Goal: Task Accomplishment & Management: Manage account settings

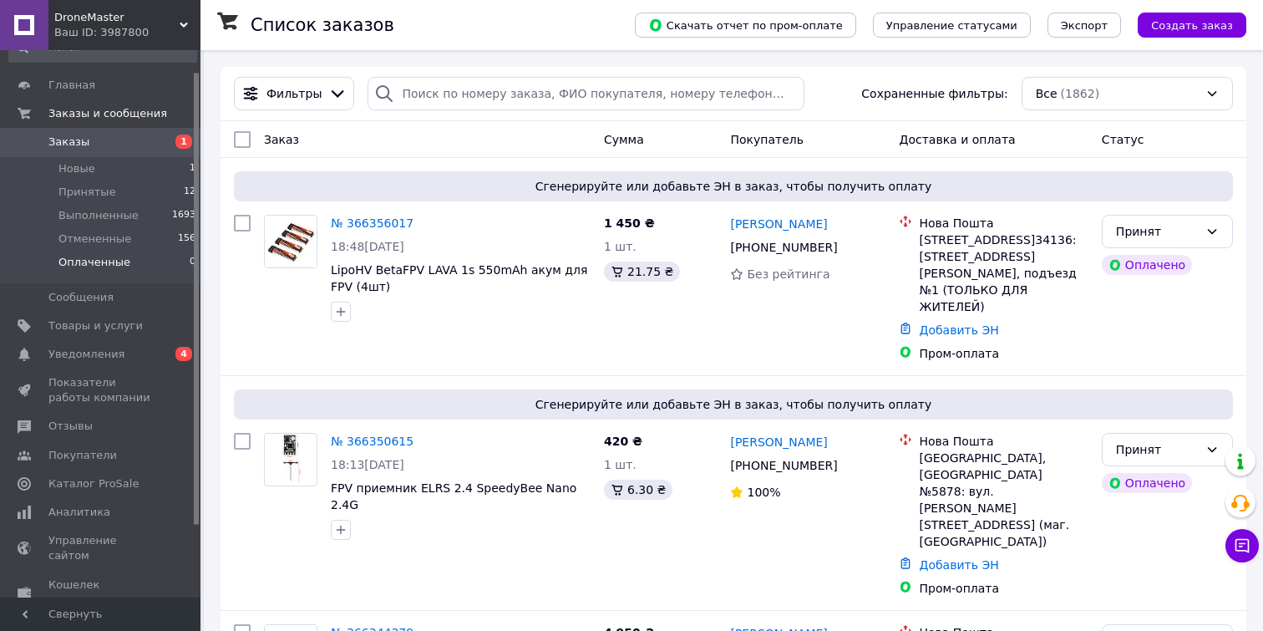
scroll to position [28, 0]
click at [119, 327] on span "Товары и услуги" at bounding box center [95, 324] width 94 height 15
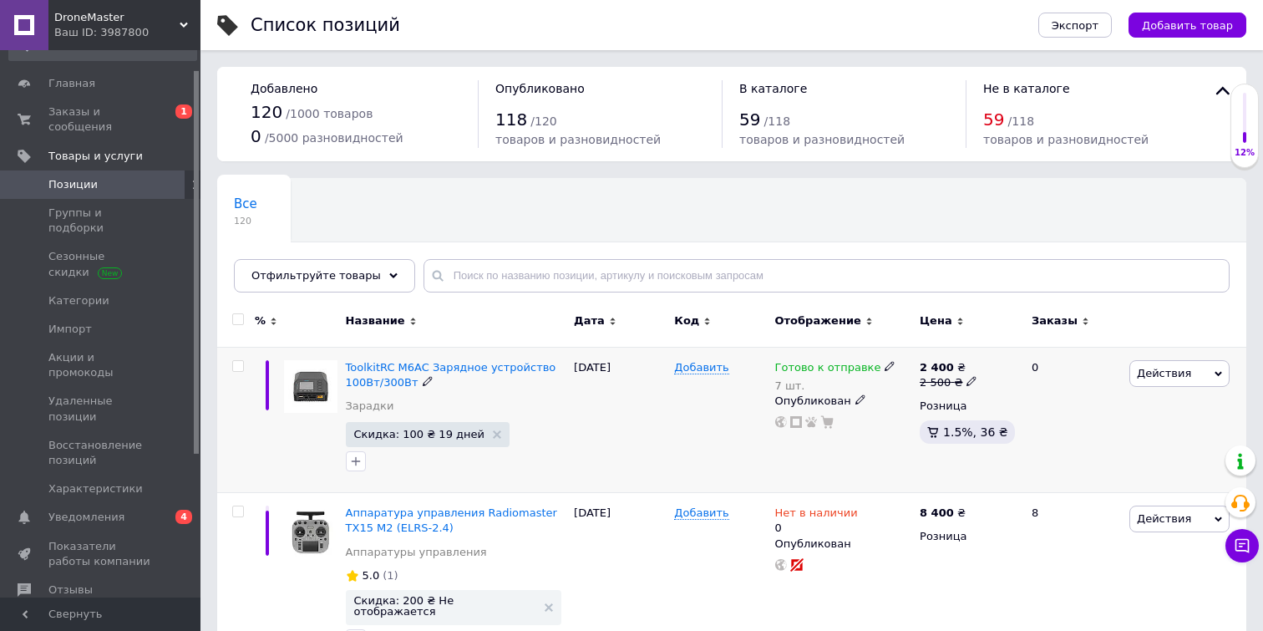
click at [969, 381] on icon at bounding box center [971, 381] width 10 height 10
click at [1011, 355] on input "2500" at bounding box center [1052, 354] width 127 height 33
type input "2400"
click at [698, 464] on div "Добавить" at bounding box center [720, 420] width 100 height 146
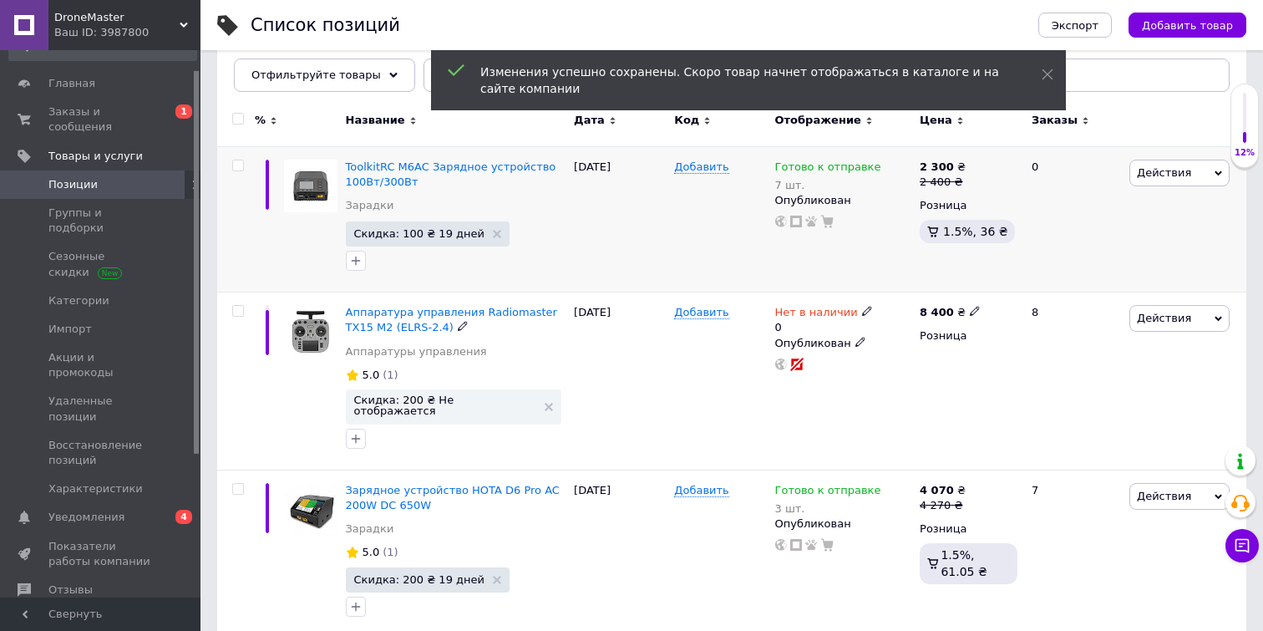
scroll to position [201, 0]
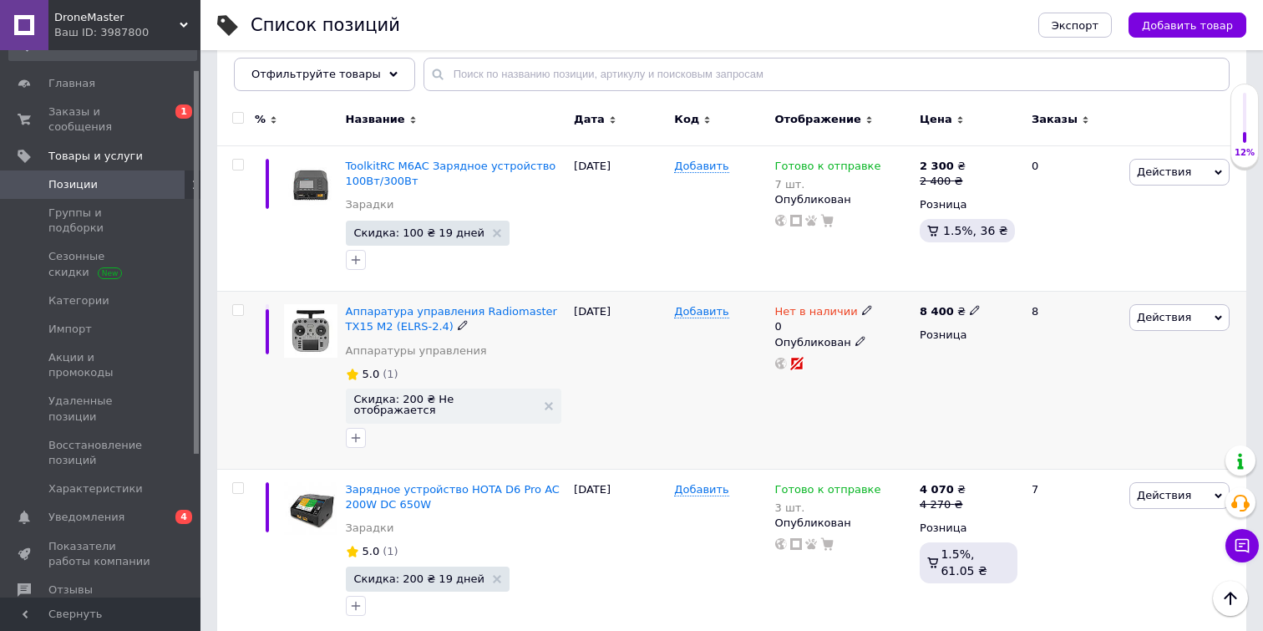
click at [862, 308] on use at bounding box center [866, 310] width 9 height 9
click at [920, 384] on li "Готово к отправке" at bounding box center [960, 378] width 159 height 23
click at [930, 367] on input "0" at bounding box center [943, 361] width 127 height 33
type input "1"
click at [949, 408] on div "8 400 ₴ Розница" at bounding box center [968, 379] width 106 height 177
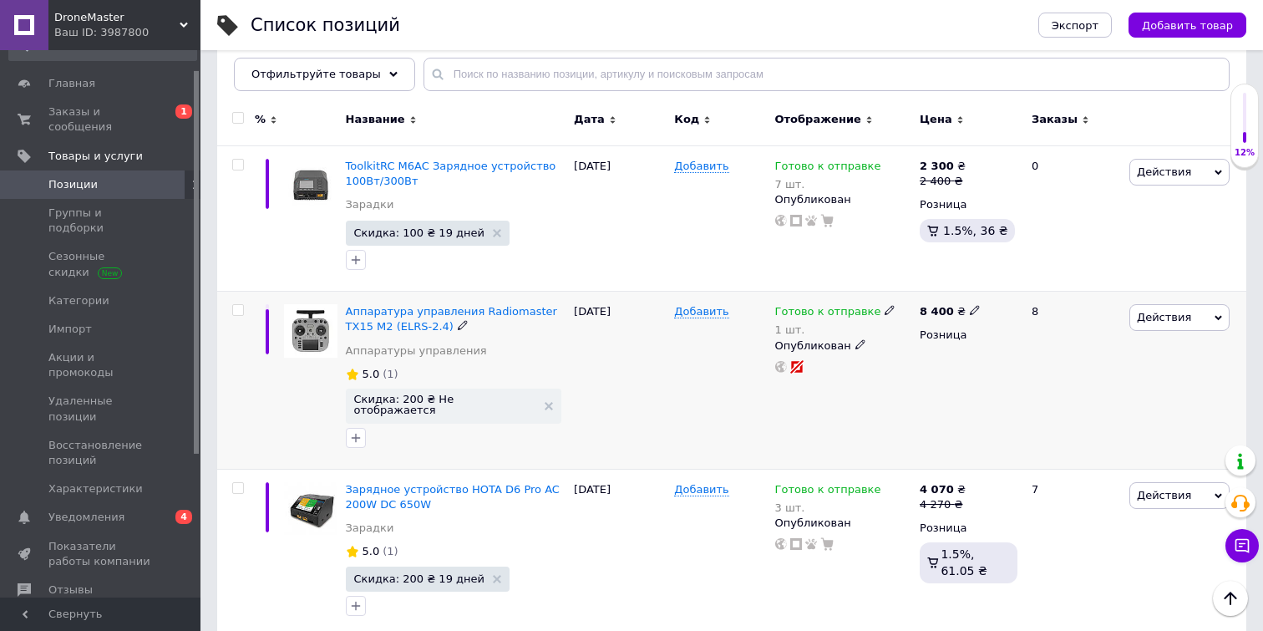
click at [1201, 327] on span "Действия" at bounding box center [1179, 317] width 100 height 27
click at [1083, 425] on li "Скидка" at bounding box center [1109, 419] width 237 height 23
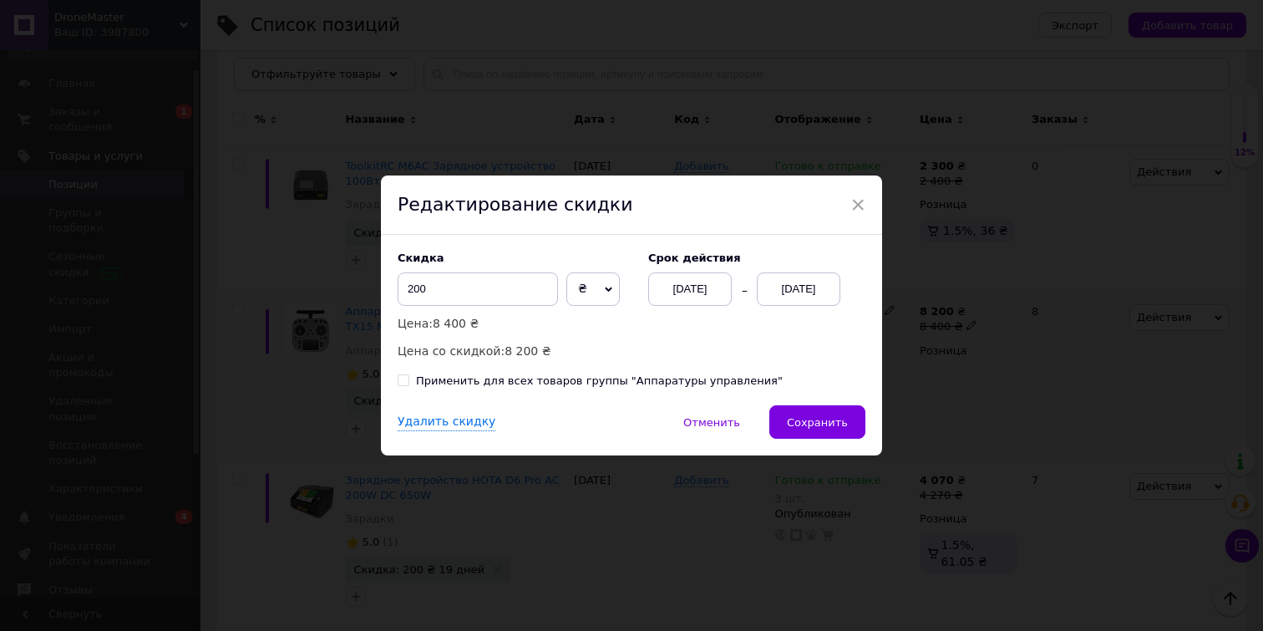
click at [796, 286] on div "[DATE]" at bounding box center [799, 288] width 84 height 33
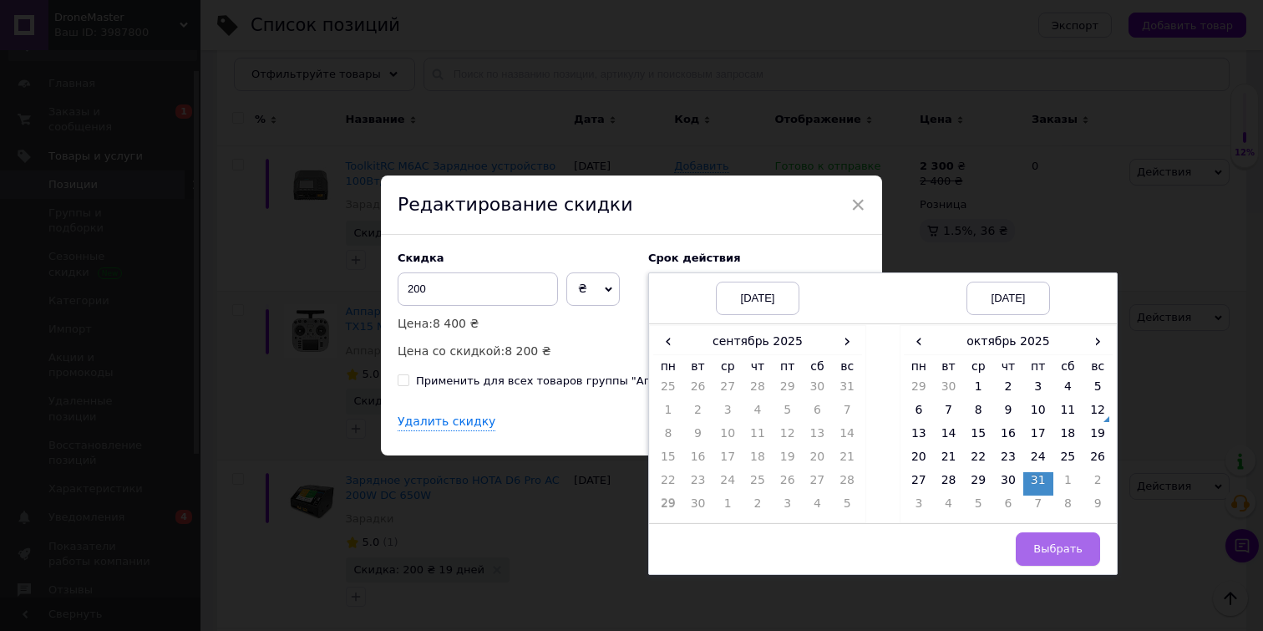
click at [1074, 555] on button "Выбрать" at bounding box center [1058, 548] width 84 height 33
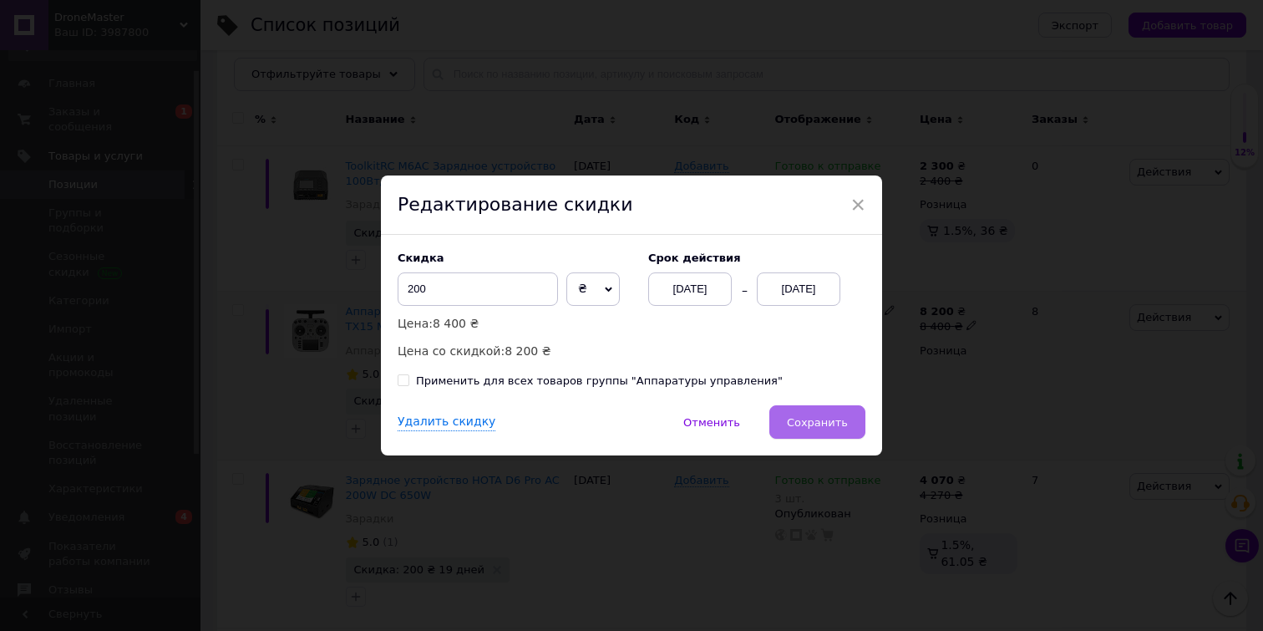
click at [819, 431] on button "Сохранить" at bounding box center [817, 421] width 96 height 33
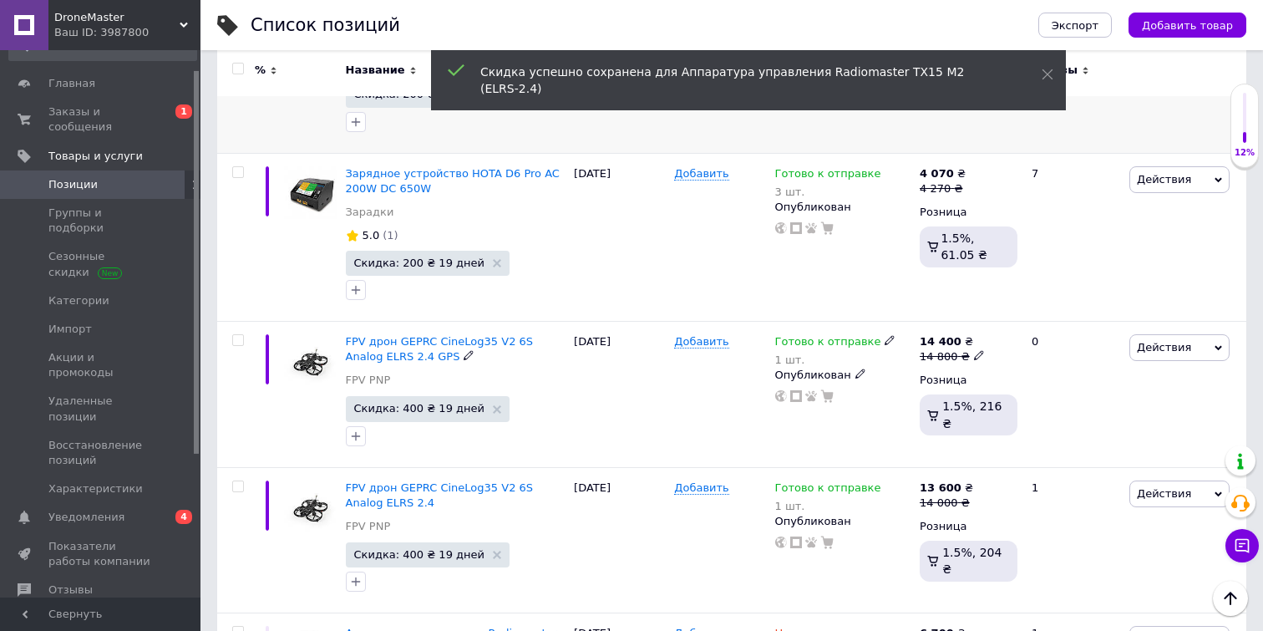
scroll to position [509, 0]
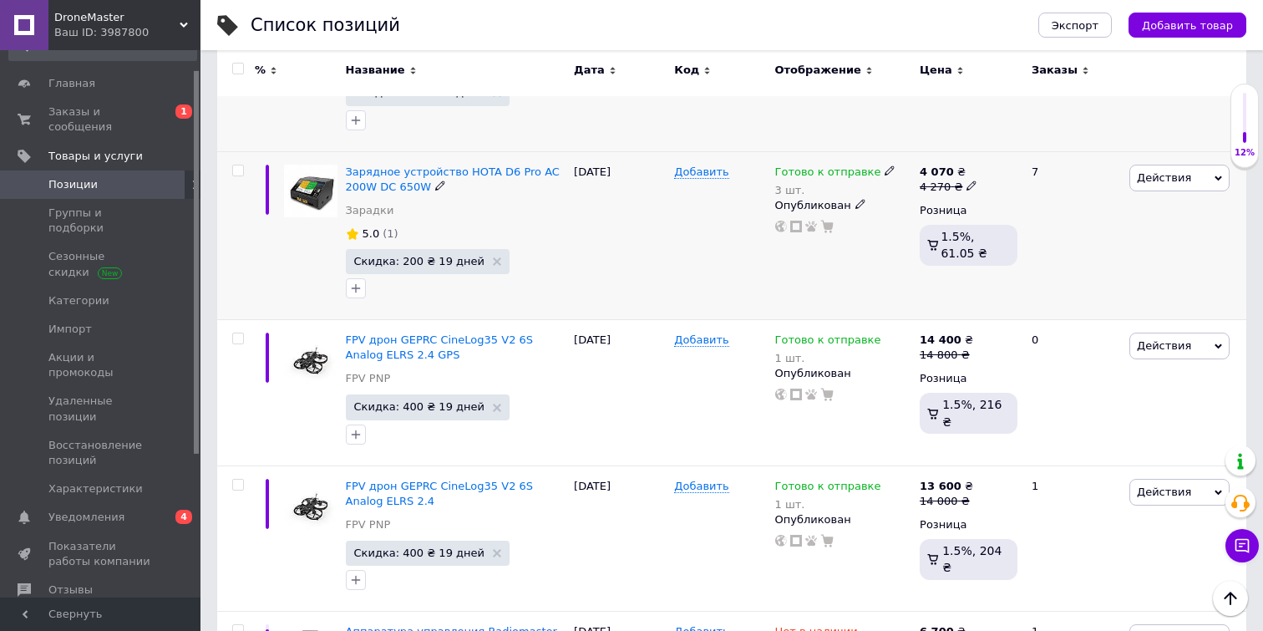
click at [884, 172] on icon at bounding box center [889, 170] width 10 height 10
click at [1084, 205] on div "Остатки 3 шт." at bounding box center [1004, 212] width 209 height 53
click at [948, 236] on input "3" at bounding box center [963, 221] width 127 height 33
type input "5"
click at [854, 294] on div "Готово к отправке 3 шт. Наличие Готово к отправке В наличии Нет в наличии Под з…" at bounding box center [843, 235] width 145 height 168
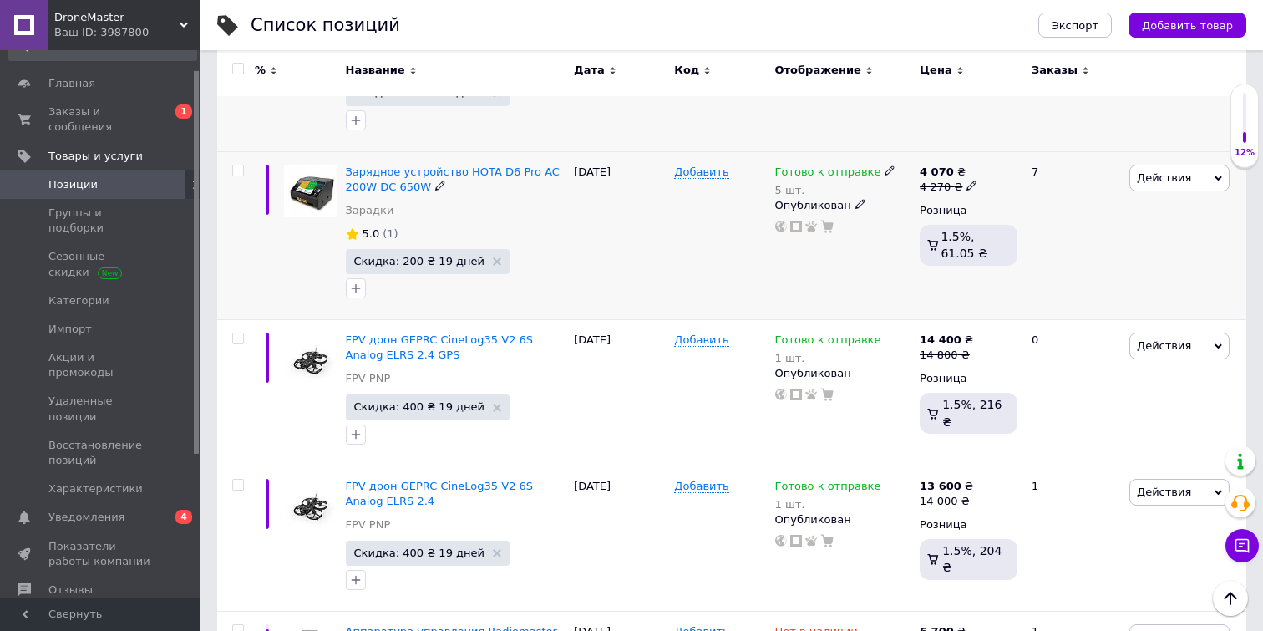
click at [968, 185] on icon at bounding box center [971, 185] width 10 height 10
click at [1016, 162] on input "4270" at bounding box center [1052, 159] width 127 height 33
type input "4250"
click at [1130, 278] on div "Действия Редактировать Поднять в начало группы Копировать Скидка Подарок Сопутс…" at bounding box center [1185, 235] width 121 height 168
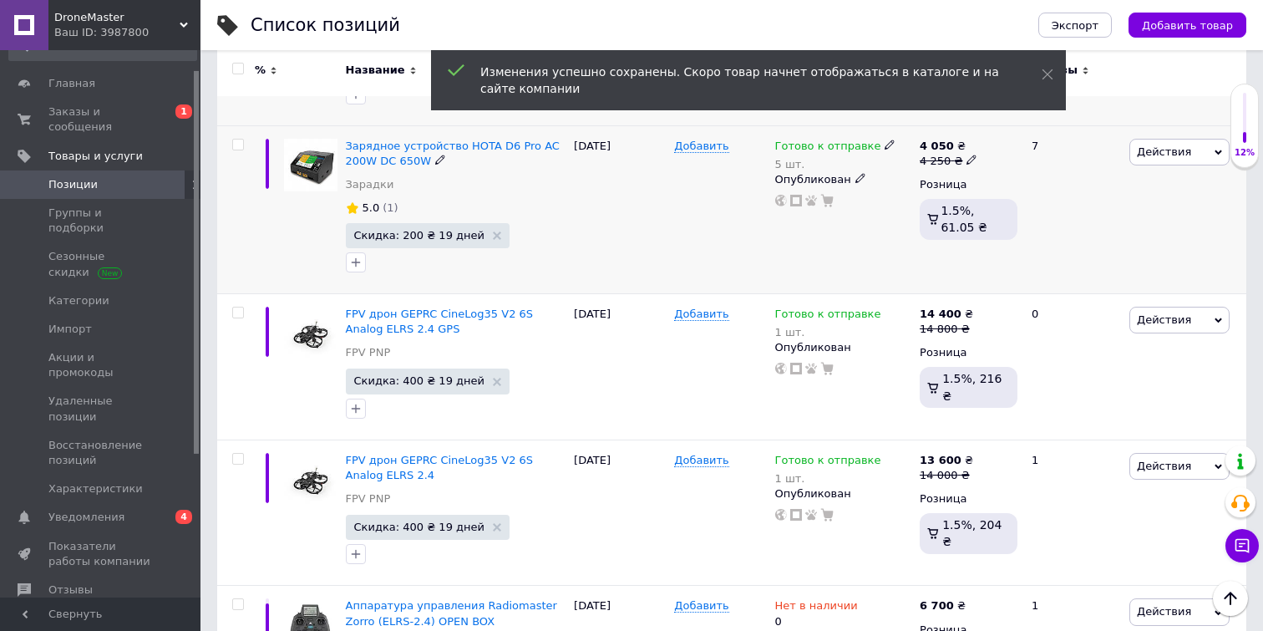
scroll to position [539, 0]
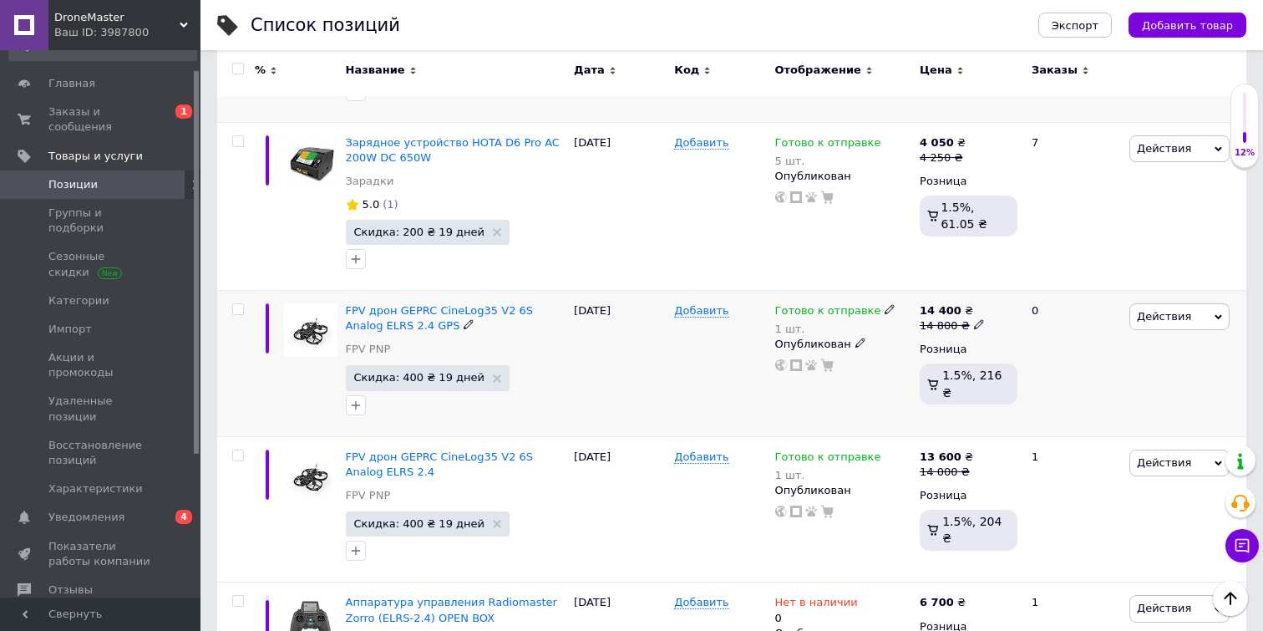
click at [884, 310] on icon at bounding box center [889, 309] width 10 height 10
click at [1087, 325] on div "Остатки" at bounding box center [1004, 332] width 209 height 15
click at [1167, 378] on div "Действия Редактировать Поднять в начало группы Копировать Скидка Подарок Сопутс…" at bounding box center [1185, 363] width 121 height 146
click at [977, 326] on icon at bounding box center [979, 324] width 10 height 10
click at [1022, 299] on input "14800" at bounding box center [1058, 298] width 127 height 33
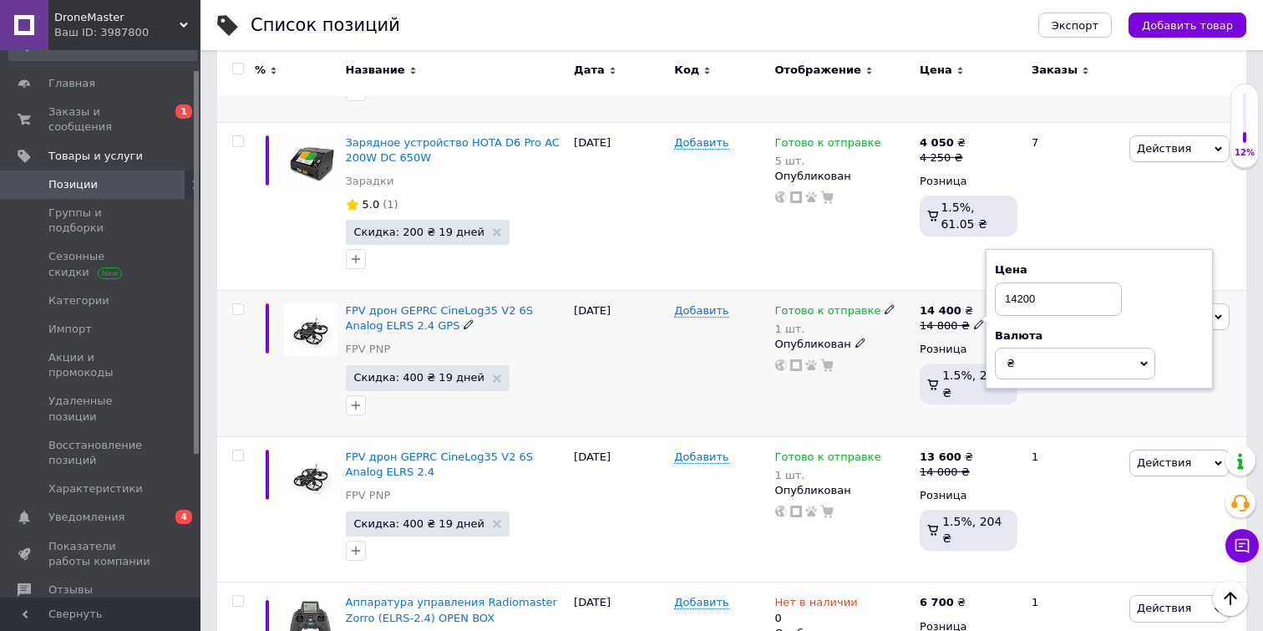
type input "14200"
click at [1175, 412] on div "Действия Редактировать Поднять в начало группы Копировать Скидка Подарок Сопутс…" at bounding box center [1185, 363] width 121 height 146
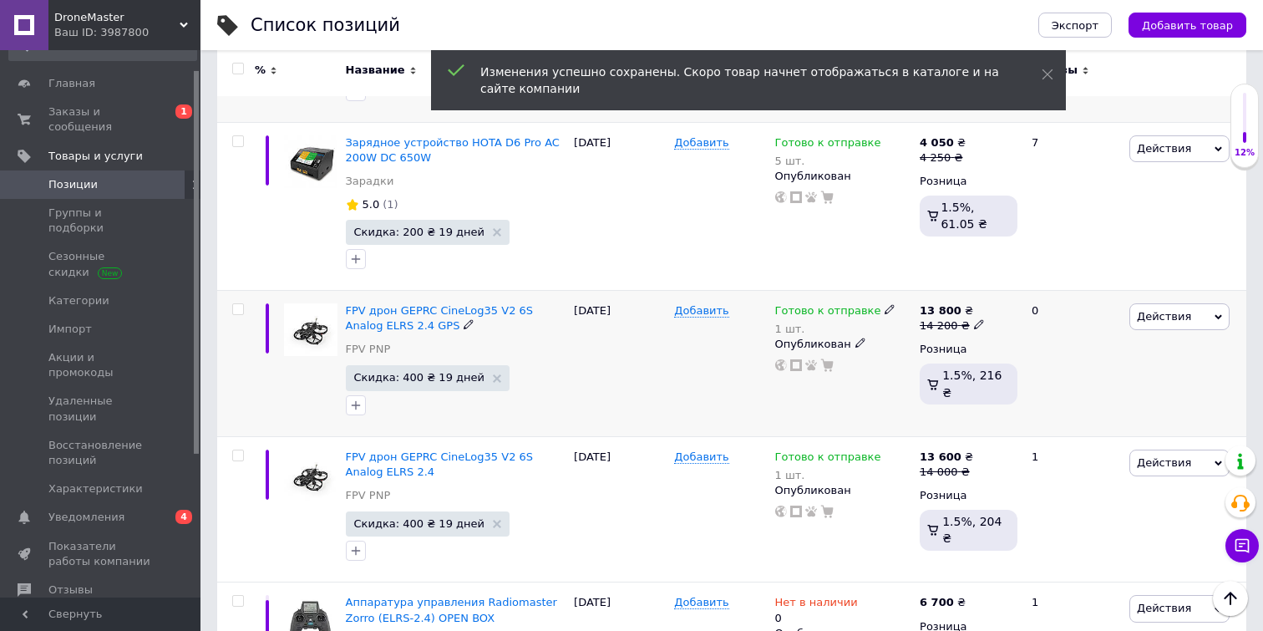
click at [1194, 322] on span "Действия" at bounding box center [1179, 316] width 100 height 27
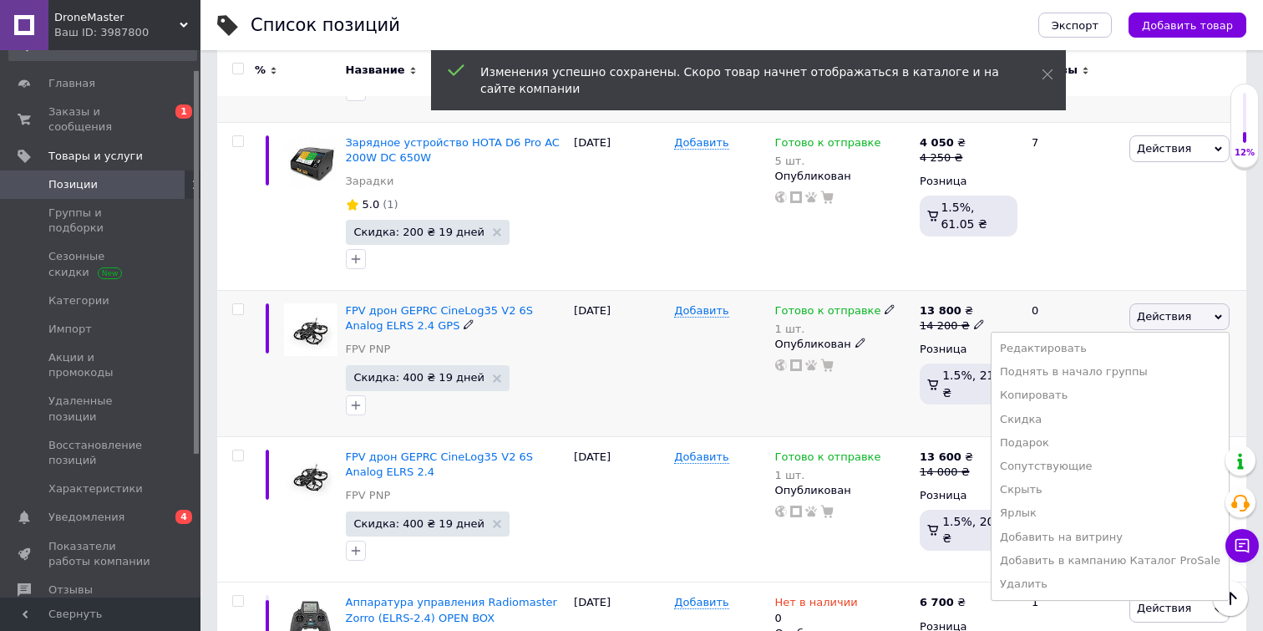
click at [975, 322] on use at bounding box center [978, 324] width 9 height 9
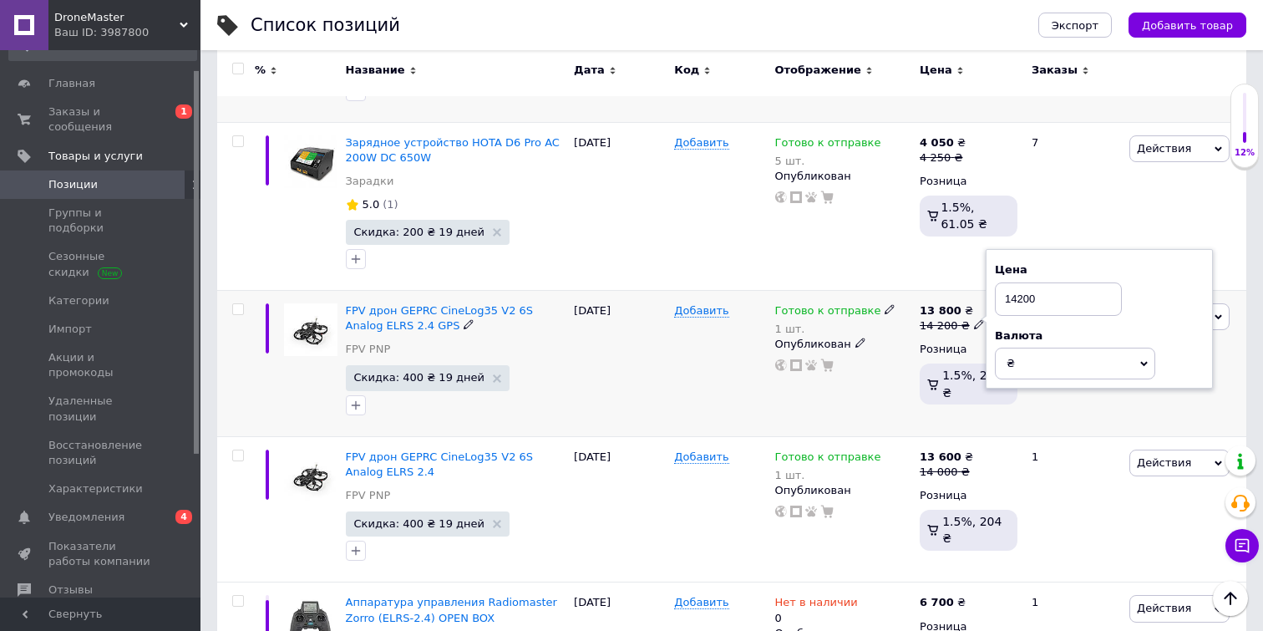
click at [1021, 298] on input "14200" at bounding box center [1058, 298] width 127 height 33
type input "14100"
click at [1043, 411] on div "0" at bounding box center [1073, 363] width 104 height 146
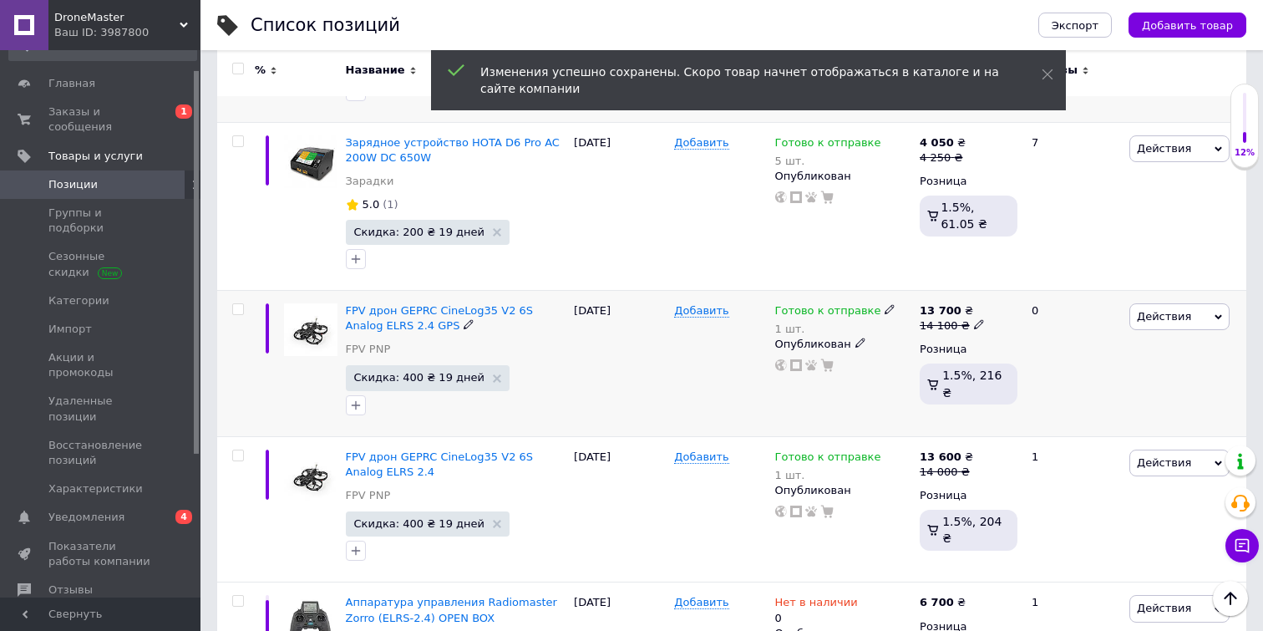
click at [1164, 313] on span "Действия" at bounding box center [1164, 316] width 54 height 13
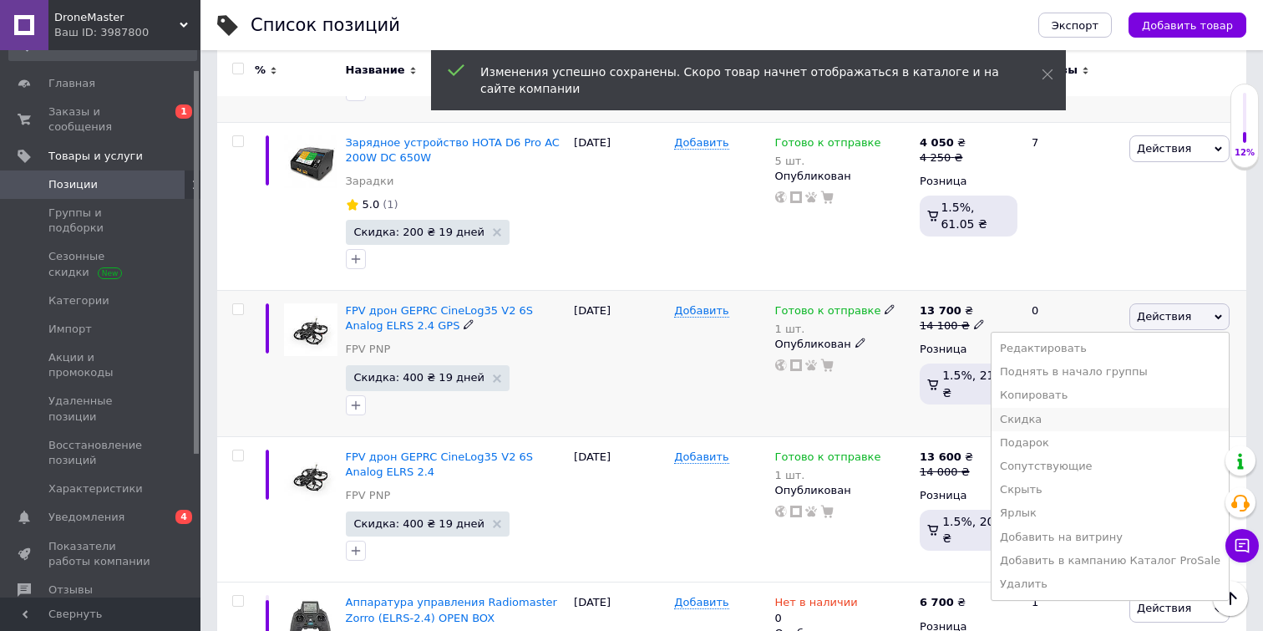
click at [1034, 412] on li "Скидка" at bounding box center [1109, 419] width 237 height 23
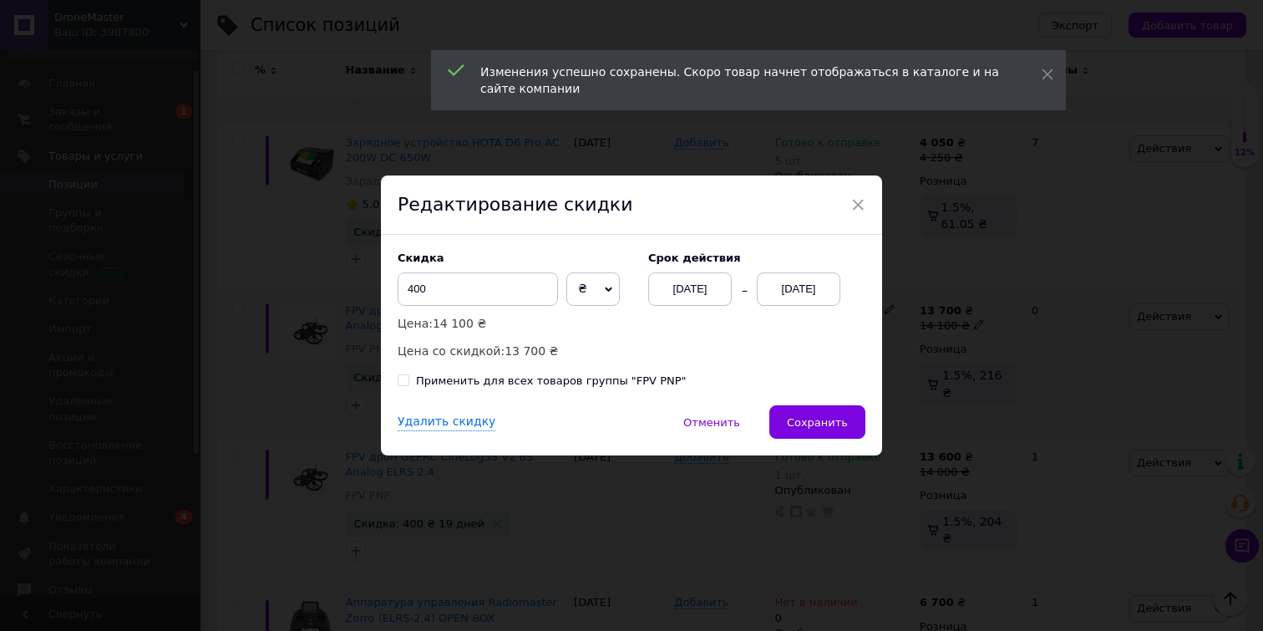
click at [803, 286] on div "[DATE]" at bounding box center [799, 288] width 84 height 33
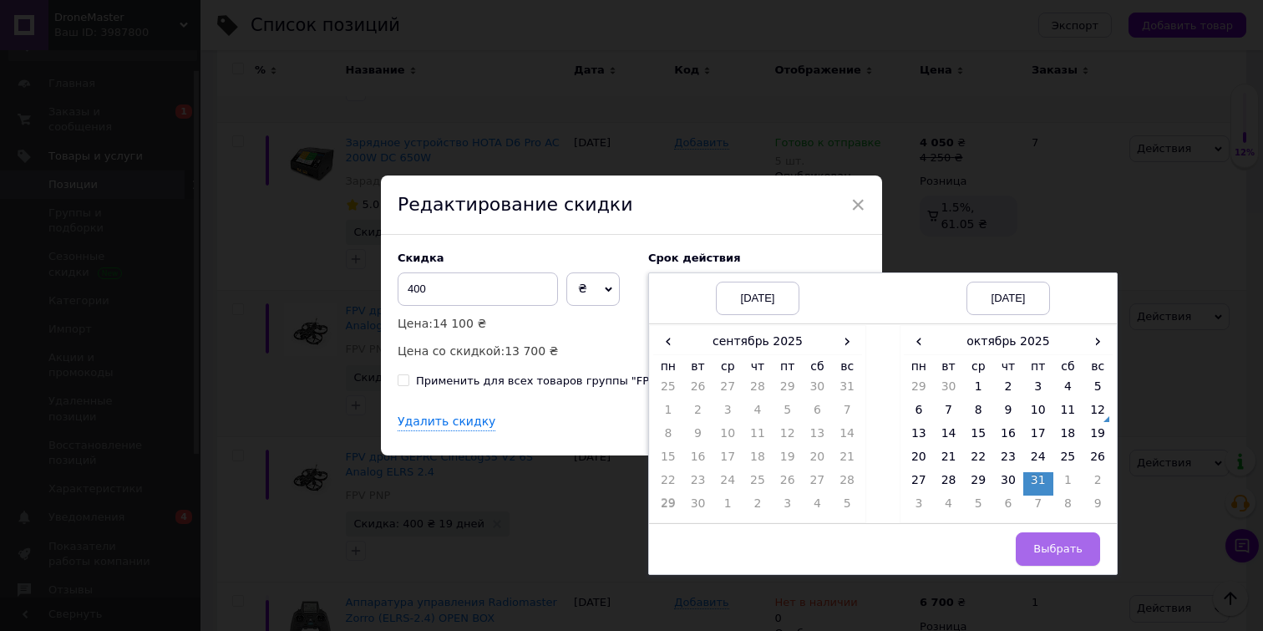
click at [1049, 551] on span "Выбрать" at bounding box center [1057, 548] width 49 height 13
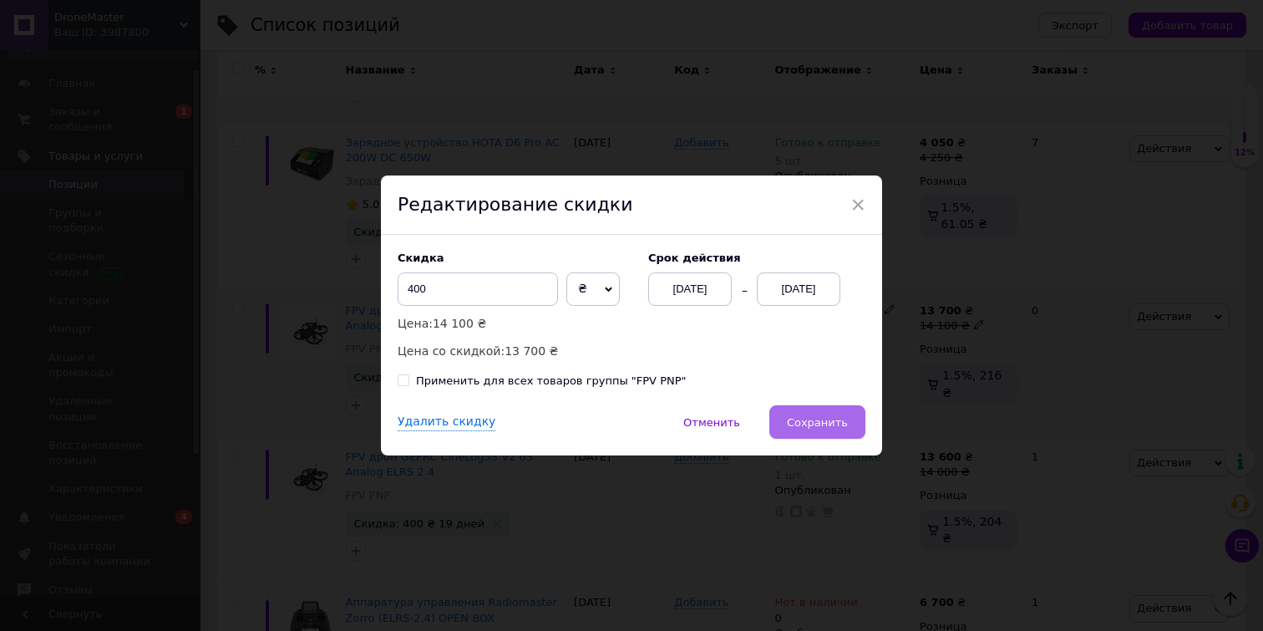
click at [835, 427] on span "Сохранить" at bounding box center [817, 422] width 61 height 13
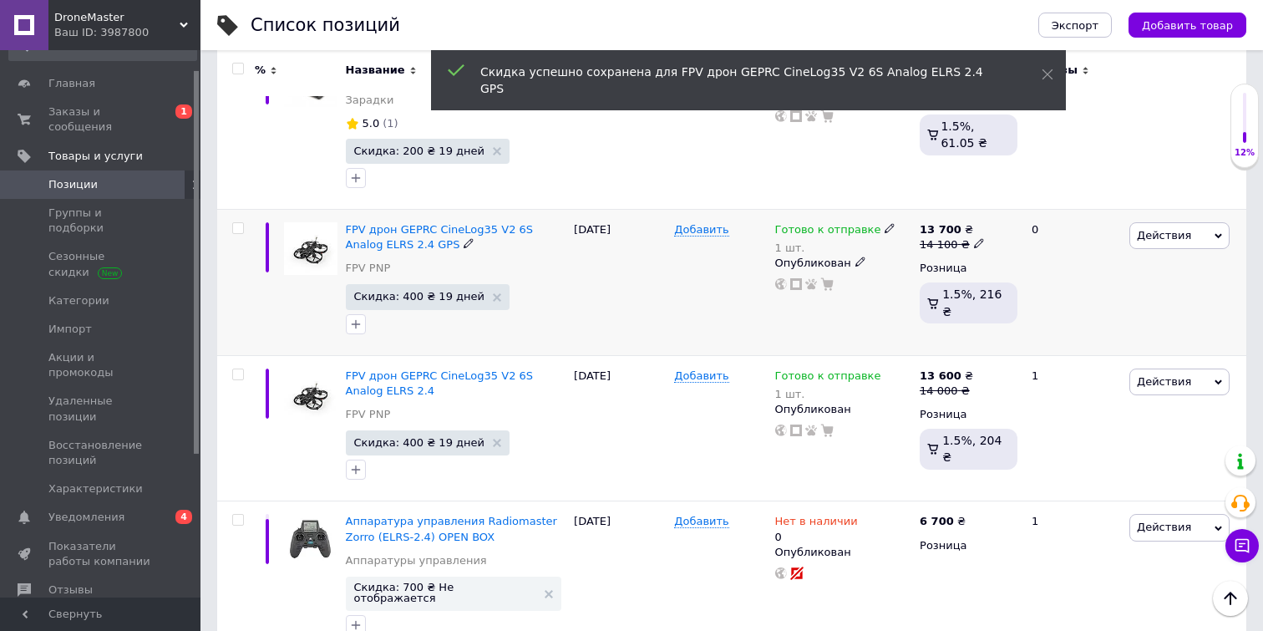
scroll to position [634, 0]
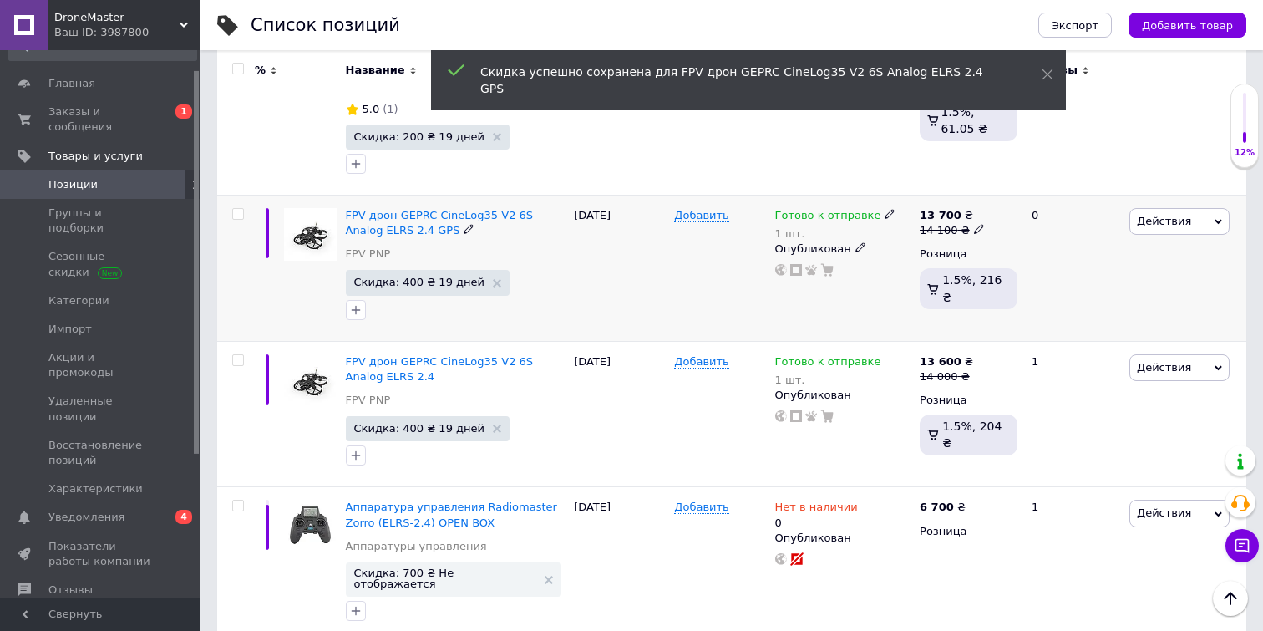
click at [884, 215] on icon at bounding box center [889, 214] width 10 height 10
click at [1095, 252] on div "Остатки 1 шт." at bounding box center [1004, 256] width 209 height 53
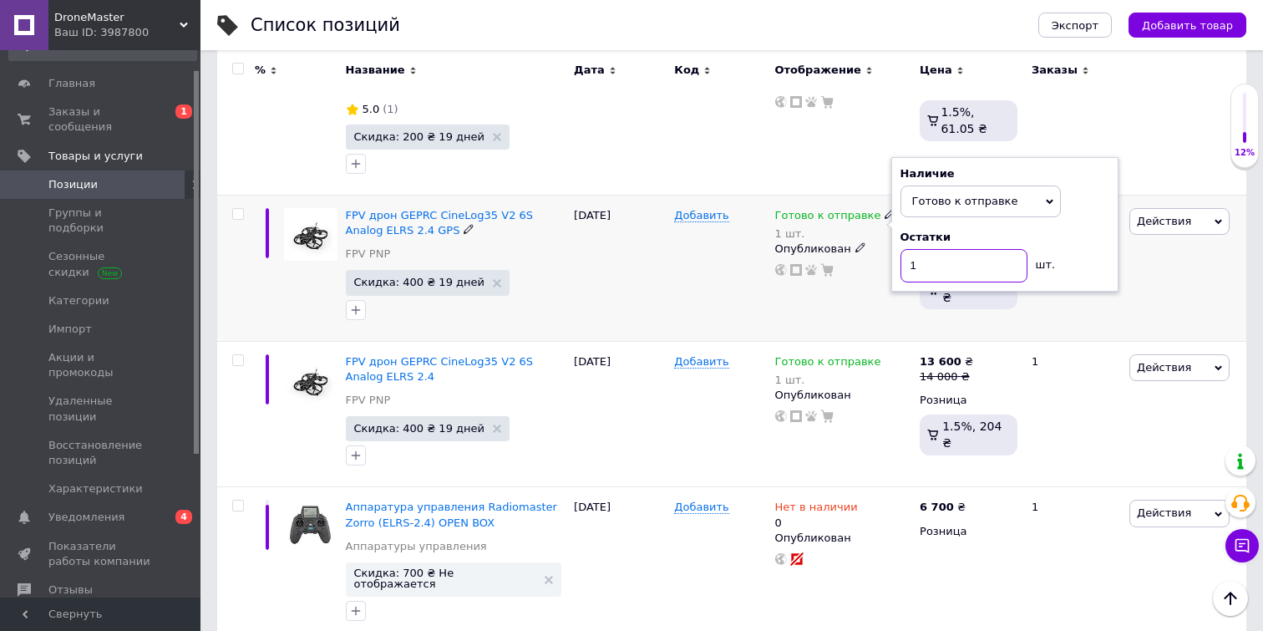
click at [956, 260] on input "1" at bounding box center [963, 265] width 127 height 33
type input "2"
click at [976, 316] on div "13 700 ₴ 14 100 ₴ Розница 1.5%, 216 ₴" at bounding box center [968, 268] width 106 height 146
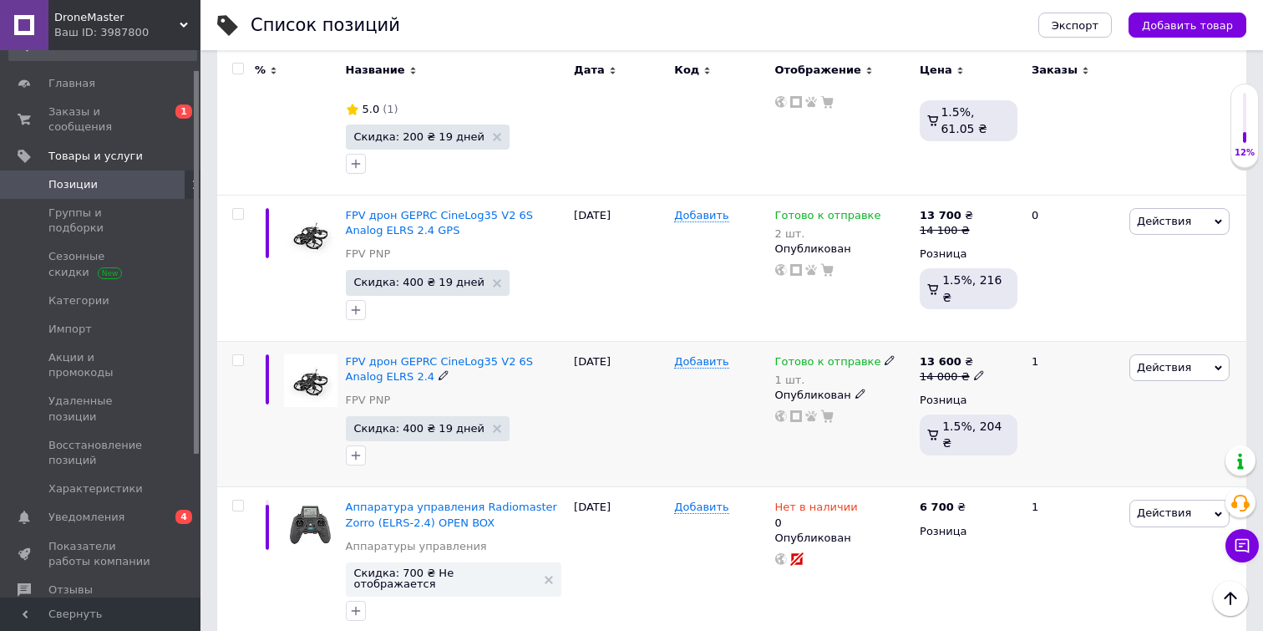
click at [974, 376] on icon at bounding box center [979, 375] width 10 height 10
click at [1016, 350] on input "14000" at bounding box center [1058, 348] width 127 height 33
type input "13600"
click at [852, 317] on div "Готово к отправке 2 шт. Опубликован" at bounding box center [843, 268] width 145 height 146
click at [884, 361] on use at bounding box center [888, 359] width 9 height 9
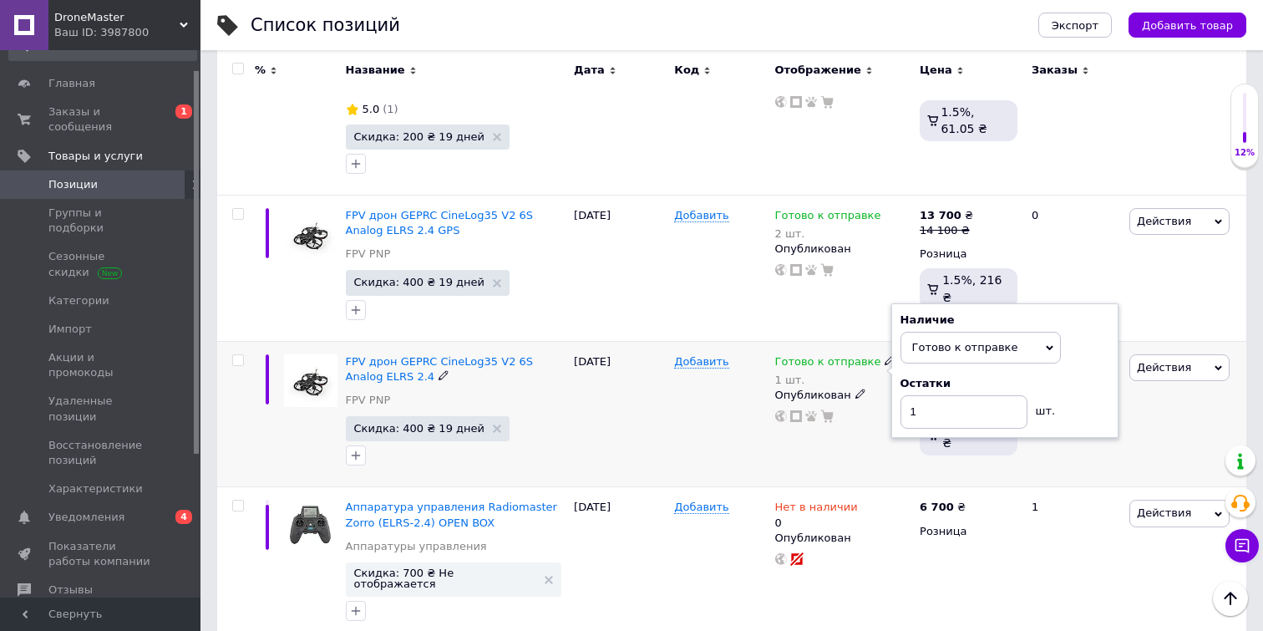
click at [1090, 385] on div "Остатки" at bounding box center [1004, 383] width 209 height 15
click at [979, 402] on input "1" at bounding box center [963, 411] width 127 height 33
type input "10"
click at [1206, 417] on div "Действия Редактировать Поднять в начало группы Копировать Скидка Подарок Сопутс…" at bounding box center [1185, 414] width 121 height 146
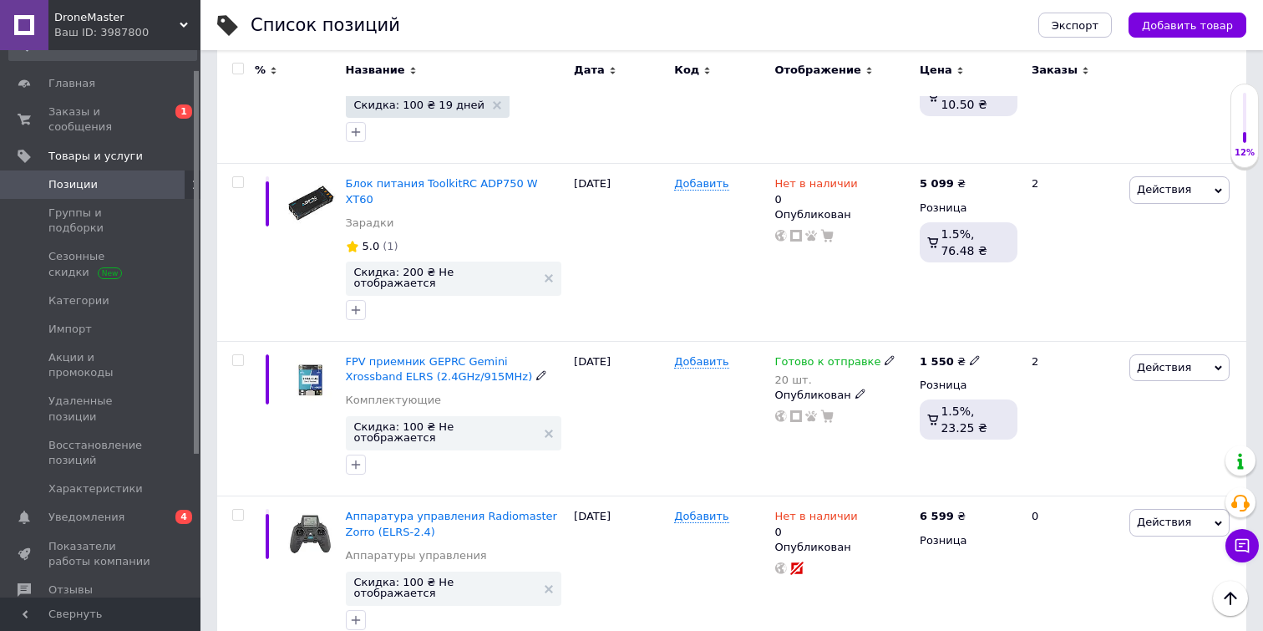
scroll to position [1580, 0]
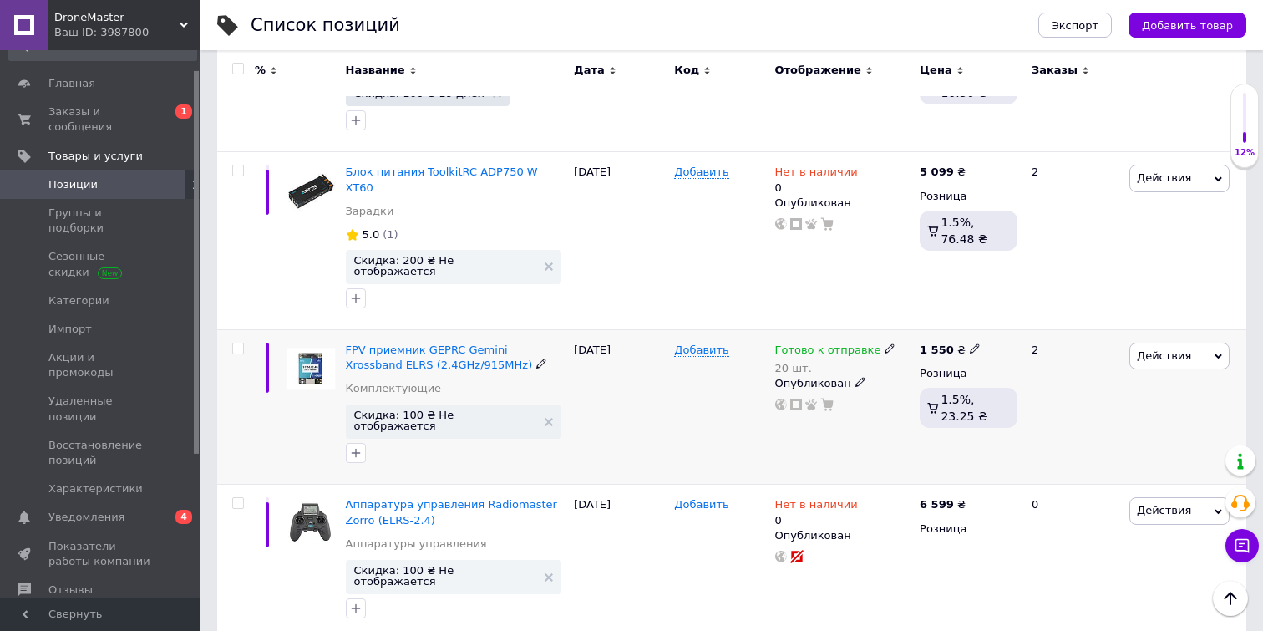
click at [1165, 349] on span "Действия" at bounding box center [1164, 355] width 54 height 13
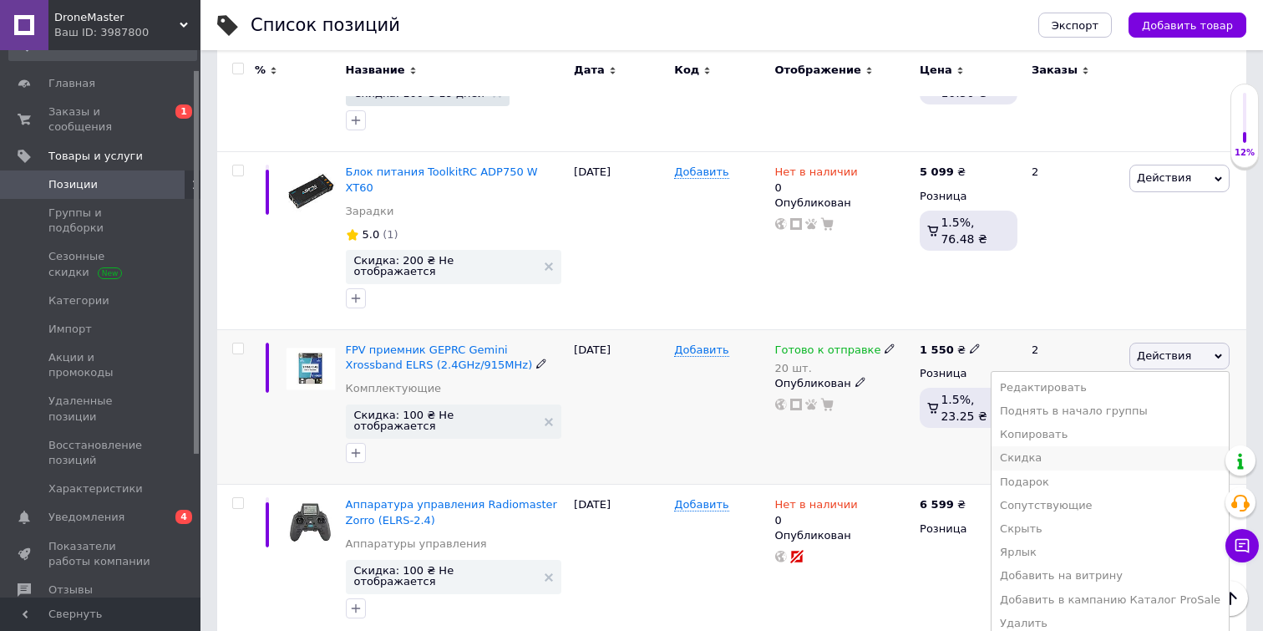
click at [1077, 446] on li "Скидка" at bounding box center [1109, 457] width 237 height 23
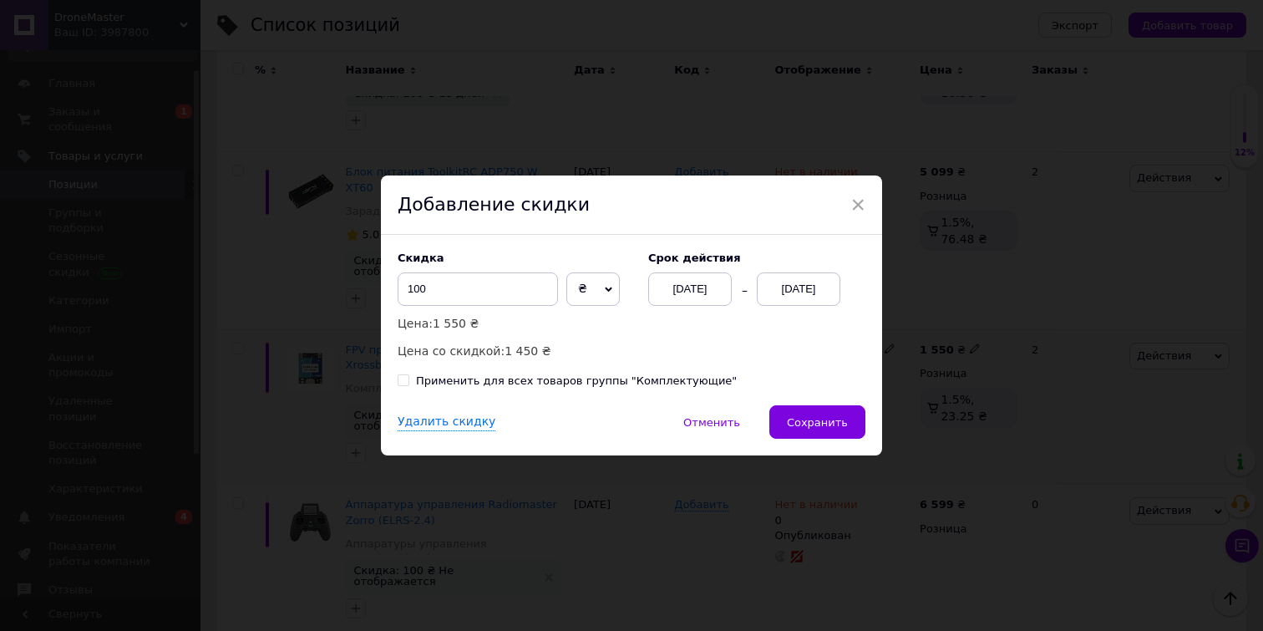
click at [809, 294] on div "[DATE]" at bounding box center [799, 288] width 84 height 33
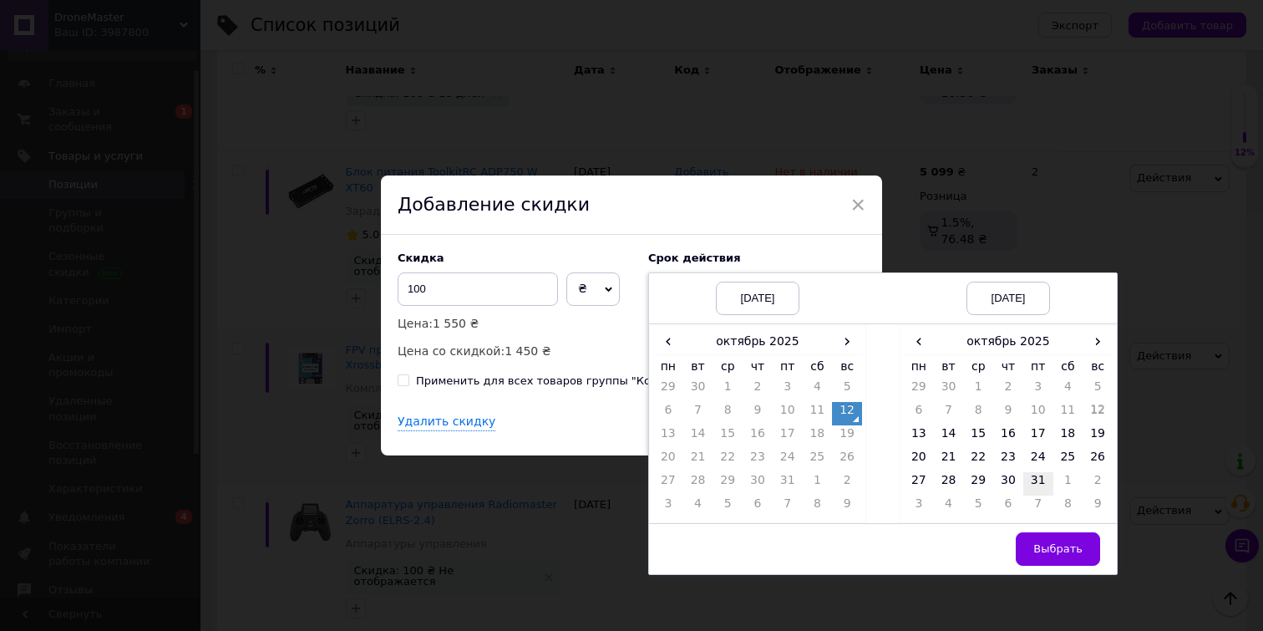
click at [1036, 486] on td "31" at bounding box center [1038, 483] width 30 height 23
click at [1057, 555] on button "Выбрать" at bounding box center [1058, 548] width 84 height 33
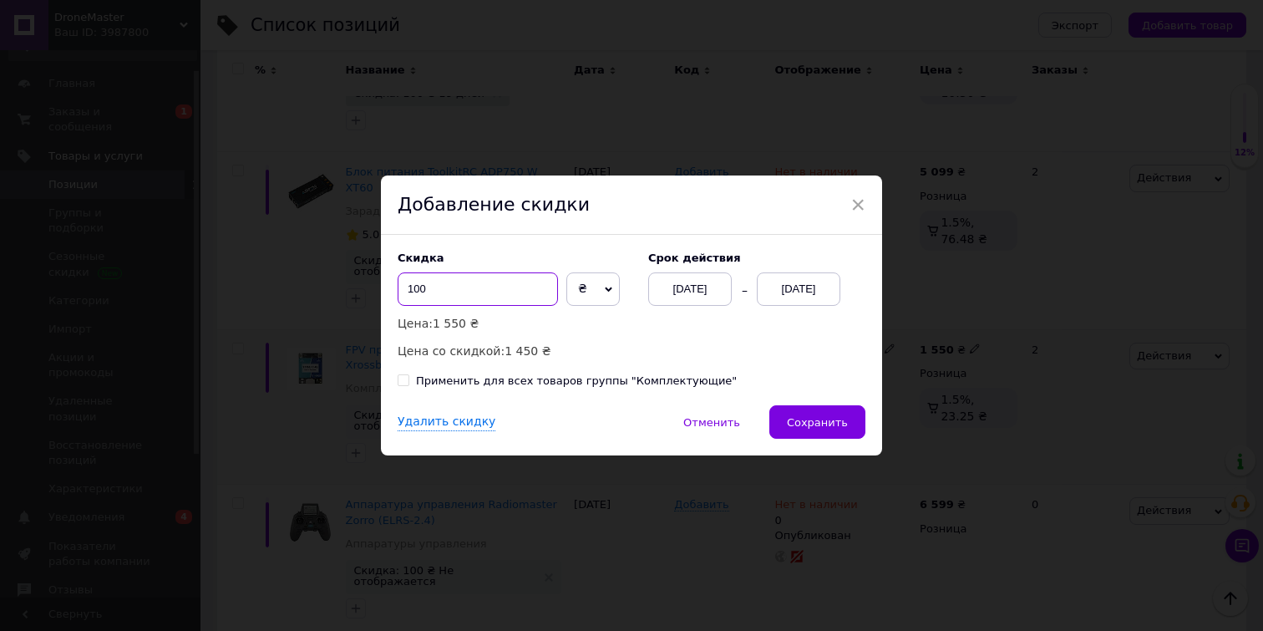
click at [415, 291] on input "100" at bounding box center [478, 288] width 160 height 33
type input "130"
click at [816, 418] on span "Сохранить" at bounding box center [817, 422] width 61 height 13
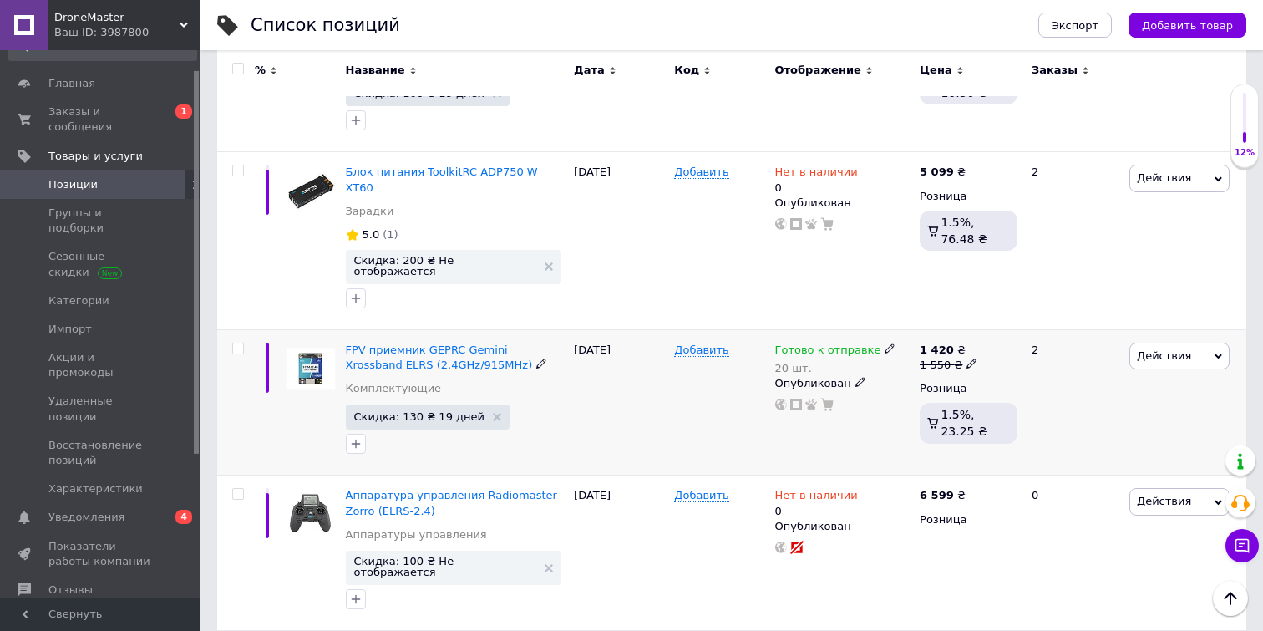
click at [966, 357] on span at bounding box center [971, 363] width 10 height 12
click at [1014, 321] on input "1550" at bounding box center [1050, 337] width 127 height 33
type input "1530"
click at [1185, 408] on div "Действия Редактировать Поднять в начало группы Копировать Скидка Подарок Сопутс…" at bounding box center [1185, 402] width 121 height 146
click at [884, 343] on icon at bounding box center [889, 348] width 10 height 10
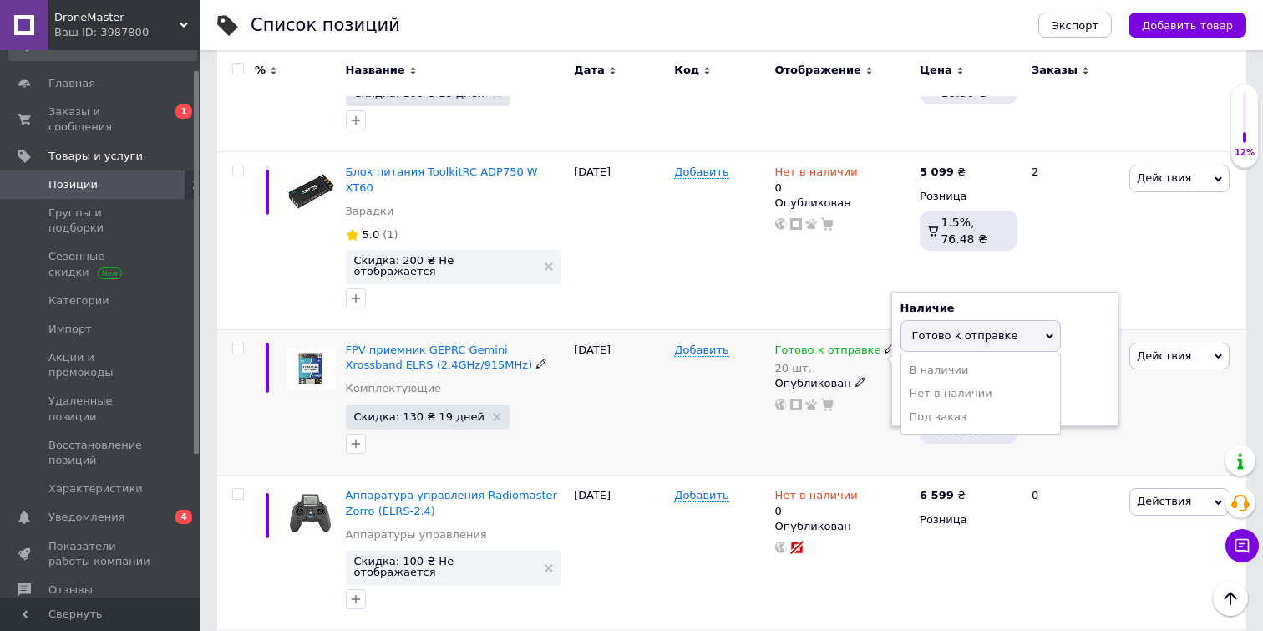
click at [1083, 364] on div "Остатки 20 шт." at bounding box center [1004, 390] width 209 height 53
click at [967, 383] on input "20" at bounding box center [963, 399] width 127 height 33
type input "2"
type input "82"
click at [837, 406] on div "Готово к отправке 20 шт. Наличие Готово к отправке В наличии Нет в наличии Под …" at bounding box center [843, 402] width 145 height 146
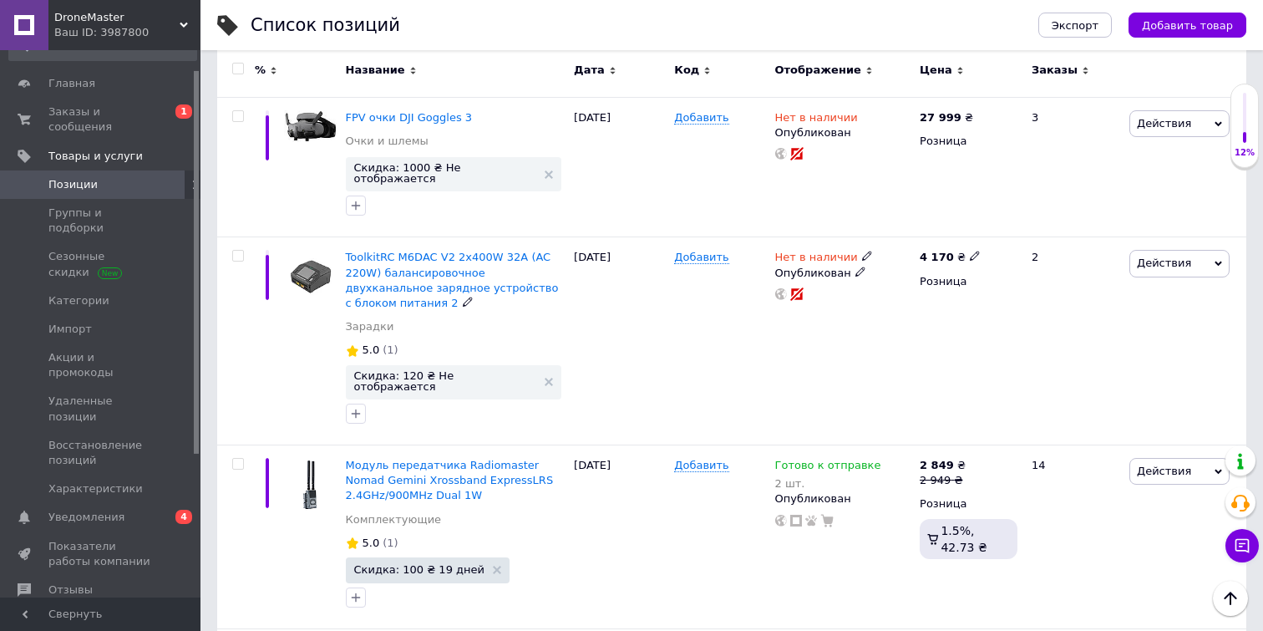
scroll to position [2293, 0]
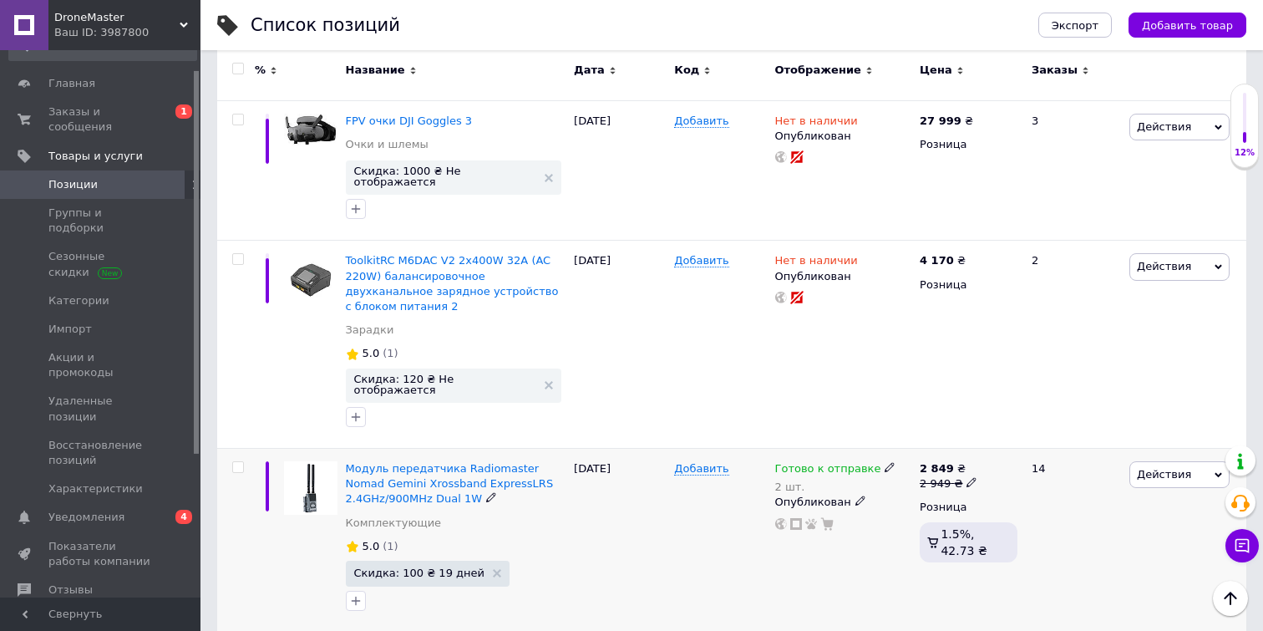
click at [884, 463] on use at bounding box center [888, 467] width 9 height 9
click at [1089, 483] on div "Остатки 2 шт." at bounding box center [1004, 509] width 209 height 53
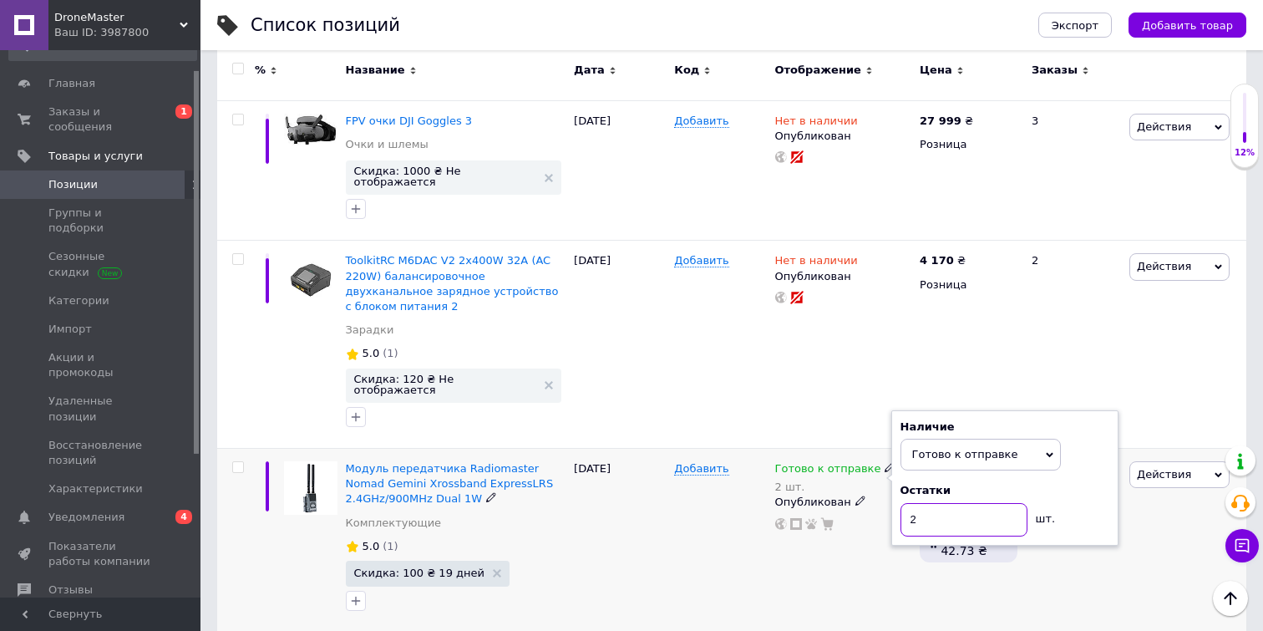
click at [965, 503] on input "2" at bounding box center [963, 519] width 127 height 33
type input "3"
click at [773, 481] on div "Готово к отправке 2 шт. Наличие Готово к отправке В наличии Нет в наличии Под з…" at bounding box center [843, 541] width 145 height 184
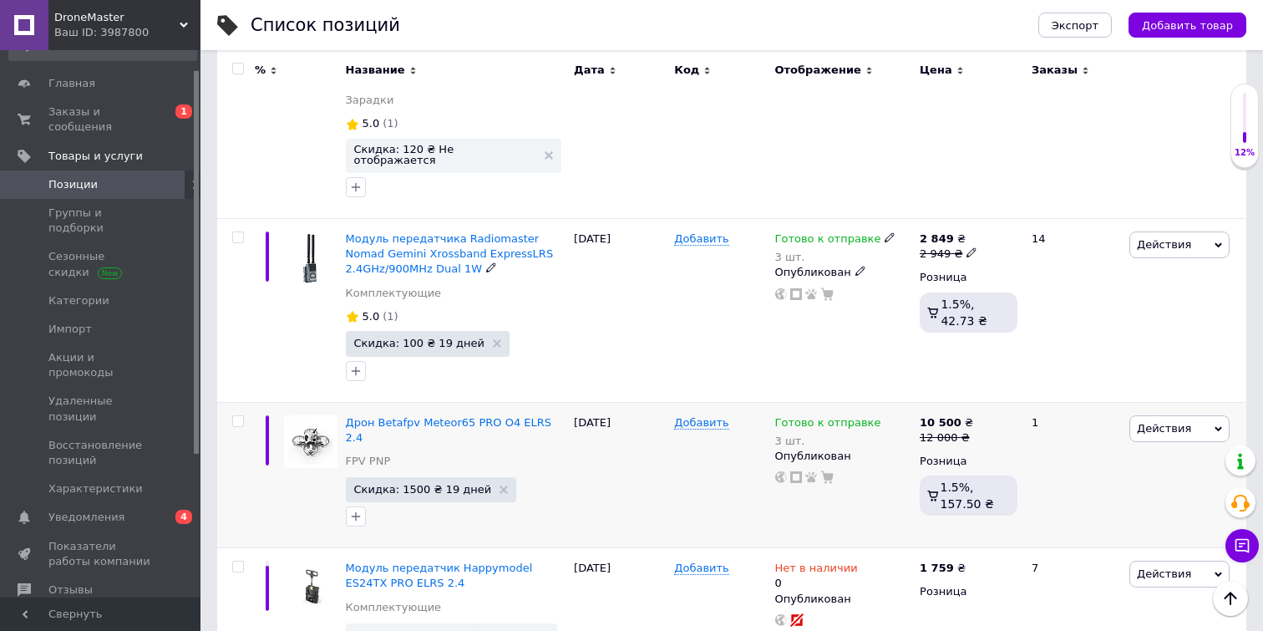
scroll to position [2531, 0]
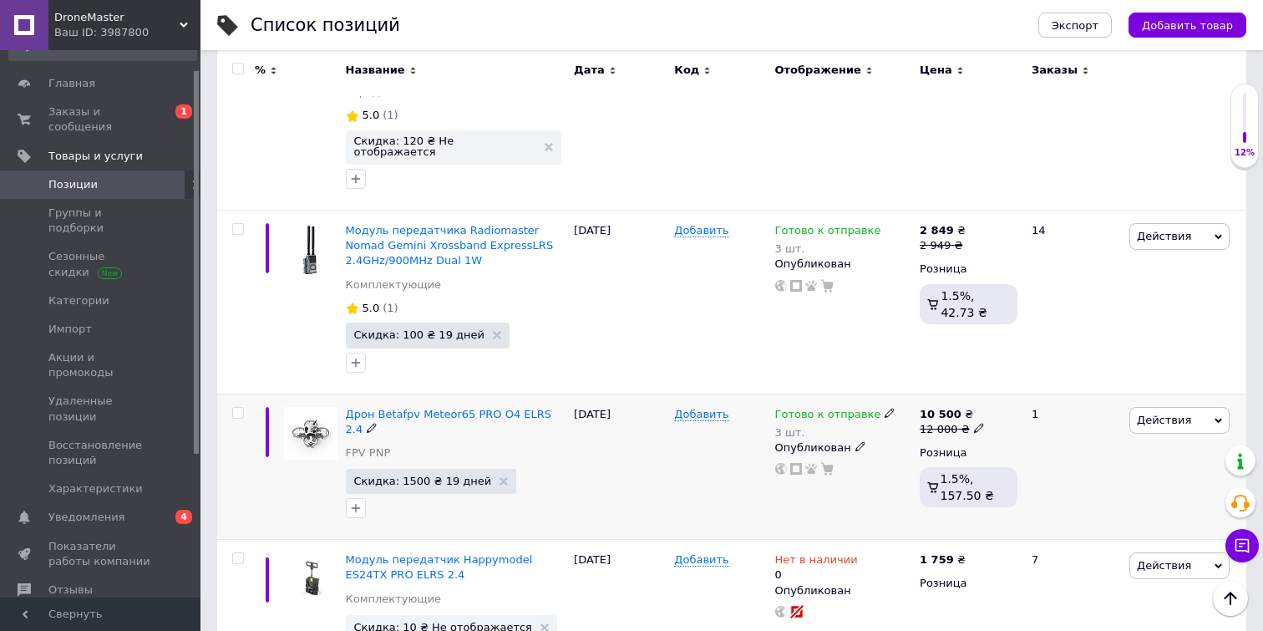
click at [976, 423] on use at bounding box center [978, 427] width 9 height 9
click at [1016, 385] on input "12000" at bounding box center [1057, 401] width 127 height 33
type input "11800"
click at [813, 265] on div "Готово к отправке 3 шт. Опубликован" at bounding box center [843, 302] width 145 height 184
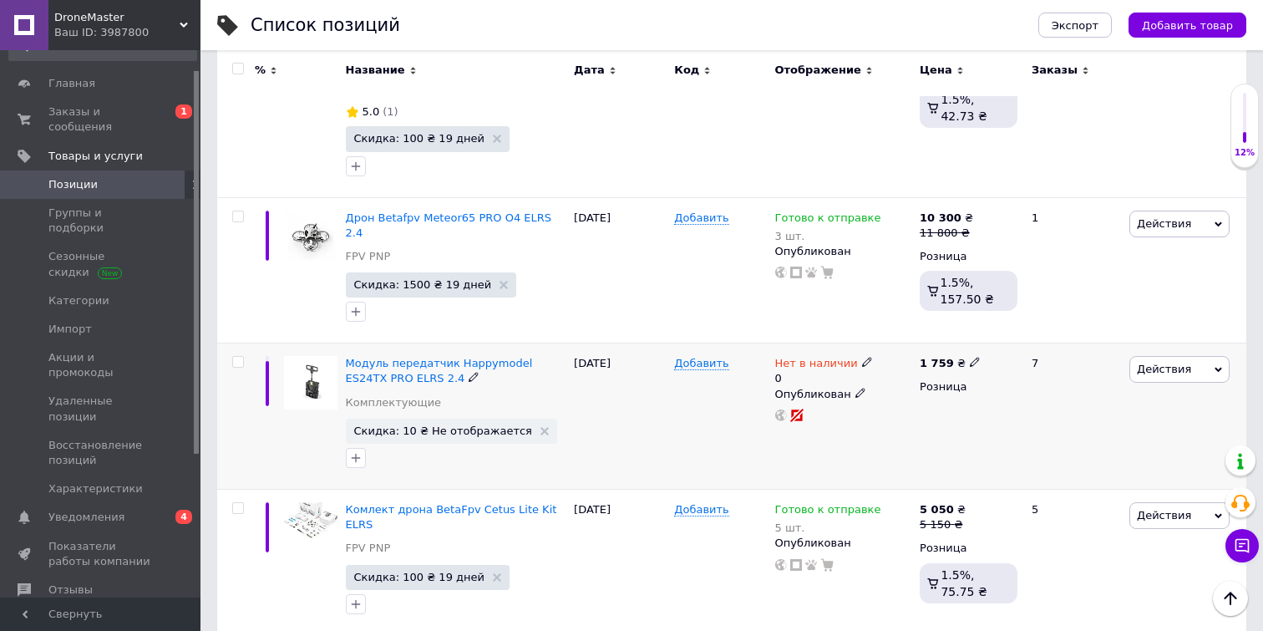
scroll to position [2810, 0]
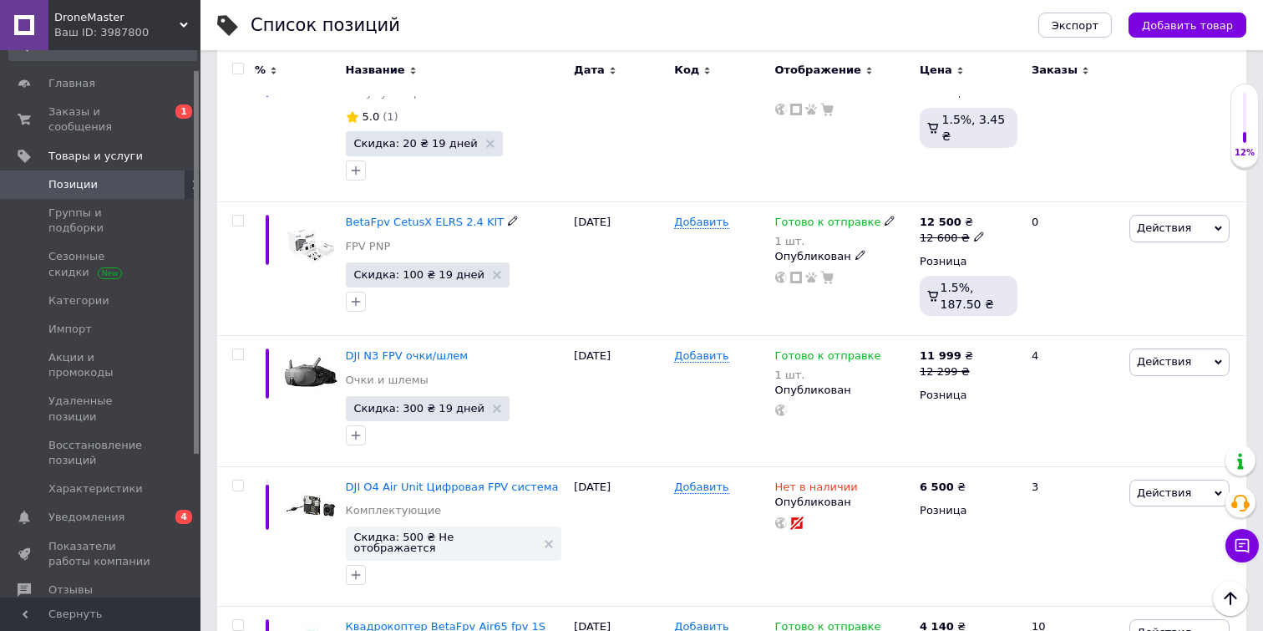
scroll to position [1542, 0]
click at [884, 348] on icon at bounding box center [889, 353] width 10 height 10
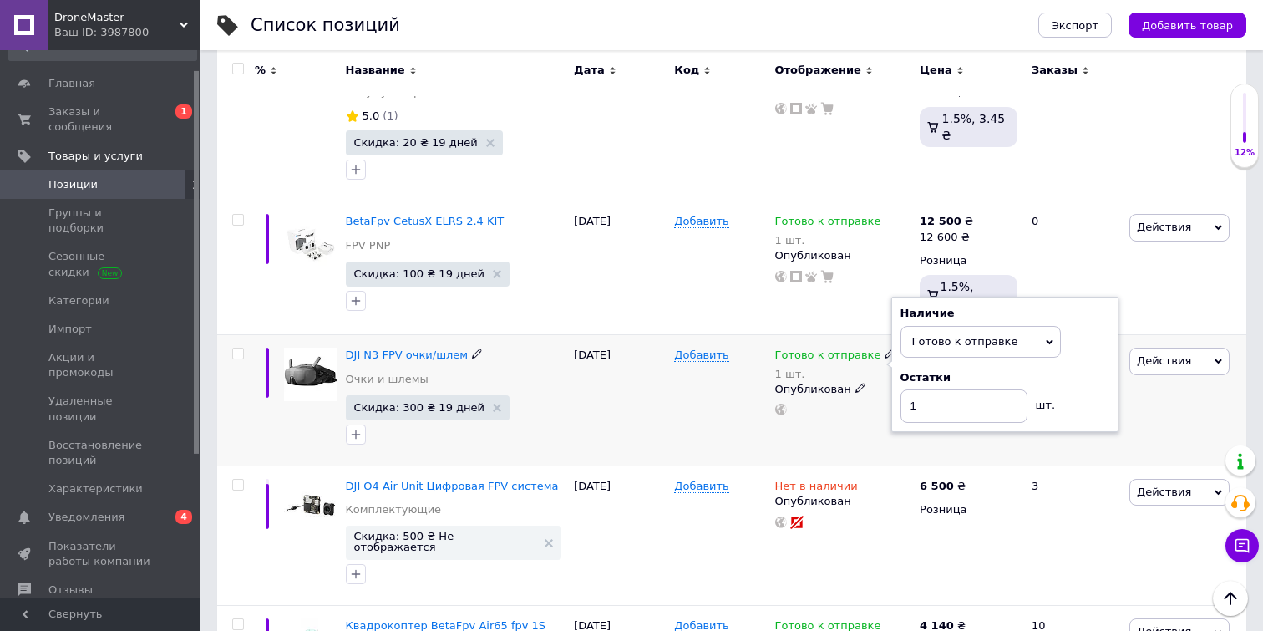
click at [1087, 370] on div "Остатки 1 шт." at bounding box center [1004, 396] width 209 height 53
click at [950, 389] on input "1" at bounding box center [963, 405] width 127 height 33
type input "2"
click at [661, 403] on div "[DATE]" at bounding box center [620, 400] width 100 height 131
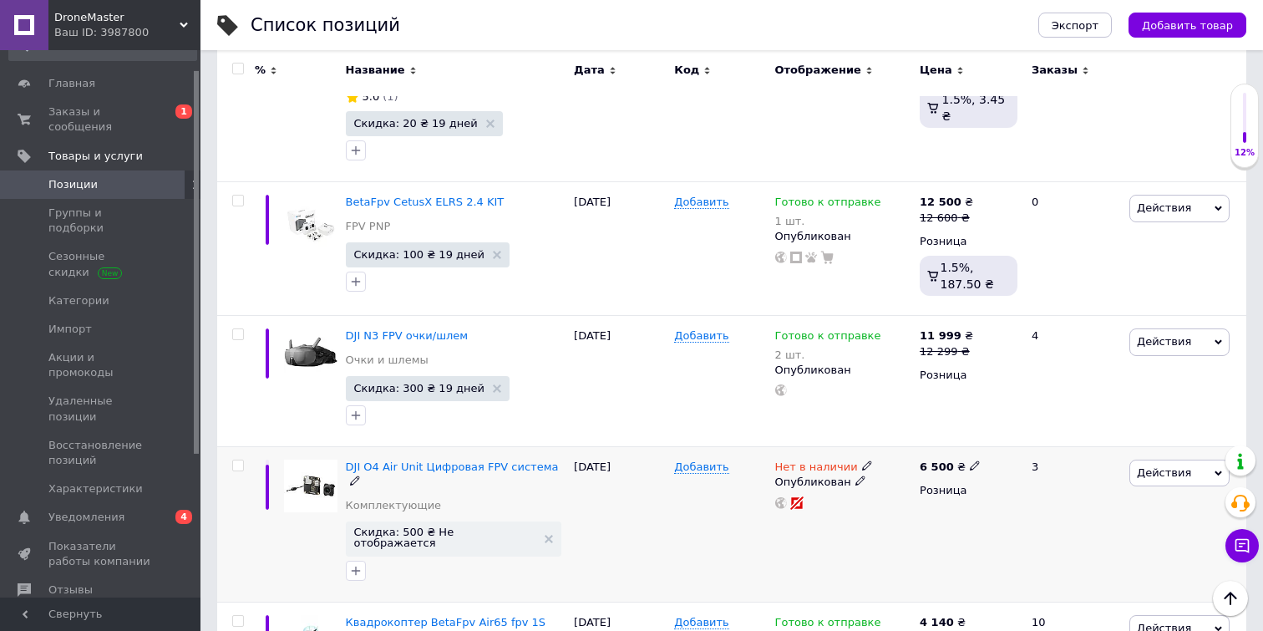
click at [862, 460] on icon at bounding box center [867, 465] width 10 height 10
click at [926, 514] on li "Готово к отправке" at bounding box center [960, 525] width 159 height 23
click at [936, 492] on input at bounding box center [943, 508] width 127 height 33
type input "5"
click at [930, 515] on div "6 500 ₴ Розница" at bounding box center [968, 523] width 106 height 155
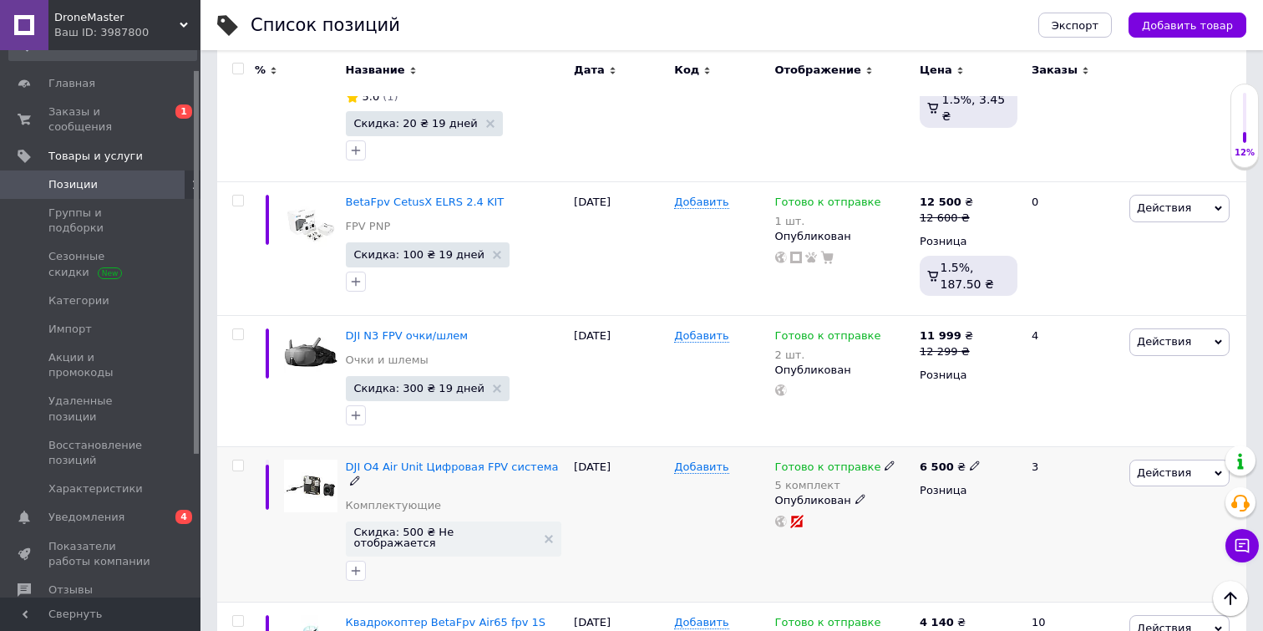
click at [1154, 466] on span "Действия" at bounding box center [1164, 472] width 54 height 13
click at [1042, 564] on li "Скидка" at bounding box center [1109, 575] width 237 height 23
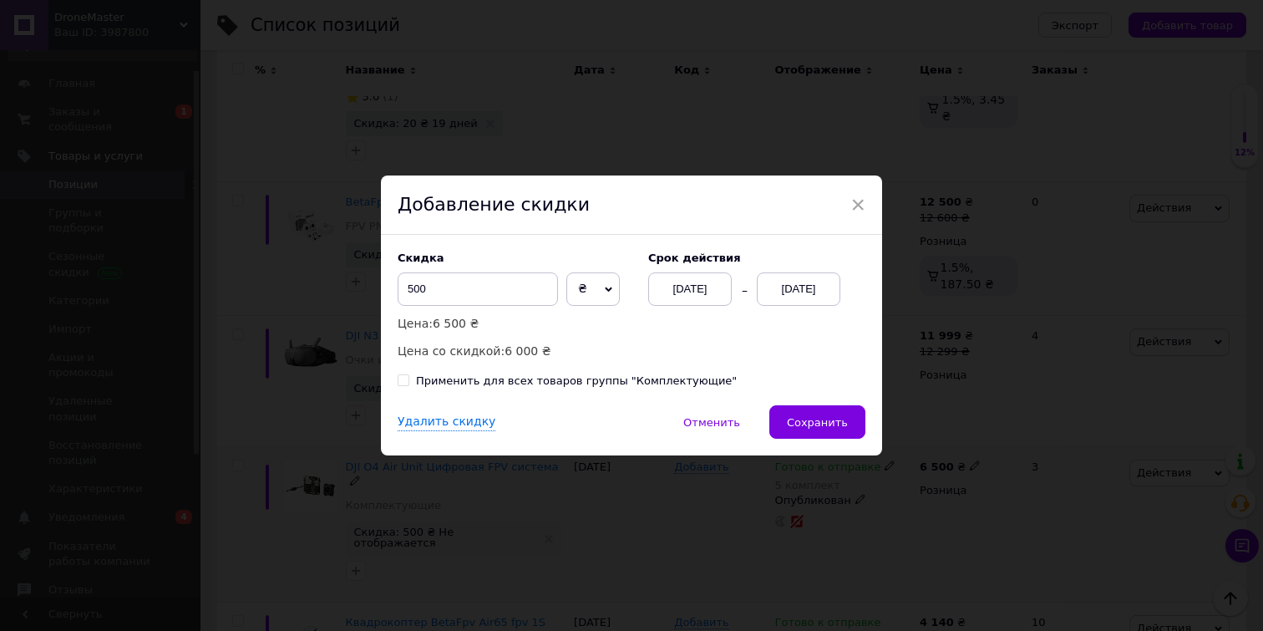
click at [816, 300] on div "[DATE]" at bounding box center [799, 288] width 84 height 33
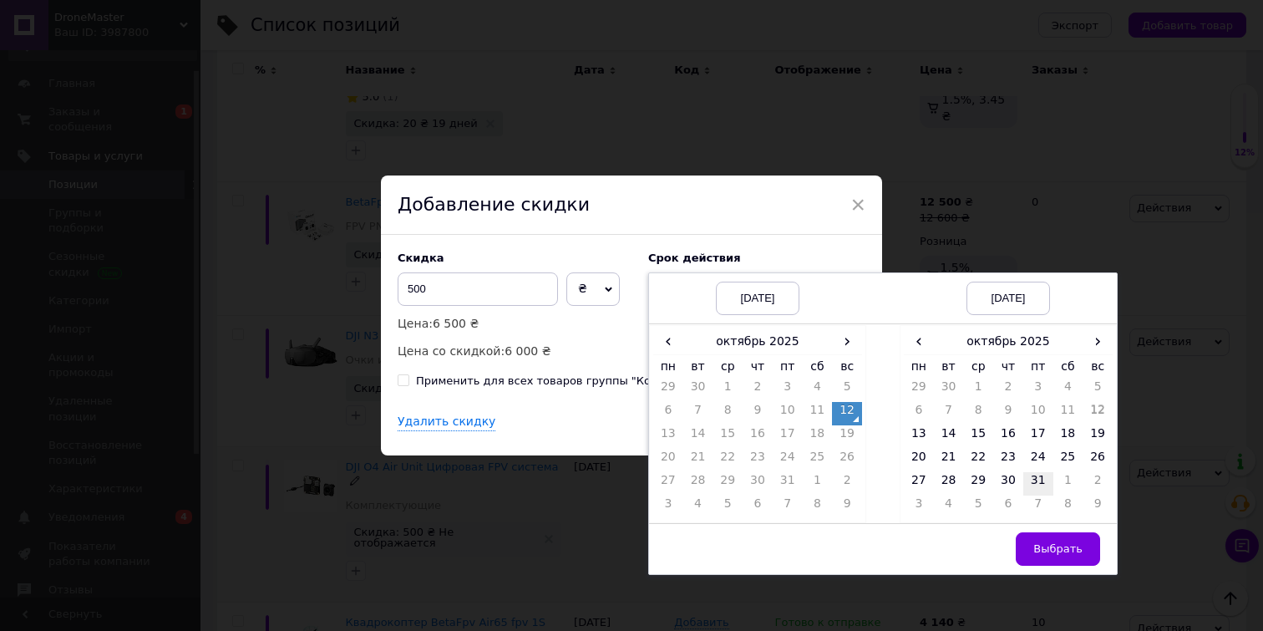
click at [1034, 477] on td "31" at bounding box center [1038, 483] width 30 height 23
click at [1037, 541] on button "Выбрать" at bounding box center [1058, 548] width 84 height 33
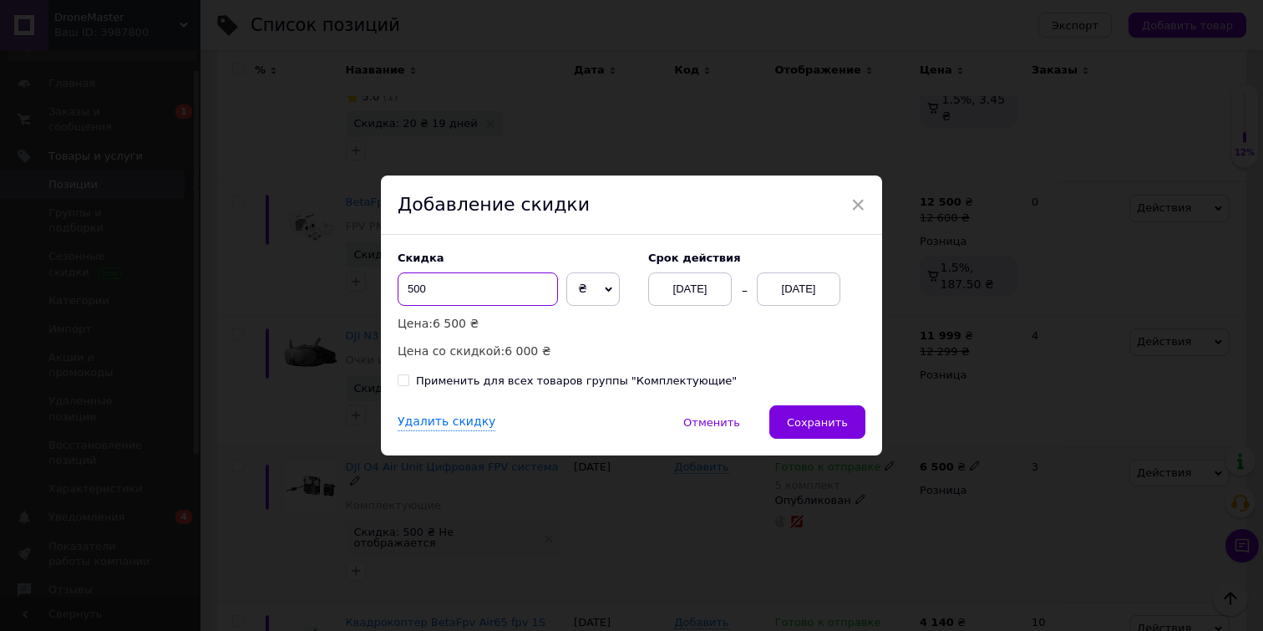
click at [408, 292] on input "500" at bounding box center [478, 288] width 160 height 33
type input "200"
click at [828, 428] on span "Сохранить" at bounding box center [817, 422] width 61 height 13
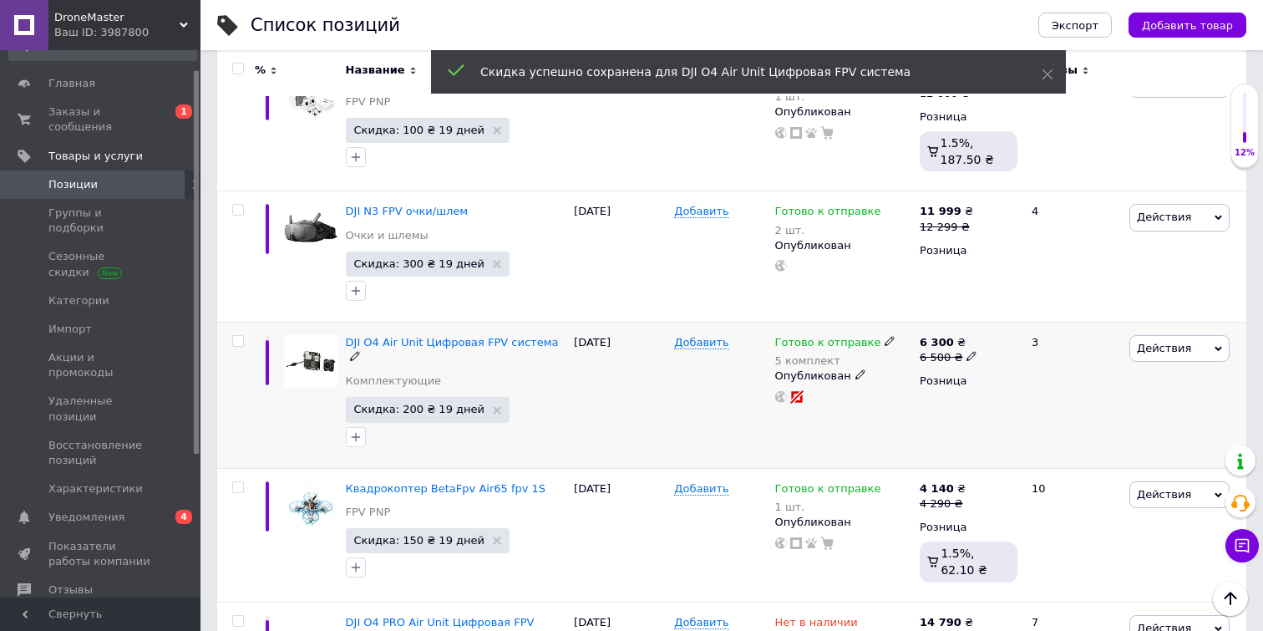
scroll to position [1704, 0]
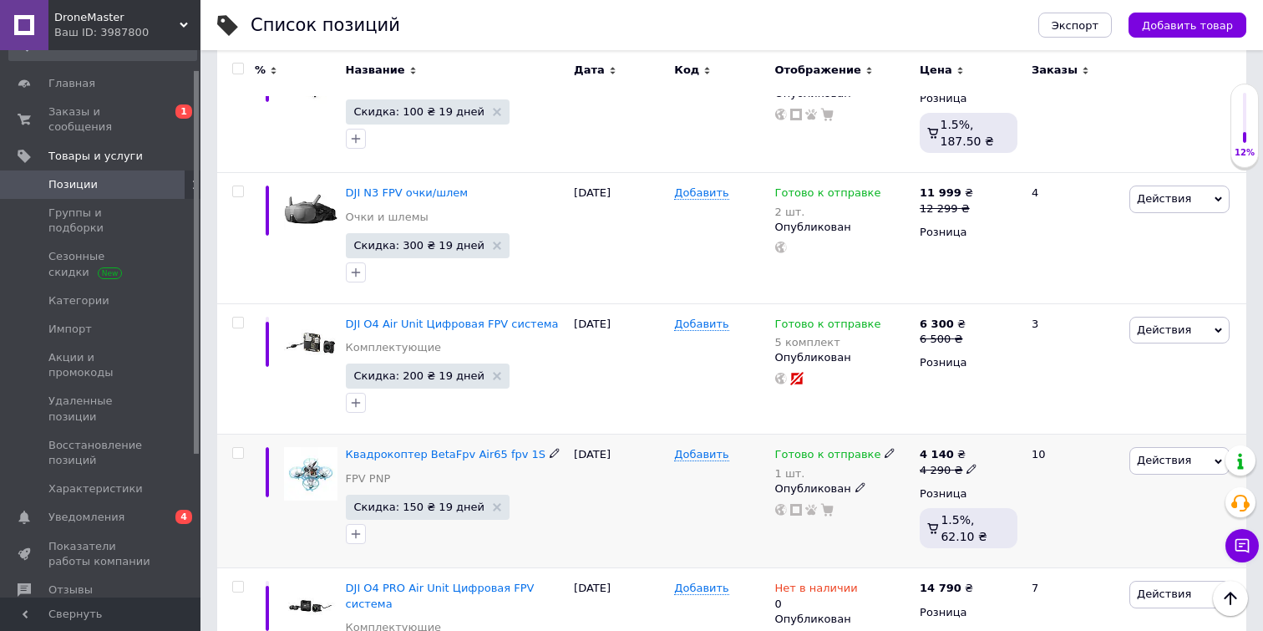
click at [884, 448] on icon at bounding box center [889, 453] width 10 height 10
click at [1072, 469] on div "Остатки 1 шт." at bounding box center [1004, 495] width 209 height 53
click at [979, 489] on input "1" at bounding box center [963, 505] width 127 height 33
type input "2"
click at [615, 470] on div "[DATE]" at bounding box center [620, 501] width 100 height 134
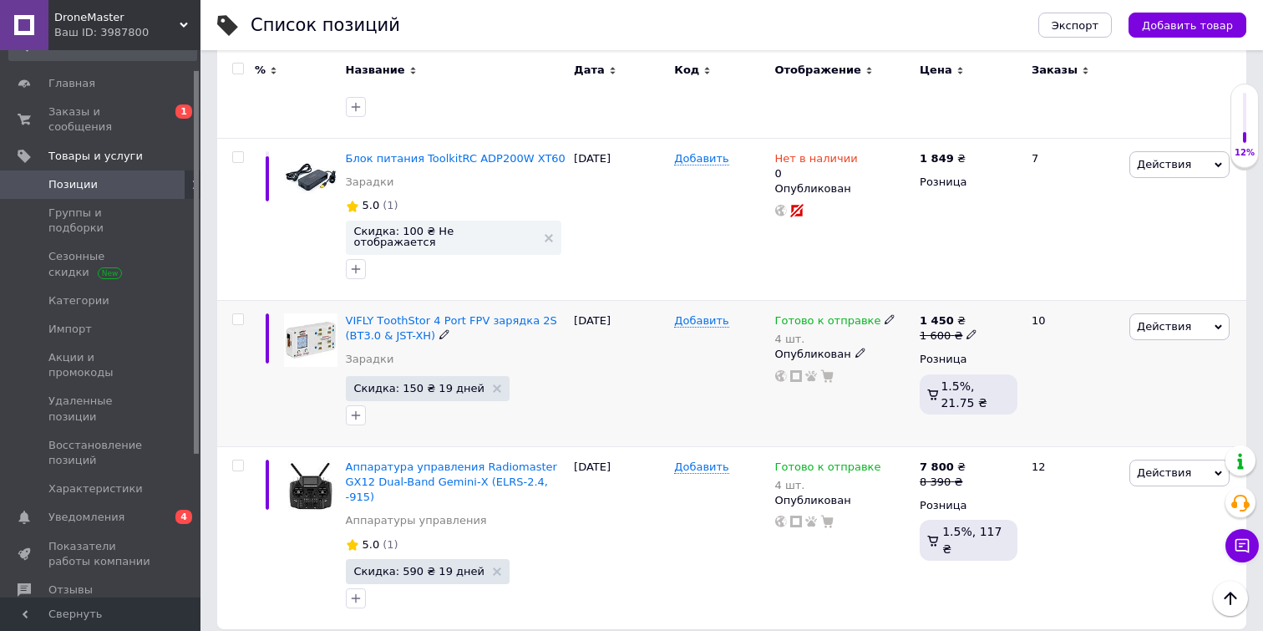
scroll to position [2743, 0]
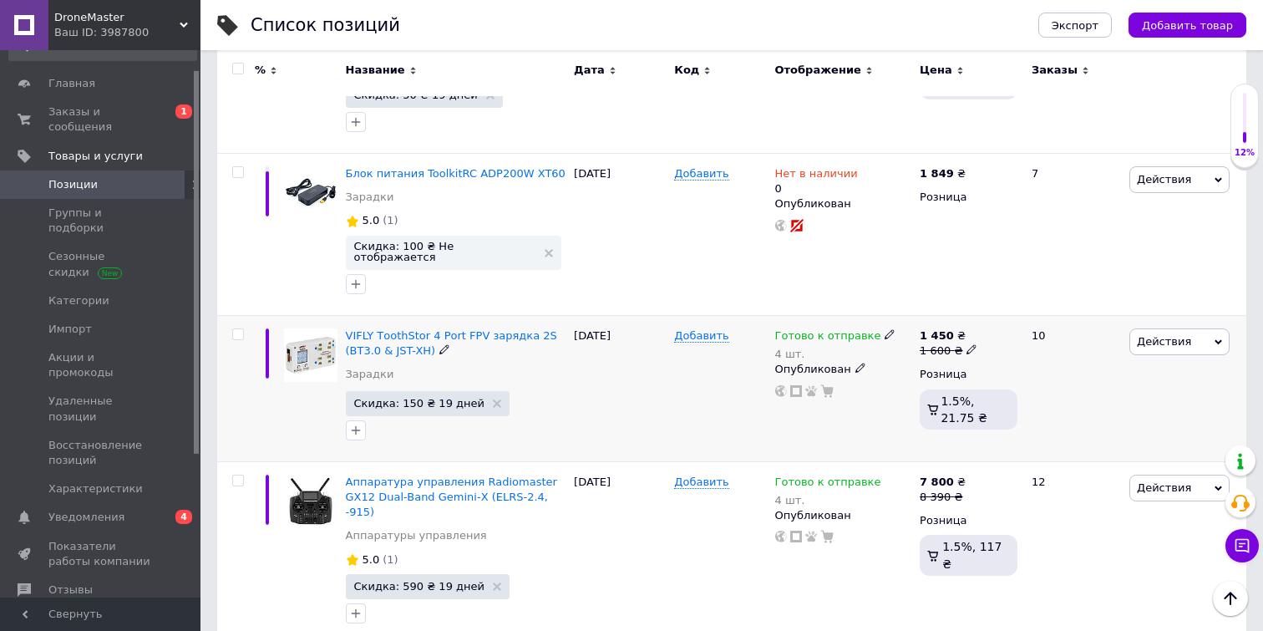
click at [884, 329] on icon at bounding box center [889, 334] width 10 height 10
click at [1086, 350] on div "Остатки 4 шт." at bounding box center [1004, 376] width 209 height 53
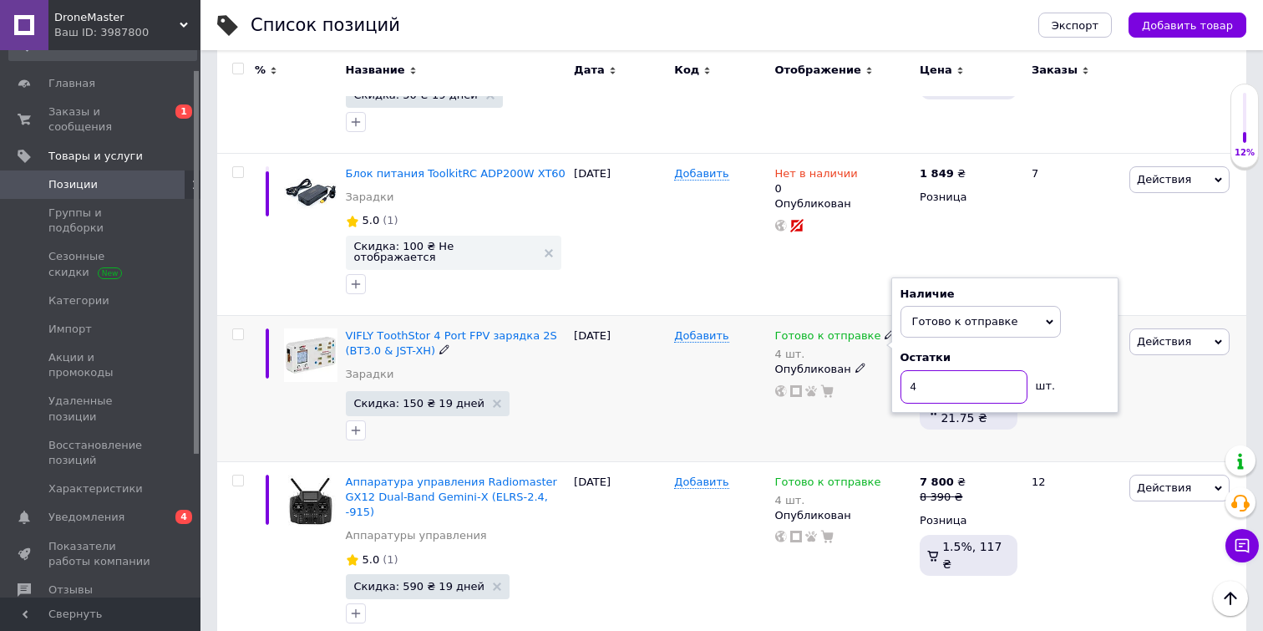
click at [941, 370] on input "4" at bounding box center [963, 386] width 127 height 33
type input "2"
click at [671, 322] on div "Добавить" at bounding box center [720, 389] width 100 height 146
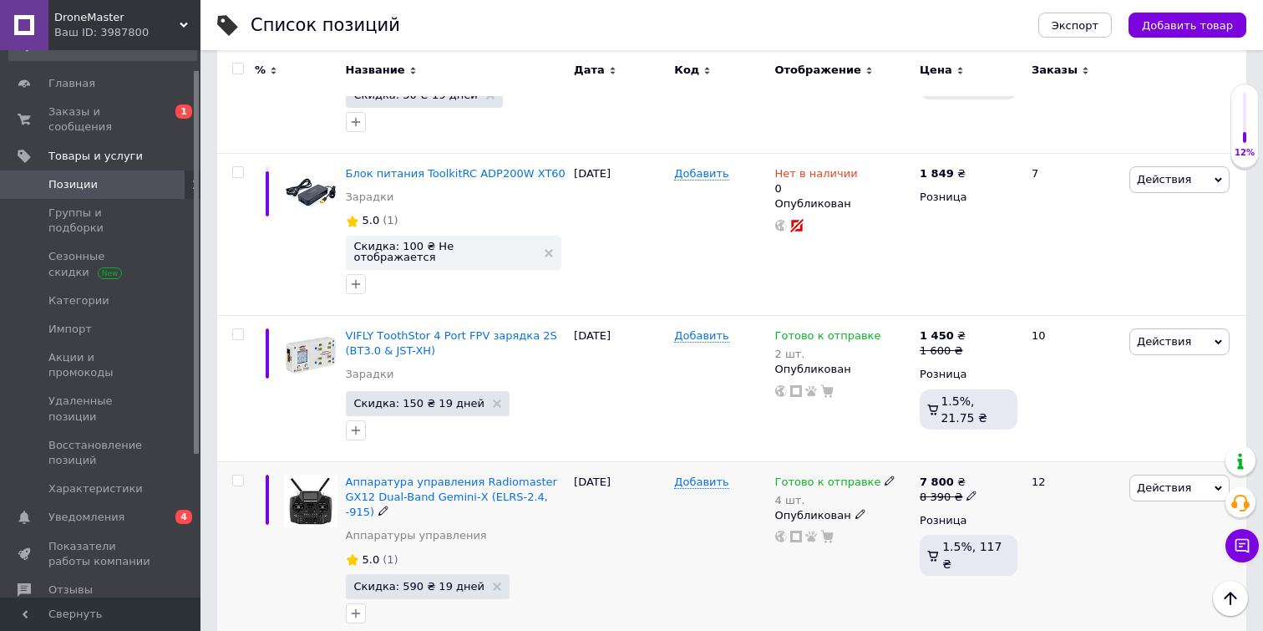
click at [969, 490] on icon at bounding box center [971, 495] width 10 height 10
click at [1009, 454] on input "8390" at bounding box center [1053, 470] width 127 height 33
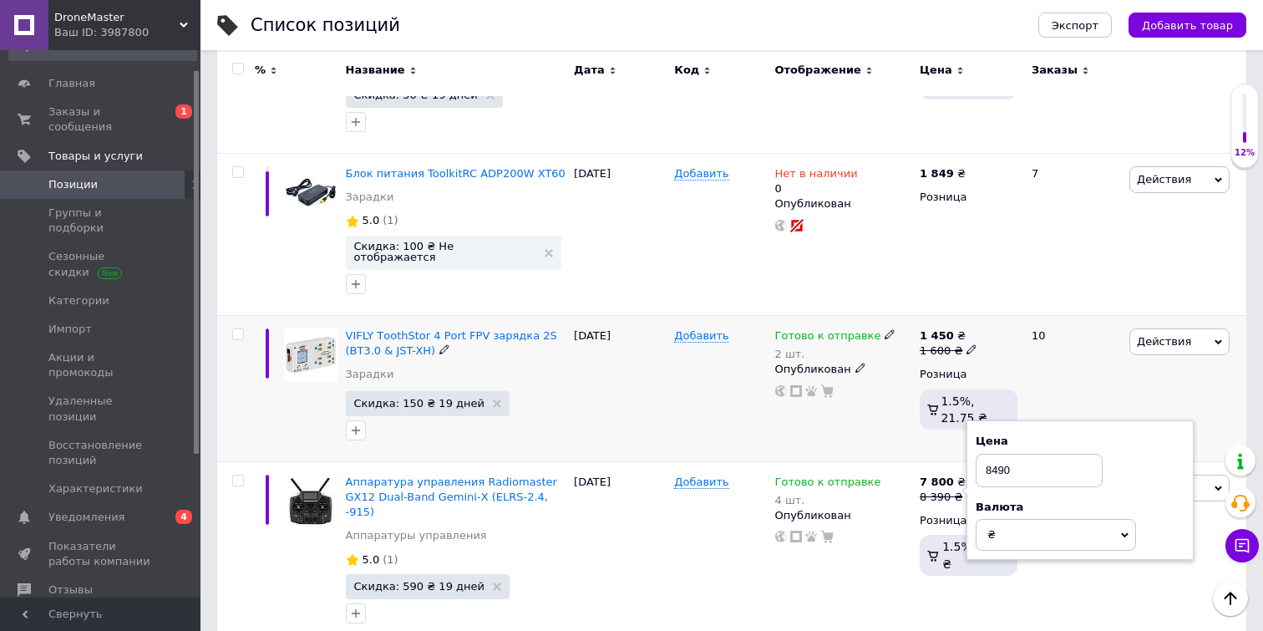
type input "8490"
click at [793, 351] on div "Готово к отправке 2 шт. Опубликован" at bounding box center [843, 389] width 145 height 146
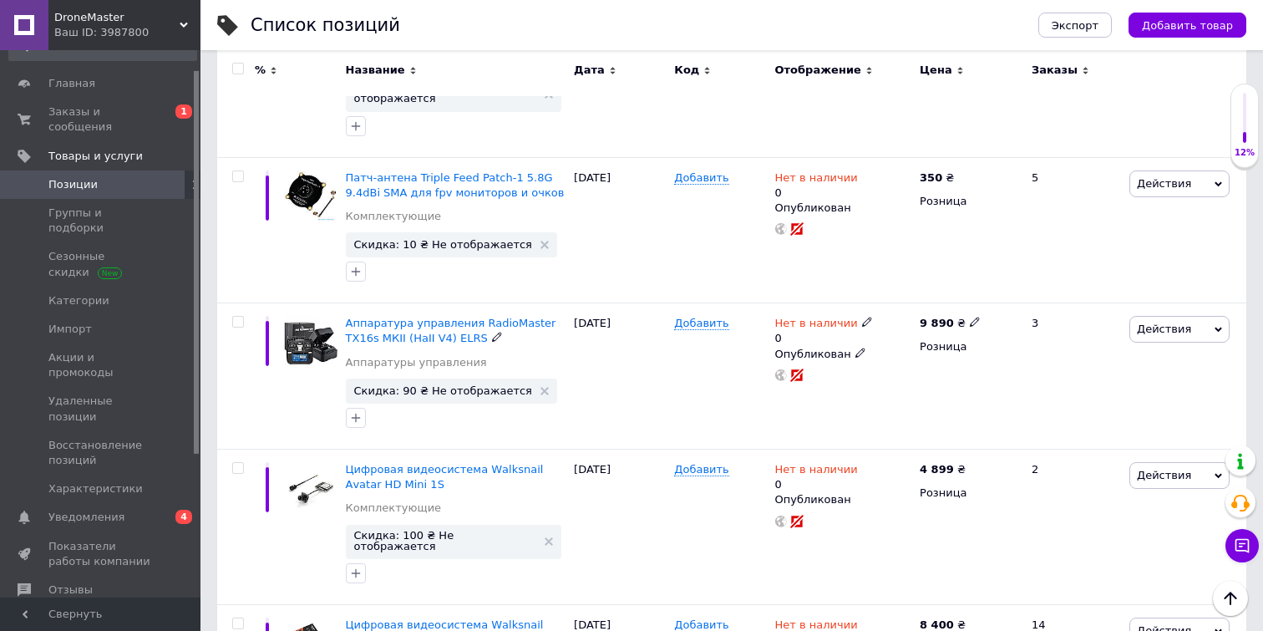
scroll to position [794, 0]
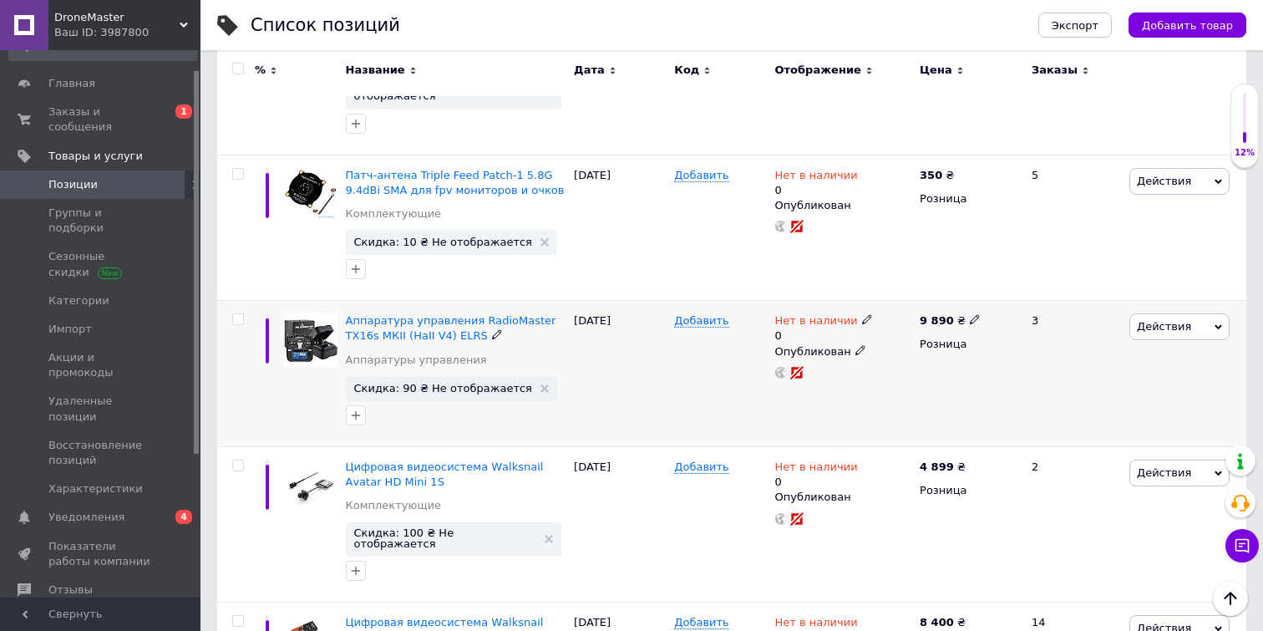
click at [862, 314] on icon at bounding box center [867, 319] width 10 height 10
click at [933, 376] on li "Готово к отправке" at bounding box center [960, 387] width 159 height 23
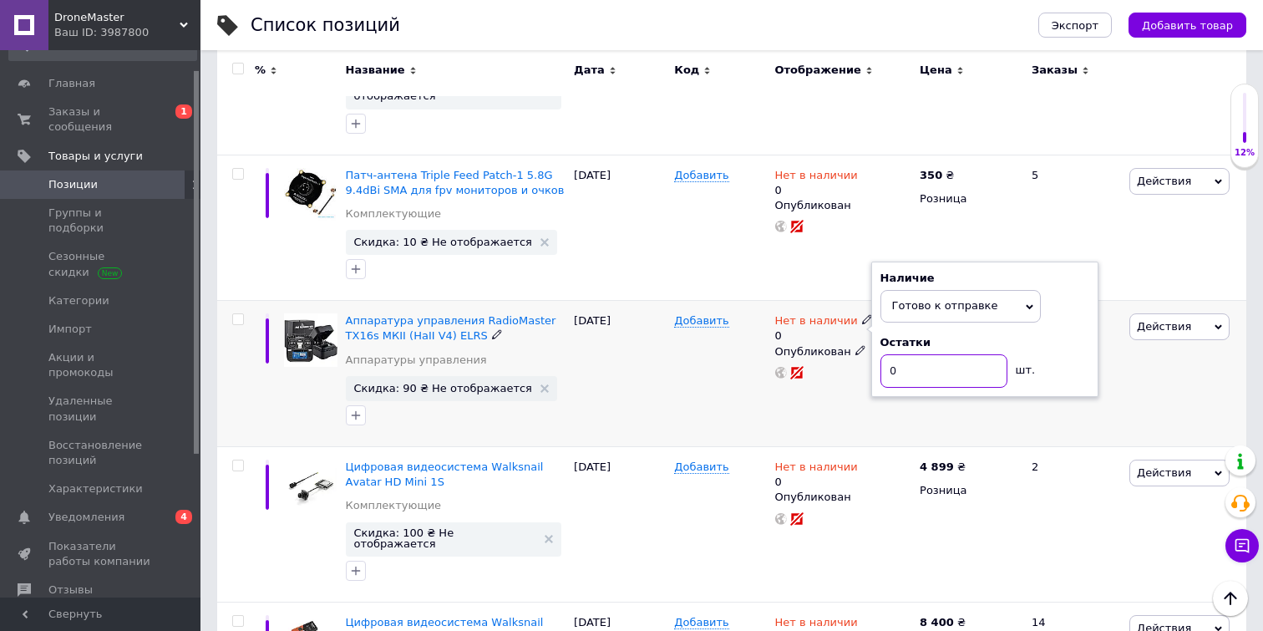
click at [934, 354] on input "0" at bounding box center [943, 370] width 127 height 33
type input "5"
click at [1176, 341] on div "Действия Редактировать Поднять в начало группы Копировать Скидка Подарок Сопутс…" at bounding box center [1185, 374] width 121 height 146
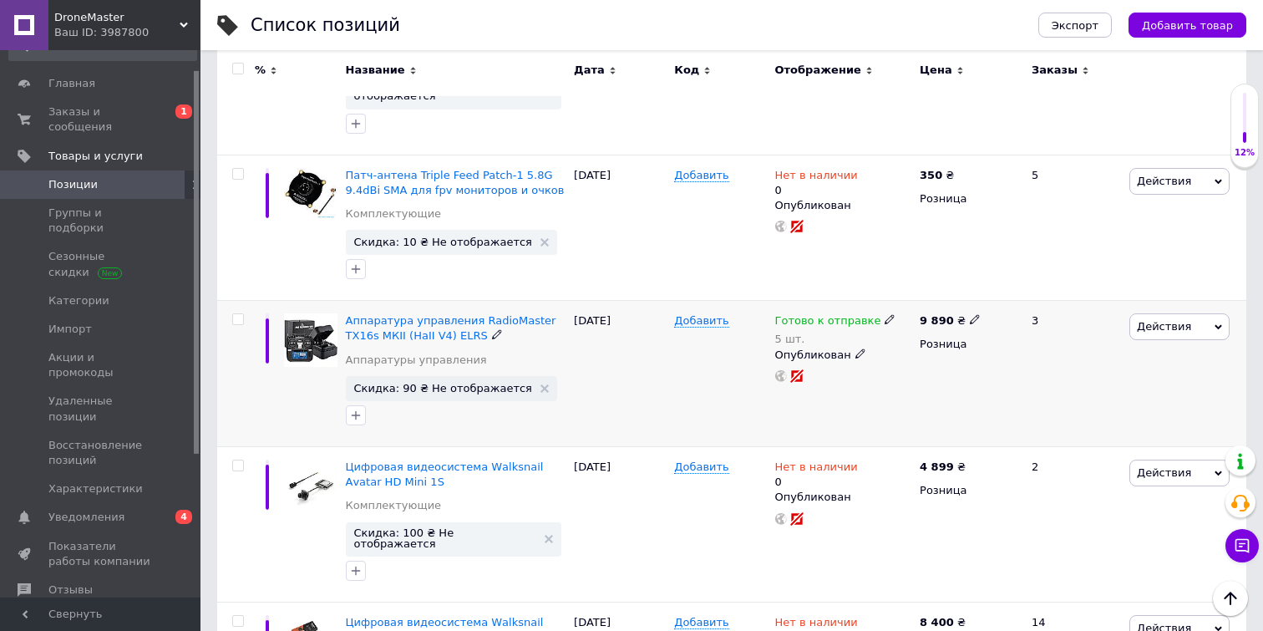
click at [1186, 320] on span "Действия" at bounding box center [1164, 326] width 54 height 13
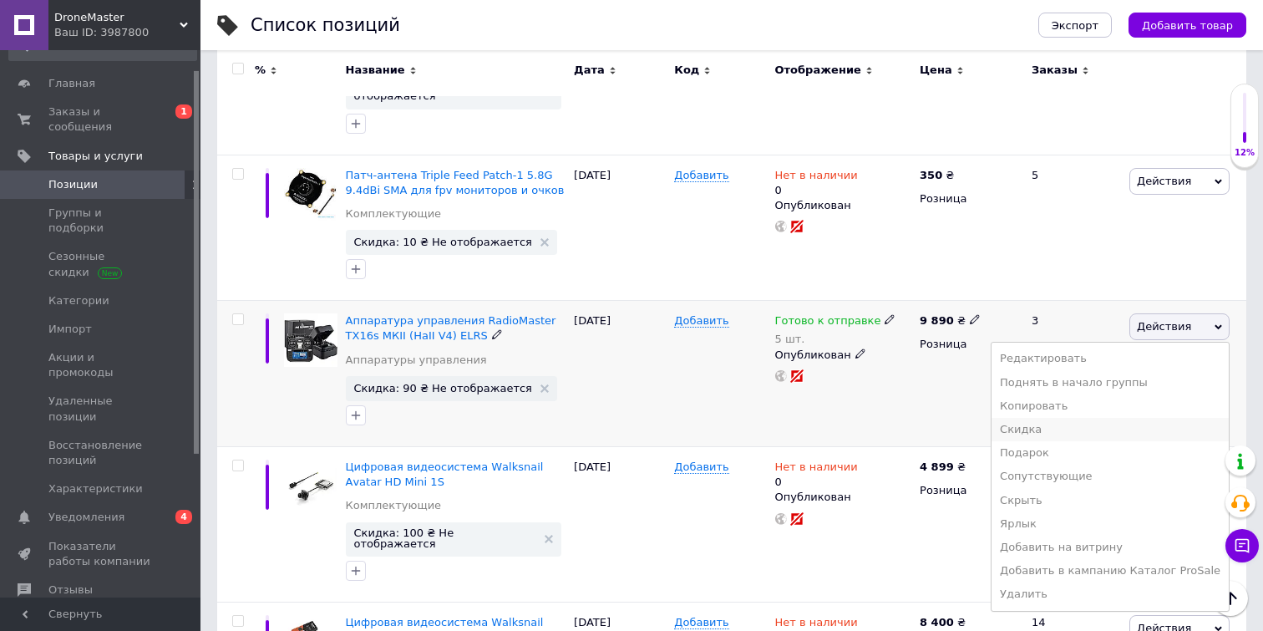
click at [1055, 418] on li "Скидка" at bounding box center [1109, 429] width 237 height 23
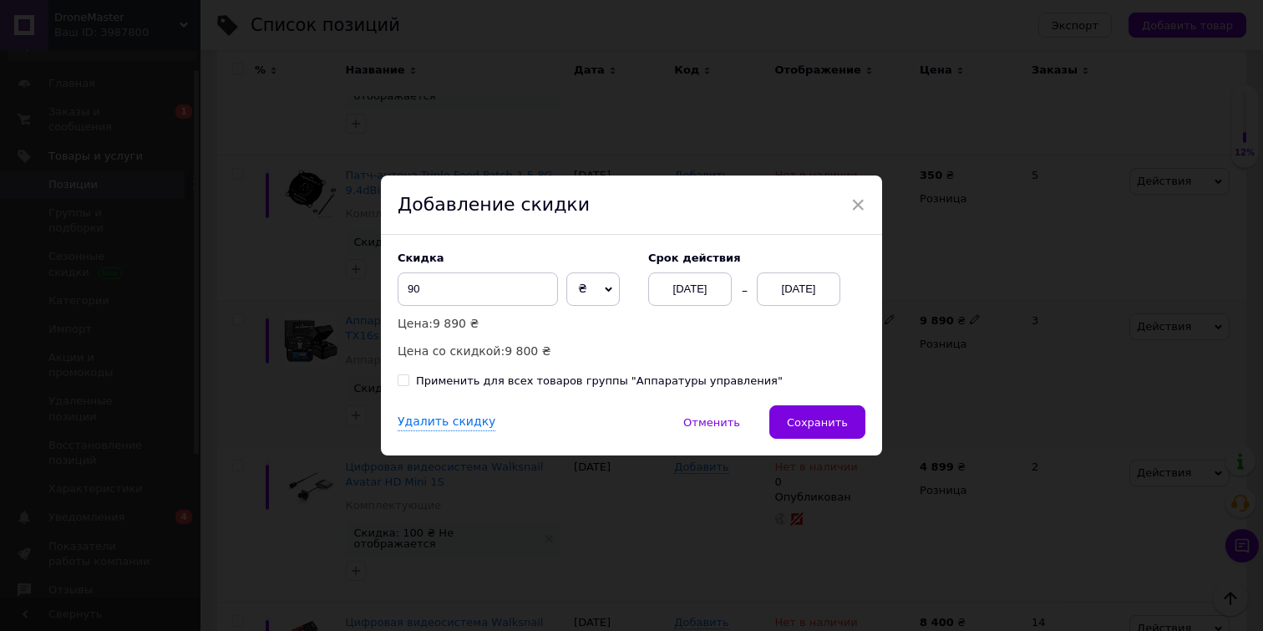
click at [801, 291] on div "[DATE]" at bounding box center [799, 288] width 84 height 33
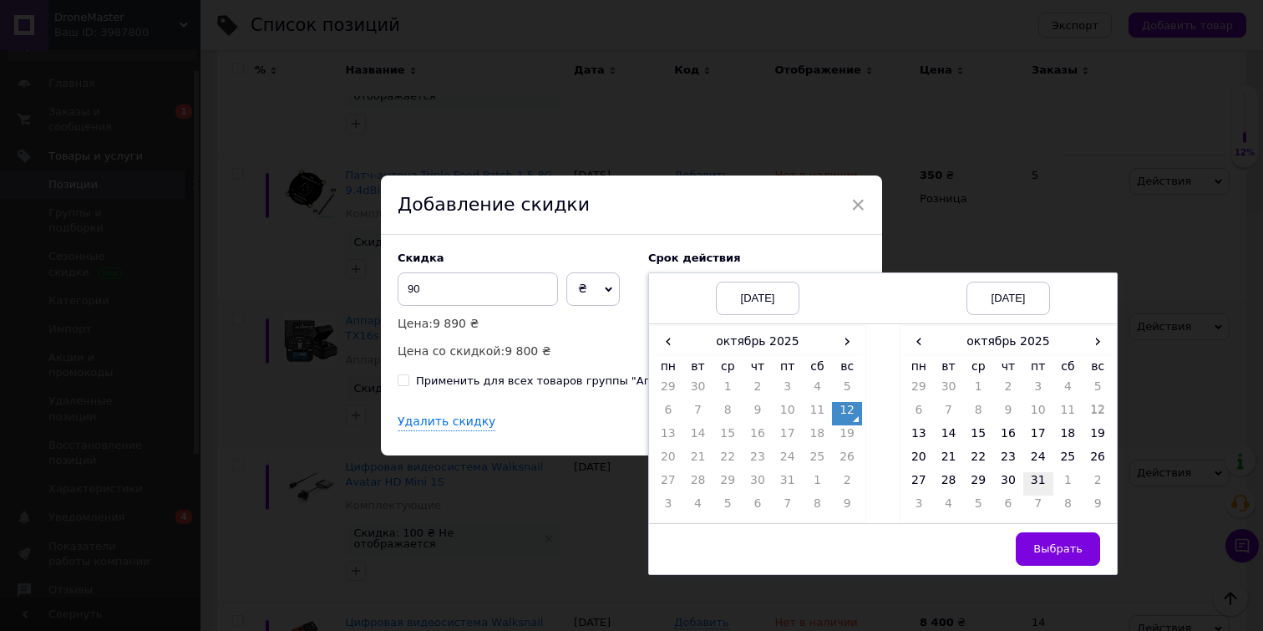
click at [1043, 485] on td "31" at bounding box center [1038, 483] width 30 height 23
click at [1046, 550] on span "Выбрать" at bounding box center [1057, 548] width 49 height 13
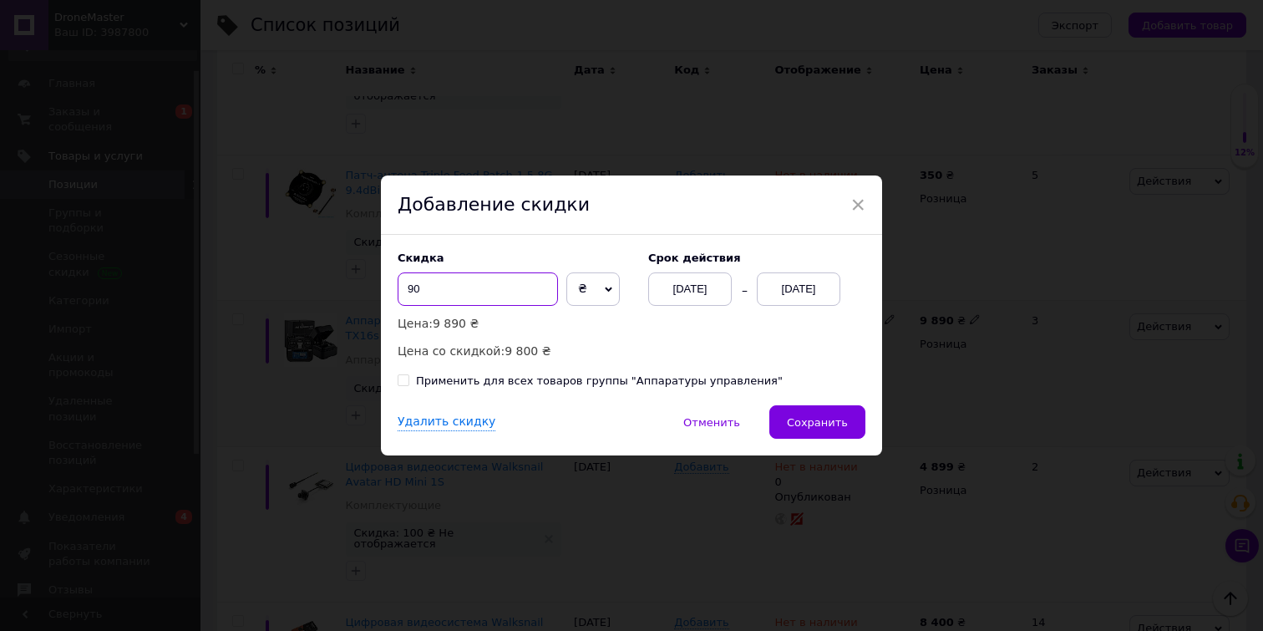
click at [404, 293] on input "90" at bounding box center [478, 288] width 160 height 33
type input "2"
type input "3"
type input "290"
click at [825, 417] on span "Сохранить" at bounding box center [817, 422] width 61 height 13
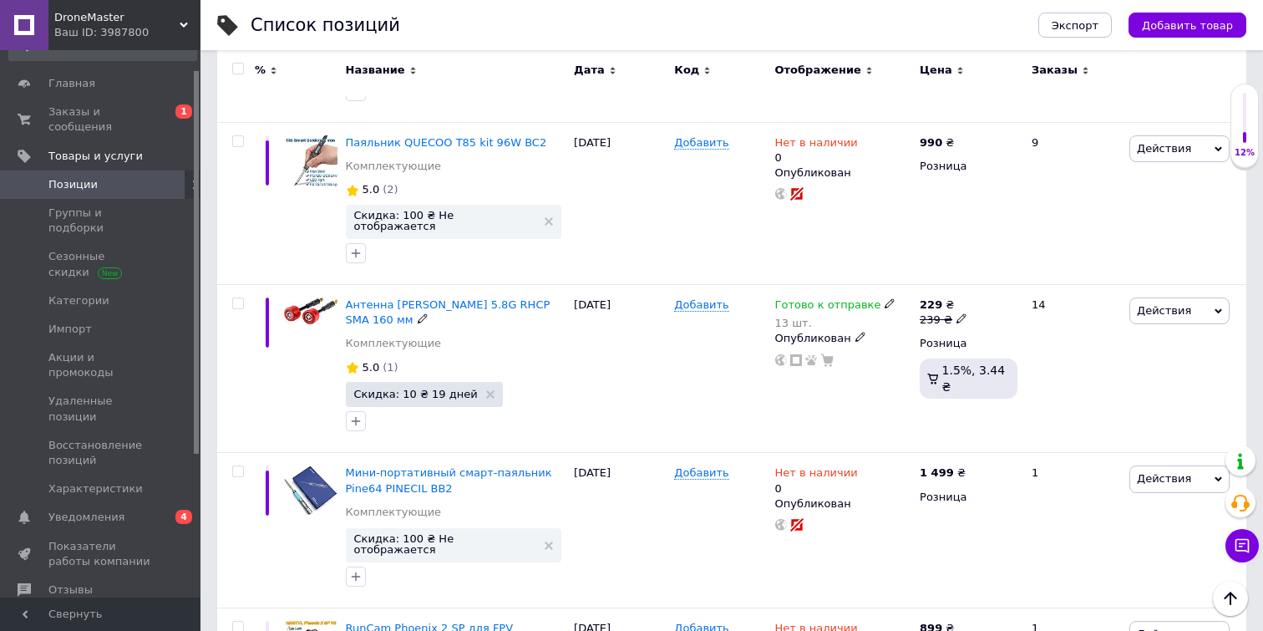
scroll to position [2057, 0]
click at [868, 297] on span "Готово к отправке" at bounding box center [828, 306] width 106 height 18
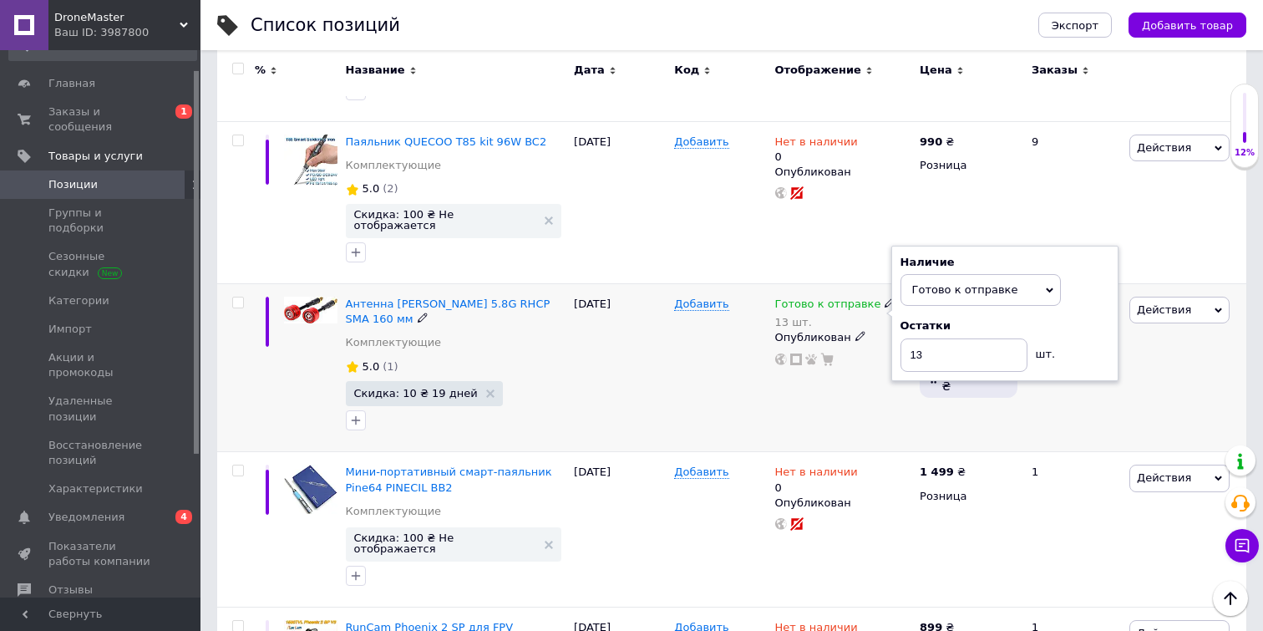
click at [1087, 255] on div "Наличие Готово к отправке В наличии Нет в наличии Под заказ Остатки 13 шт." at bounding box center [1004, 313] width 209 height 117
click at [994, 318] on div "Остатки" at bounding box center [1004, 325] width 209 height 15
click at [967, 338] on input "13" at bounding box center [963, 354] width 127 height 33
type input "14"
click at [633, 307] on div "[DATE]" at bounding box center [620, 368] width 100 height 168
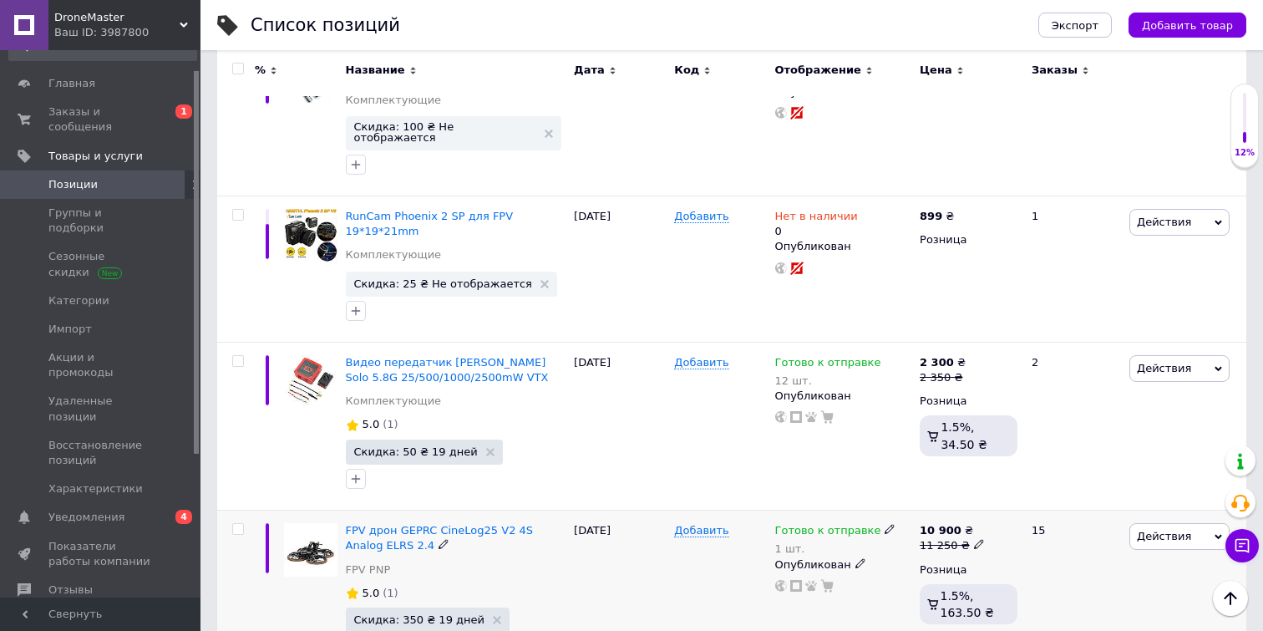
scroll to position [2464, 0]
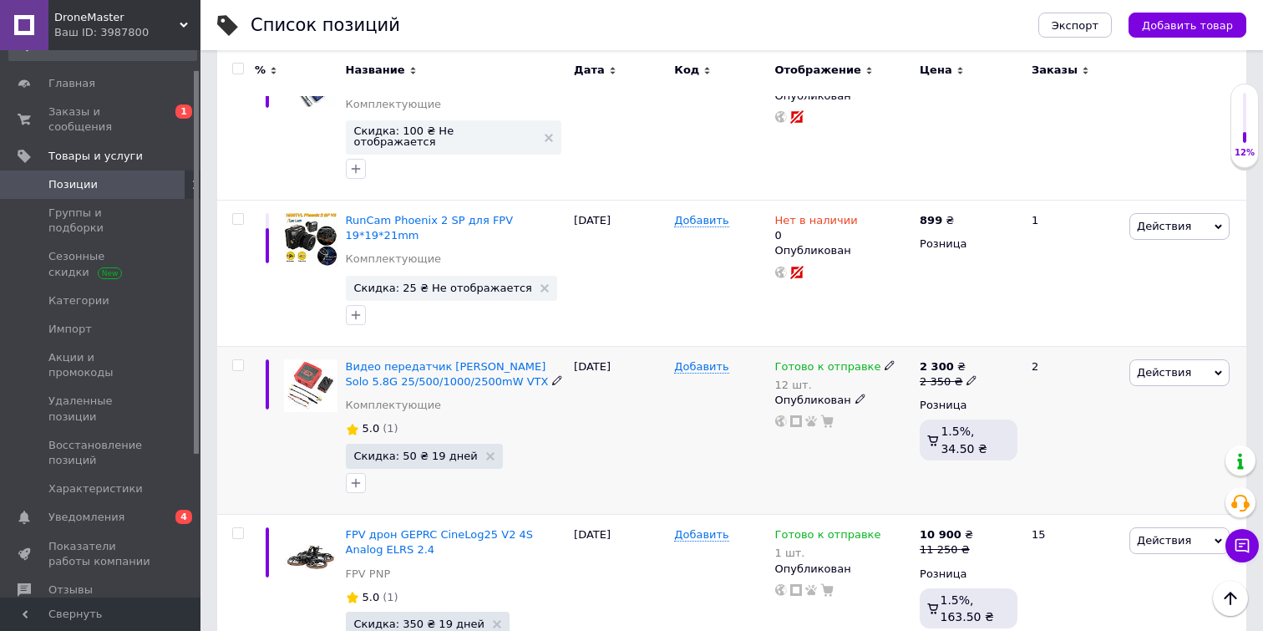
click at [884, 360] on icon at bounding box center [889, 365] width 10 height 10
click at [1093, 381] on div "Остатки 12 шт." at bounding box center [1004, 407] width 209 height 53
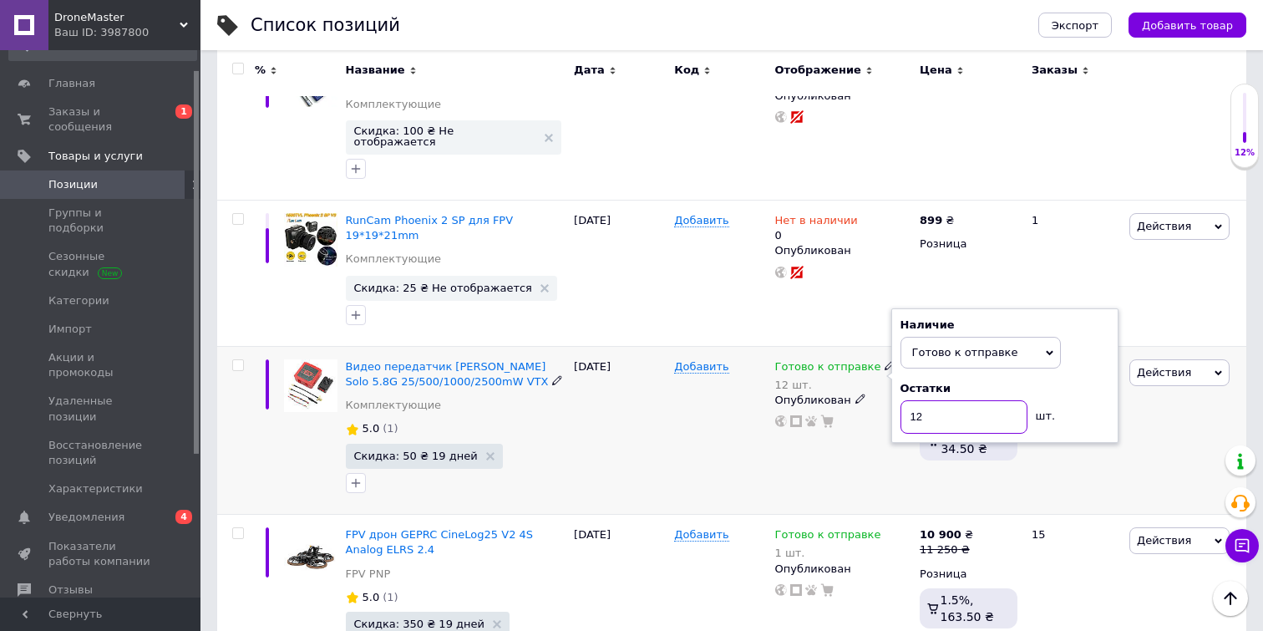
click at [964, 400] on input "12" at bounding box center [963, 416] width 127 height 33
type input "1"
type input "33"
click at [1062, 381] on div "2" at bounding box center [1073, 430] width 104 height 168
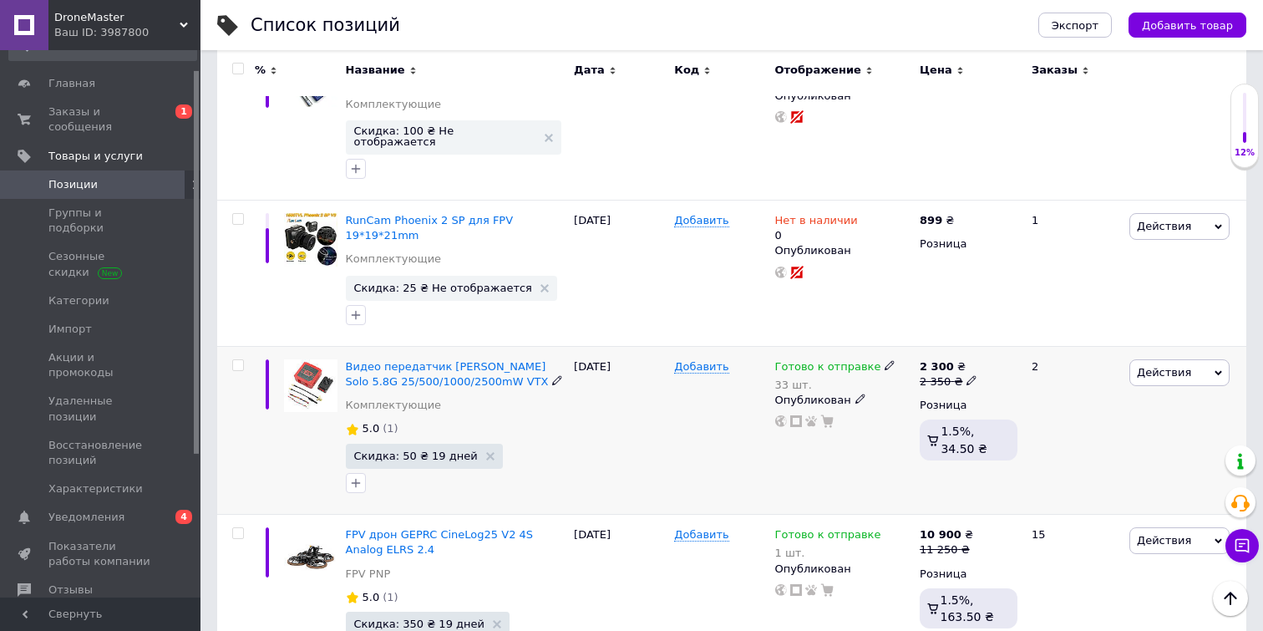
click at [1176, 366] on span "Действия" at bounding box center [1164, 372] width 54 height 13
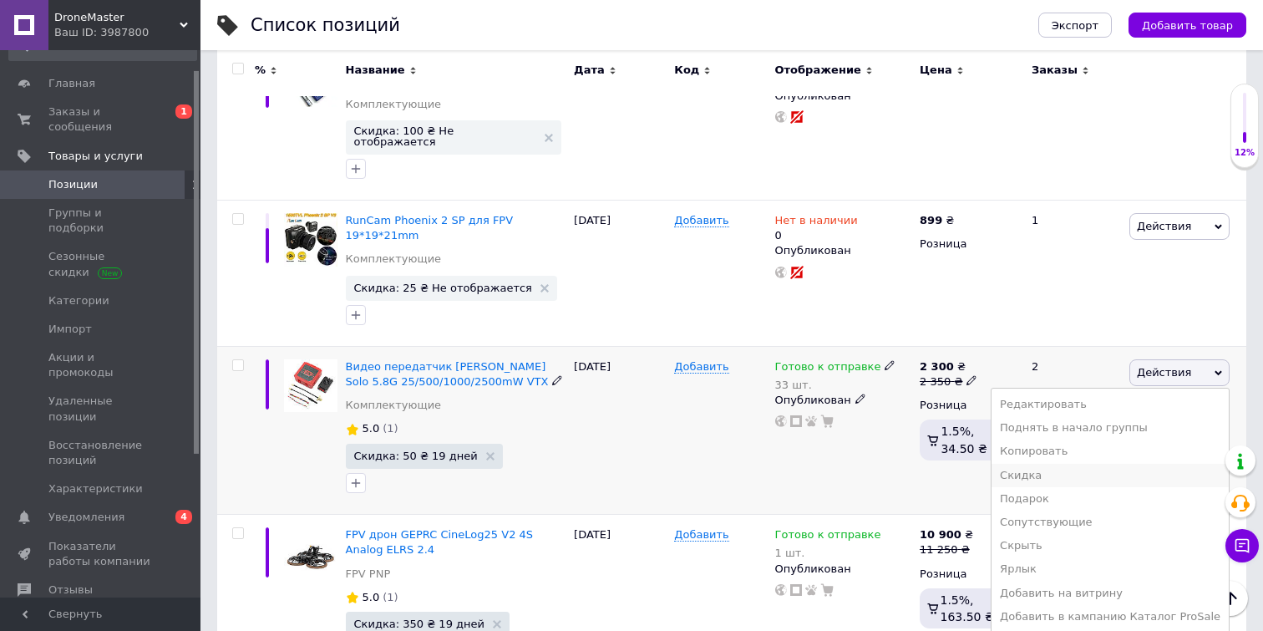
click at [1060, 464] on li "Скидка" at bounding box center [1109, 475] width 237 height 23
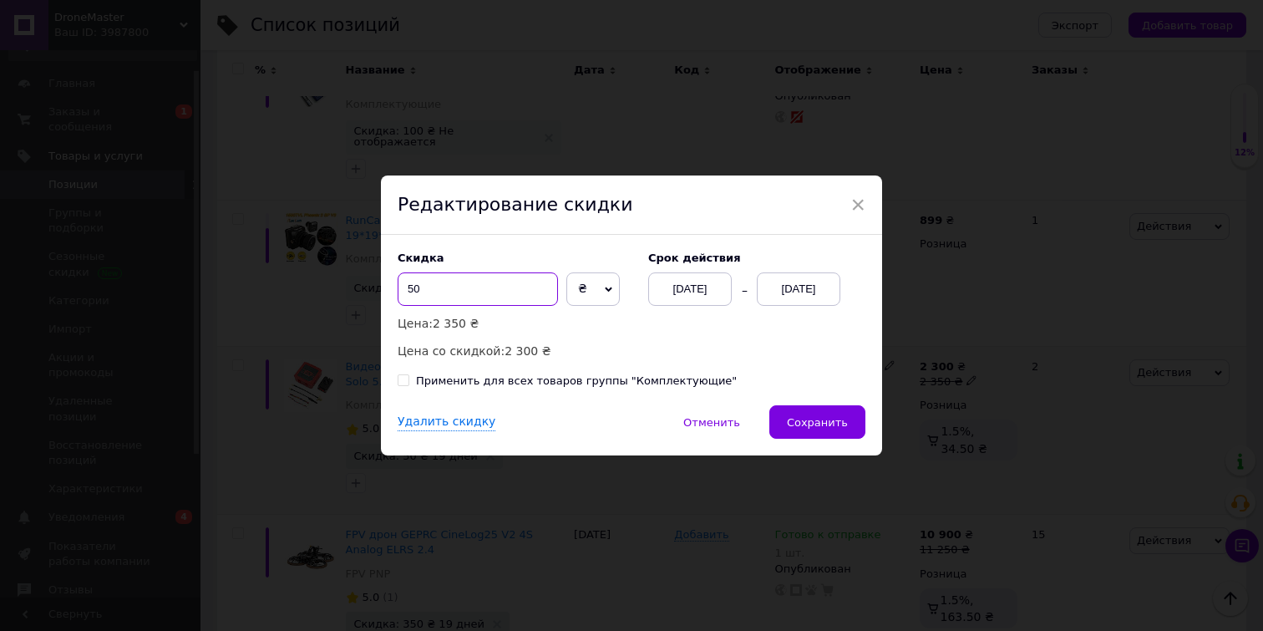
click at [457, 285] on input "50" at bounding box center [478, 288] width 160 height 33
type input "5"
type input "130"
click at [686, 361] on div "Скидка 130 ₴ % Цена: 2 350 ₴ Цена со скидкой: 2 220 ₴ Cрок действия [DATE] [DAT…" at bounding box center [631, 320] width 501 height 170
click at [835, 428] on button "Сохранить" at bounding box center [817, 421] width 96 height 33
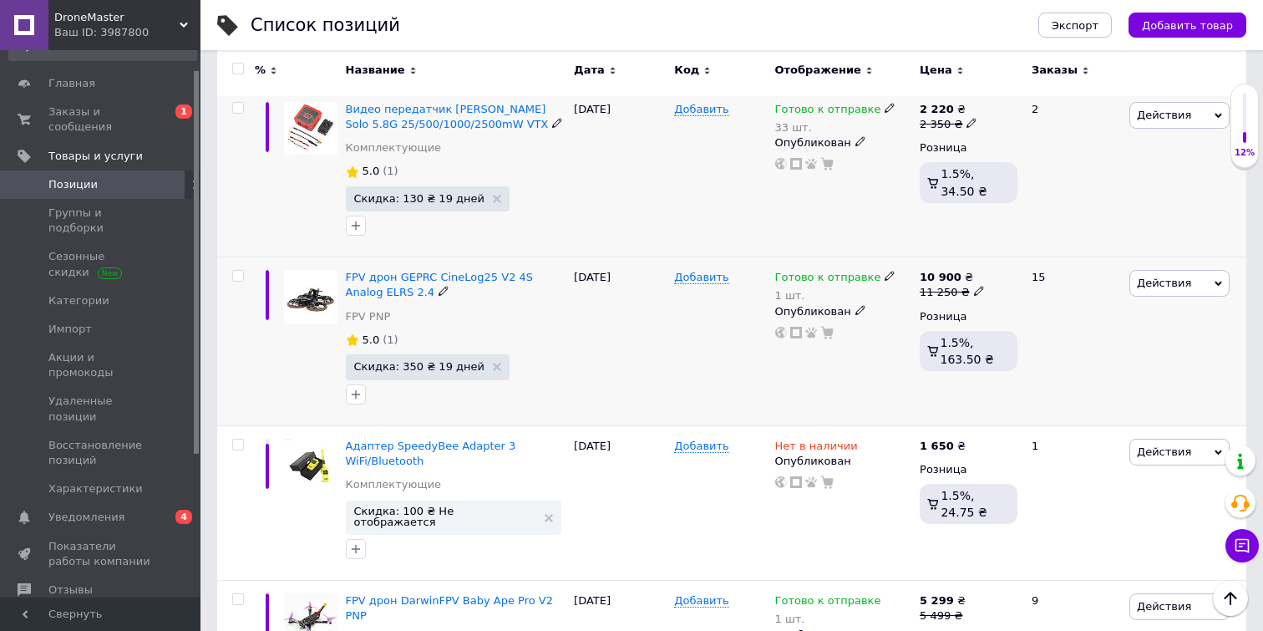
scroll to position [2779, 0]
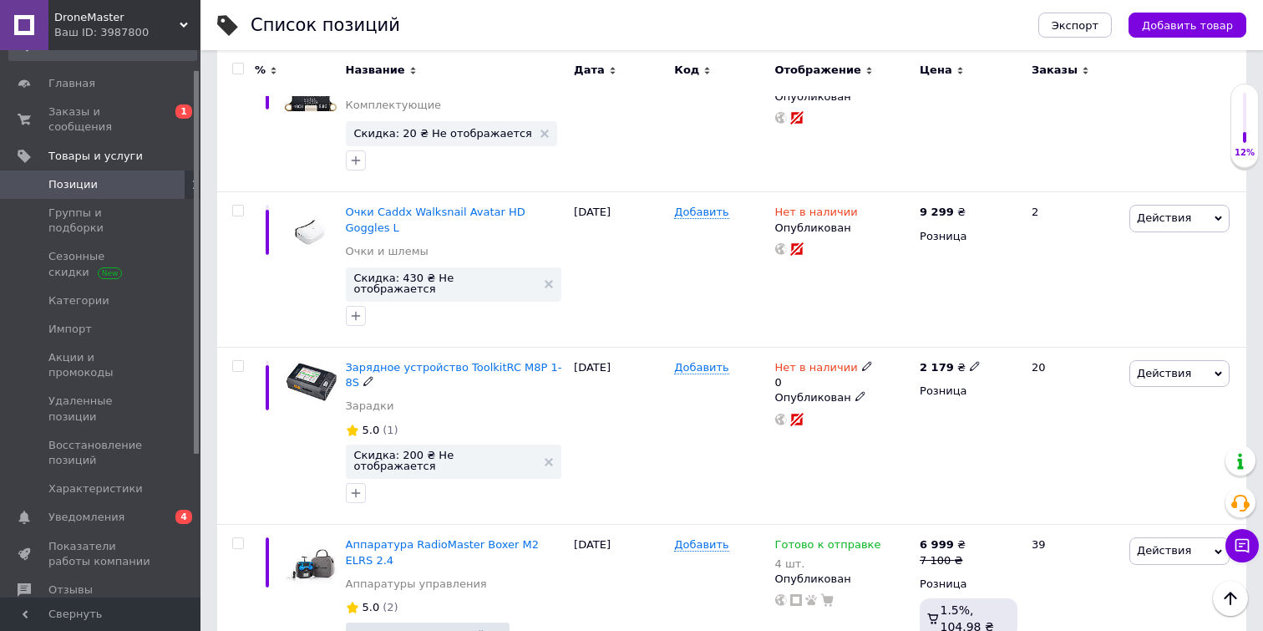
scroll to position [654, 0]
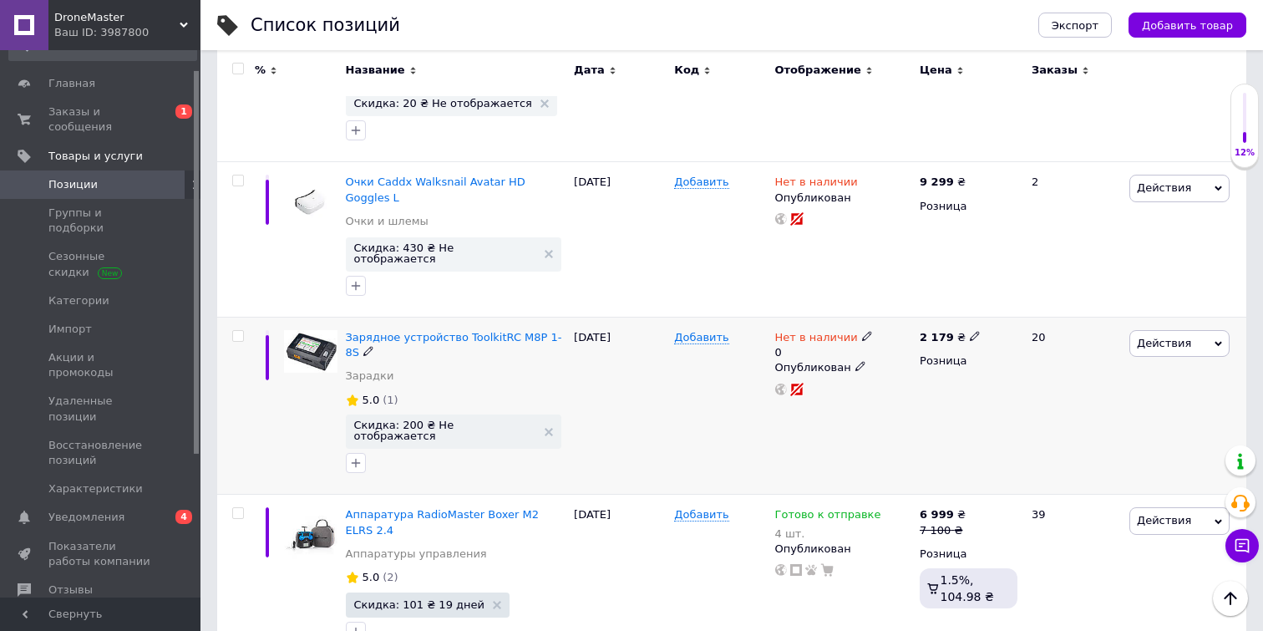
click at [862, 331] on icon at bounding box center [867, 336] width 10 height 10
click at [963, 393] on li "Готово к отправке" at bounding box center [960, 404] width 159 height 23
click at [963, 372] on input "0" at bounding box center [943, 387] width 127 height 33
type input "1"
click at [1128, 398] on div "Действия Редактировать Поднять в начало группы Копировать Скидка Подарок Сопутс…" at bounding box center [1185, 405] width 121 height 177
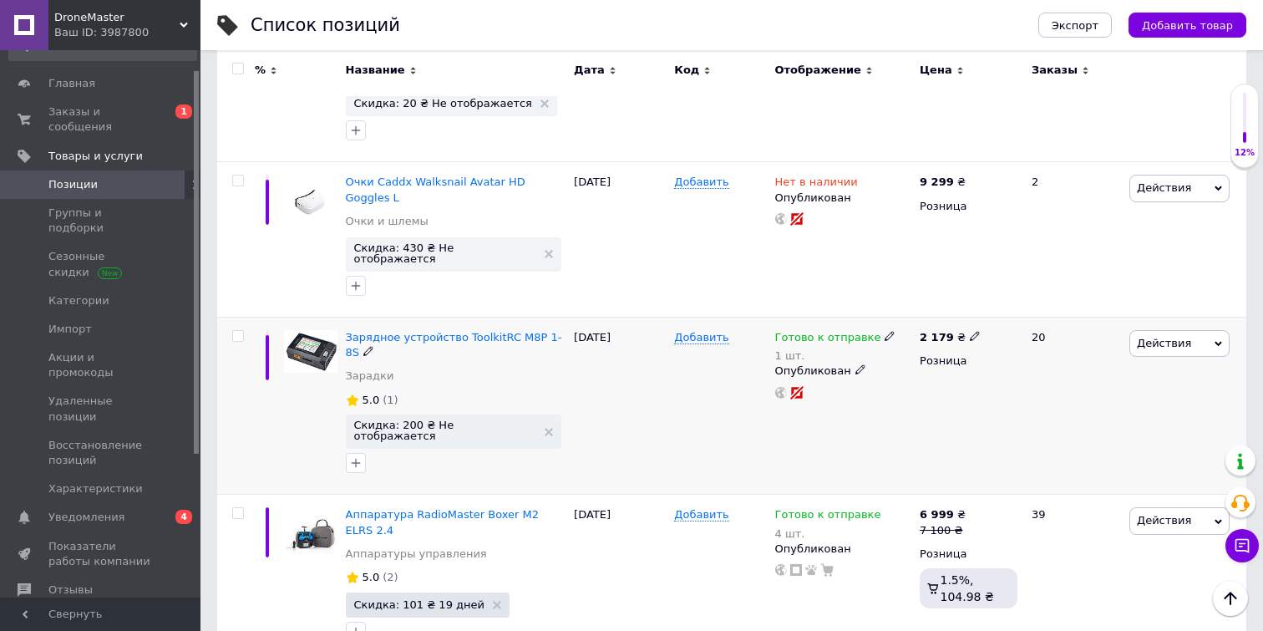
click at [1178, 337] on span "Действия" at bounding box center [1164, 343] width 54 height 13
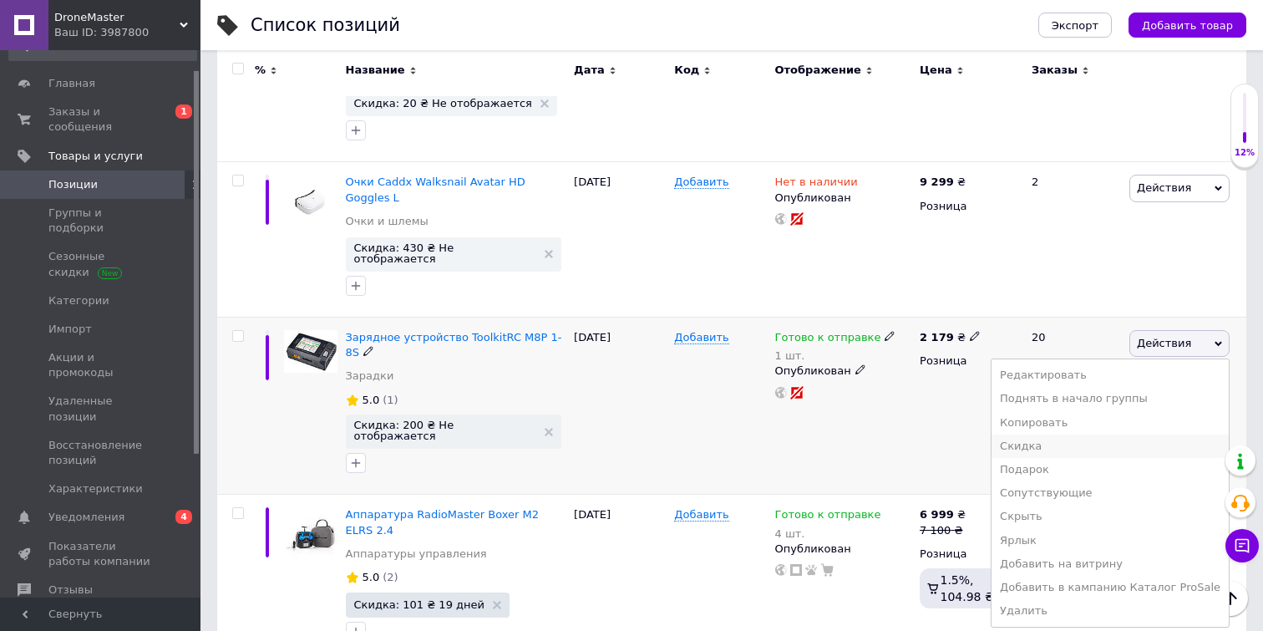
click at [1053, 434] on li "Скидка" at bounding box center [1109, 445] width 237 height 23
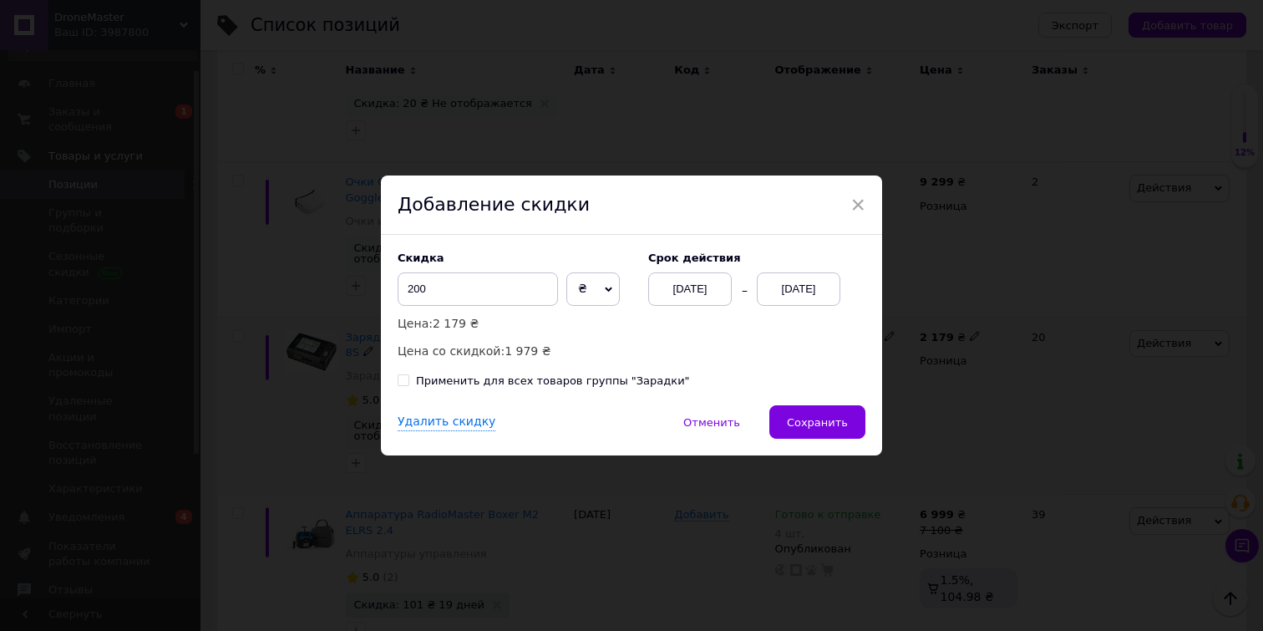
click at [788, 292] on div "[DATE]" at bounding box center [799, 288] width 84 height 33
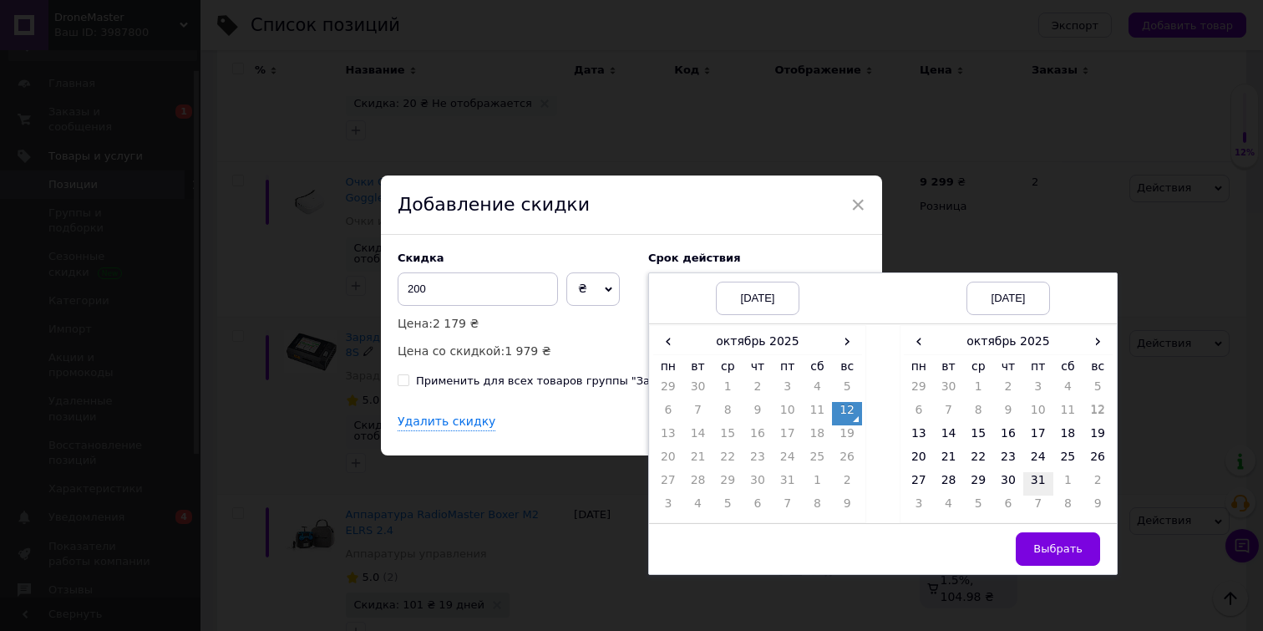
click at [1044, 479] on td "31" at bounding box center [1038, 483] width 30 height 23
click at [1057, 546] on span "Выбрать" at bounding box center [1057, 548] width 49 height 13
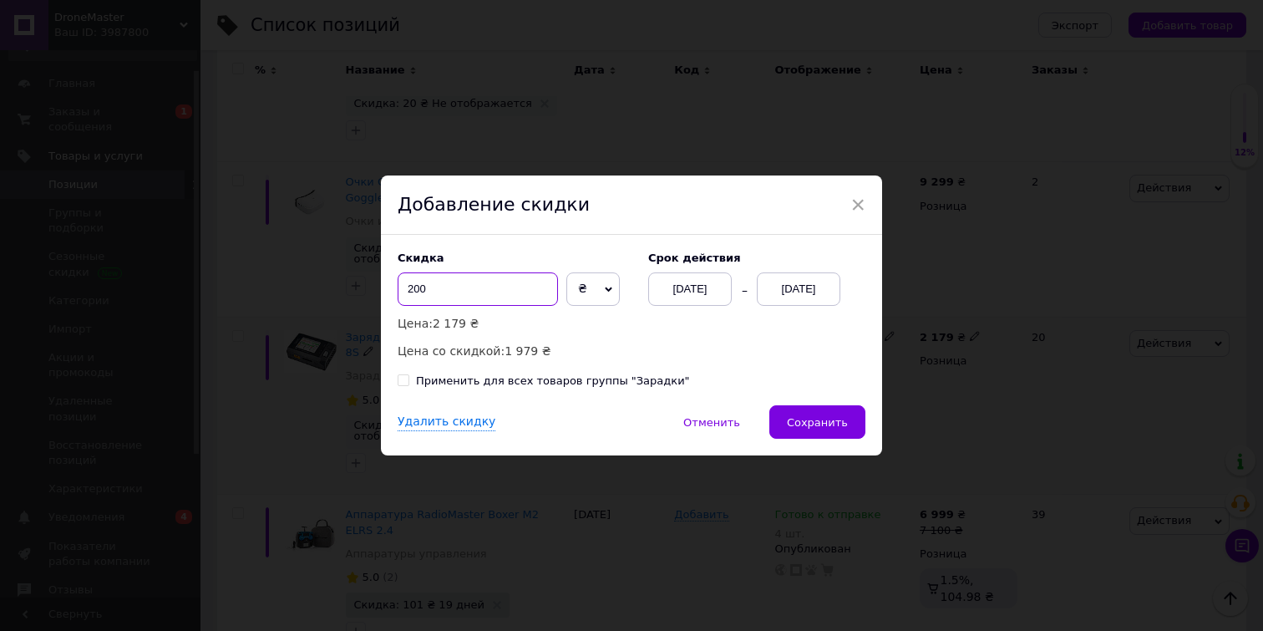
click at [469, 288] on input "200" at bounding box center [478, 288] width 160 height 33
type input "2"
type input "150"
click at [825, 413] on button "Сохранить" at bounding box center [817, 421] width 96 height 33
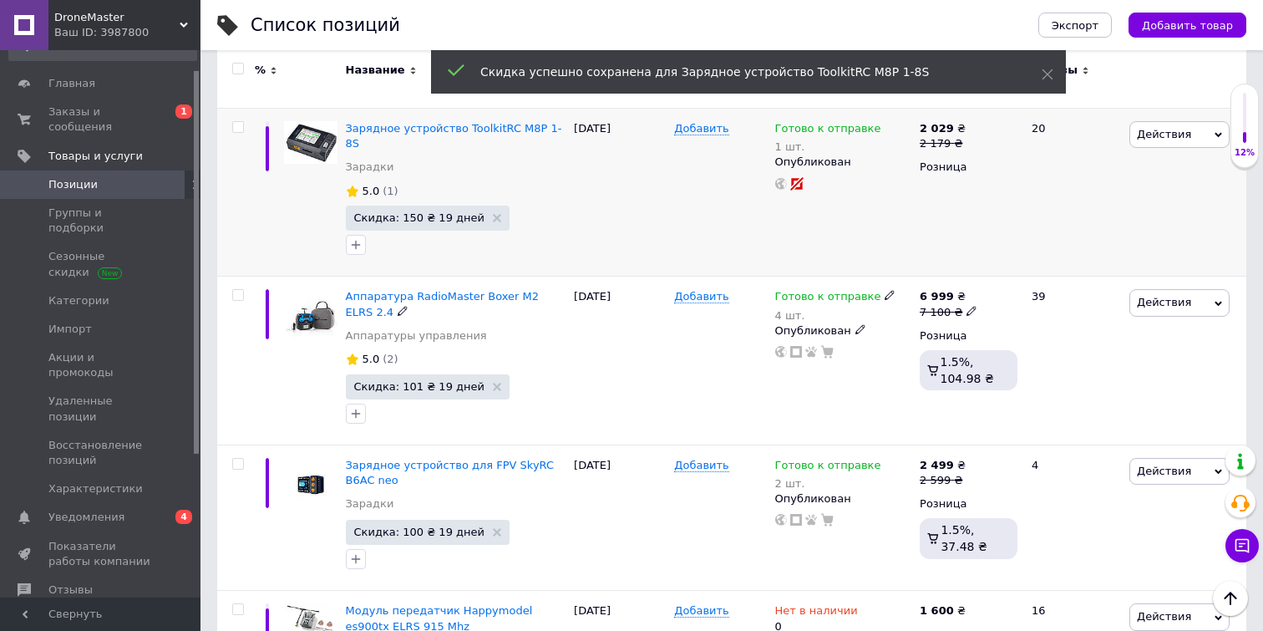
scroll to position [865, 0]
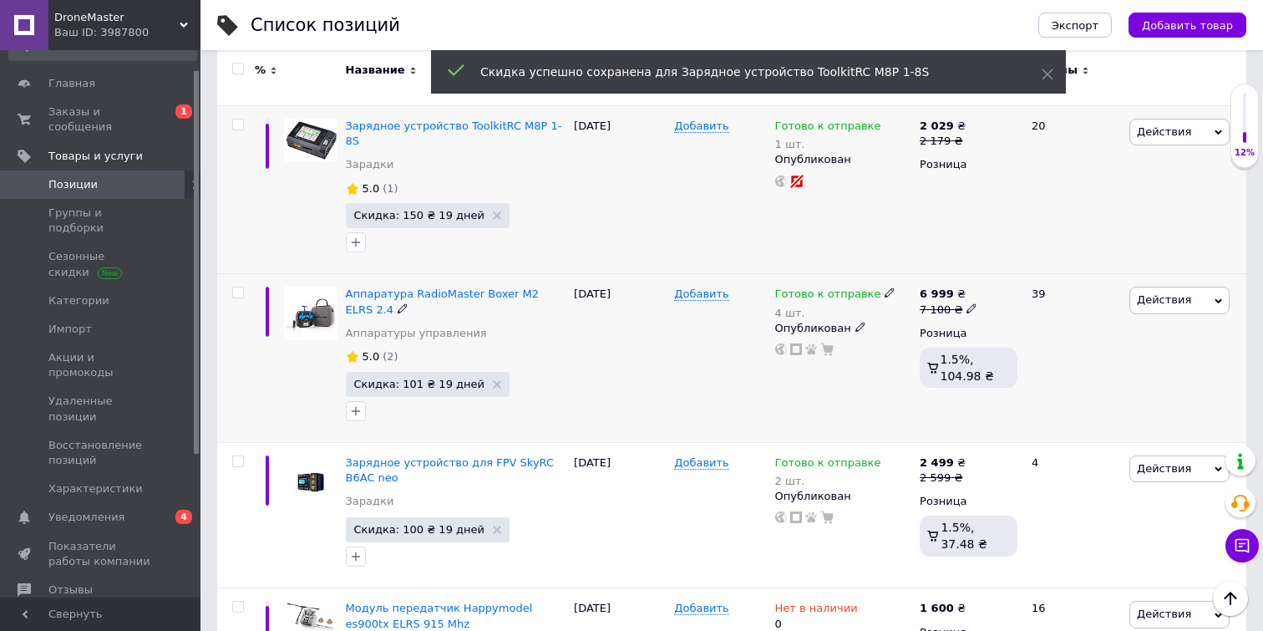
click at [884, 287] on icon at bounding box center [889, 292] width 10 height 10
click at [1065, 309] on div "Остатки" at bounding box center [1004, 316] width 209 height 15
click at [994, 328] on input "4" at bounding box center [963, 344] width 127 height 33
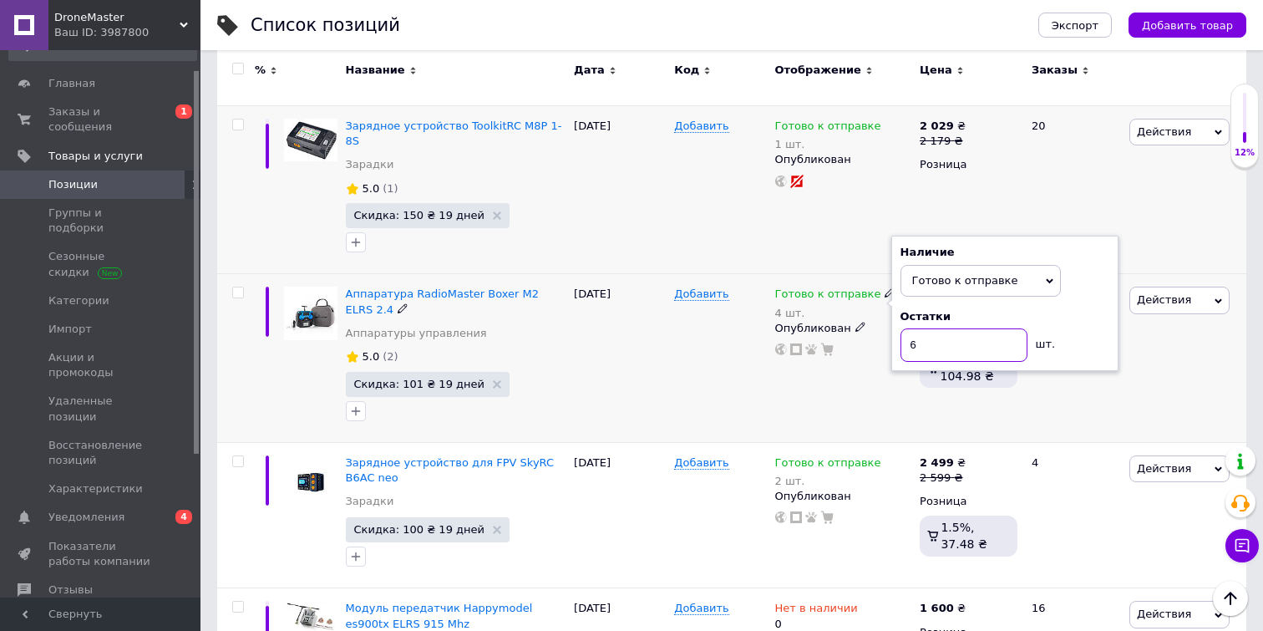
type input "6"
click at [687, 359] on div "Добавить" at bounding box center [720, 358] width 100 height 168
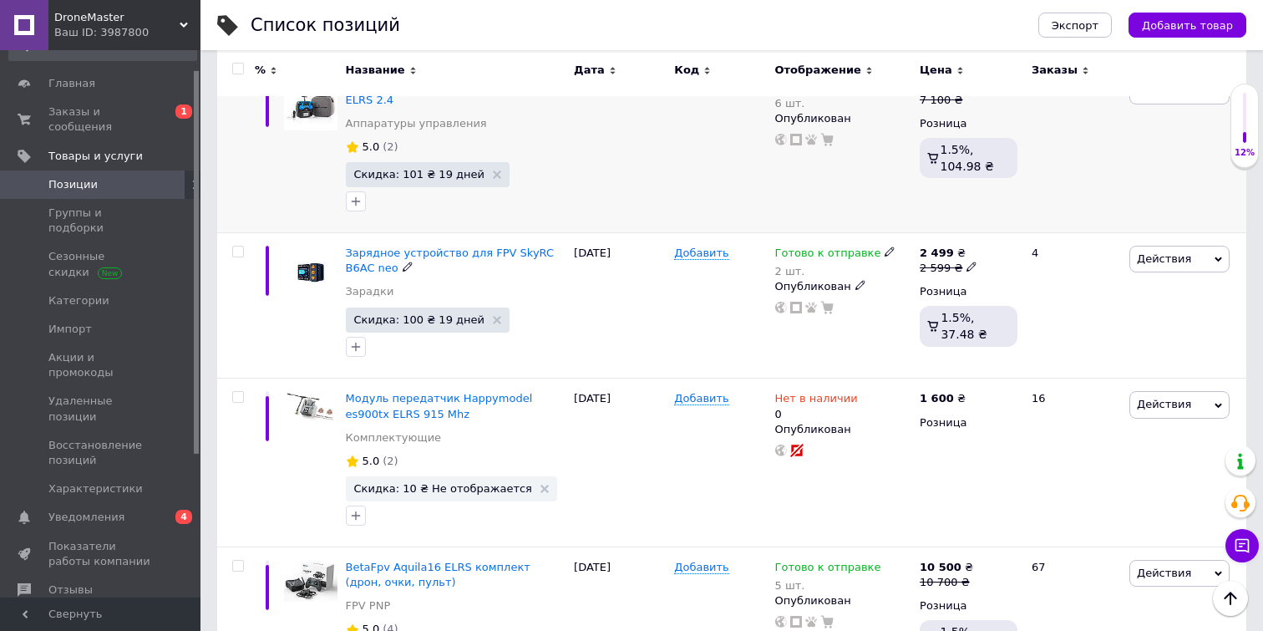
scroll to position [1076, 0]
click at [967, 261] on icon at bounding box center [971, 266] width 10 height 10
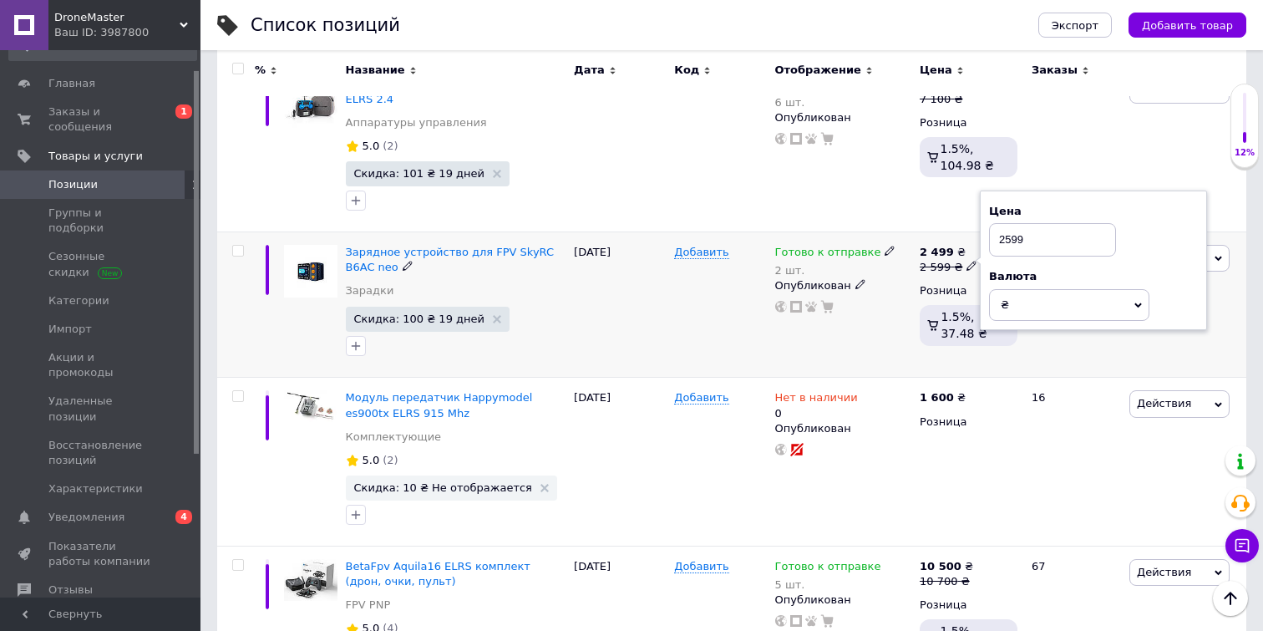
click at [1008, 223] on input "2599" at bounding box center [1052, 239] width 127 height 33
type input "2499"
click at [673, 301] on div "Добавить" at bounding box center [720, 304] width 100 height 146
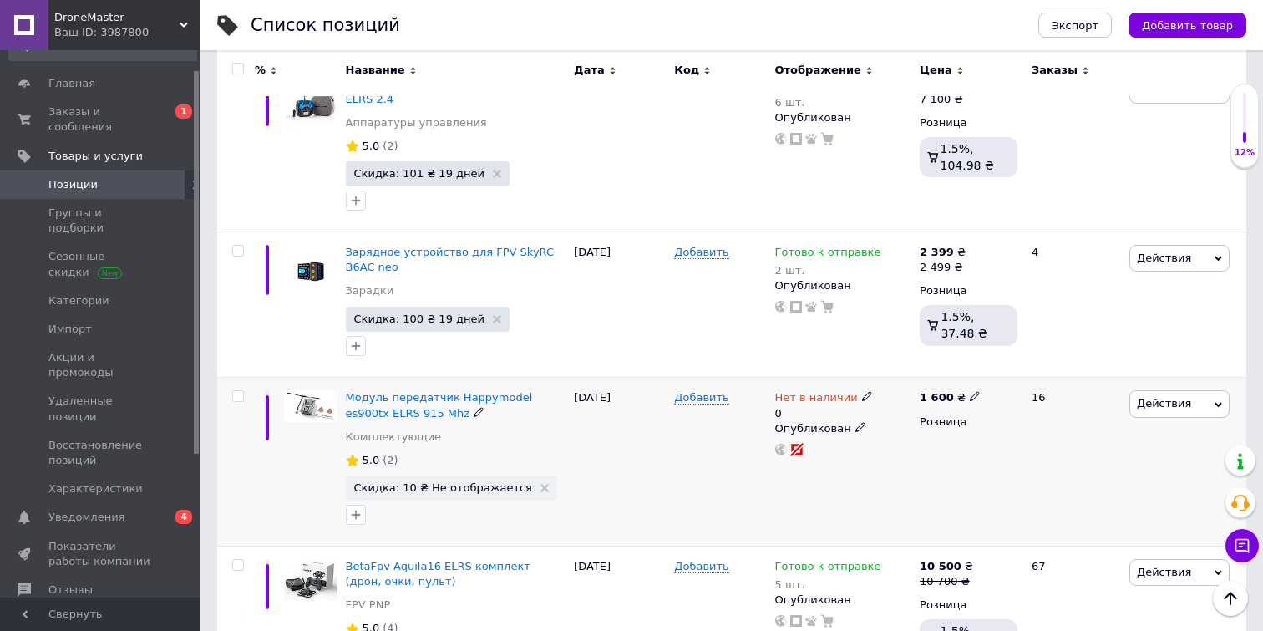
click at [859, 378] on div "Нет в наличии 0 Опубликован" at bounding box center [843, 462] width 145 height 168
click at [862, 391] on icon at bounding box center [867, 396] width 10 height 10
click at [932, 453] on li "Готово к отправке" at bounding box center [960, 464] width 159 height 23
click at [935, 431] on input "0" at bounding box center [943, 447] width 127 height 33
type input "7"
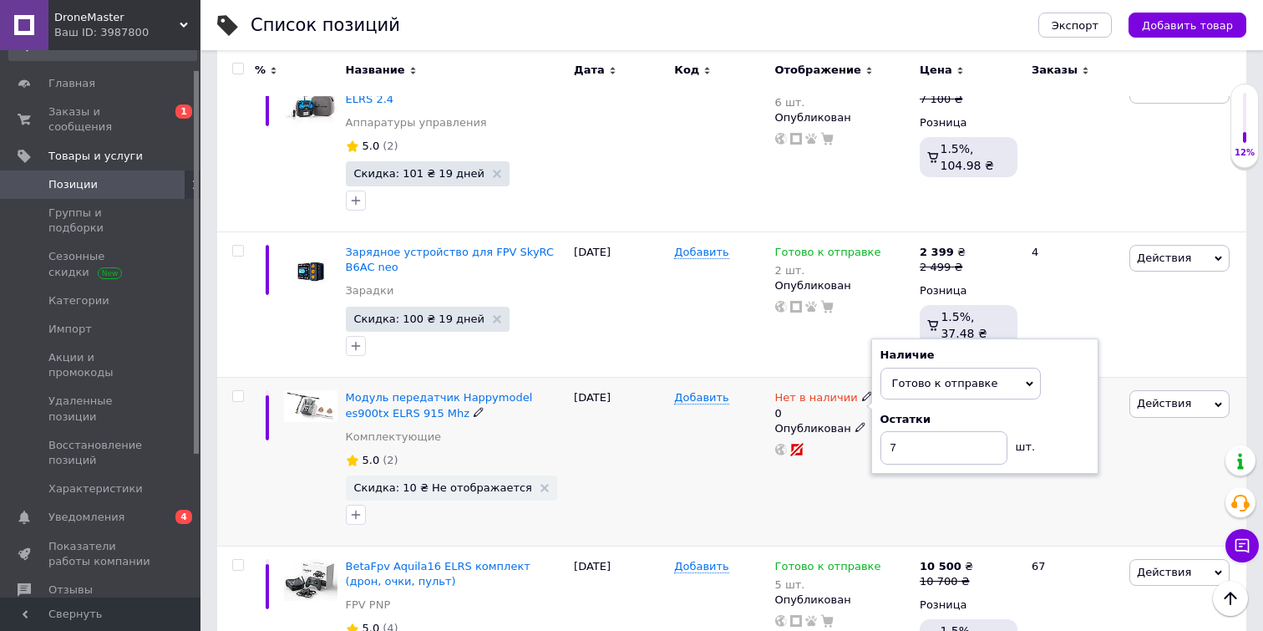
click at [676, 455] on div "Добавить" at bounding box center [720, 462] width 100 height 168
click at [1166, 397] on span "Действия" at bounding box center [1164, 403] width 54 height 13
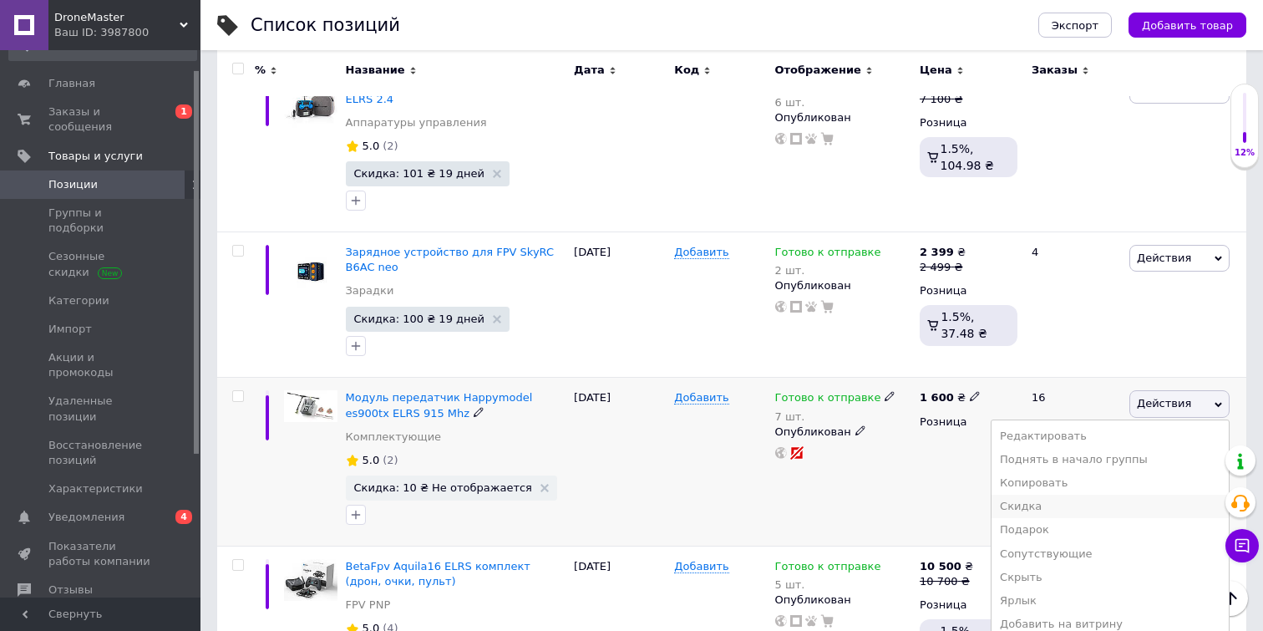
click at [1058, 494] on li "Скидка" at bounding box center [1109, 505] width 237 height 23
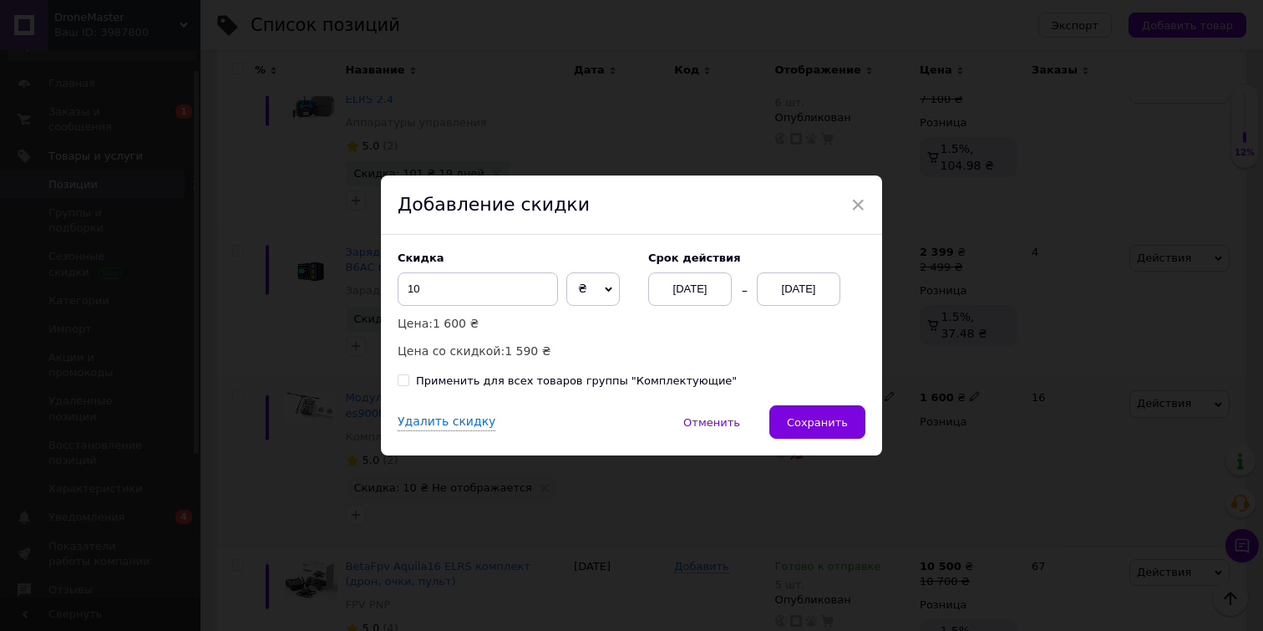
click at [813, 297] on div "[DATE]" at bounding box center [799, 288] width 84 height 33
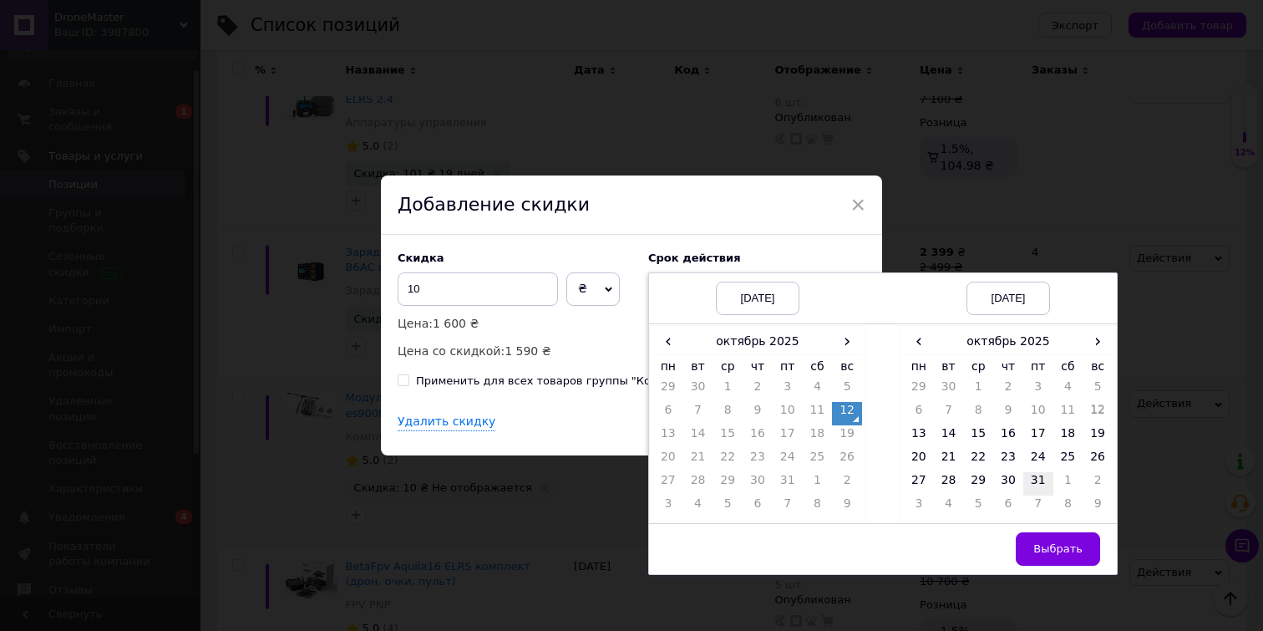
click at [1030, 484] on td "31" at bounding box center [1038, 483] width 30 height 23
click at [1041, 545] on span "Выбрать" at bounding box center [1057, 548] width 49 height 13
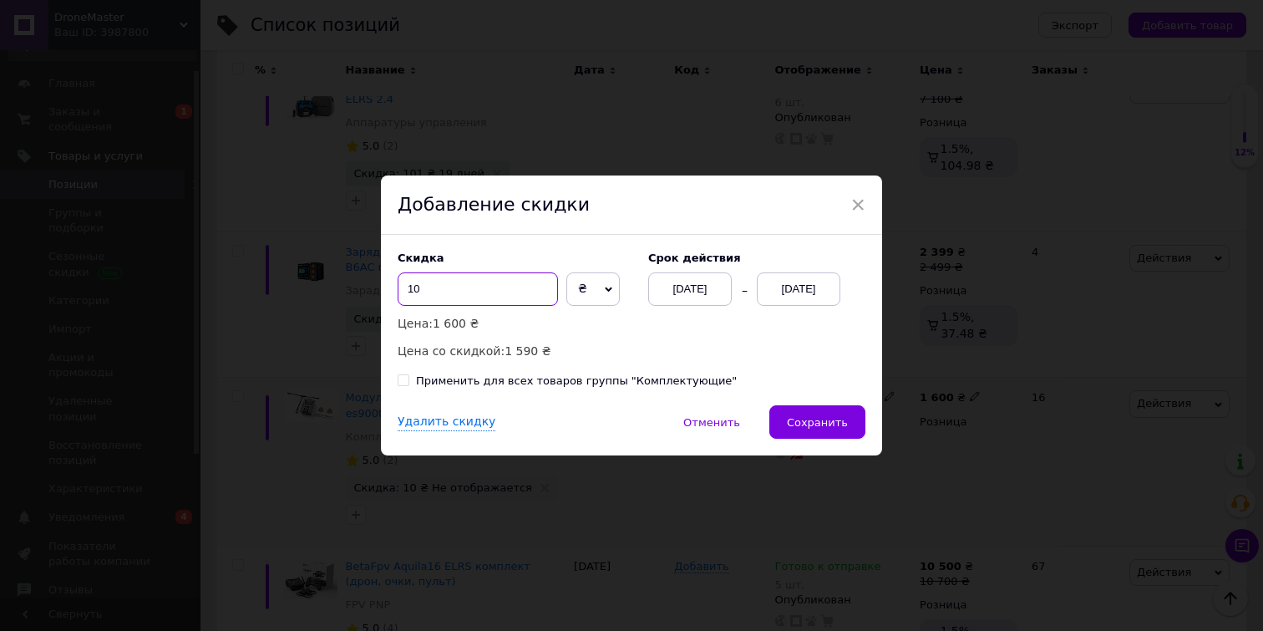
click at [428, 300] on input "10" at bounding box center [478, 288] width 160 height 33
type input "1"
type input "5"
type input "60"
click at [829, 427] on span "Сохранить" at bounding box center [817, 422] width 61 height 13
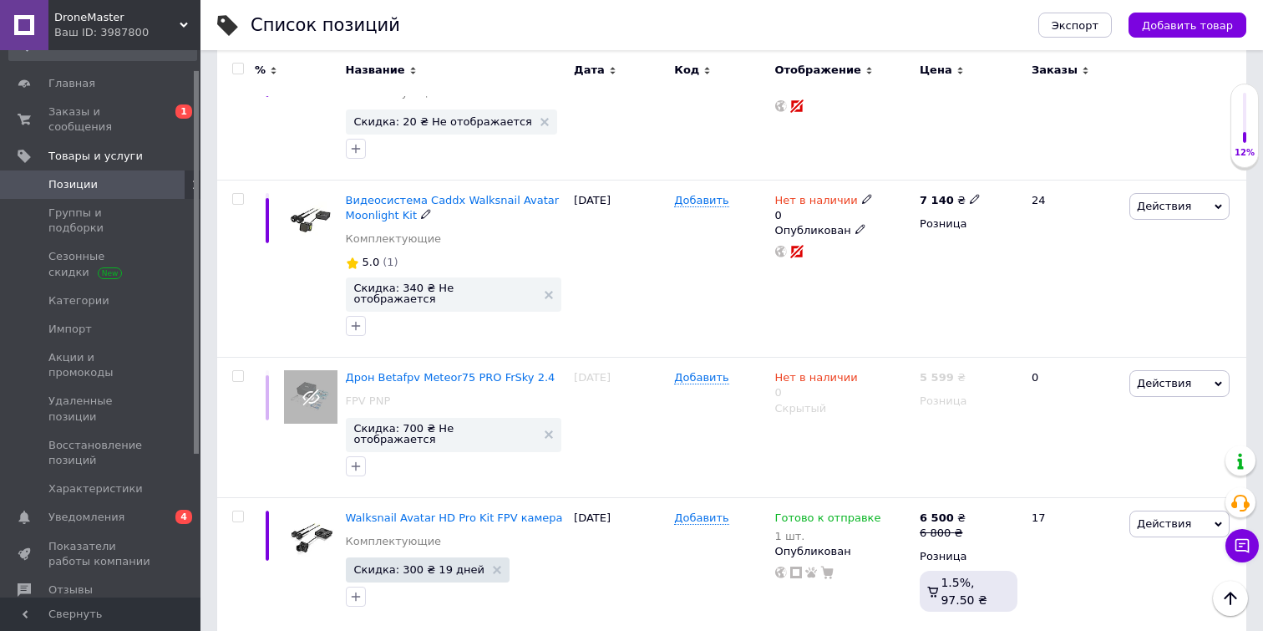
scroll to position [2760, 0]
click at [862, 193] on icon at bounding box center [867, 198] width 10 height 10
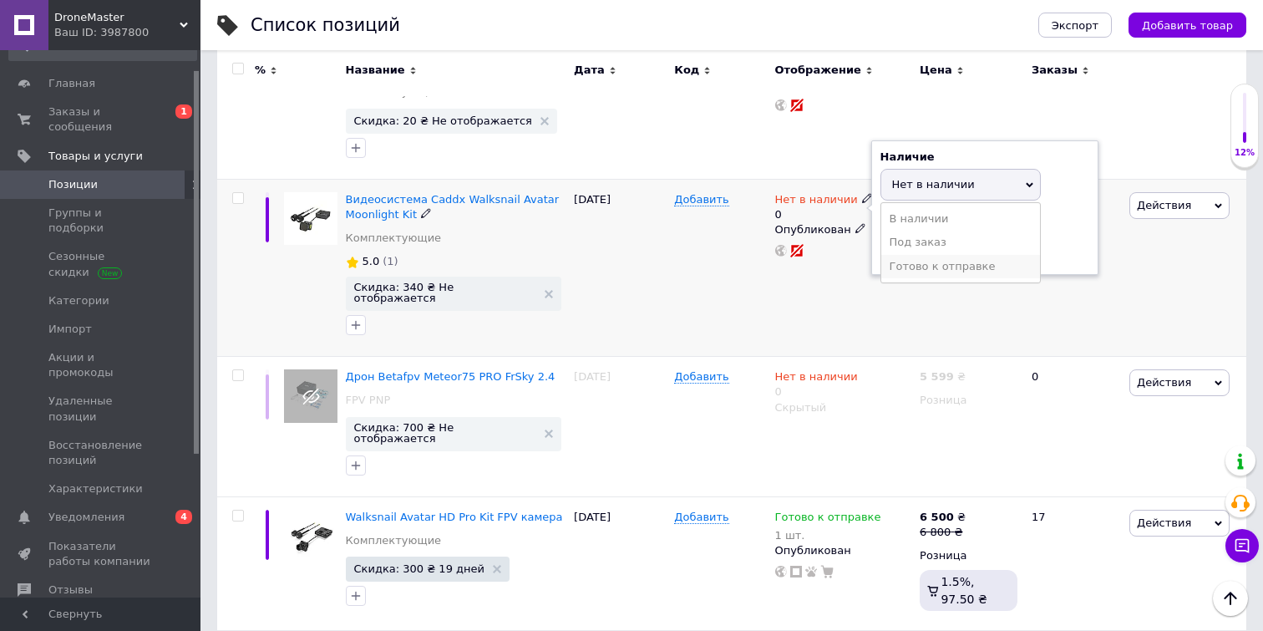
click at [925, 255] on li "Готово к отправке" at bounding box center [960, 266] width 159 height 23
click at [940, 232] on input "0" at bounding box center [943, 248] width 127 height 33
type input "1"
click at [1193, 213] on div "Действия Редактировать Поднять в начало группы Копировать Скидка Подарок Сопутс…" at bounding box center [1185, 267] width 121 height 177
click at [1173, 199] on span "Действия" at bounding box center [1164, 205] width 54 height 13
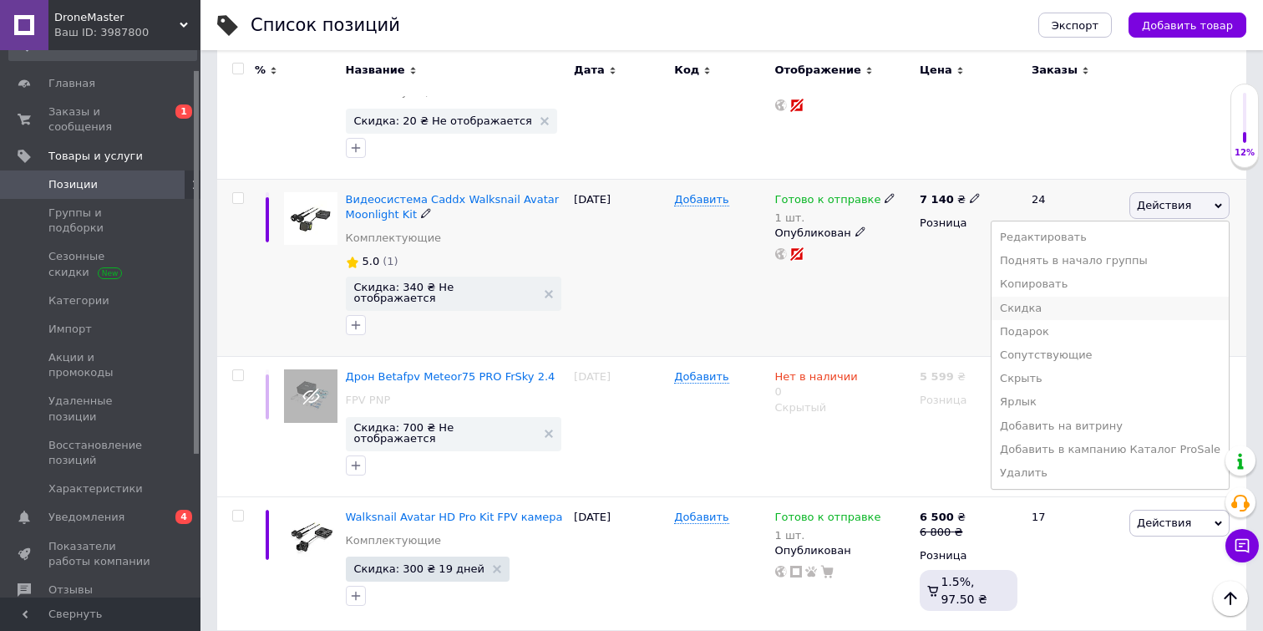
click at [1055, 296] on li "Скидка" at bounding box center [1109, 307] width 237 height 23
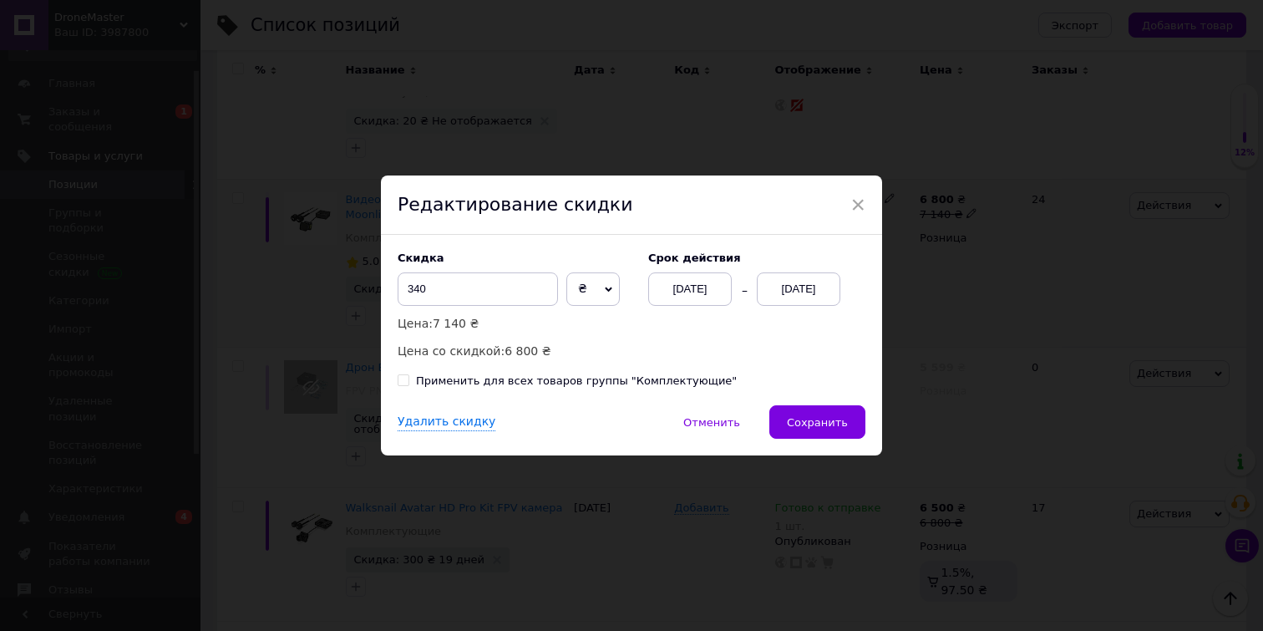
click at [810, 291] on div "[DATE]" at bounding box center [799, 288] width 84 height 33
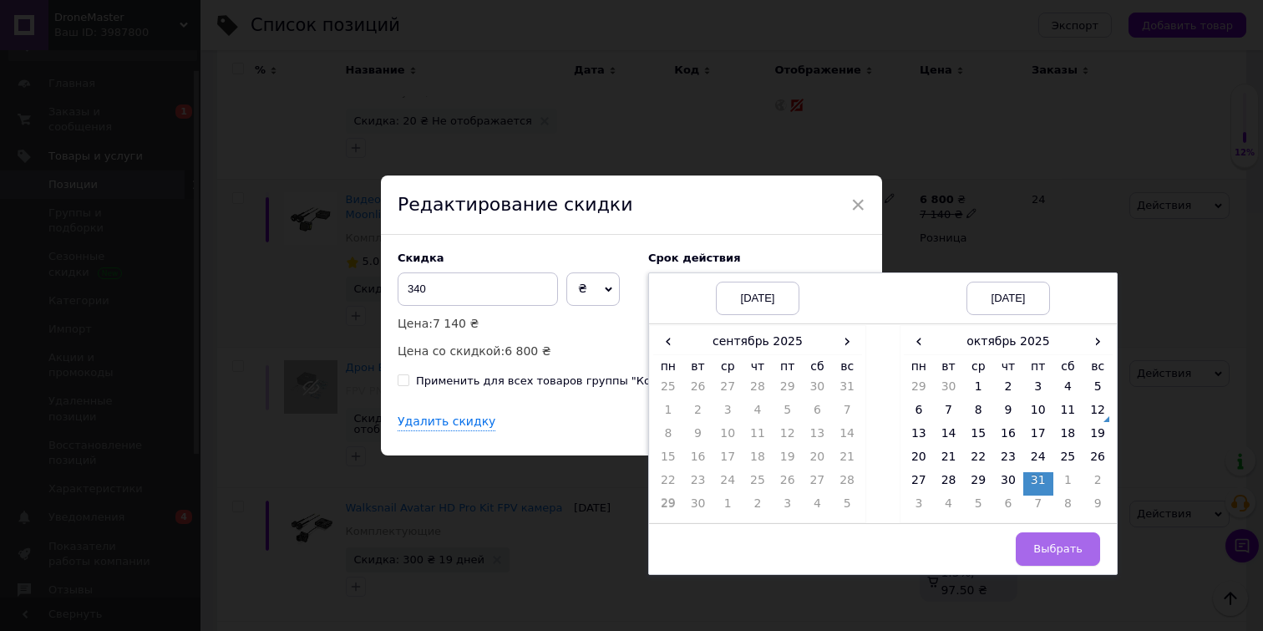
click at [1047, 550] on span "Выбрать" at bounding box center [1057, 548] width 49 height 13
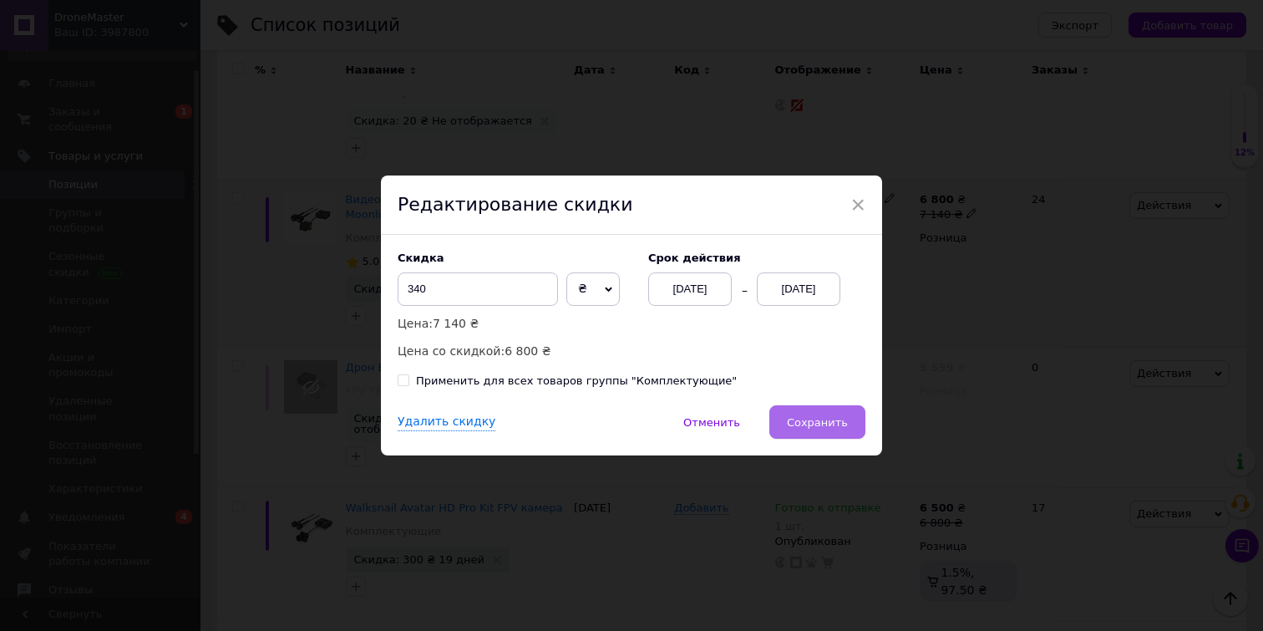
click at [815, 418] on span "Сохранить" at bounding box center [817, 422] width 61 height 13
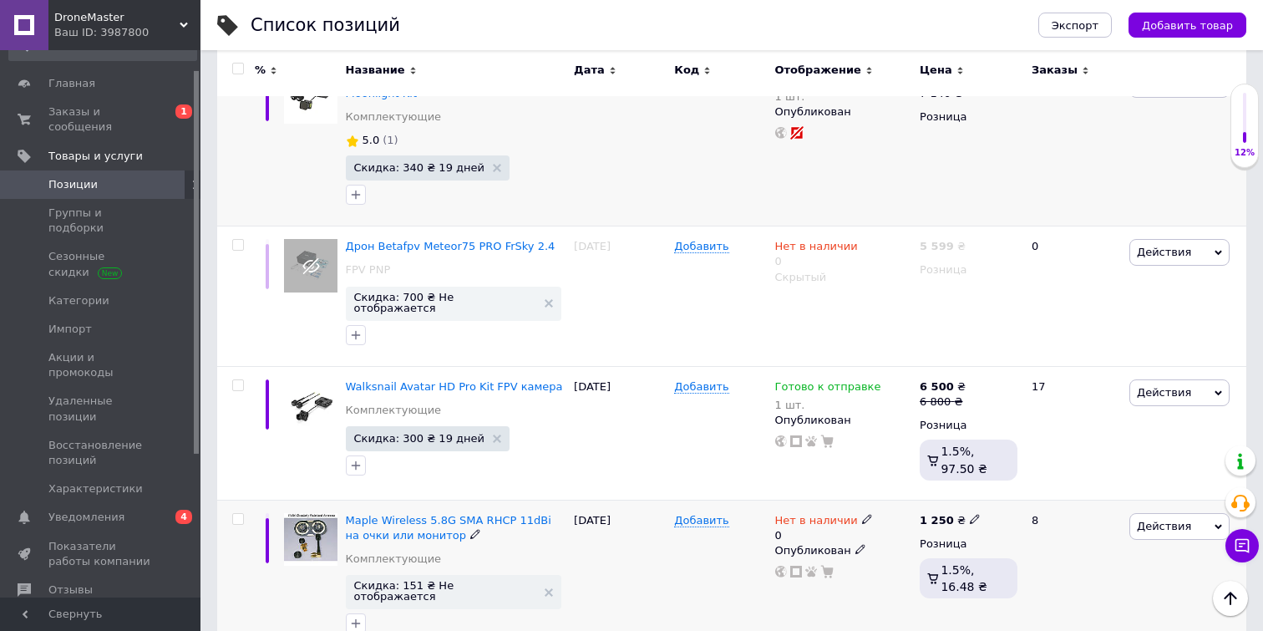
scroll to position [2898, 0]
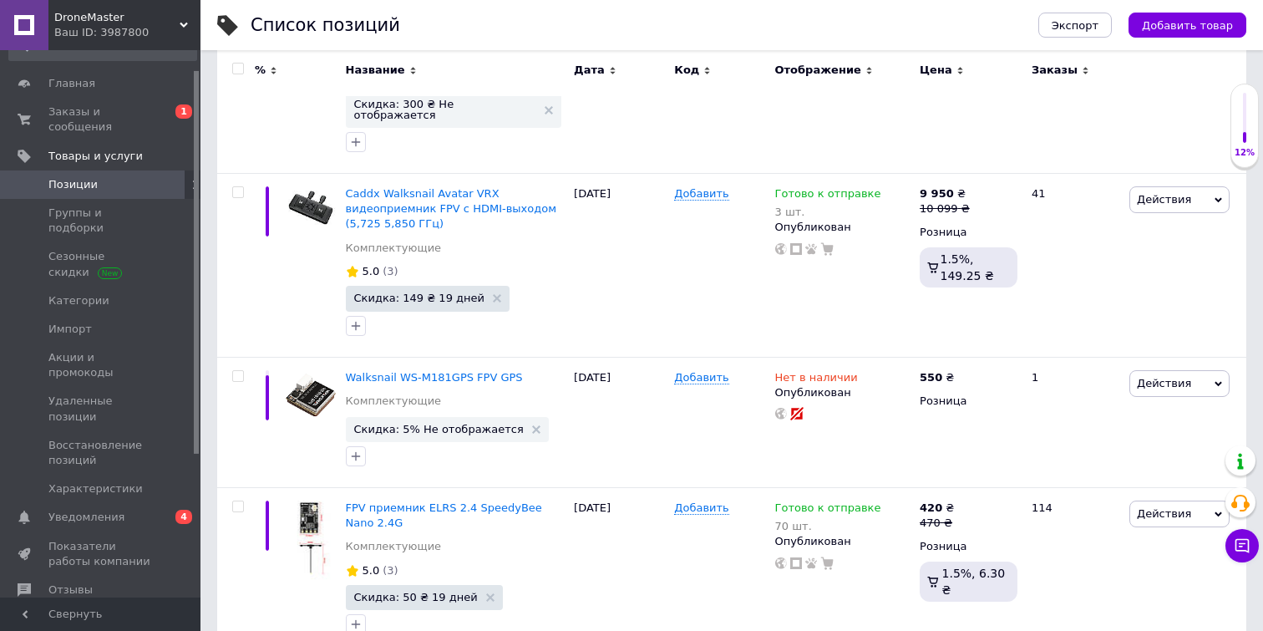
scroll to position [383, 0]
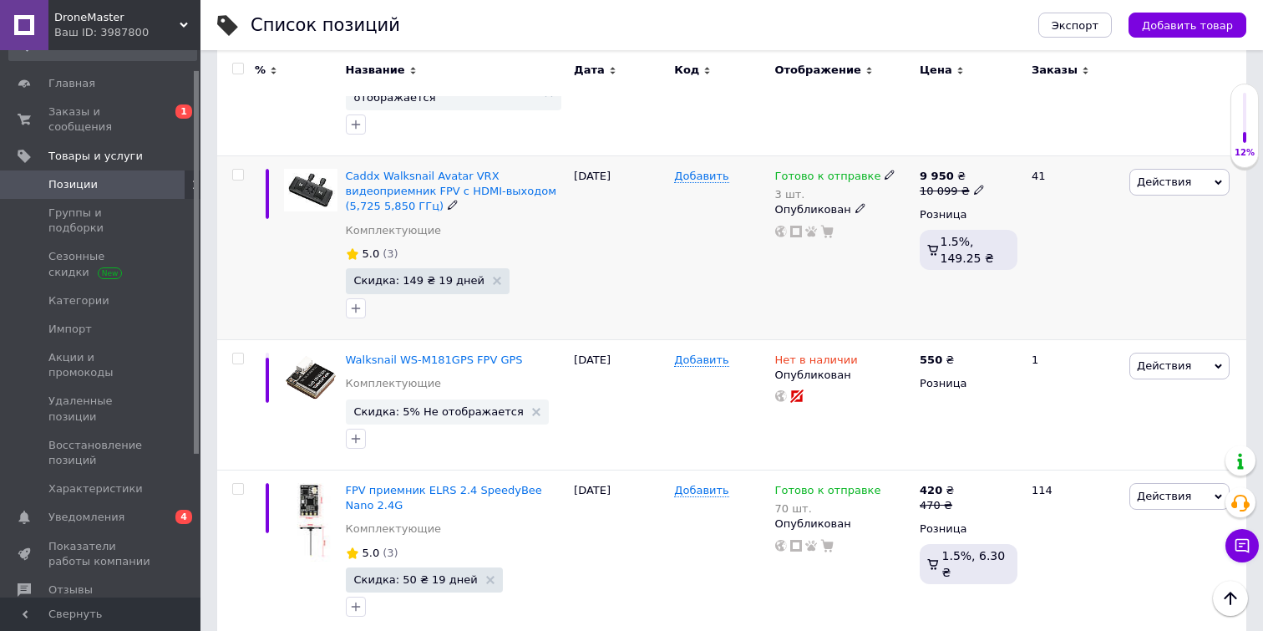
click at [884, 170] on icon at bounding box center [889, 175] width 10 height 10
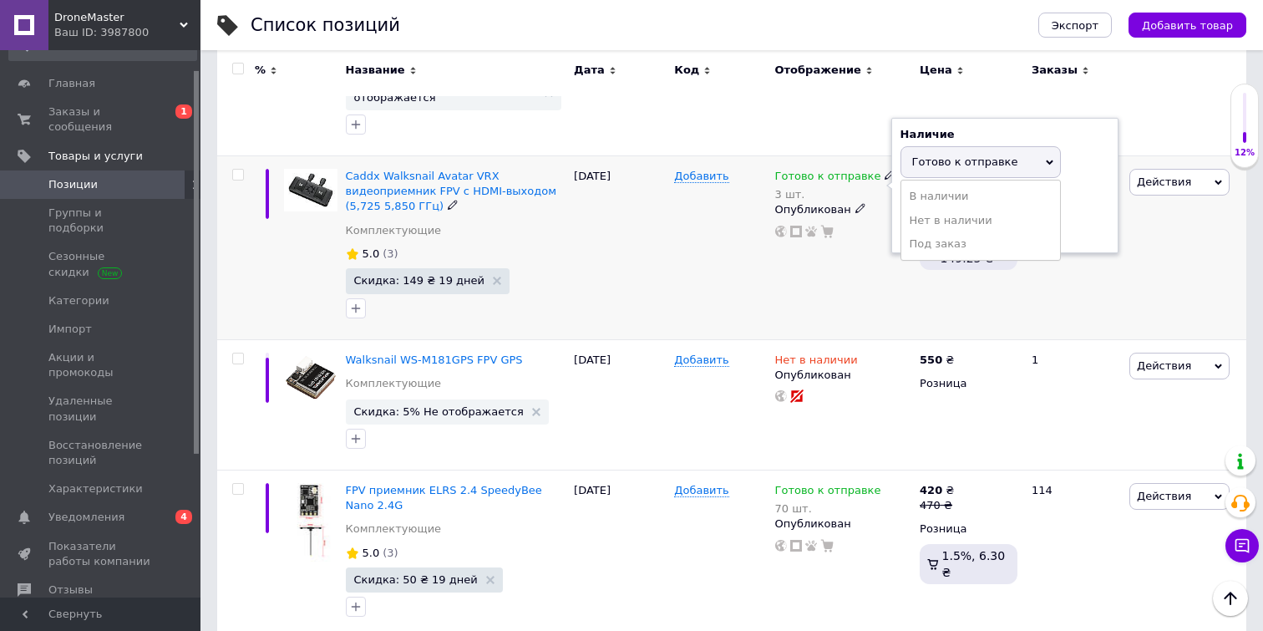
click at [1071, 209] on div "Остатки 3 шт." at bounding box center [1004, 216] width 209 height 53
click at [991, 221] on input "3" at bounding box center [963, 226] width 127 height 33
type input "5"
click at [645, 296] on div "[DATE]" at bounding box center [620, 248] width 100 height 184
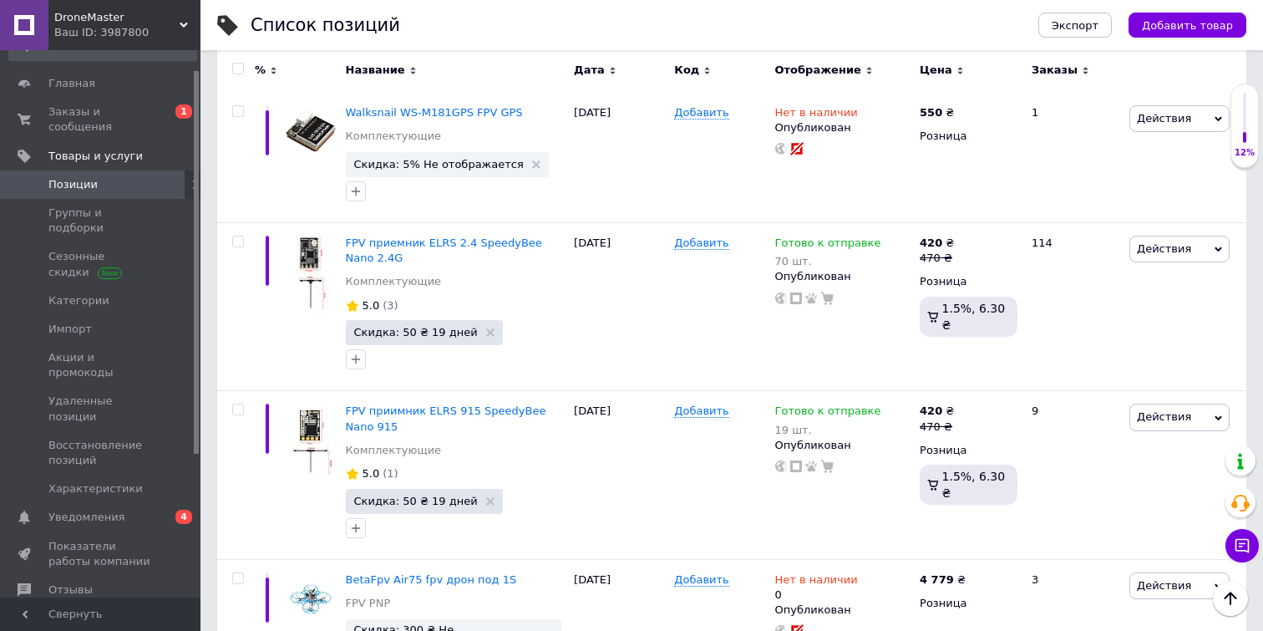
scroll to position [633, 0]
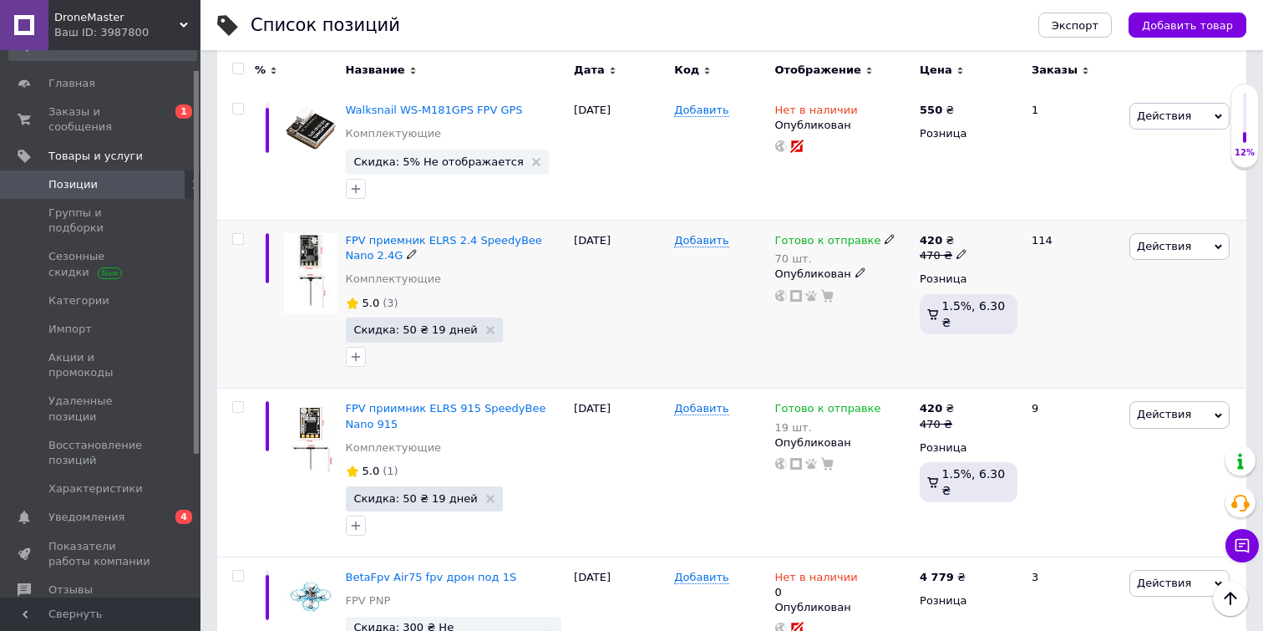
click at [884, 234] on icon at bounding box center [889, 239] width 10 height 10
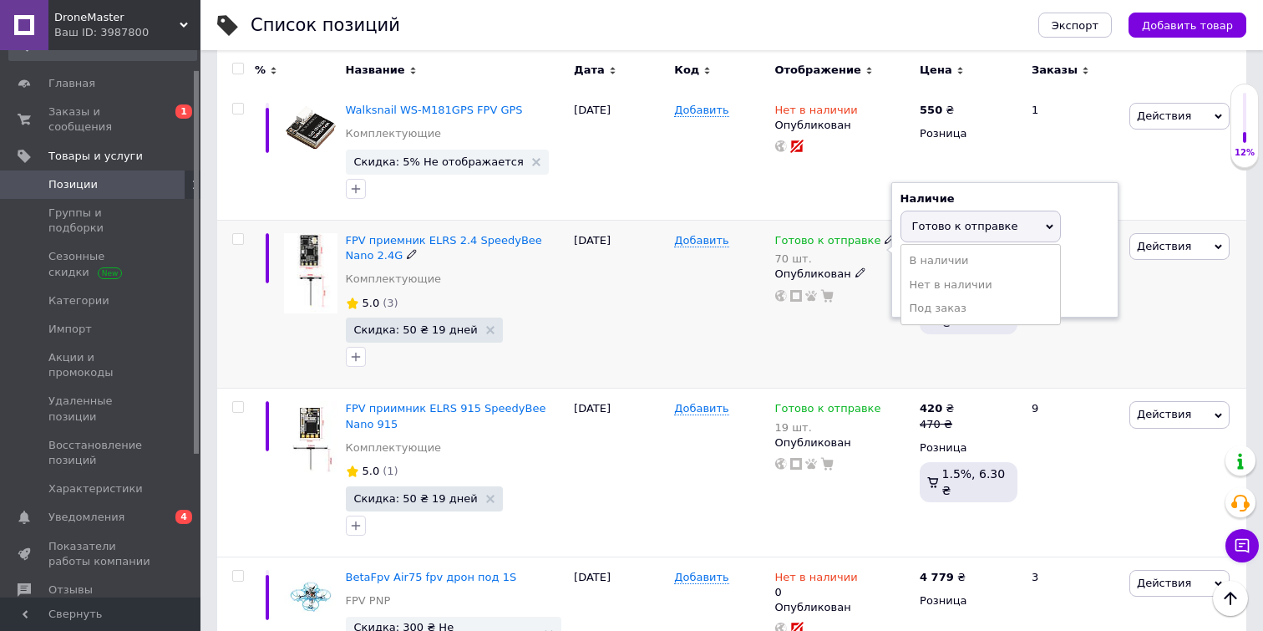
click at [1103, 230] on div "Наличие Готово к отправке В наличии Нет в наличии Под заказ Остатки 70 шт." at bounding box center [1004, 249] width 209 height 117
click at [947, 278] on input "70" at bounding box center [963, 291] width 127 height 33
type input "7"
type input "130"
click at [668, 339] on div "[DATE]" at bounding box center [620, 304] width 100 height 168
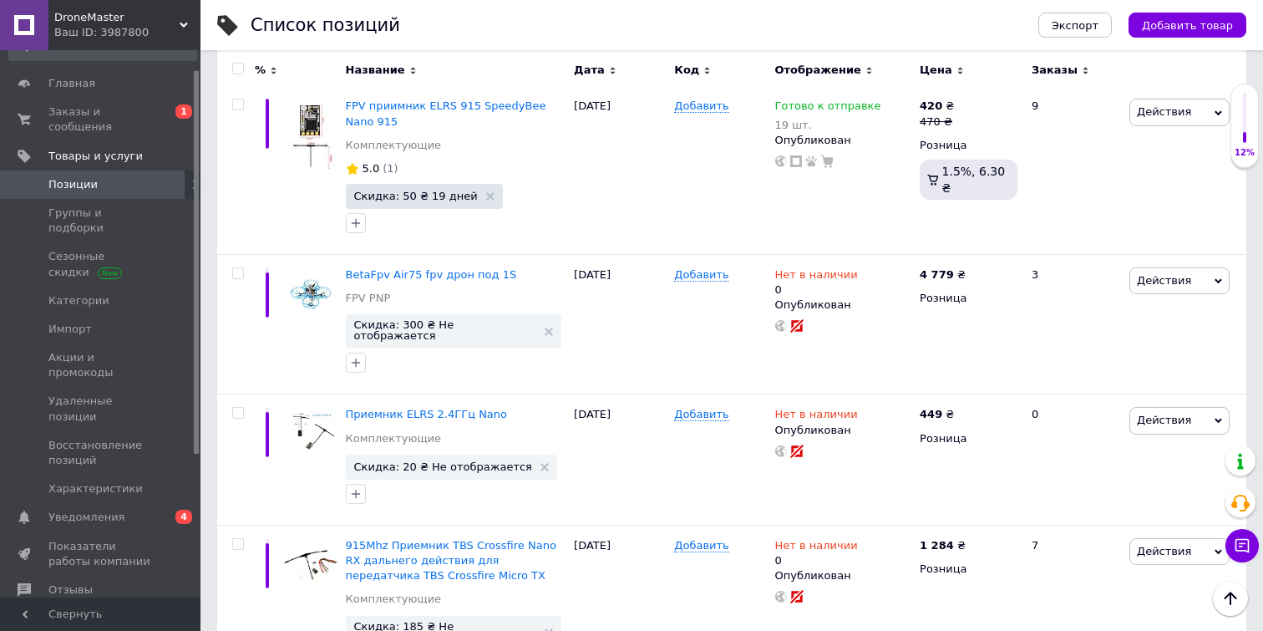
scroll to position [936, 0]
click at [862, 267] on icon at bounding box center [867, 272] width 10 height 10
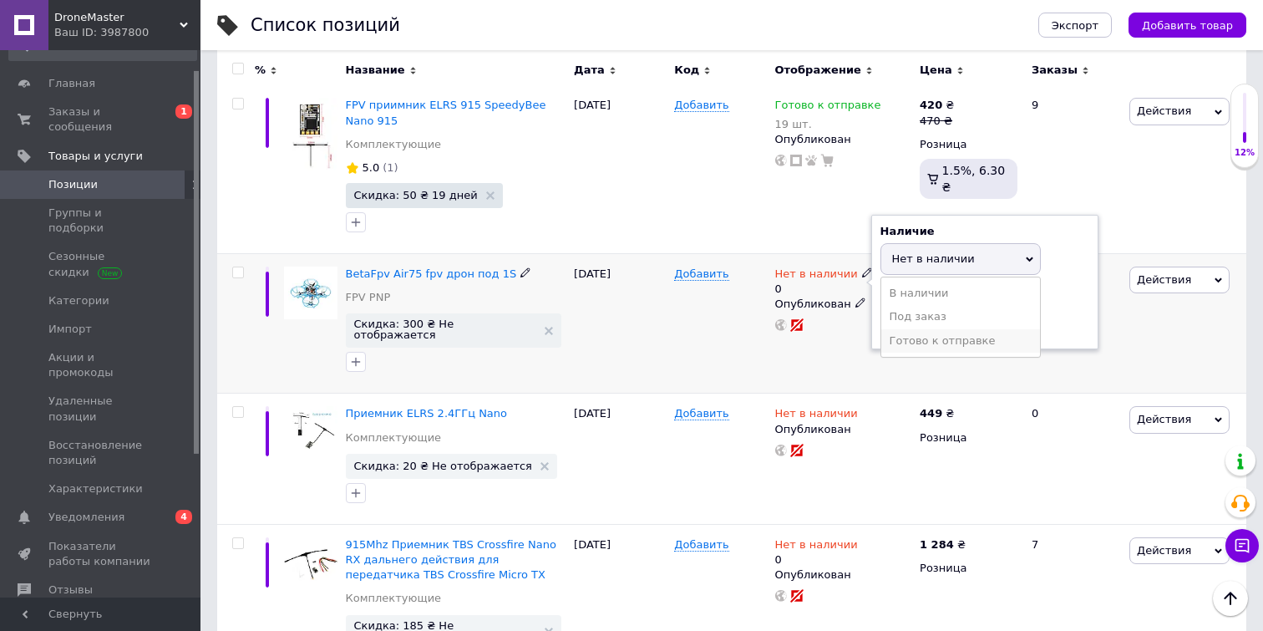
click at [937, 333] on li "Готово к отправке" at bounding box center [960, 340] width 159 height 23
click at [942, 318] on input "0" at bounding box center [943, 323] width 127 height 33
type input "4"
click at [1196, 266] on span "Действия" at bounding box center [1179, 279] width 100 height 27
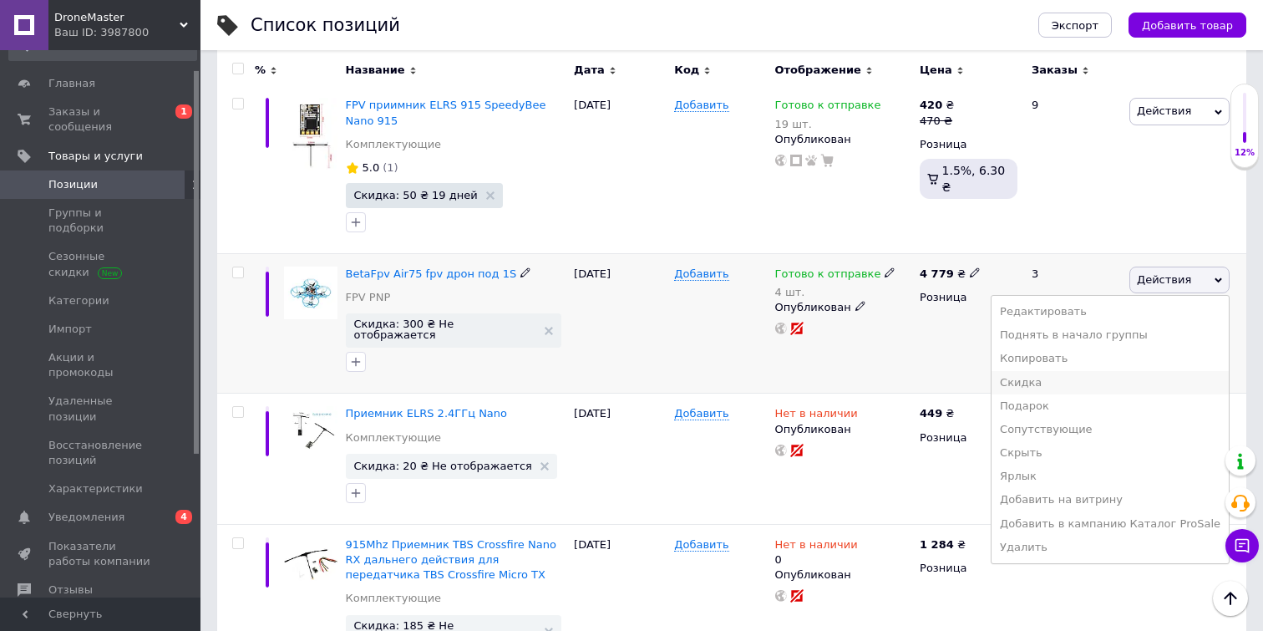
click at [1082, 371] on li "Скидка" at bounding box center [1109, 382] width 237 height 23
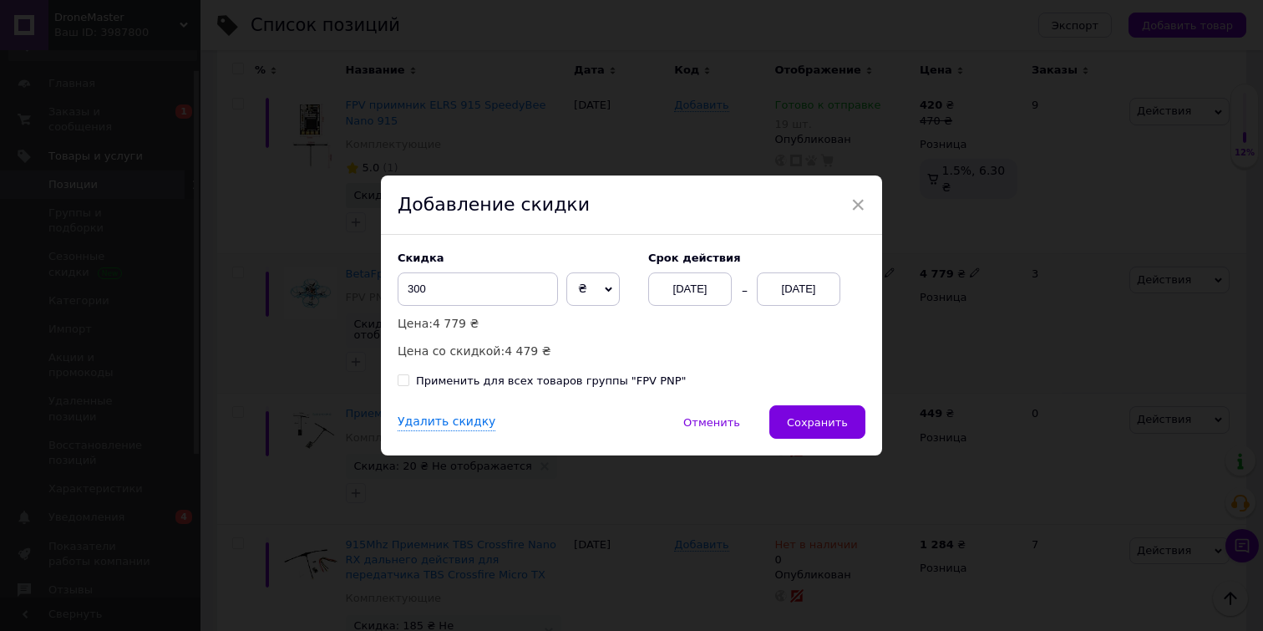
click at [767, 279] on div "[DATE]" at bounding box center [799, 288] width 84 height 33
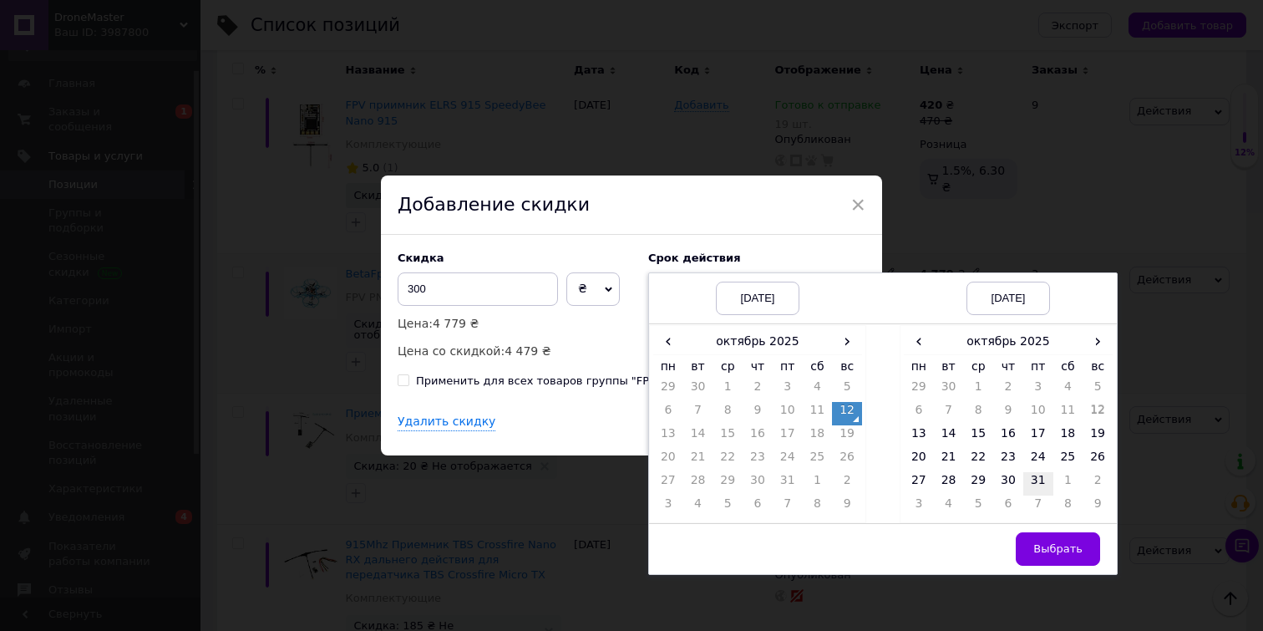
click at [1025, 472] on td "31" at bounding box center [1038, 483] width 30 height 23
click at [1040, 535] on button "Выбрать" at bounding box center [1058, 548] width 84 height 33
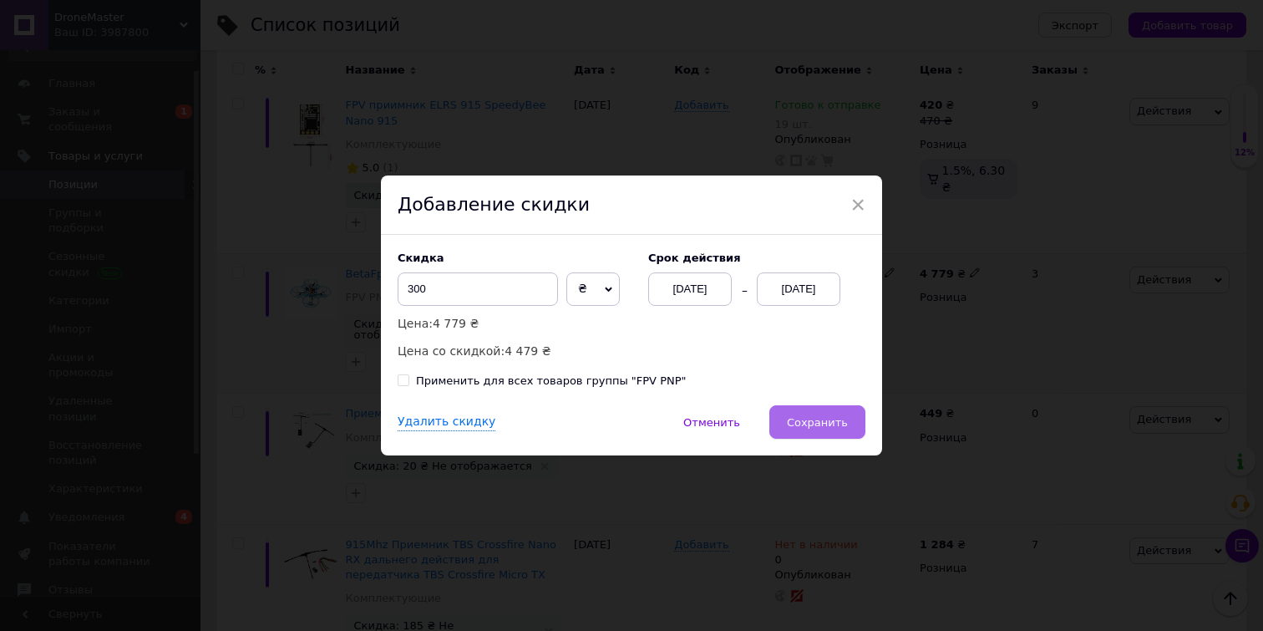
click at [816, 412] on button "Сохранить" at bounding box center [817, 421] width 96 height 33
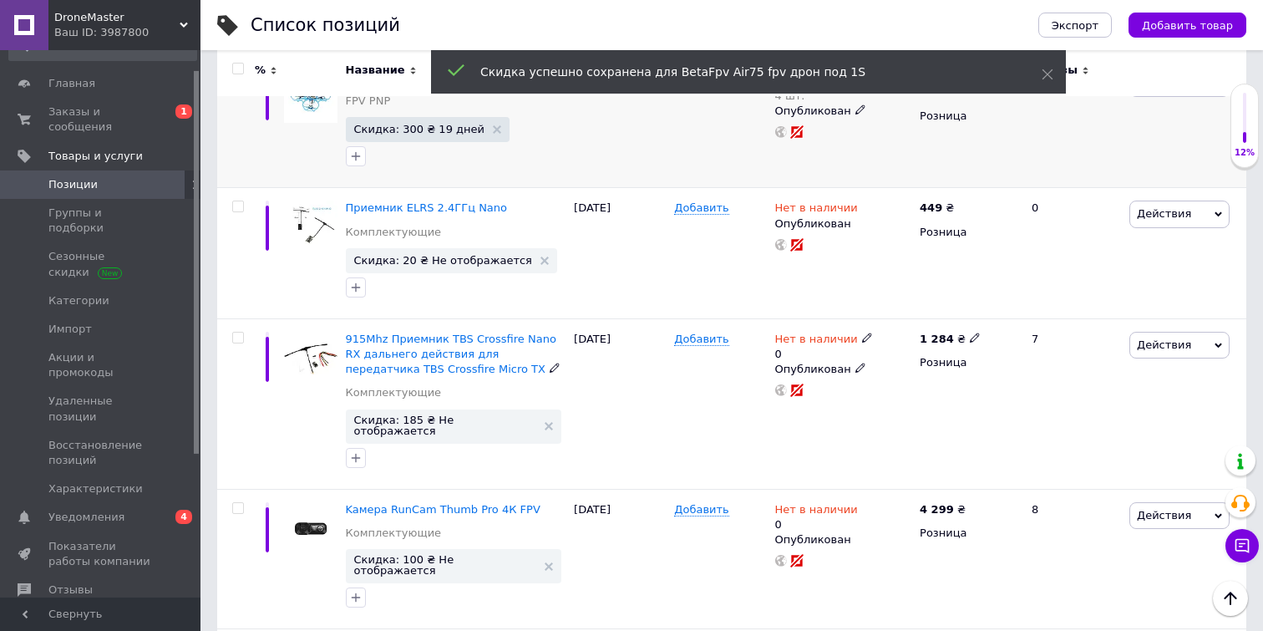
scroll to position [1147, 0]
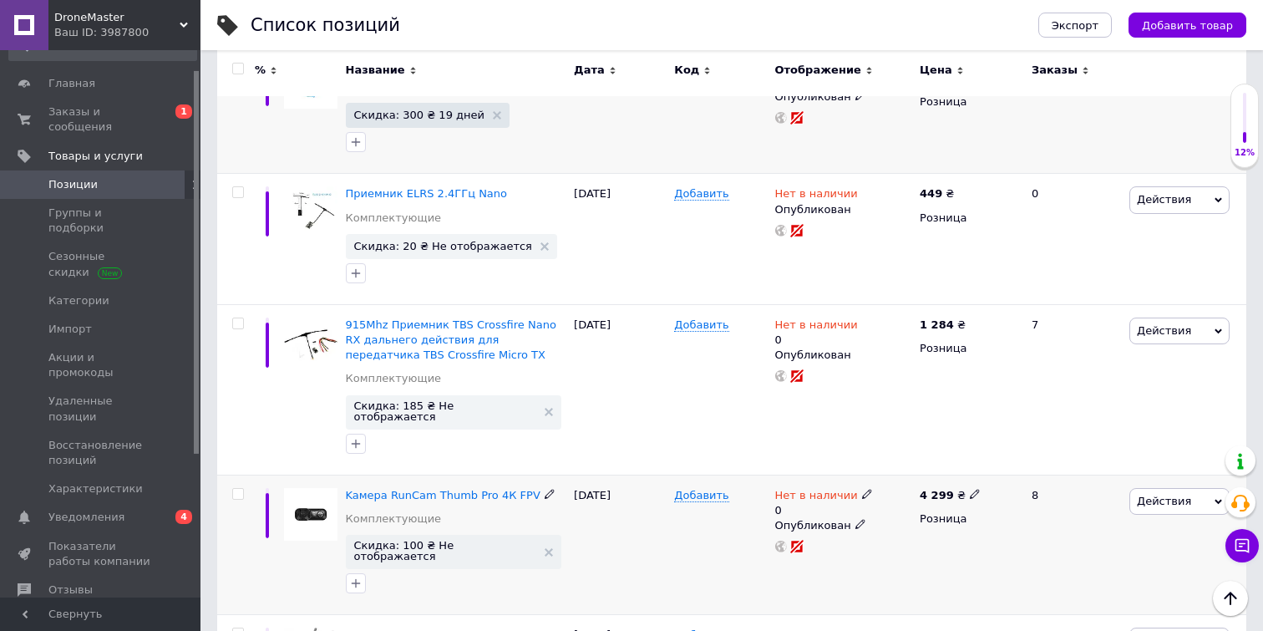
click at [862, 489] on use at bounding box center [866, 493] width 9 height 9
click at [930, 550] on li "Готово к отправке" at bounding box center [960, 561] width 159 height 23
click at [935, 528] on input "0" at bounding box center [943, 544] width 127 height 33
type input "1"
click at [692, 521] on div "Добавить" at bounding box center [720, 544] width 100 height 140
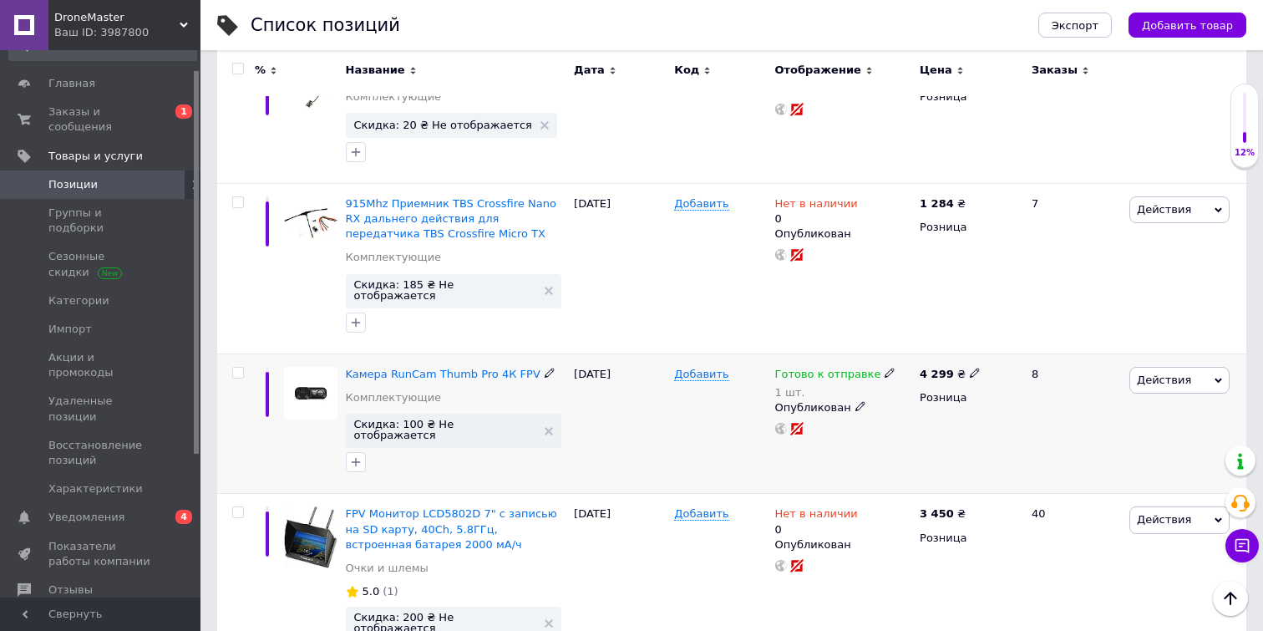
scroll to position [1359, 0]
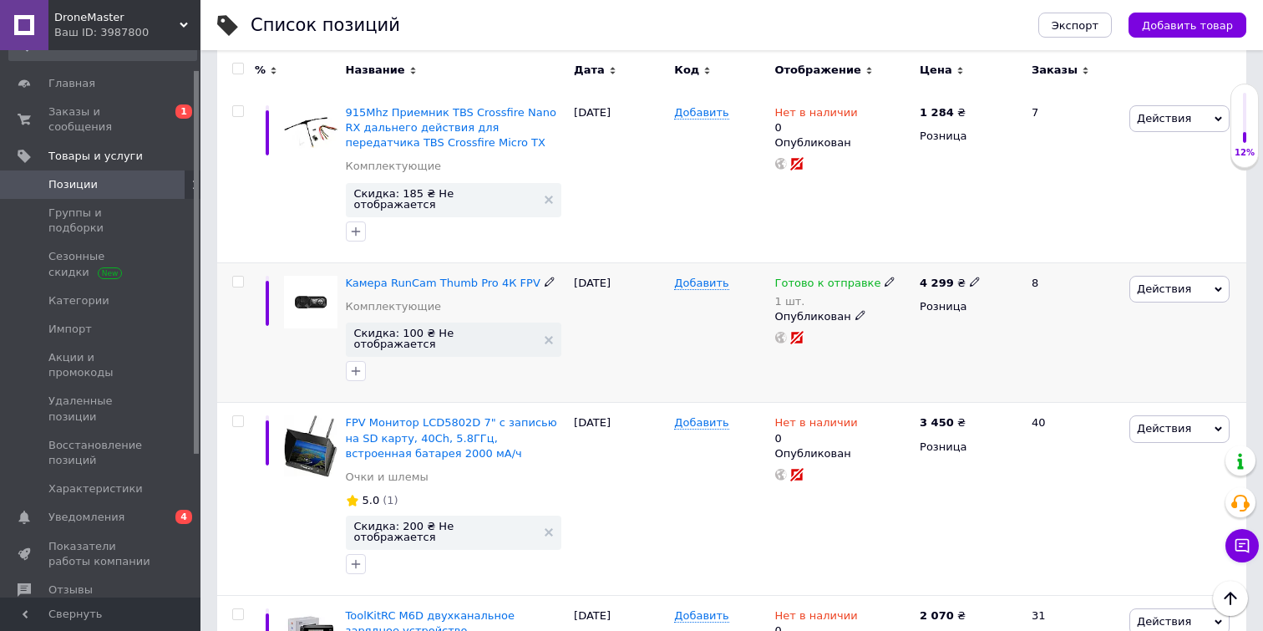
click at [1164, 282] on span "Действия" at bounding box center [1164, 288] width 54 height 13
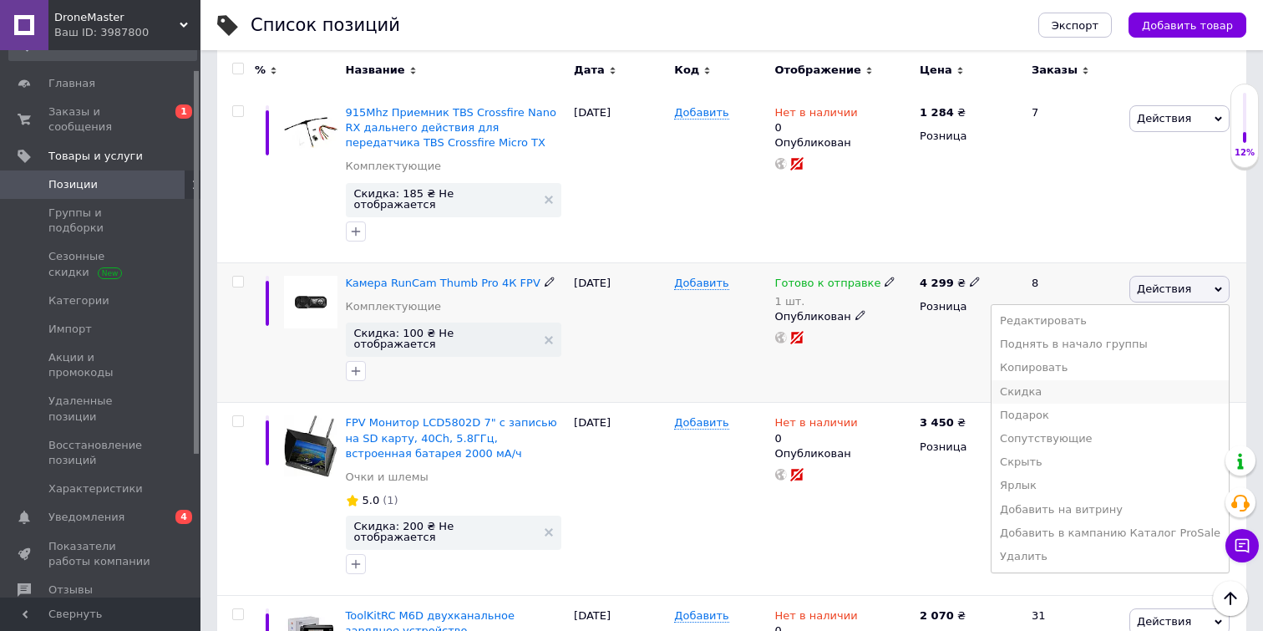
click at [1047, 380] on li "Скидка" at bounding box center [1109, 391] width 237 height 23
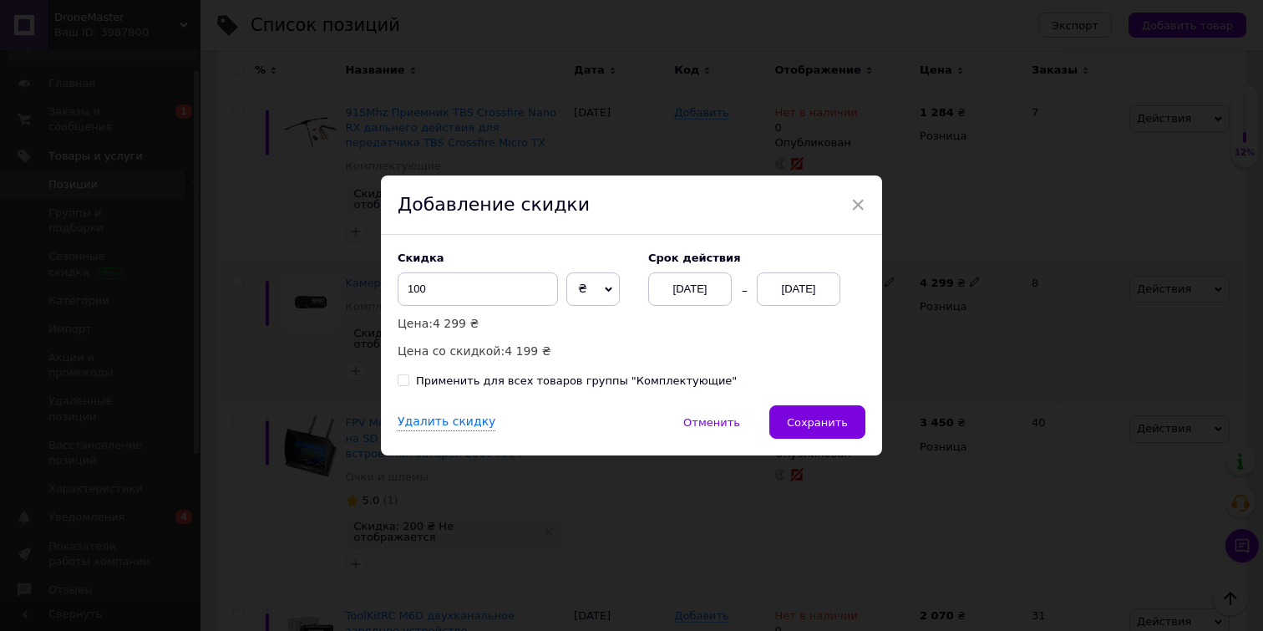
click at [818, 291] on div "[DATE]" at bounding box center [799, 288] width 84 height 33
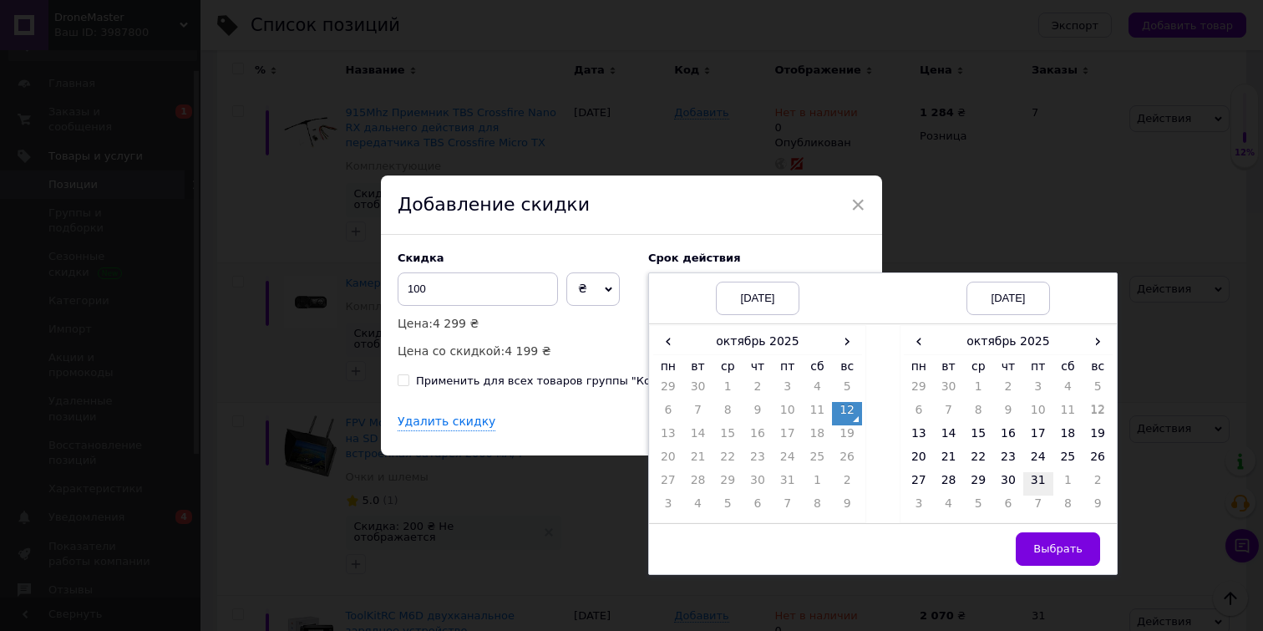
click at [1033, 494] on td "31" at bounding box center [1038, 483] width 30 height 23
click at [1050, 555] on button "Выбрать" at bounding box center [1058, 548] width 84 height 33
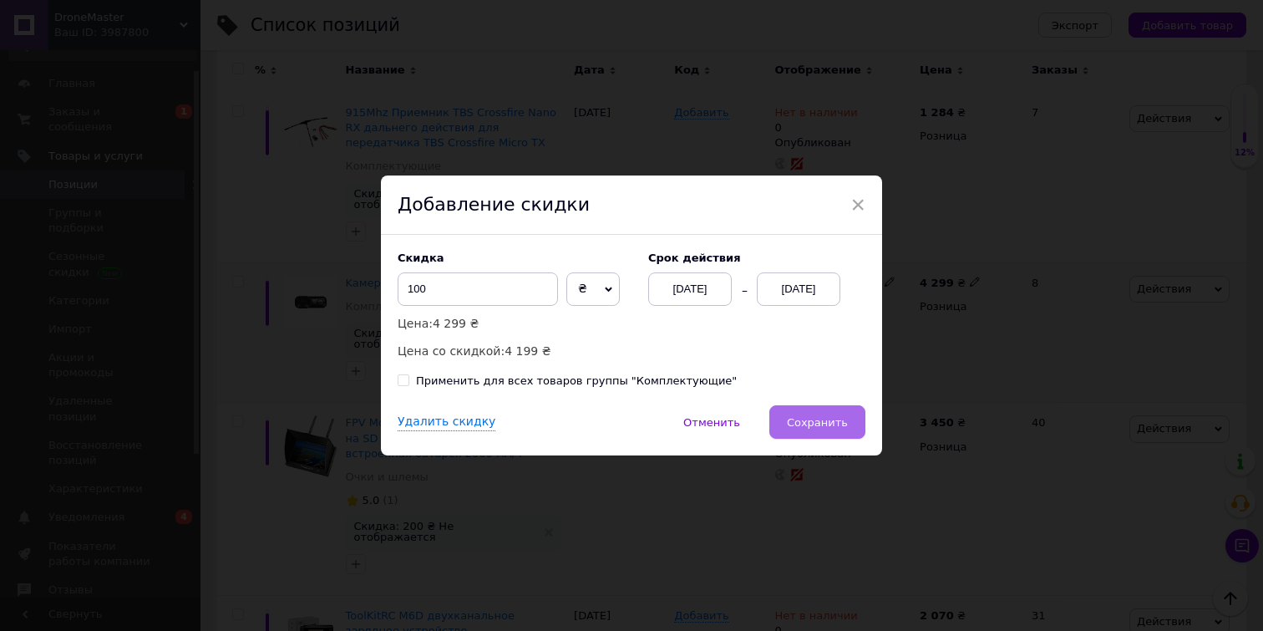
click at [837, 423] on span "Сохранить" at bounding box center [817, 422] width 61 height 13
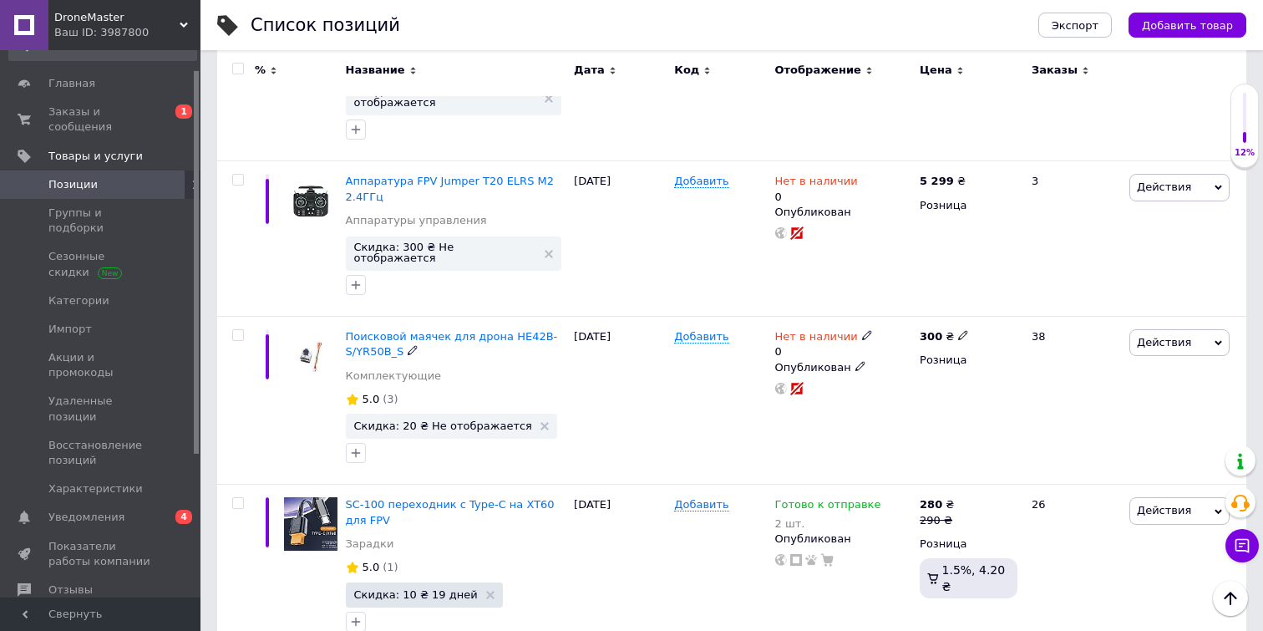
scroll to position [2085, 0]
click at [862, 329] on icon at bounding box center [867, 334] width 10 height 10
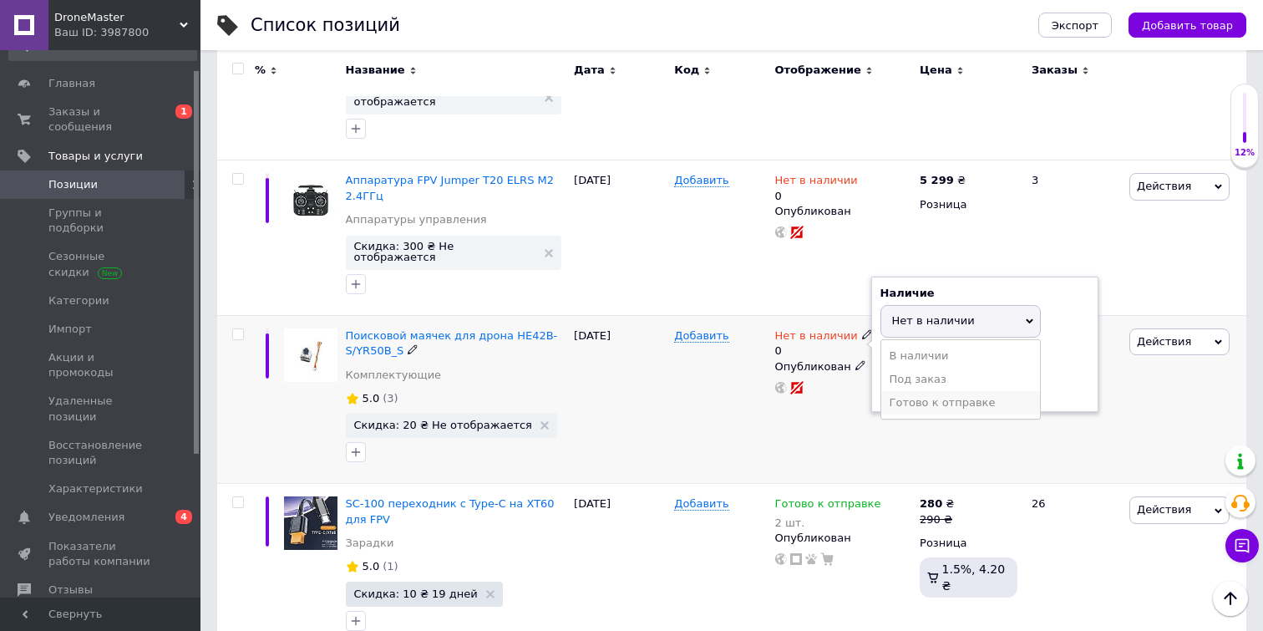
click at [926, 391] on li "Готово к отправке" at bounding box center [960, 402] width 159 height 23
click at [924, 369] on input "0" at bounding box center [943, 385] width 127 height 33
type input "18"
click at [1143, 377] on div "Действия Редактировать Поднять в начало группы Копировать Скидка Подарок Сопутс…" at bounding box center [1185, 400] width 121 height 168
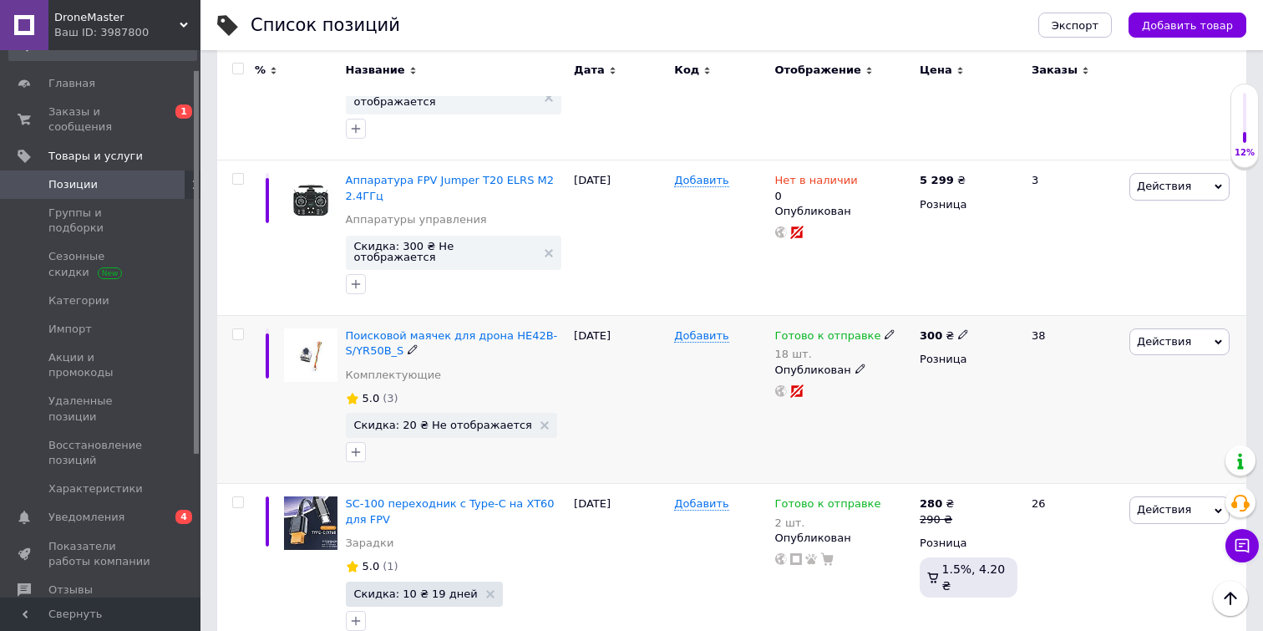
click at [1162, 335] on span "Действия" at bounding box center [1164, 341] width 54 height 13
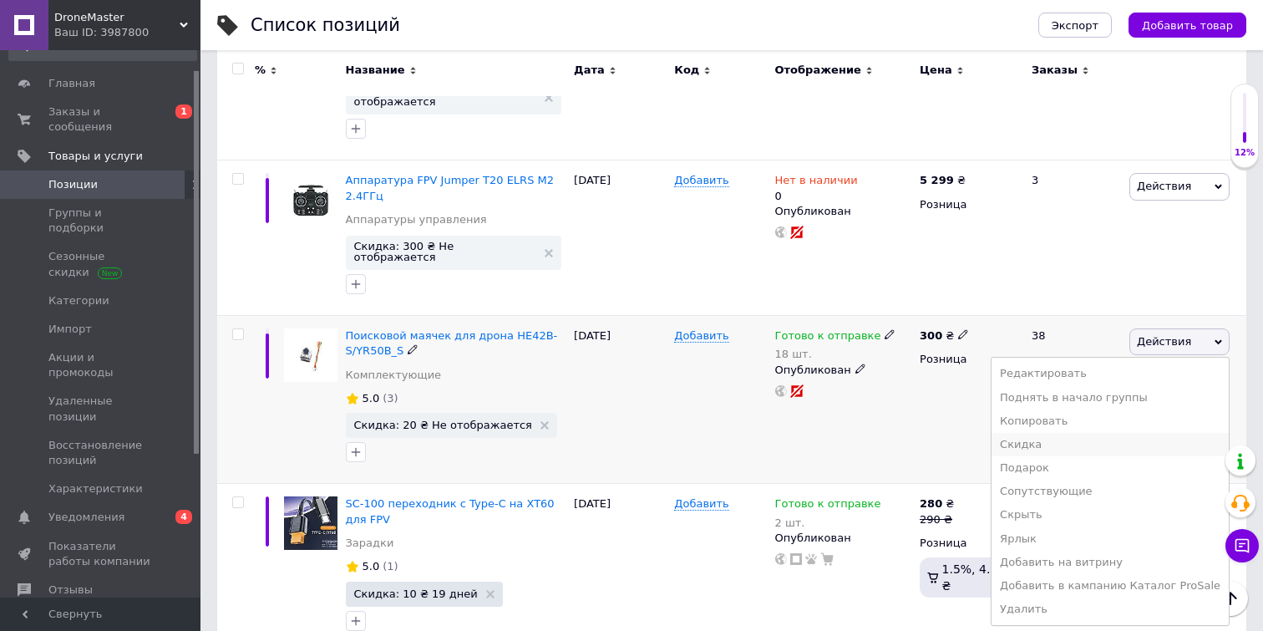
click at [1057, 433] on li "Скидка" at bounding box center [1109, 444] width 237 height 23
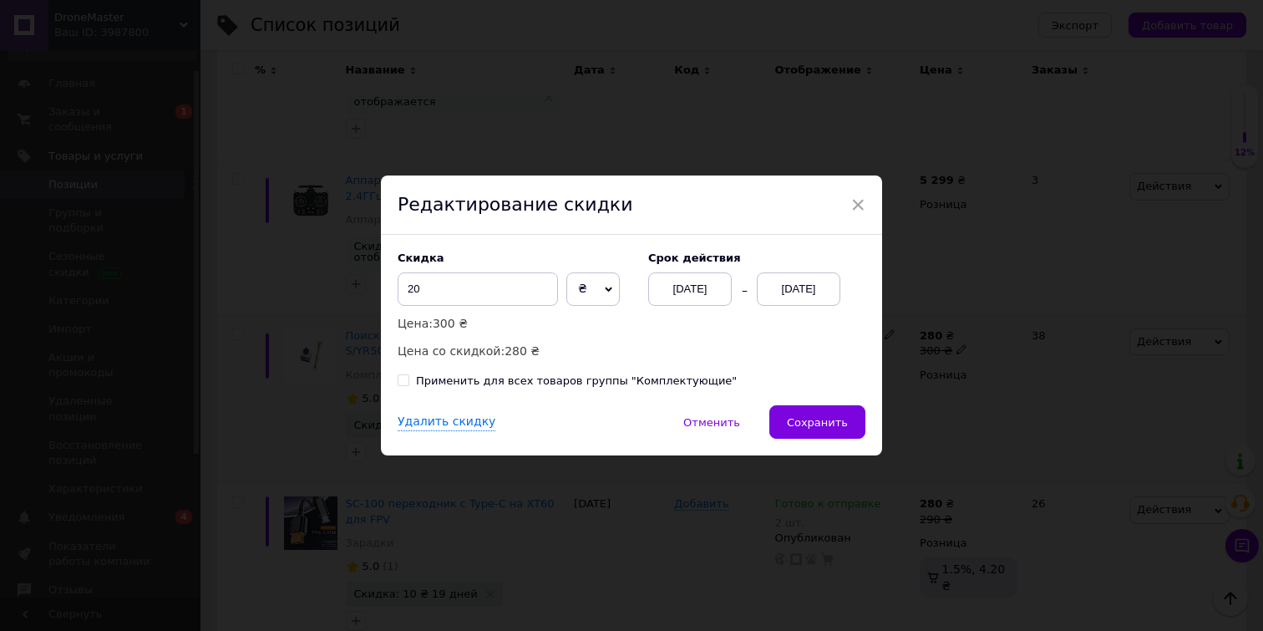
click at [808, 291] on div "[DATE]" at bounding box center [799, 288] width 84 height 33
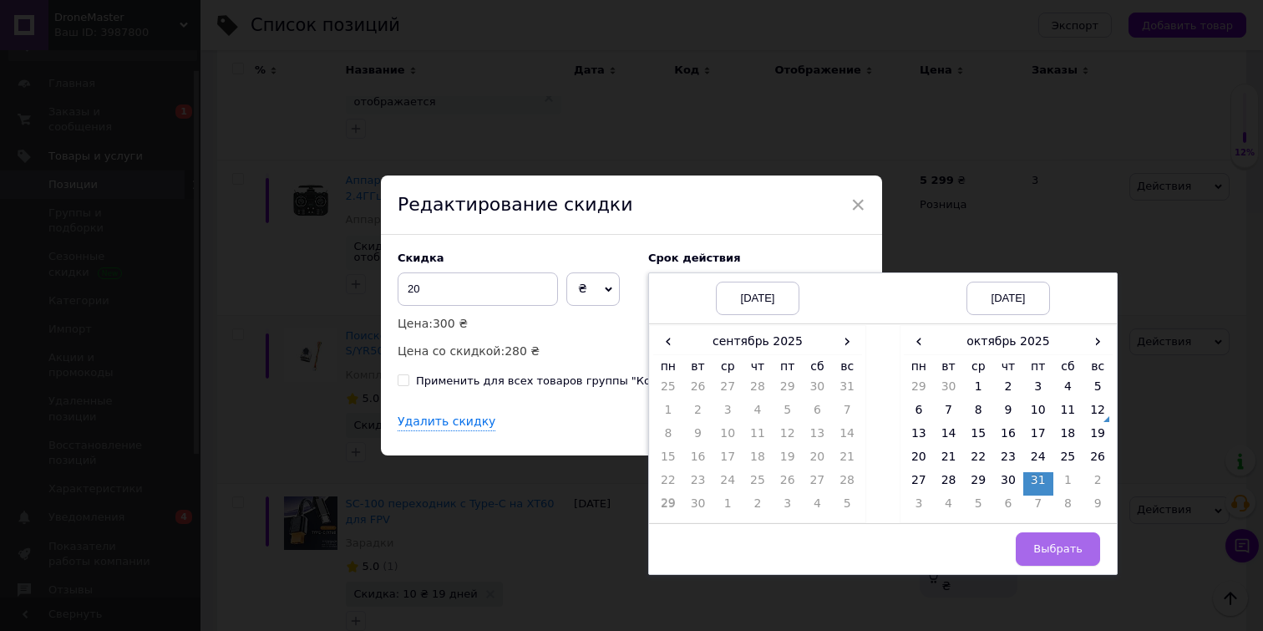
click at [1052, 544] on span "Выбрать" at bounding box center [1057, 548] width 49 height 13
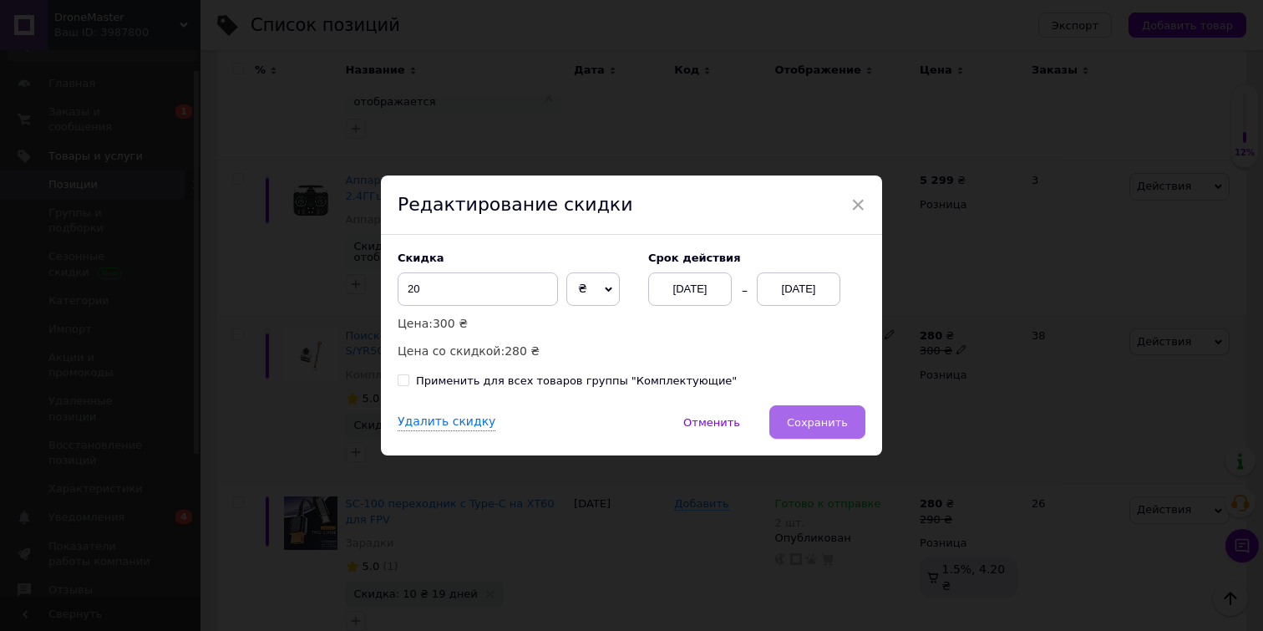
click at [829, 425] on span "Сохранить" at bounding box center [817, 422] width 61 height 13
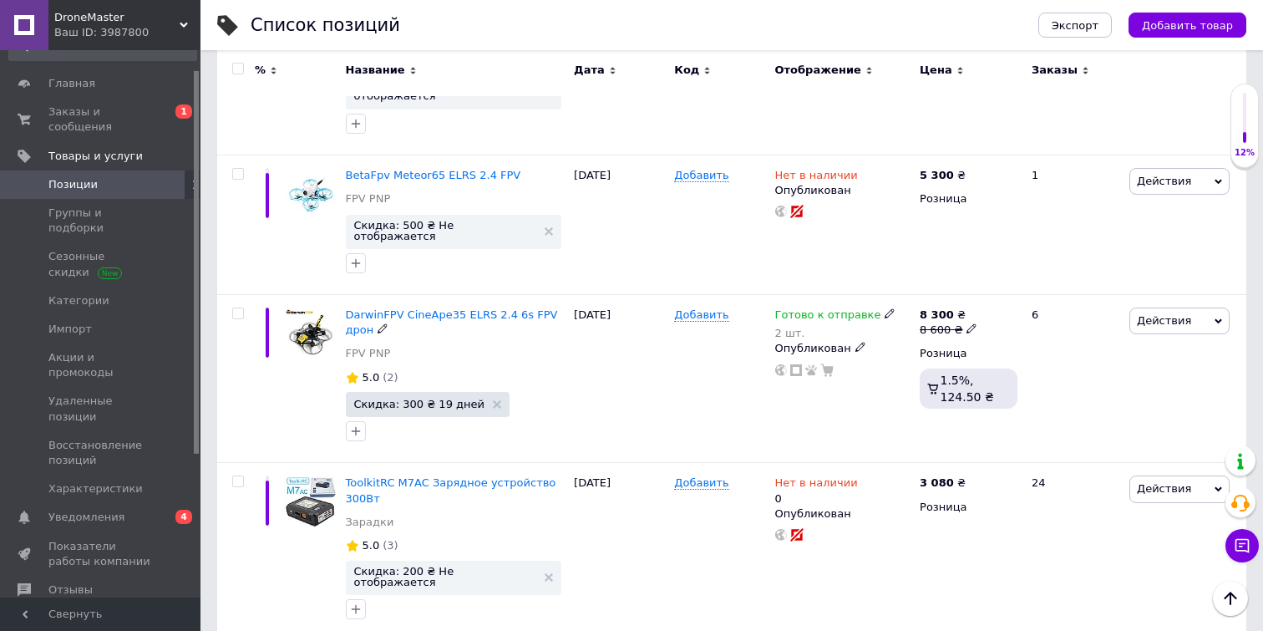
scroll to position [2881, 0]
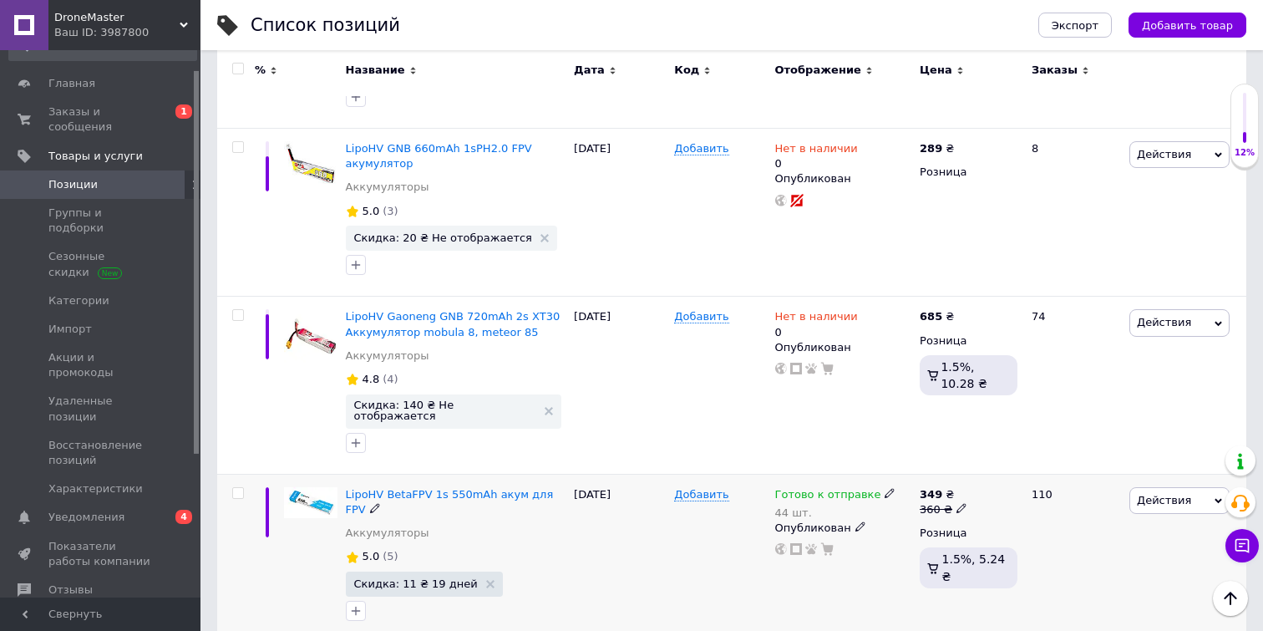
scroll to position [2833, 0]
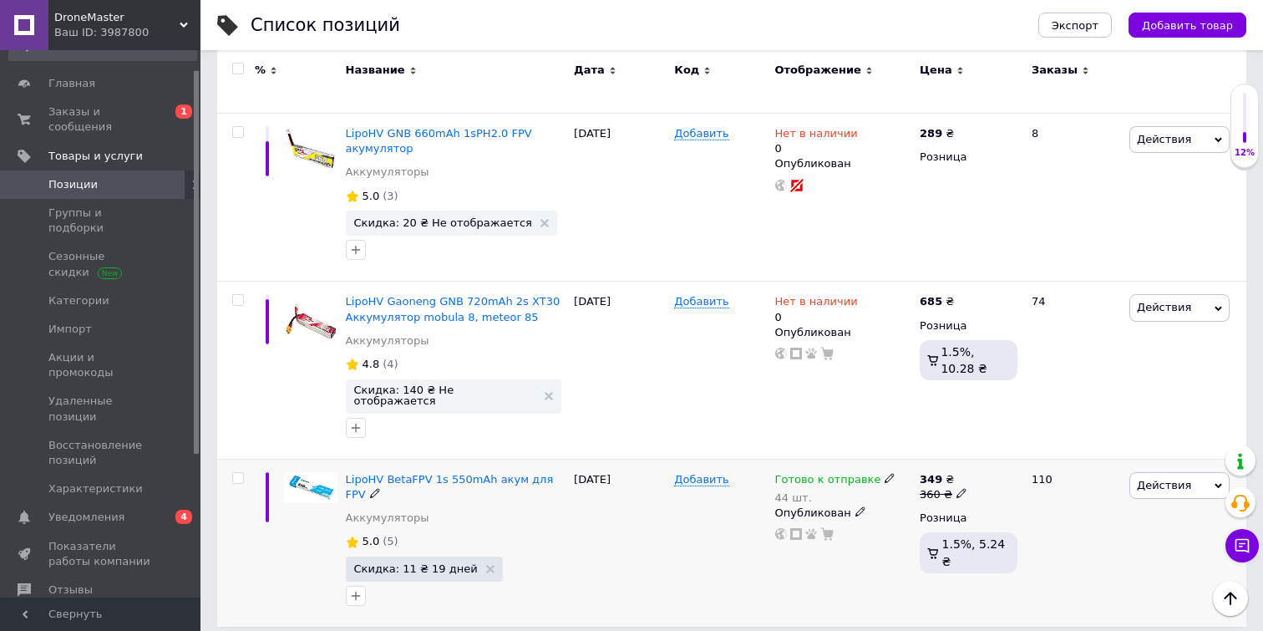
click at [884, 473] on icon at bounding box center [889, 478] width 10 height 10
click at [1092, 494] on div "Остатки" at bounding box center [1004, 501] width 209 height 15
click at [965, 513] on input "44" at bounding box center [963, 529] width 127 height 33
type input "4"
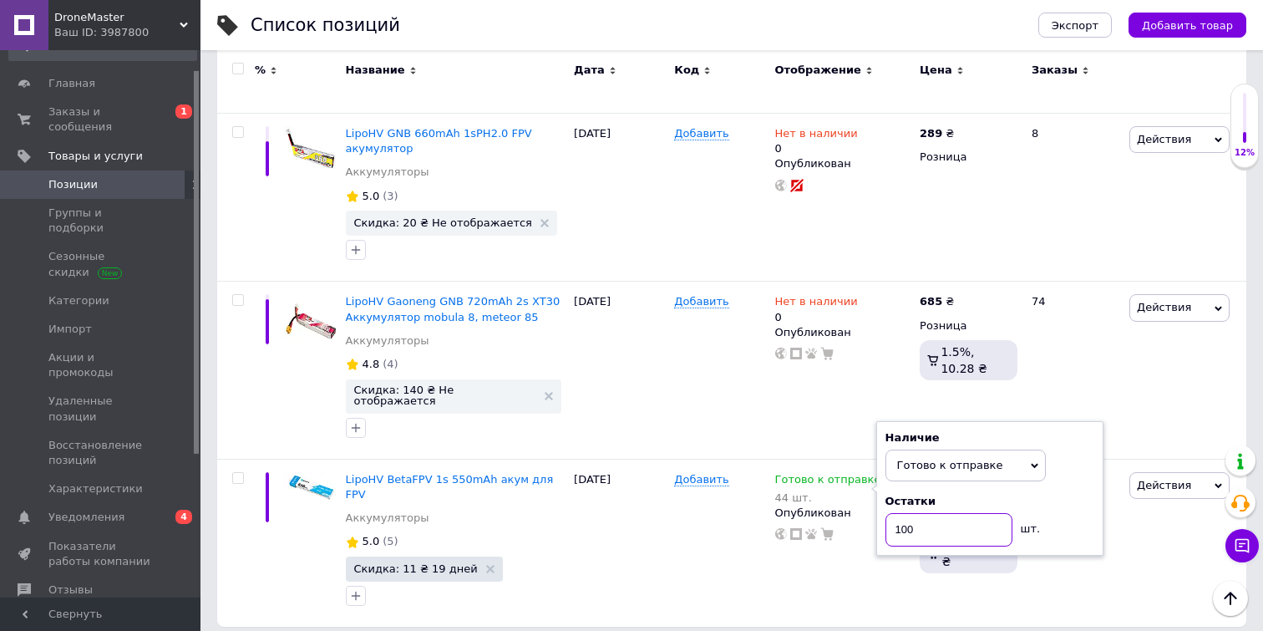
scroll to position [2818, 0]
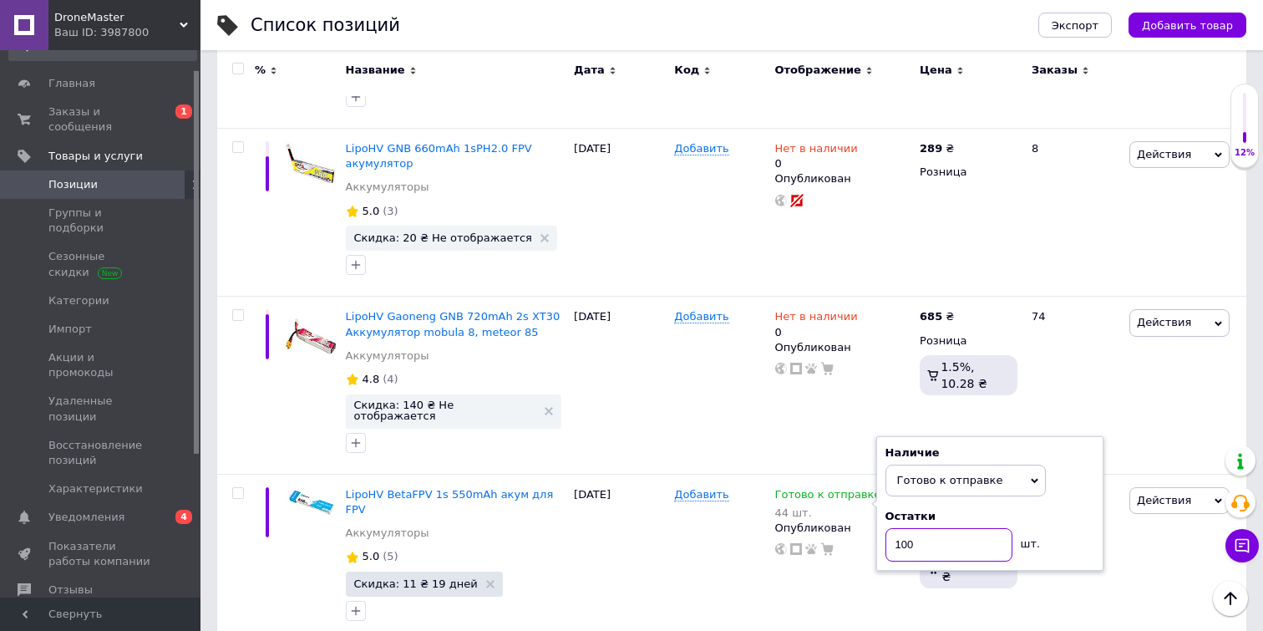
type input "100"
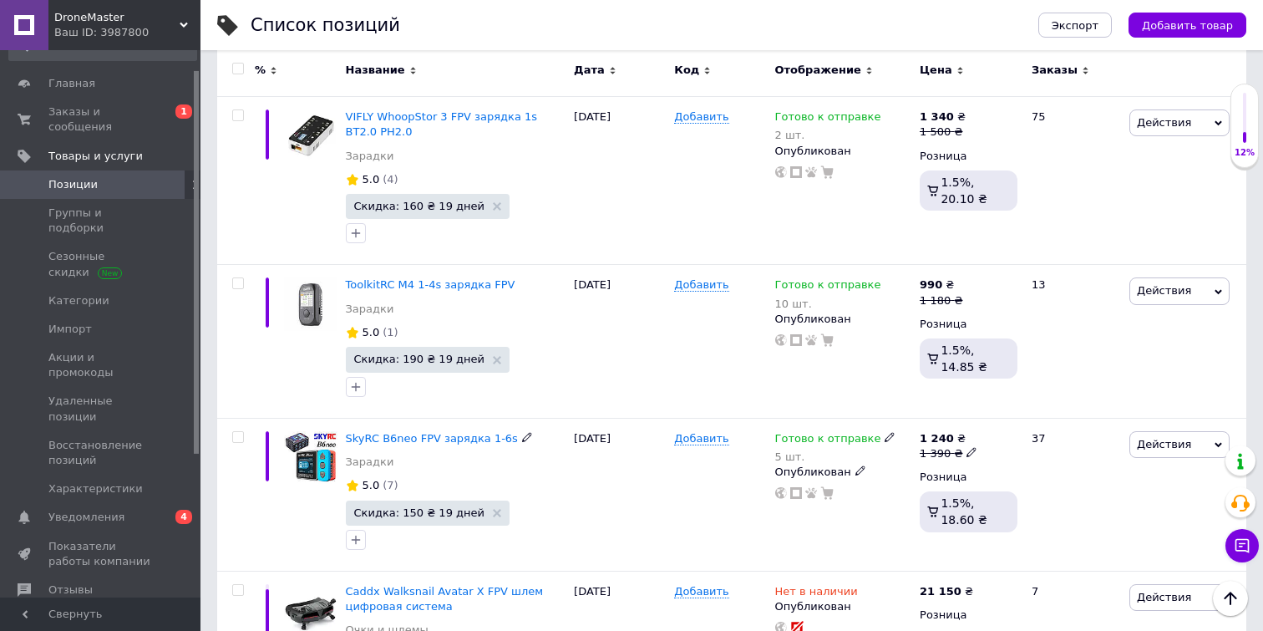
scroll to position [1623, 0]
click at [884, 433] on icon at bounding box center [889, 438] width 10 height 10
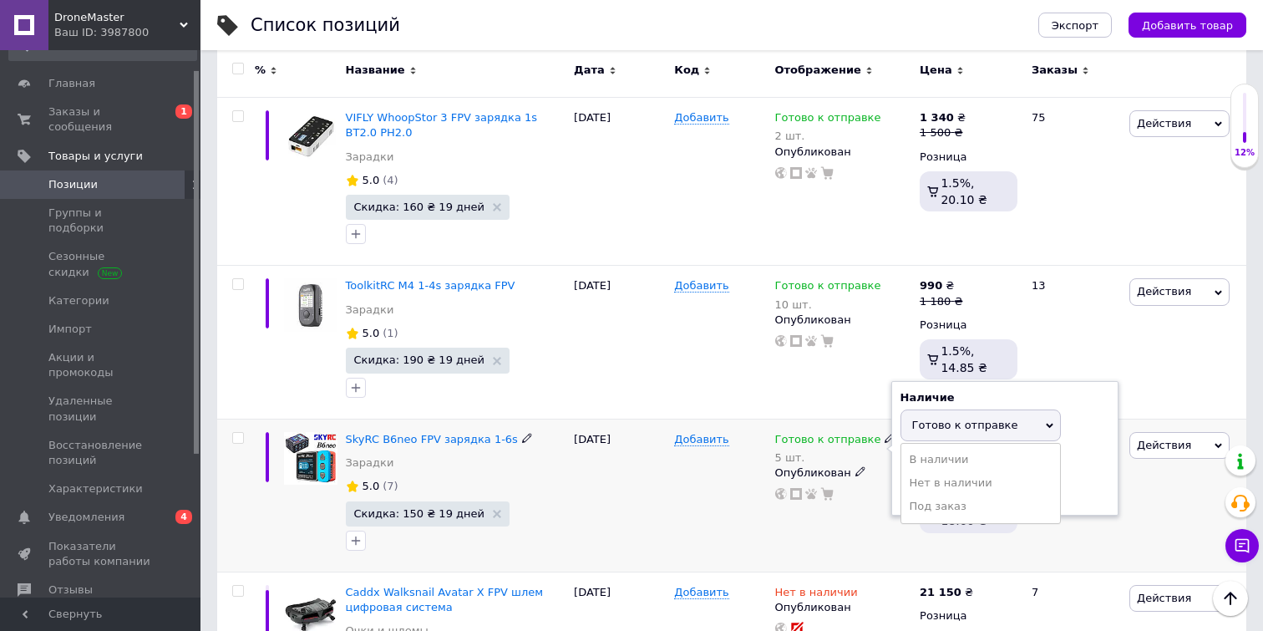
click at [1083, 454] on div "Остатки" at bounding box center [1004, 461] width 209 height 15
click at [956, 473] on input "5" at bounding box center [963, 489] width 127 height 33
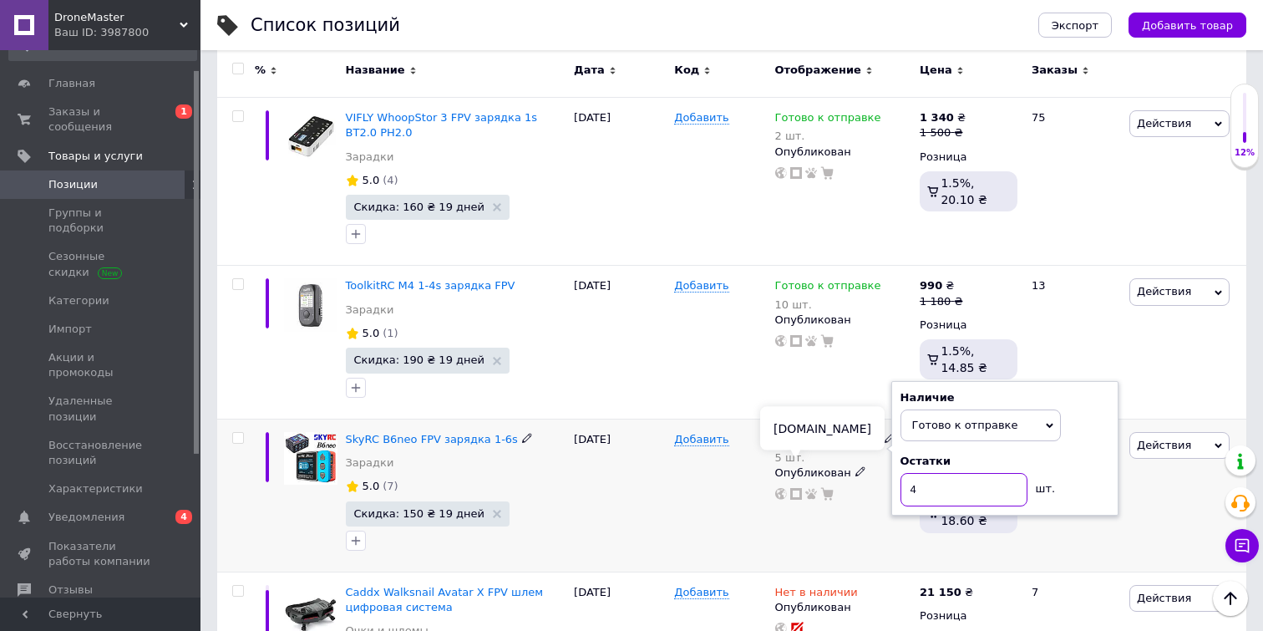
type input "4"
click at [635, 479] on div "[DATE]" at bounding box center [620, 494] width 100 height 153
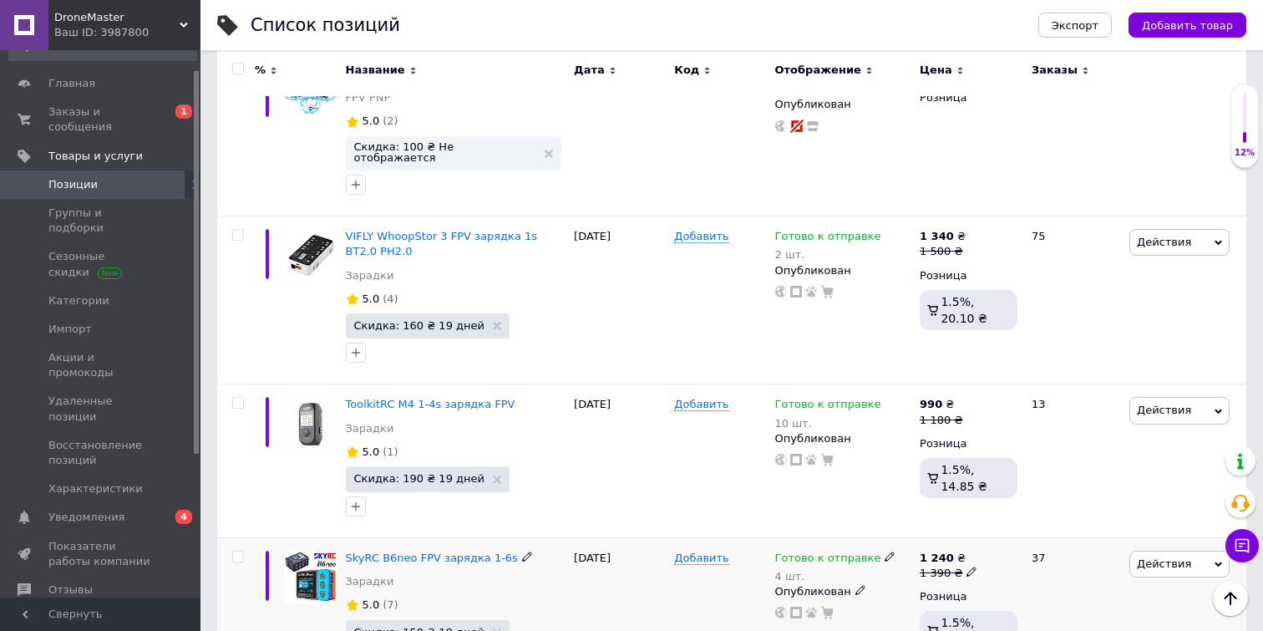
scroll to position [1471, 0]
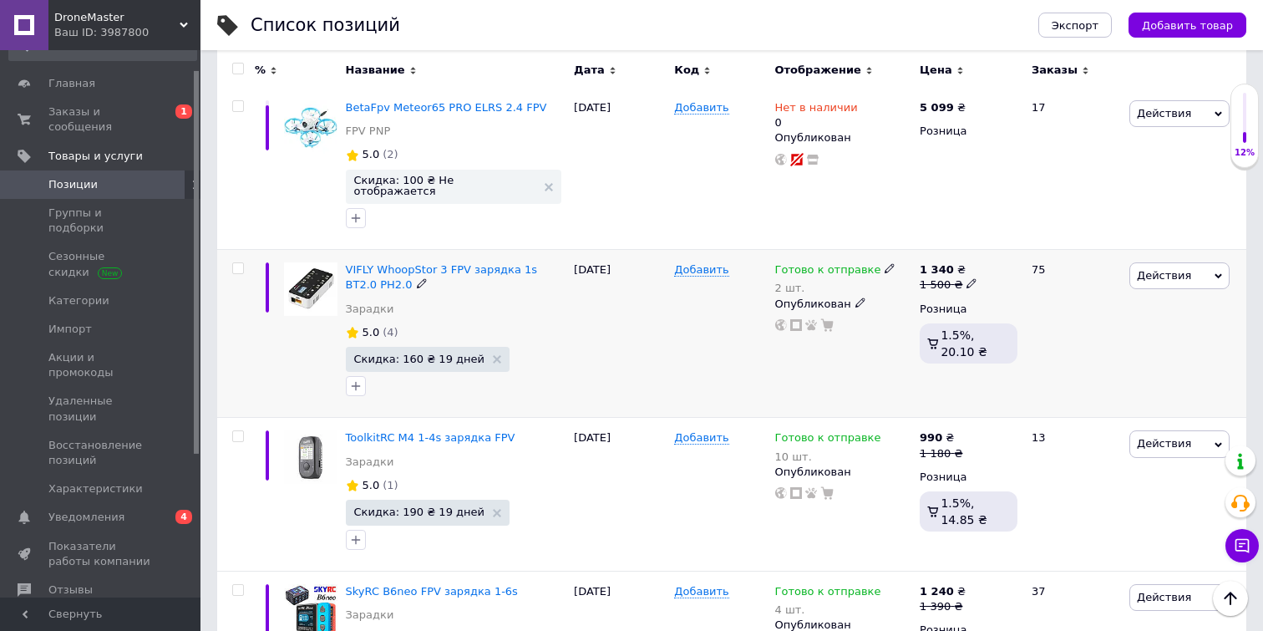
click at [884, 264] on use at bounding box center [888, 268] width 9 height 9
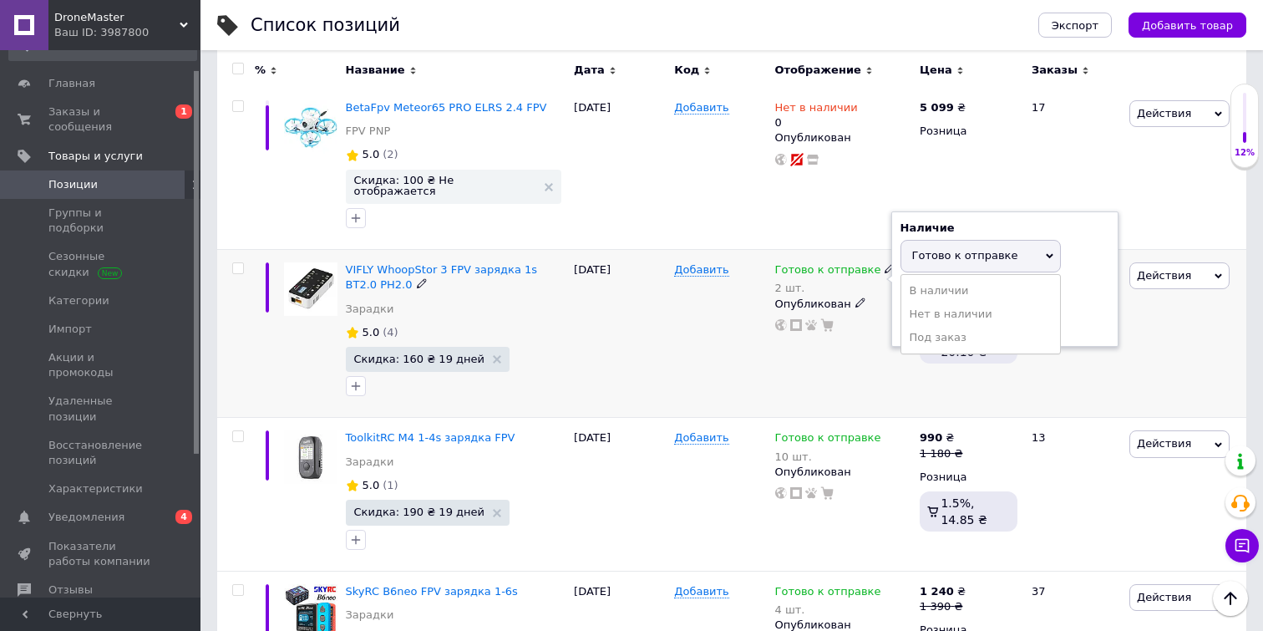
click at [1083, 285] on div "Остатки" at bounding box center [1004, 292] width 209 height 15
click at [954, 304] on input "2" at bounding box center [963, 320] width 127 height 33
type input "12"
click at [643, 343] on div "[DATE]" at bounding box center [620, 334] width 100 height 168
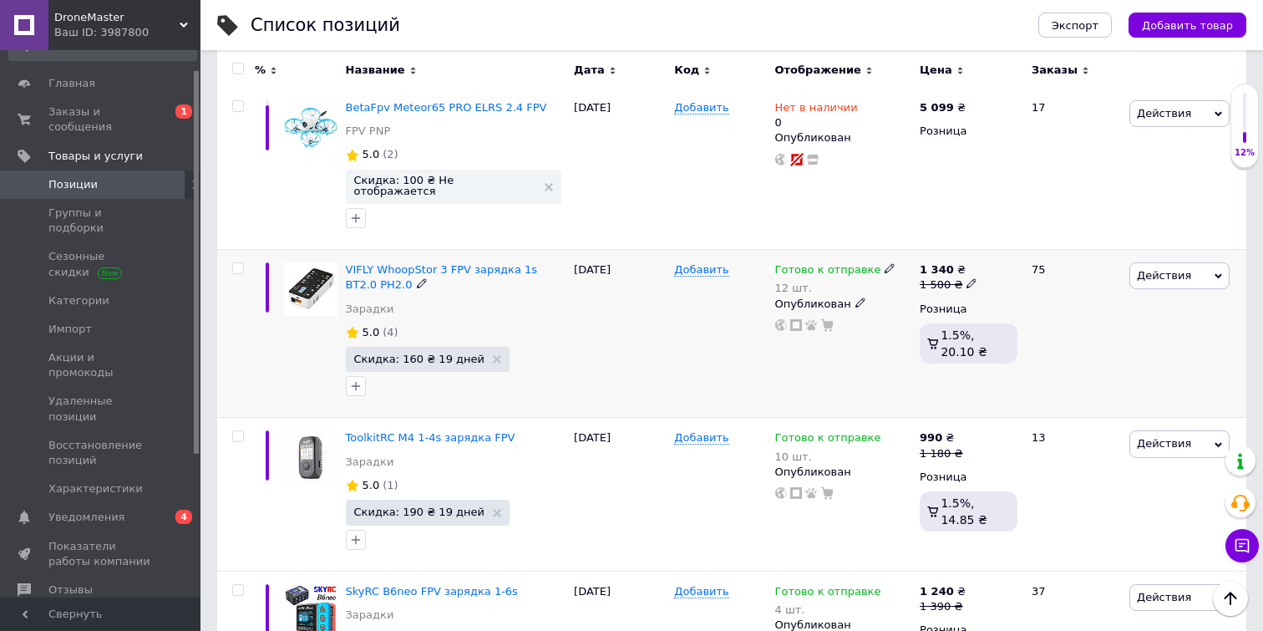
click at [884, 263] on icon at bounding box center [889, 268] width 10 height 10
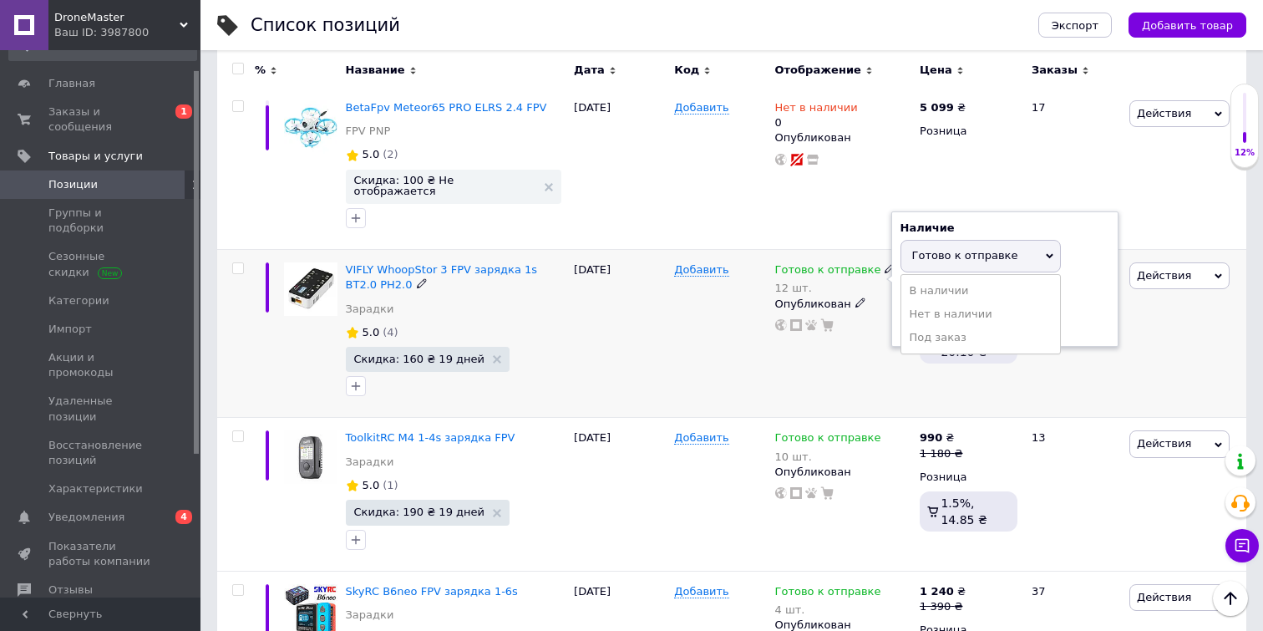
click at [1092, 285] on div "Остатки" at bounding box center [1004, 292] width 209 height 15
click at [979, 304] on input "12" at bounding box center [963, 320] width 127 height 33
type input "15"
click at [620, 332] on div "[DATE]" at bounding box center [620, 334] width 100 height 168
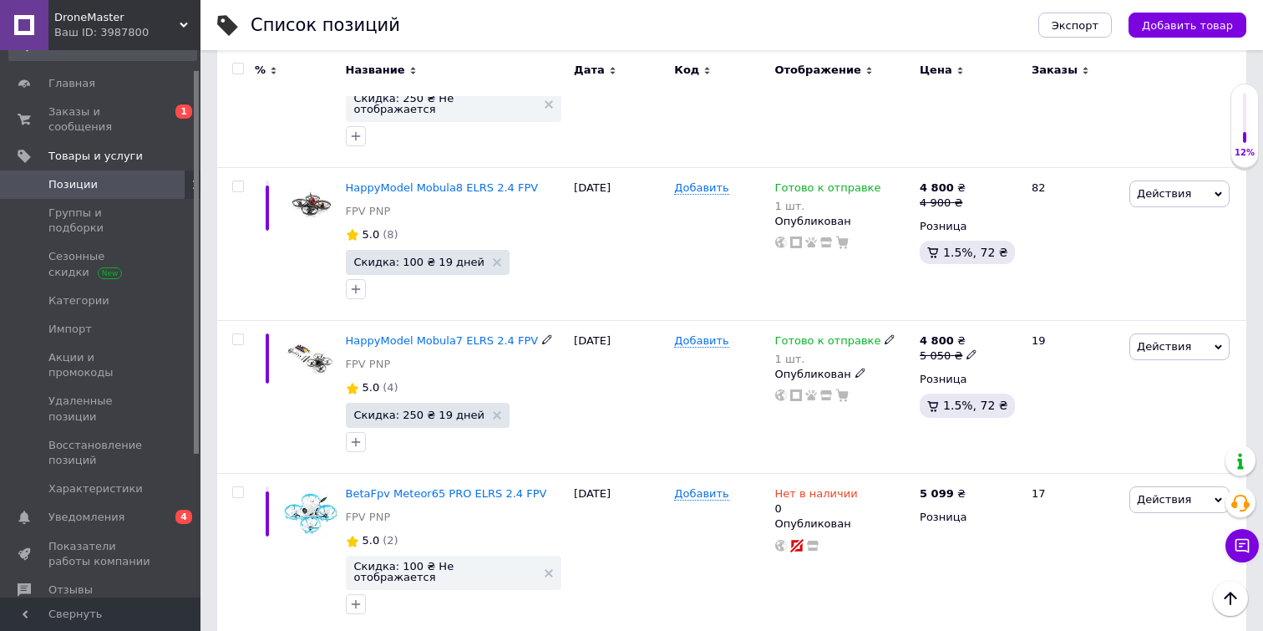
scroll to position [1083, 0]
click at [886, 335] on div "Готово к отправке 1 шт." at bounding box center [843, 351] width 137 height 33
click at [872, 335] on div "Готово к отправке" at bounding box center [835, 342] width 121 height 15
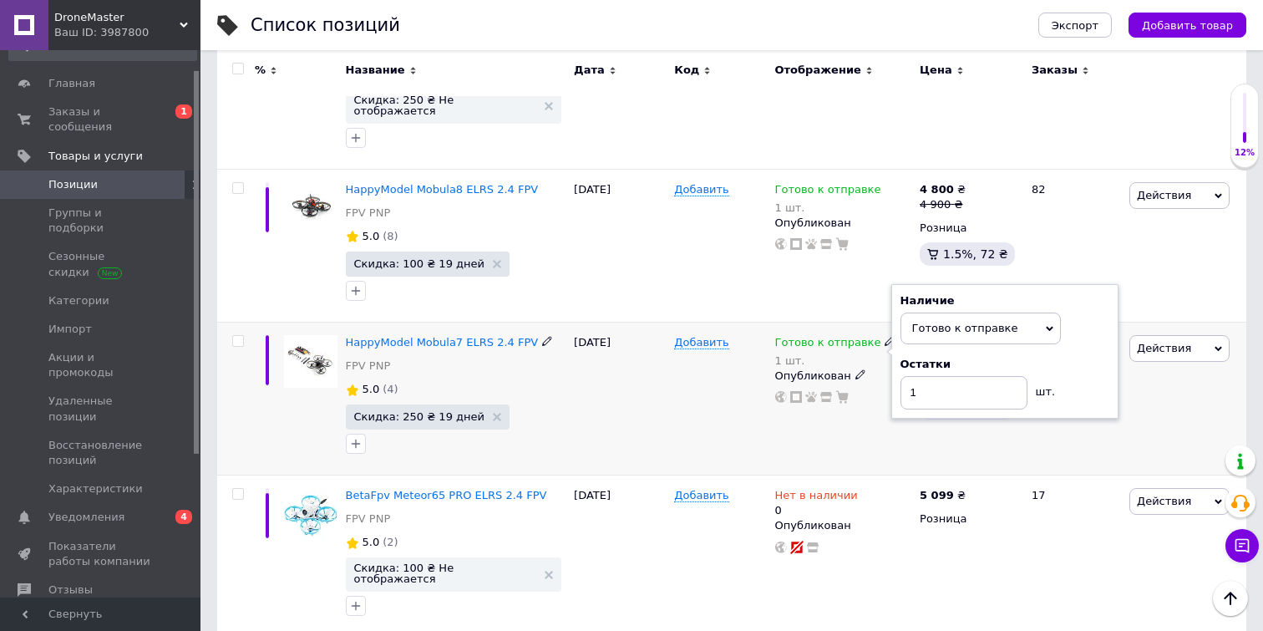
click at [1083, 370] on div "Остатки 1 шт." at bounding box center [1004, 383] width 209 height 53
click at [986, 383] on input "1" at bounding box center [963, 392] width 127 height 33
type input "2"
click at [704, 243] on div "Добавить" at bounding box center [720, 245] width 100 height 153
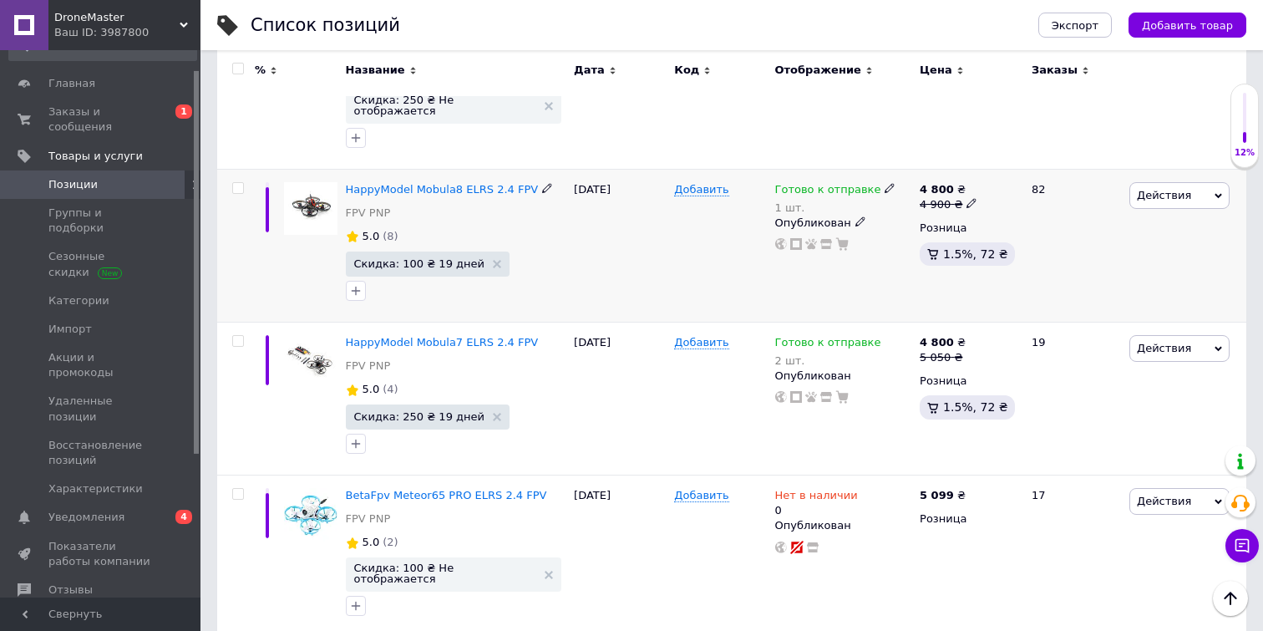
click at [884, 183] on icon at bounding box center [889, 188] width 10 height 10
click at [1089, 212] on div "Остатки 1 шт." at bounding box center [1004, 230] width 209 height 53
click at [1002, 224] on input "1" at bounding box center [963, 239] width 127 height 33
type input "5"
click at [652, 235] on div "[DATE]" at bounding box center [620, 245] width 100 height 153
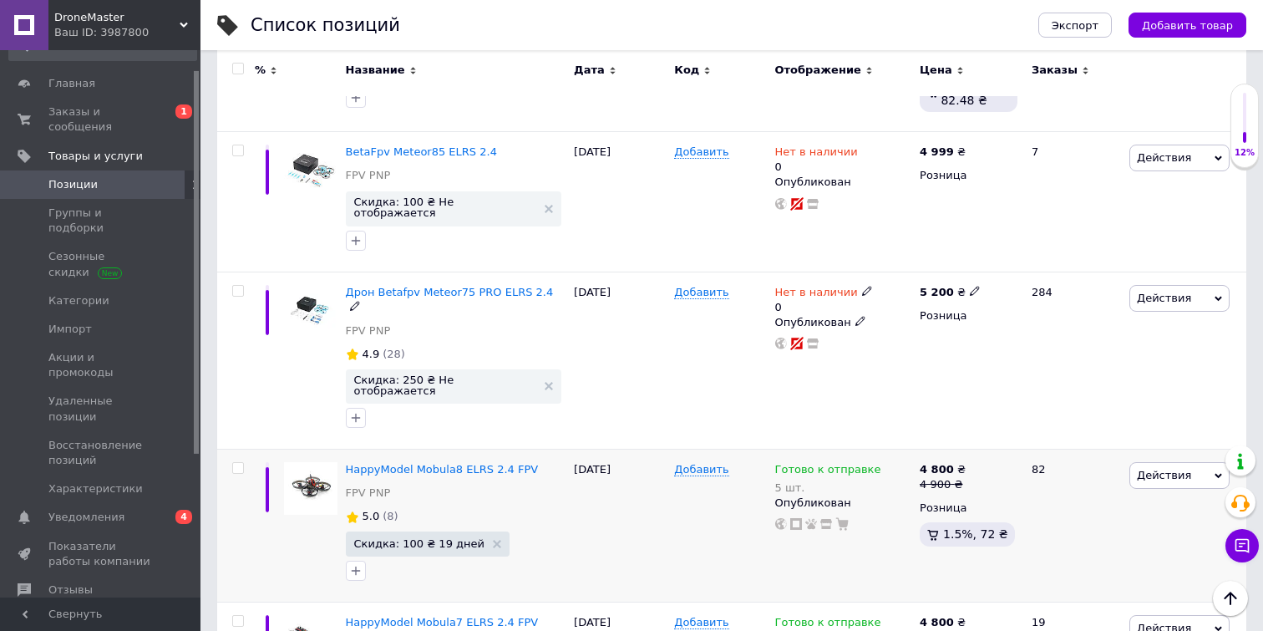
scroll to position [775, 0]
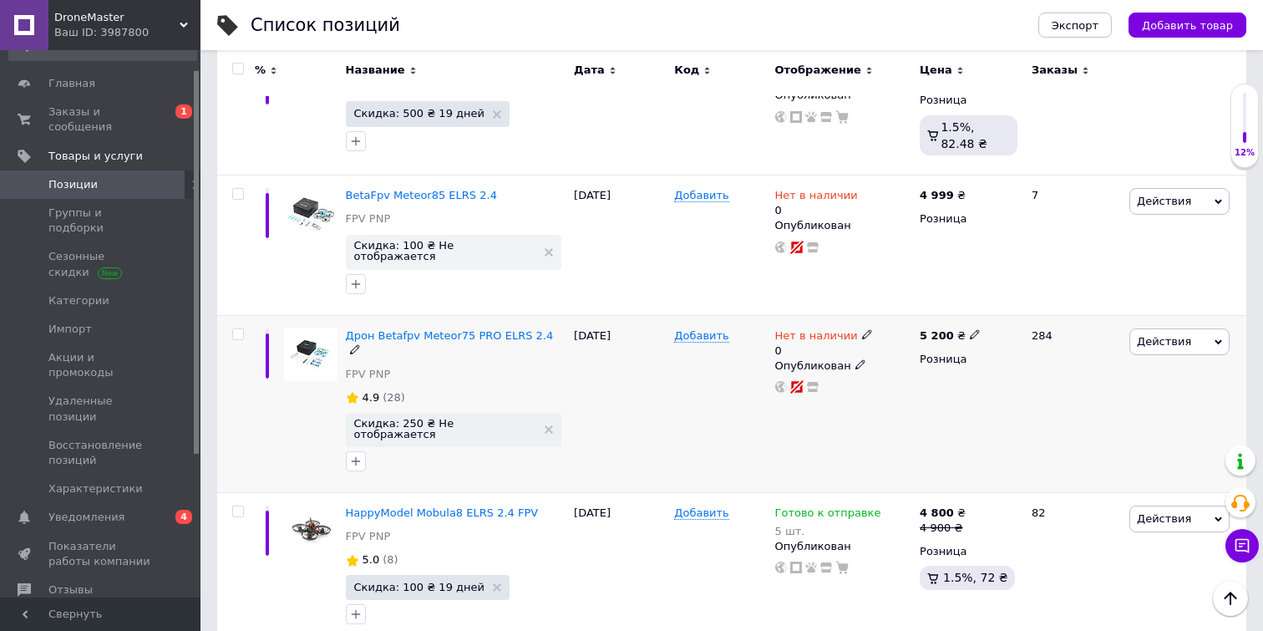
click at [862, 329] on icon at bounding box center [867, 334] width 10 height 10
click at [922, 400] on li "Готово к отправке" at bounding box center [960, 401] width 159 height 23
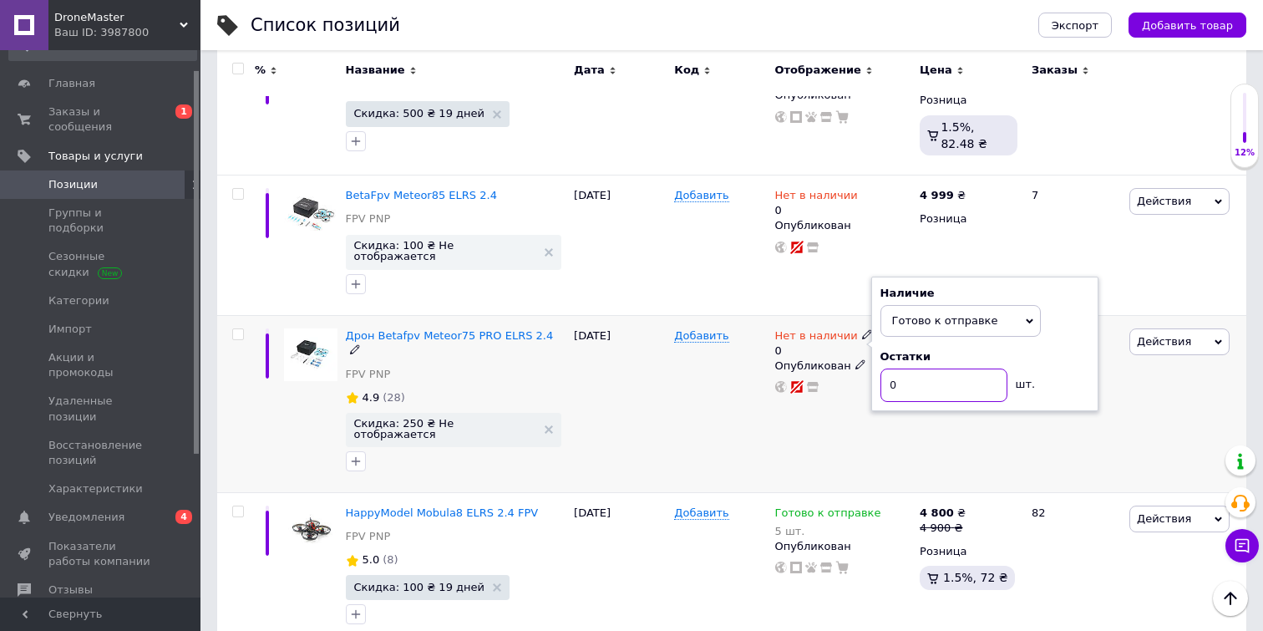
click at [933, 388] on input "0" at bounding box center [943, 384] width 127 height 33
type input "10"
click at [1196, 427] on div "Действия Редактировать Поднять в начало группы Копировать Скидка Подарок Сопутс…" at bounding box center [1185, 403] width 121 height 177
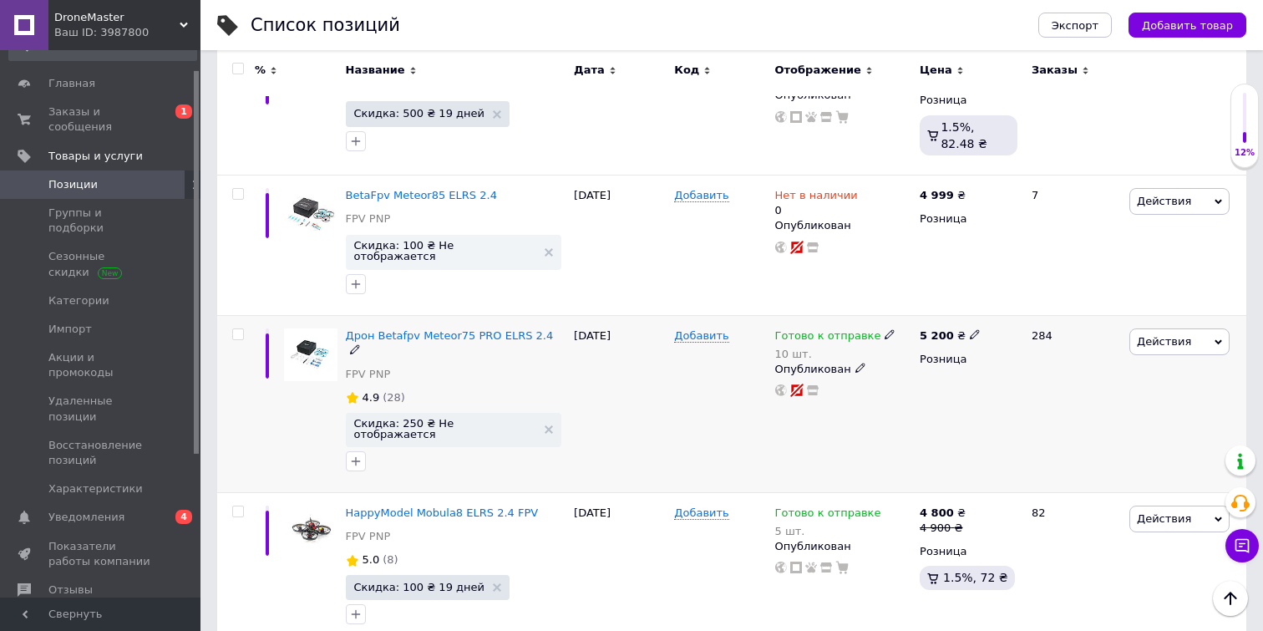
click at [1179, 335] on span "Действия" at bounding box center [1164, 341] width 54 height 13
click at [1055, 432] on li "Скидка" at bounding box center [1109, 443] width 237 height 23
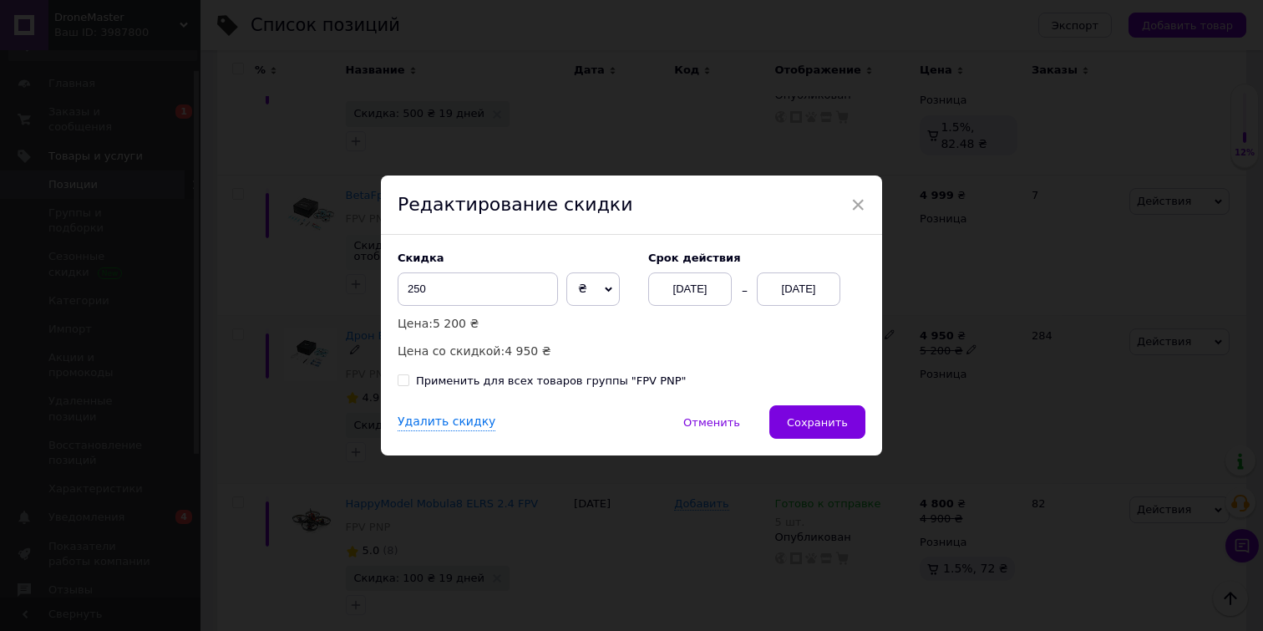
click at [807, 285] on div "[DATE]" at bounding box center [799, 288] width 84 height 33
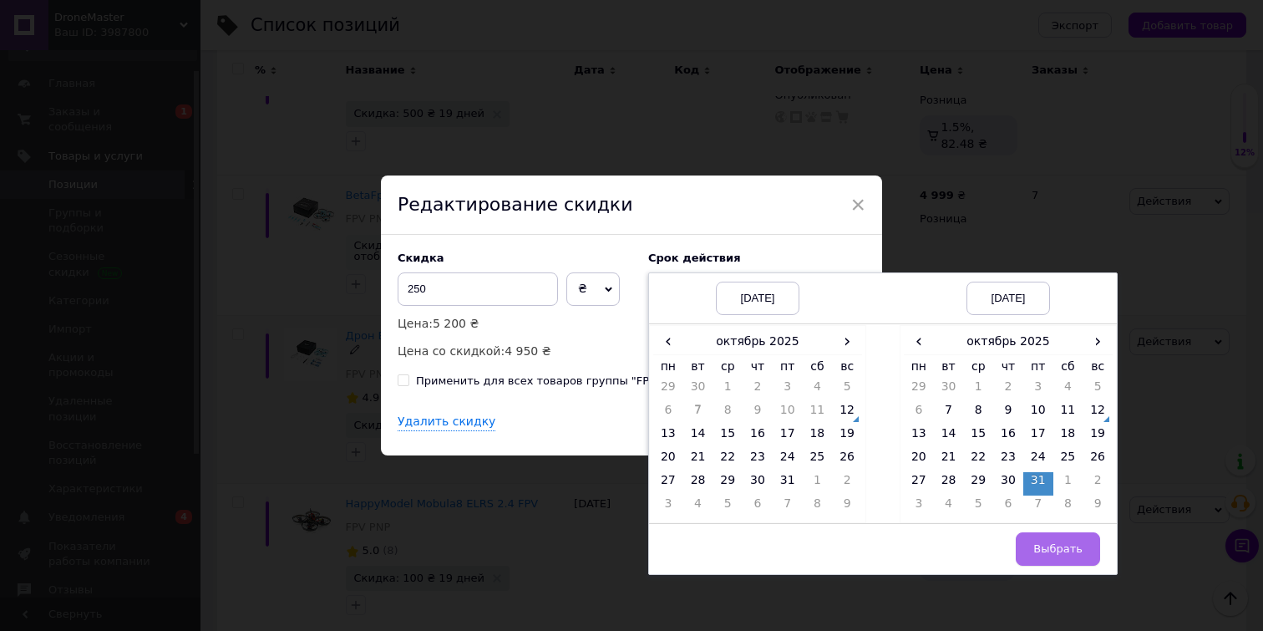
click at [1040, 544] on span "Выбрать" at bounding box center [1057, 548] width 49 height 13
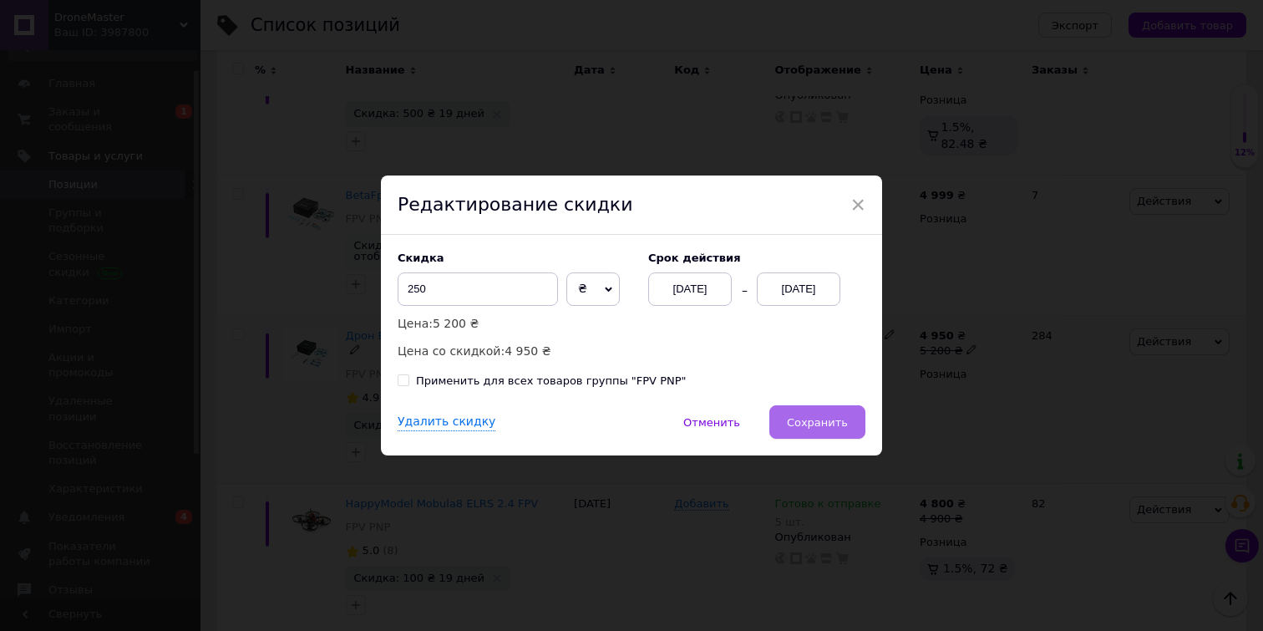
click at [826, 429] on button "Сохранить" at bounding box center [817, 421] width 96 height 33
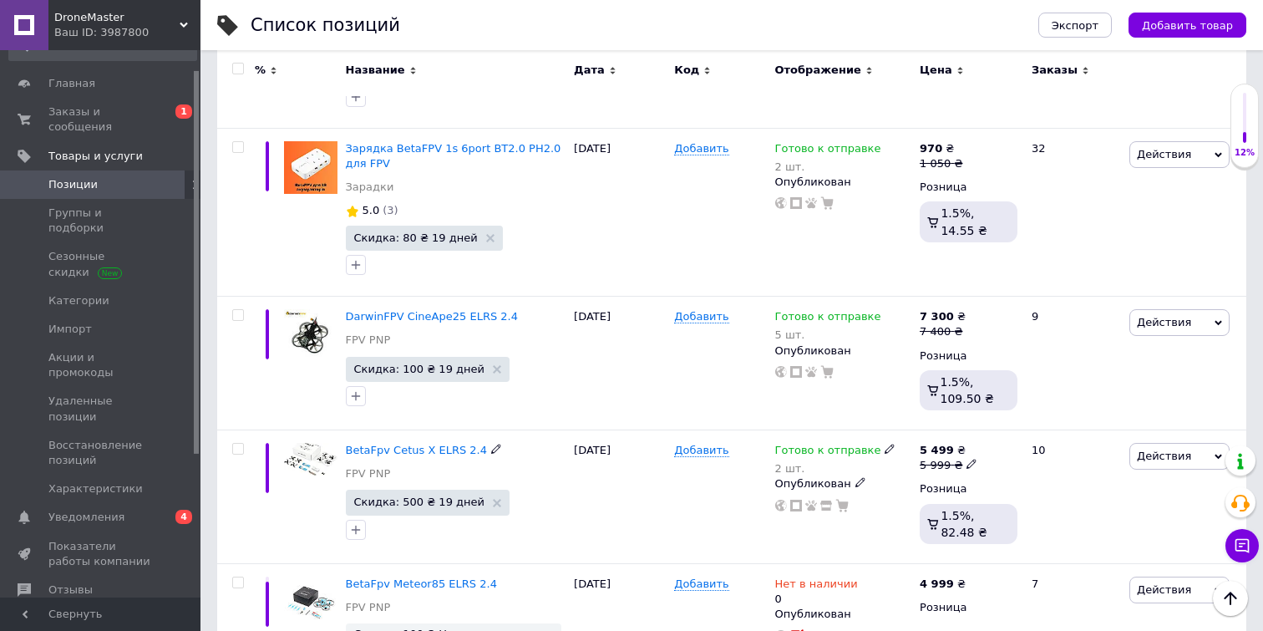
scroll to position [367, 0]
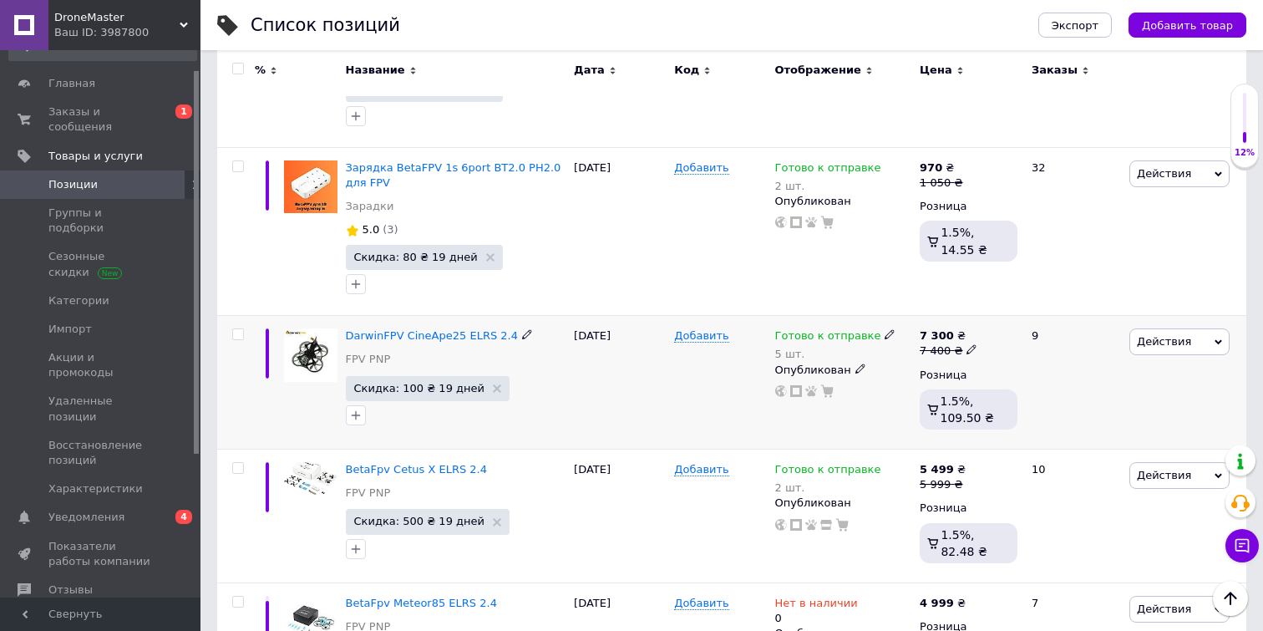
click at [884, 332] on icon at bounding box center [889, 334] width 10 height 10
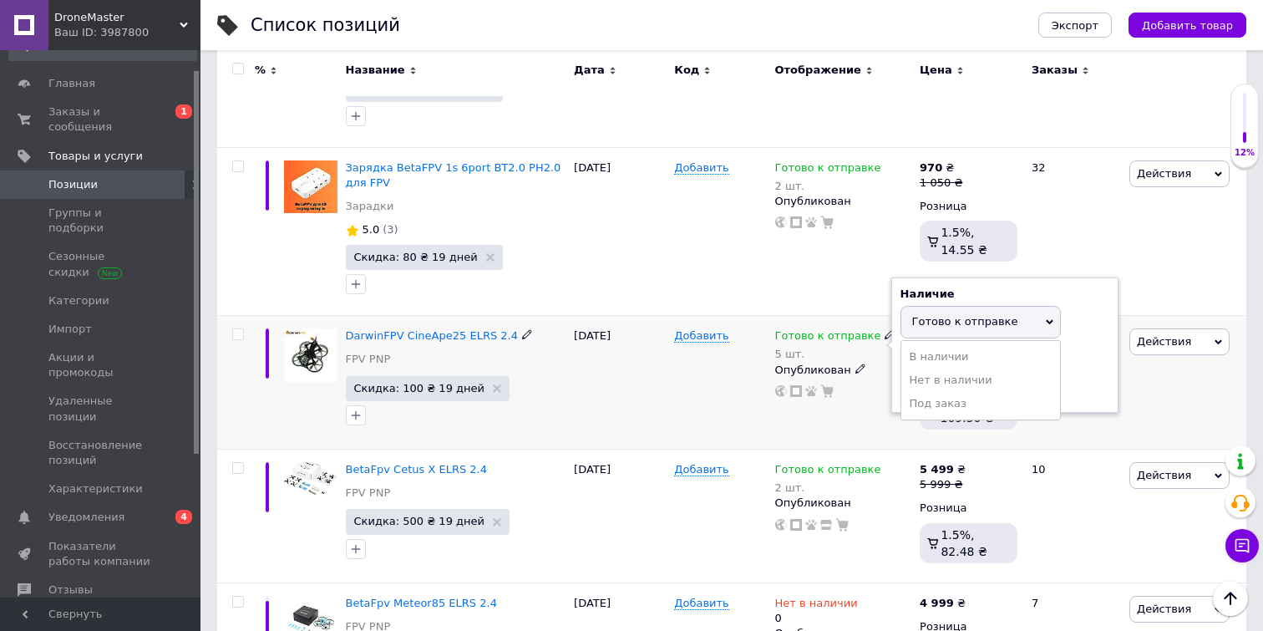
click at [1080, 380] on div "Остатки 5 шт." at bounding box center [1004, 377] width 209 height 53
click at [970, 386] on input "5" at bounding box center [963, 386] width 127 height 33
type input "10"
click at [699, 417] on div "Добавить" at bounding box center [720, 383] width 100 height 134
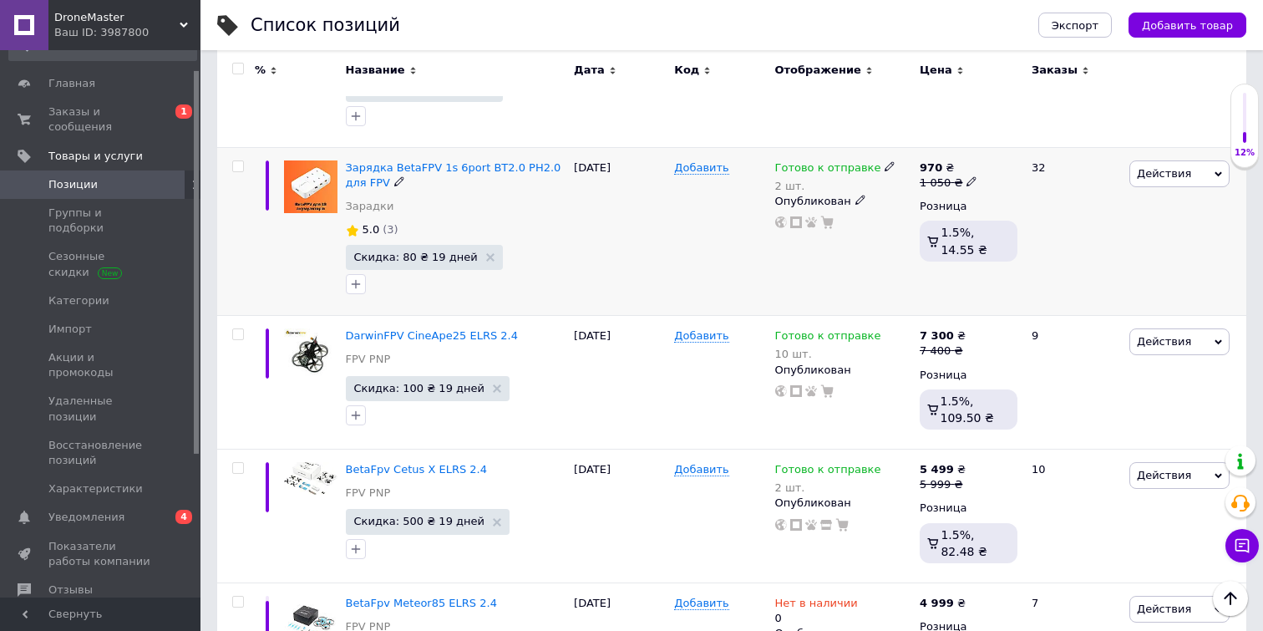
click at [884, 166] on icon at bounding box center [889, 166] width 10 height 10
click at [1073, 198] on div "Остатки 2 шт." at bounding box center [1004, 208] width 209 height 53
click at [1011, 202] on input "2" at bounding box center [963, 217] width 127 height 33
click at [971, 222] on input "2" at bounding box center [963, 217] width 127 height 33
type input "3"
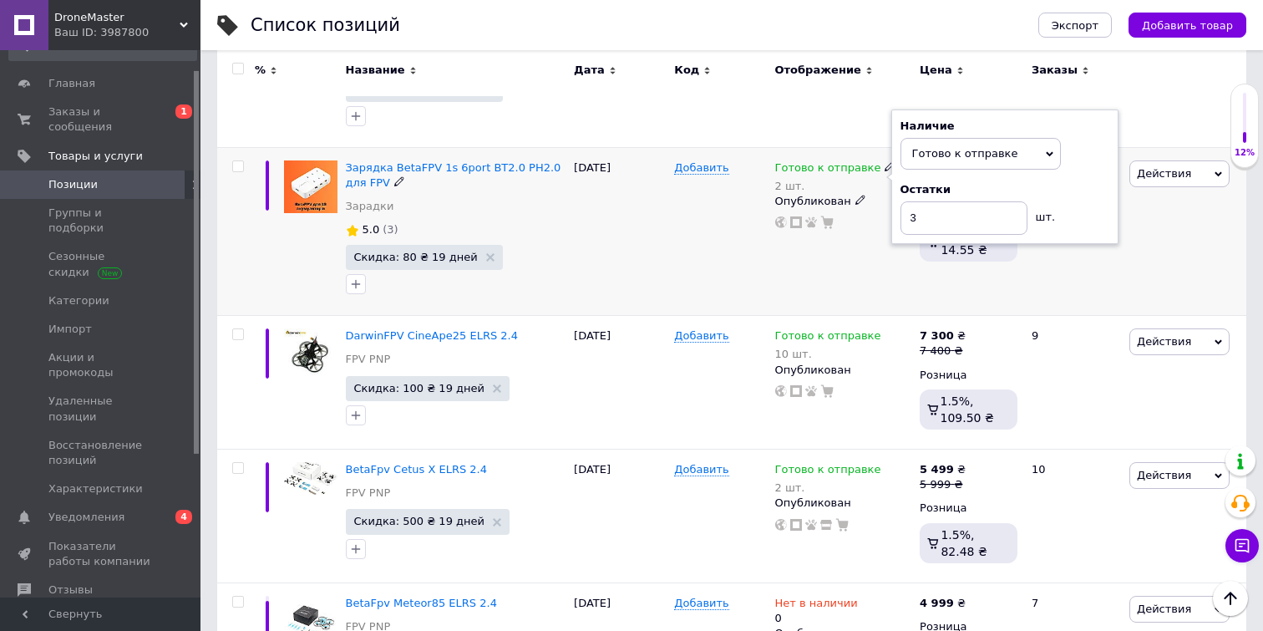
click at [567, 256] on div "Зарядка BetaFPV 1s 6port BT2.0 PH2.0 для FPV Зарадки 5.0 (3) Скидка: 80 ₴ 19 дн…" at bounding box center [456, 231] width 229 height 168
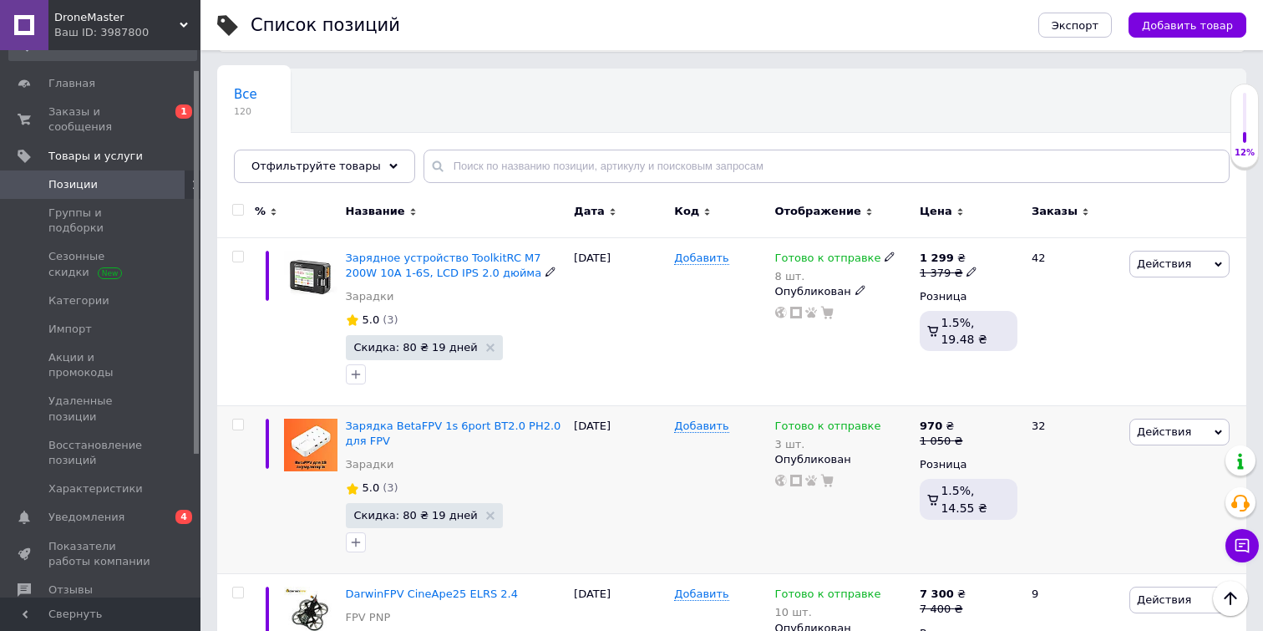
scroll to position [104, 0]
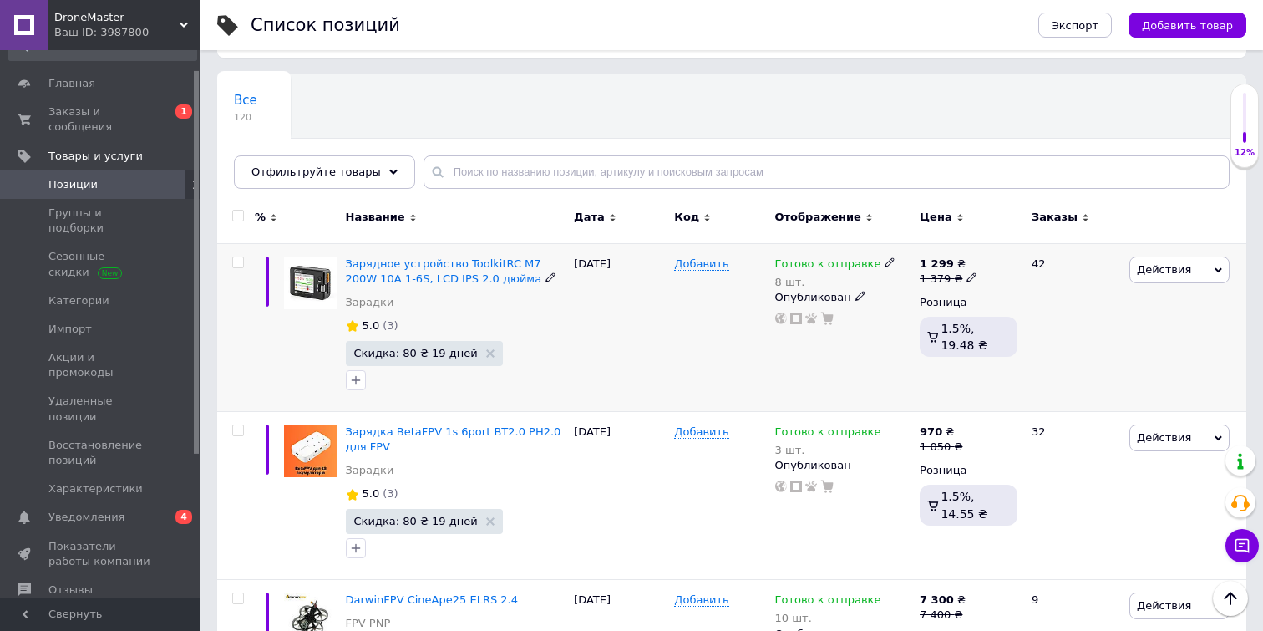
click at [887, 266] on div "Готово к отправке 8 шт." at bounding box center [843, 272] width 137 height 33
click at [884, 263] on icon at bounding box center [889, 262] width 10 height 10
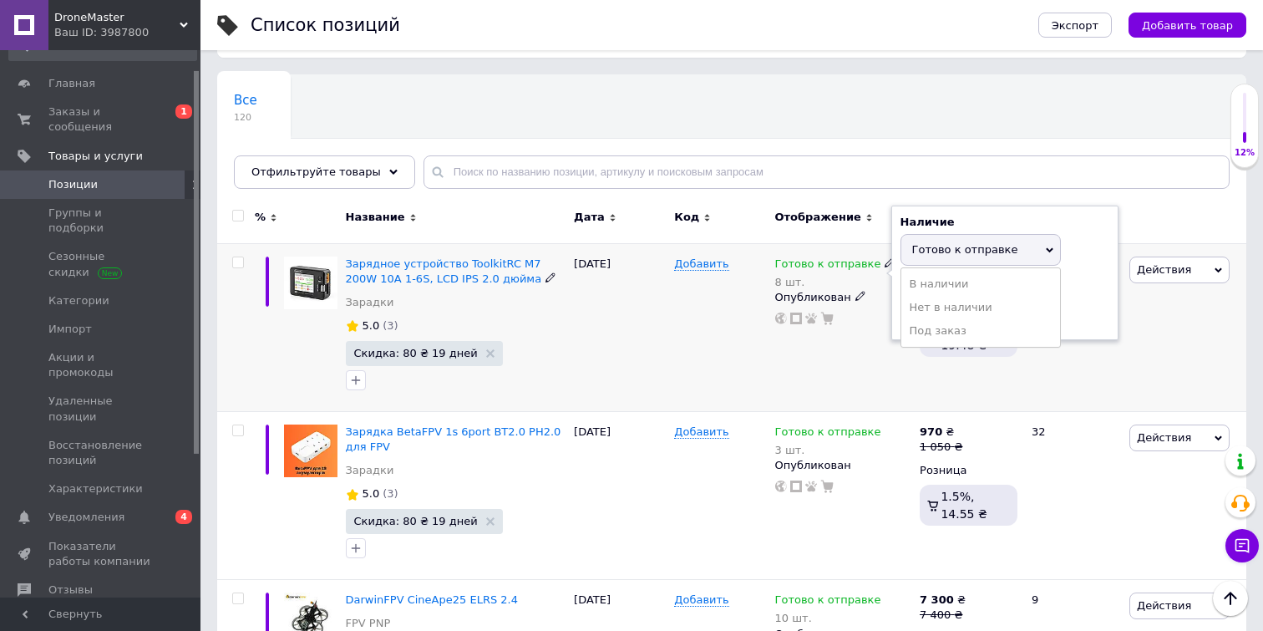
click at [1085, 302] on div "Остатки 8 шт." at bounding box center [1004, 304] width 209 height 53
click at [960, 323] on input "8" at bounding box center [963, 313] width 127 height 33
type input "17"
click at [687, 367] on div "Добавить" at bounding box center [720, 327] width 100 height 168
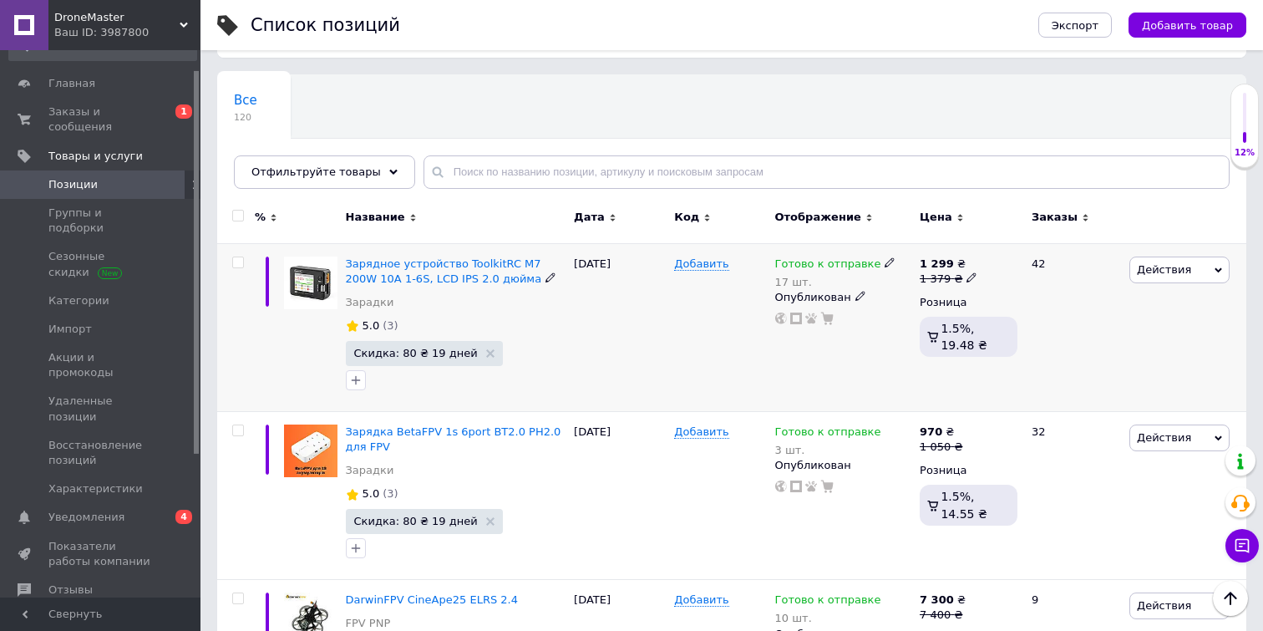
click at [960, 271] on div "1 379 ₴" at bounding box center [949, 278] width 58 height 15
click at [1015, 250] on input "1379" at bounding box center [1050, 251] width 127 height 33
type input "1369"
click at [813, 402] on div "Готово к отправке 17 шт. Опубликован" at bounding box center [843, 327] width 145 height 168
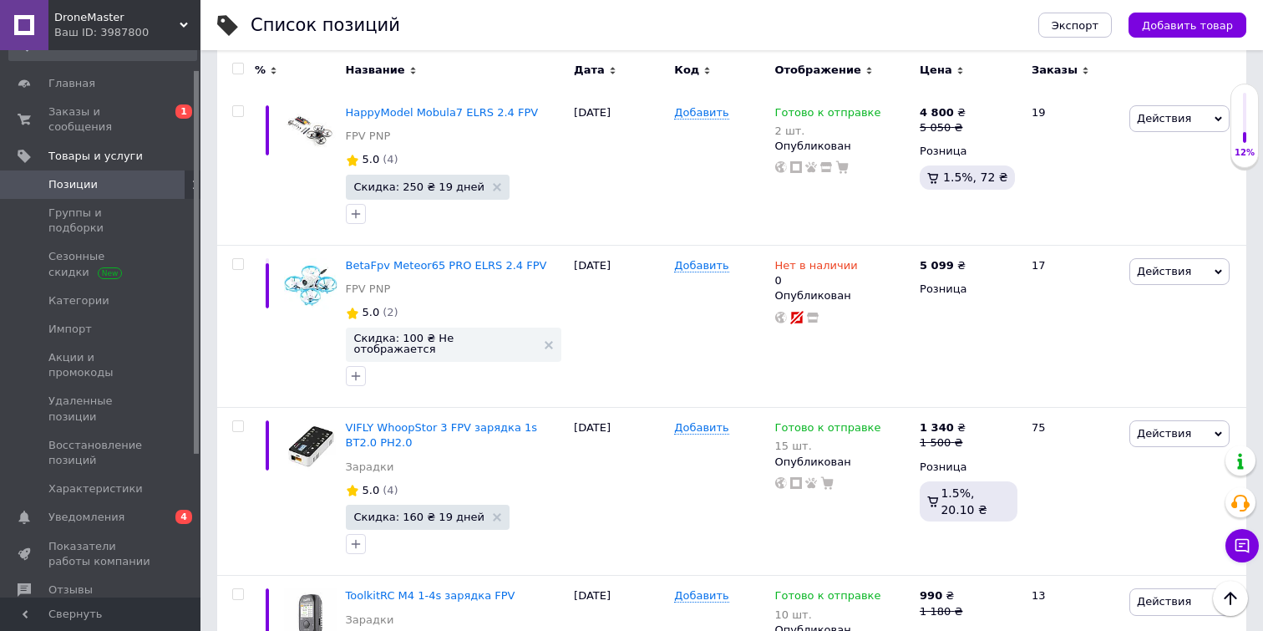
scroll to position [1305, 0]
click at [91, 113] on span "Заказы и сообщения" at bounding box center [101, 119] width 106 height 30
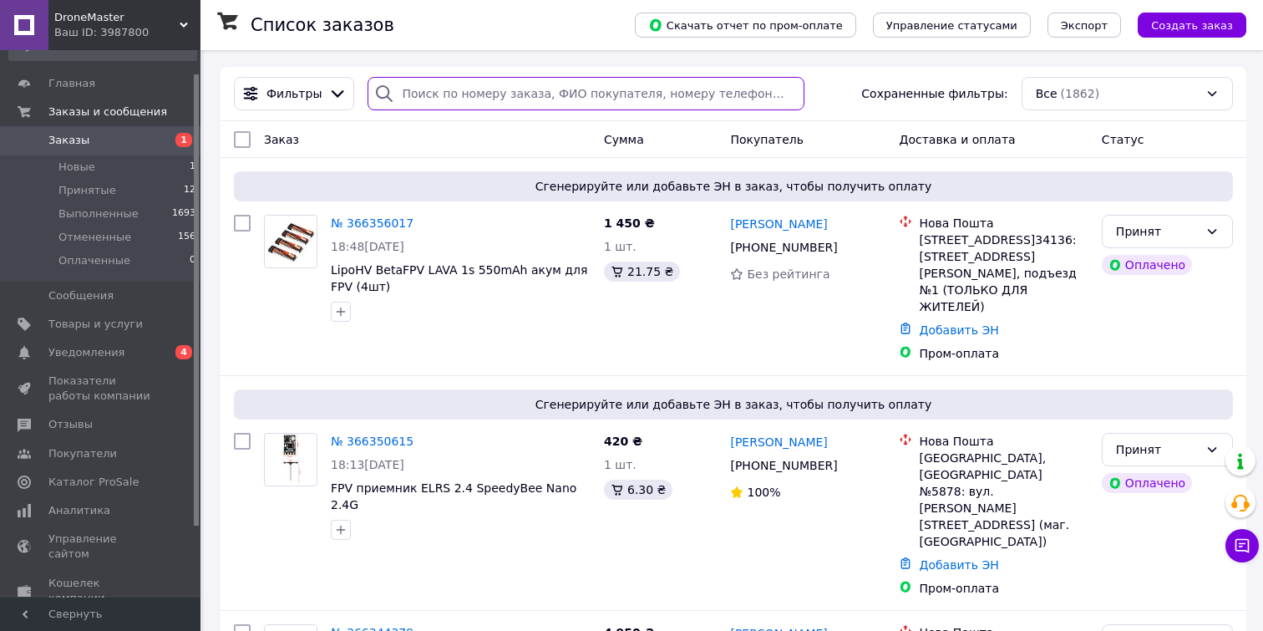
click at [548, 100] on input "search" at bounding box center [585, 93] width 437 height 33
click at [119, 338] on link "Уведомления 0 4" at bounding box center [102, 352] width 205 height 28
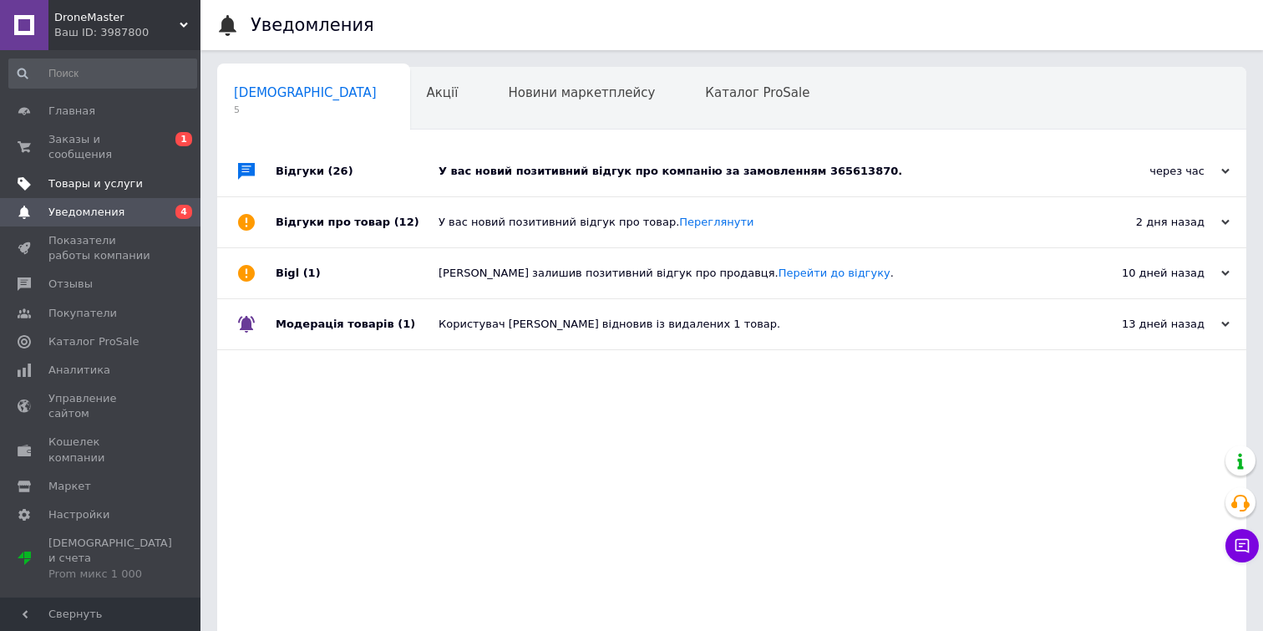
click at [126, 189] on span "Товары и услуги" at bounding box center [95, 183] width 94 height 15
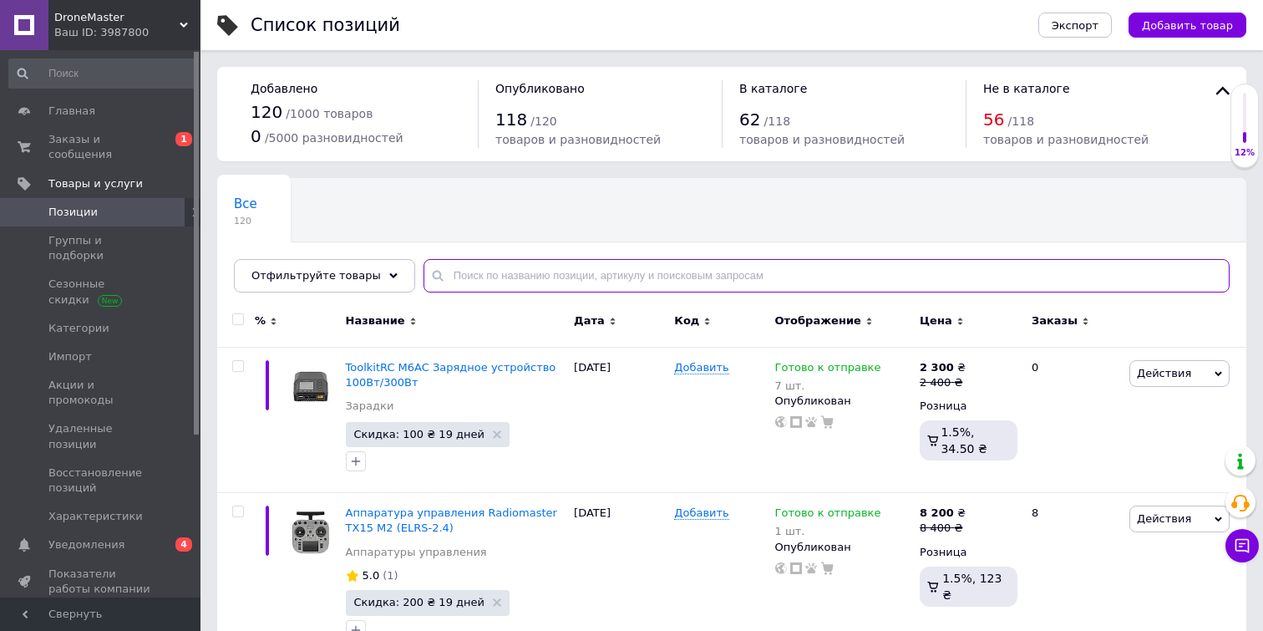
click at [577, 260] on input "text" at bounding box center [826, 275] width 806 height 33
type input "cobra"
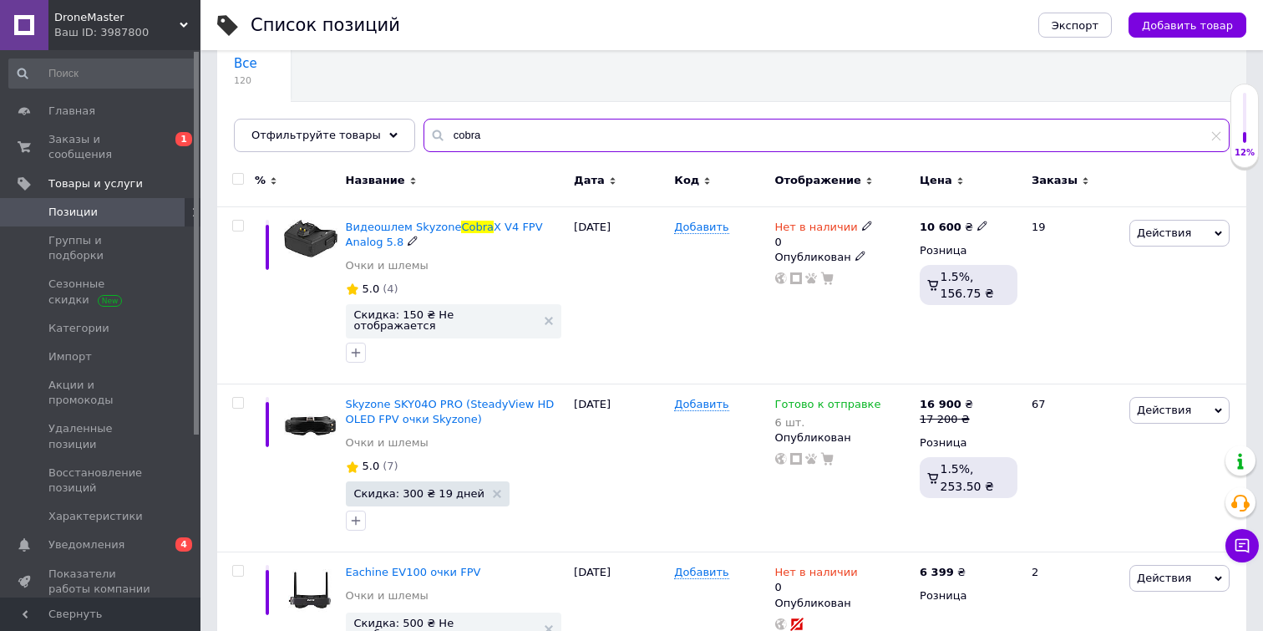
scroll to position [172, 0]
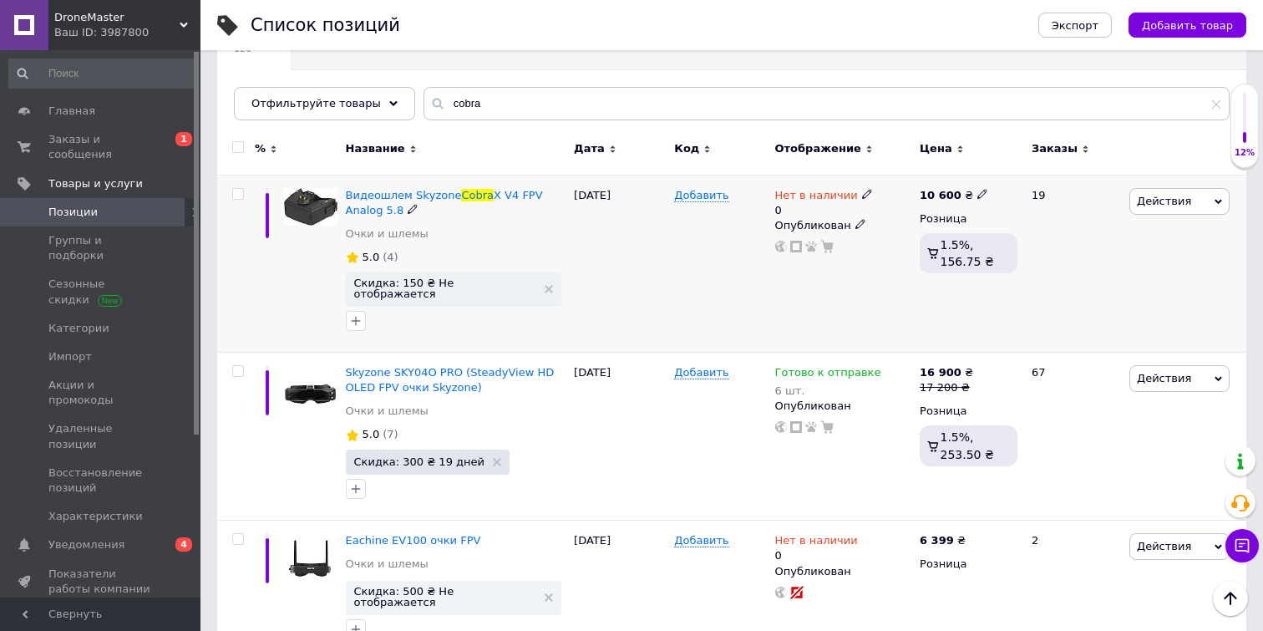
click at [862, 193] on use at bounding box center [866, 193] width 9 height 9
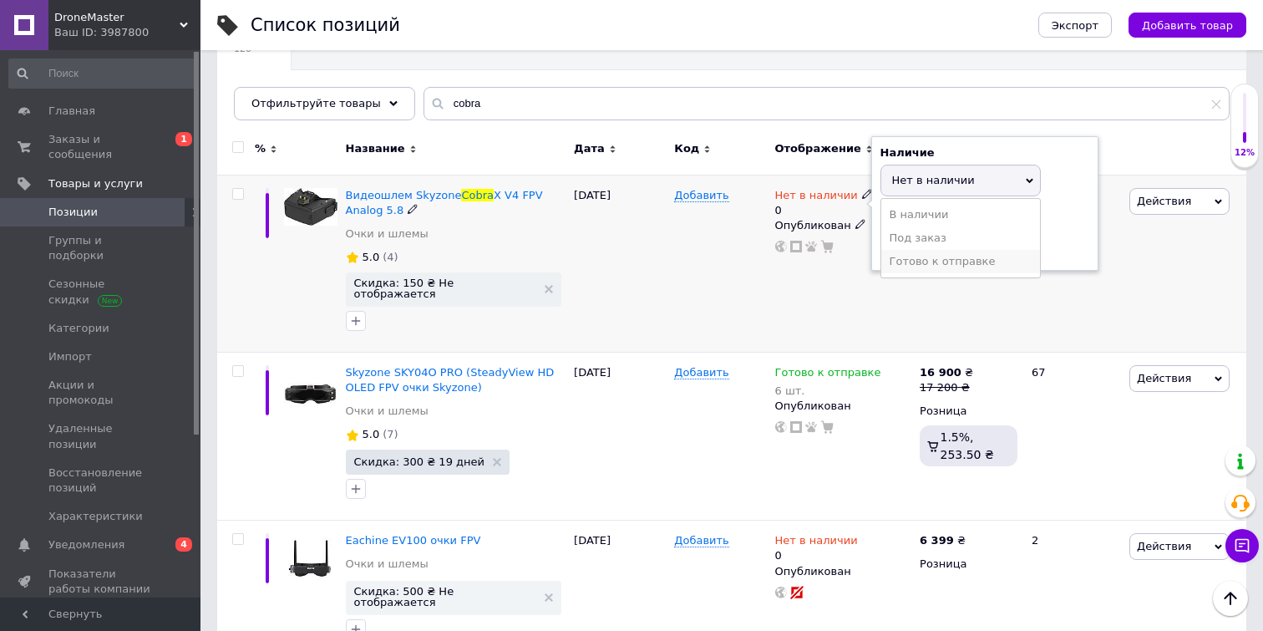
click at [965, 266] on li "Готово к отправке" at bounding box center [960, 261] width 159 height 23
click at [967, 261] on div "Наличие Готово к отправке В наличии Нет в наличии Под заказ Остатки 0 шт." at bounding box center [984, 203] width 227 height 135
click at [972, 246] on input "0" at bounding box center [943, 244] width 127 height 33
type input "1"
click at [931, 309] on div "10 600 ₴ Розница 1.5%, 156.75 ₴" at bounding box center [968, 263] width 106 height 177
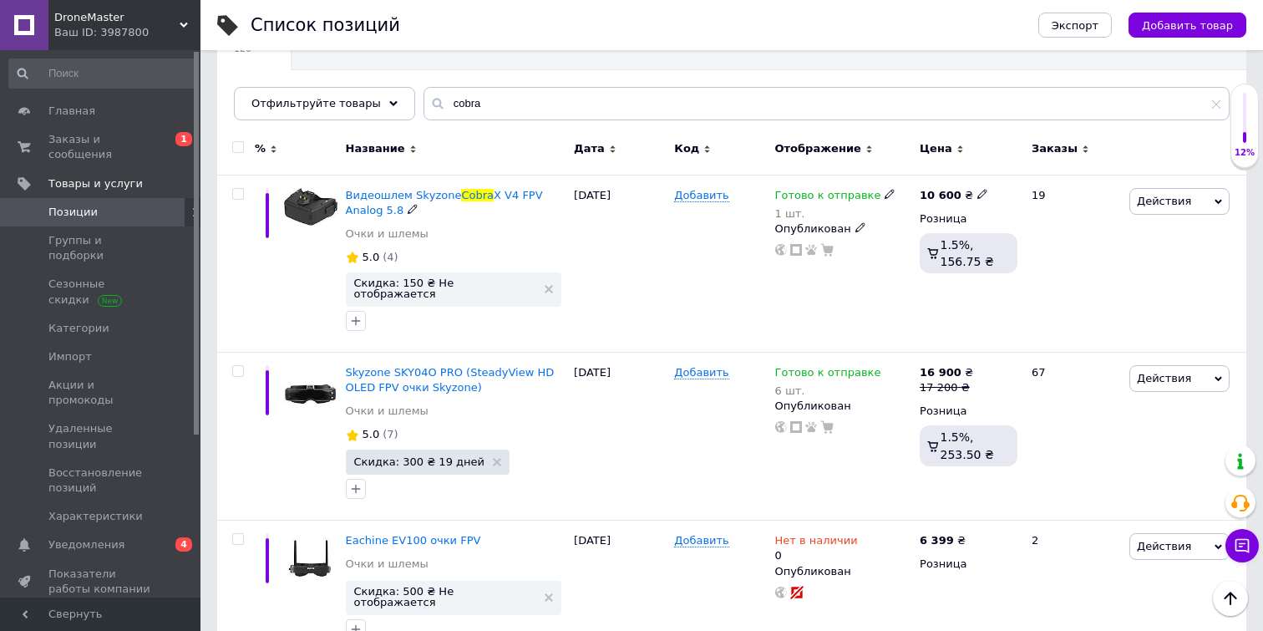
click at [1179, 193] on span "Действия" at bounding box center [1179, 201] width 100 height 27
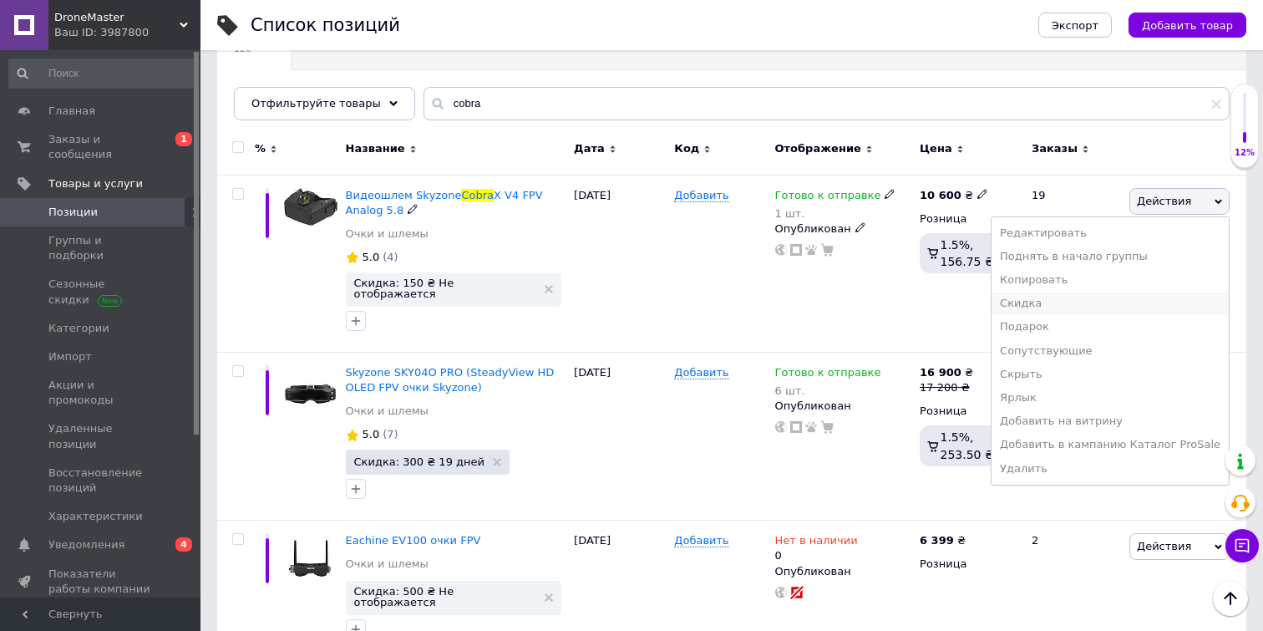
click at [1088, 310] on li "Скидка" at bounding box center [1109, 302] width 237 height 23
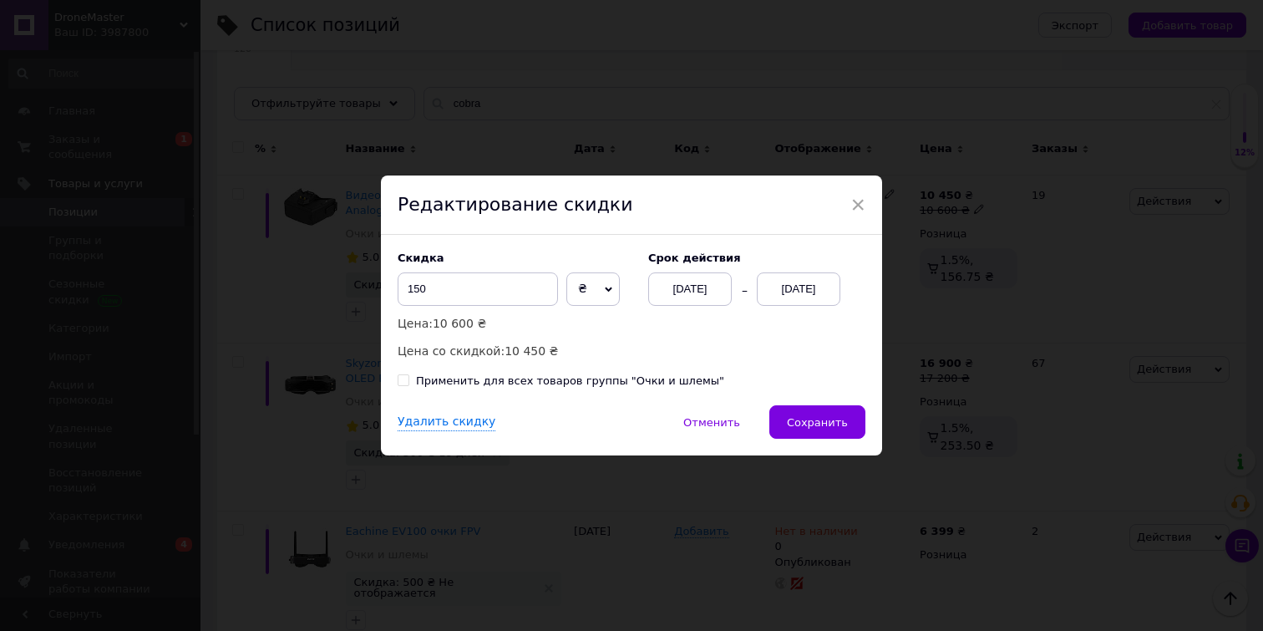
click at [813, 277] on div "[DATE]" at bounding box center [799, 288] width 84 height 33
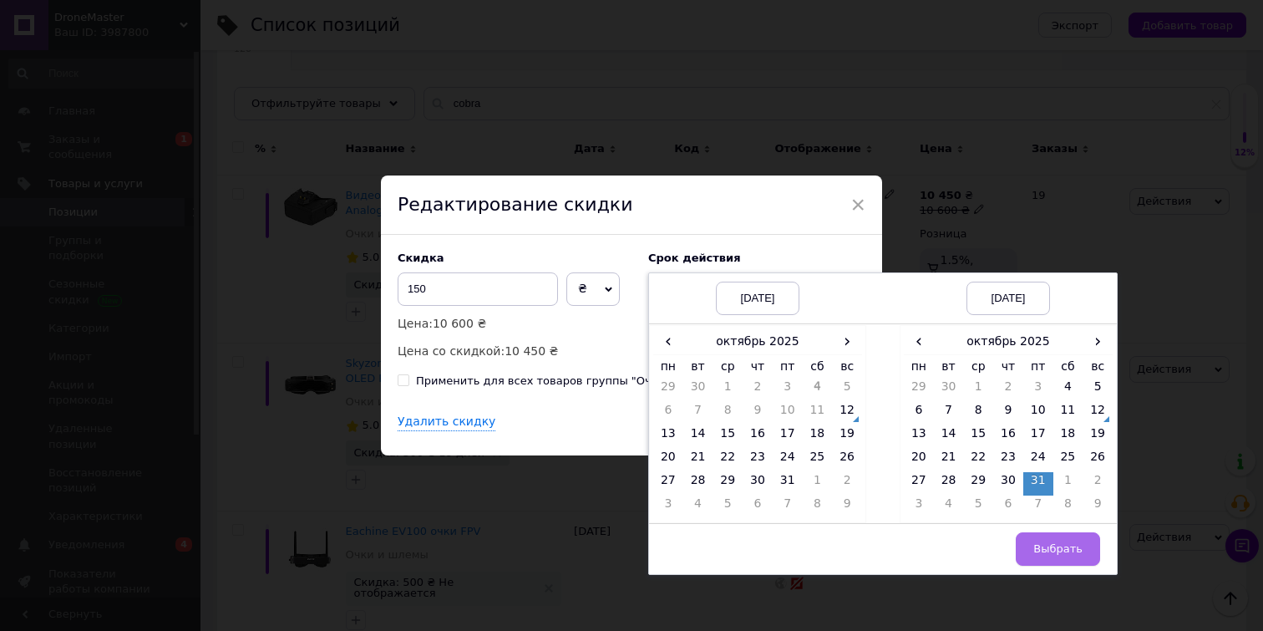
click at [1059, 546] on span "Выбрать" at bounding box center [1057, 548] width 49 height 13
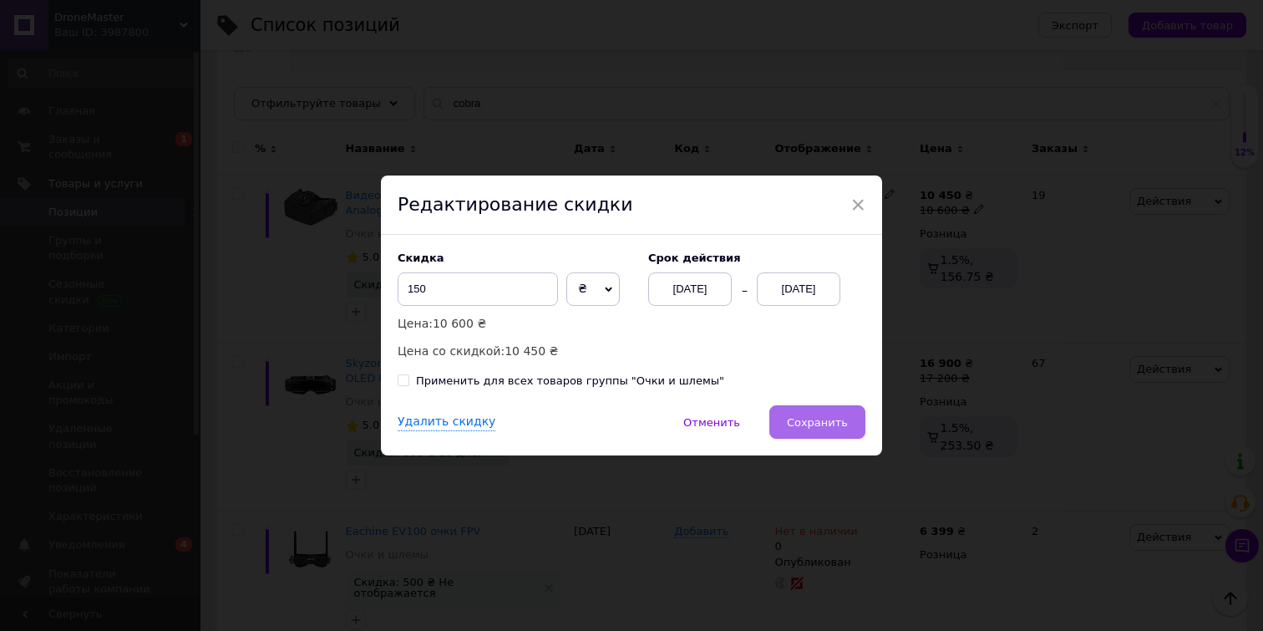
click at [836, 430] on button "Сохранить" at bounding box center [817, 421] width 96 height 33
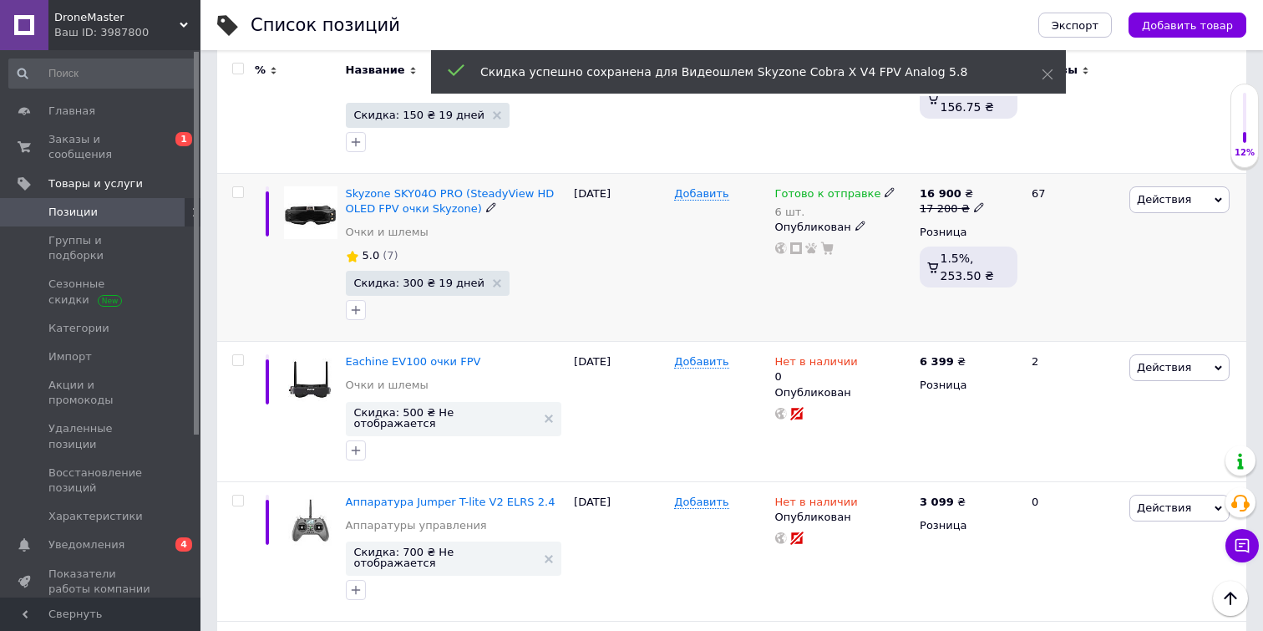
scroll to position [342, 0]
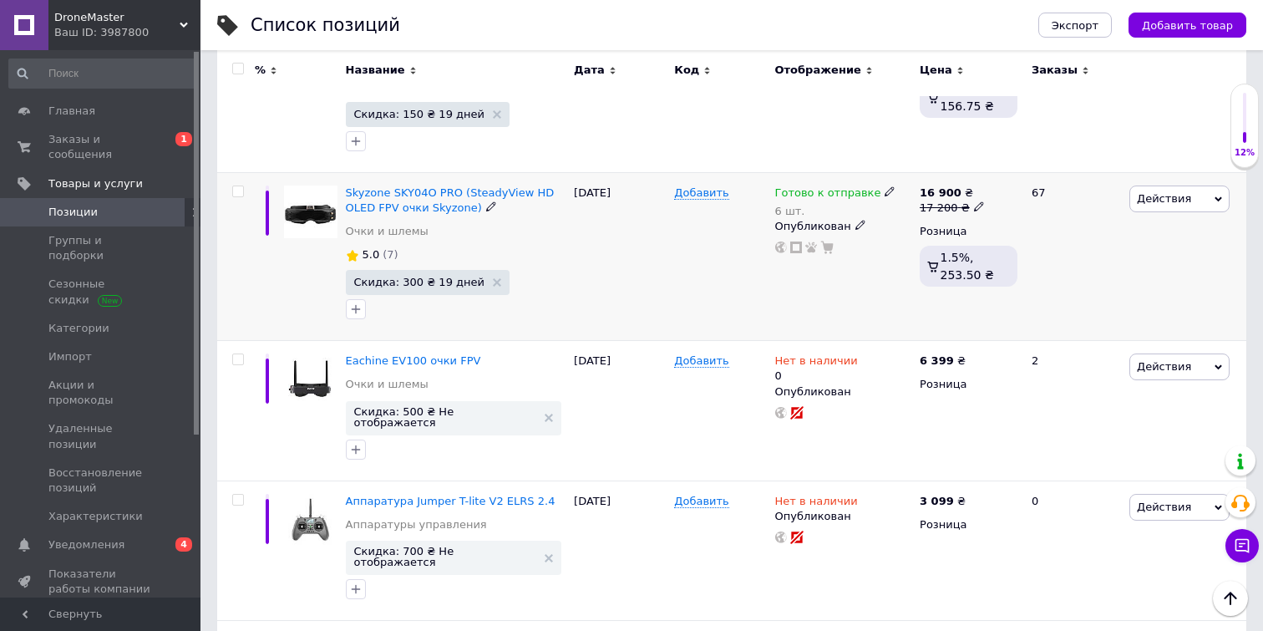
click at [884, 189] on use at bounding box center [888, 191] width 9 height 9
click at [1097, 218] on div "Остатки" at bounding box center [1004, 214] width 209 height 15
click at [930, 246] on input "6" at bounding box center [963, 242] width 127 height 33
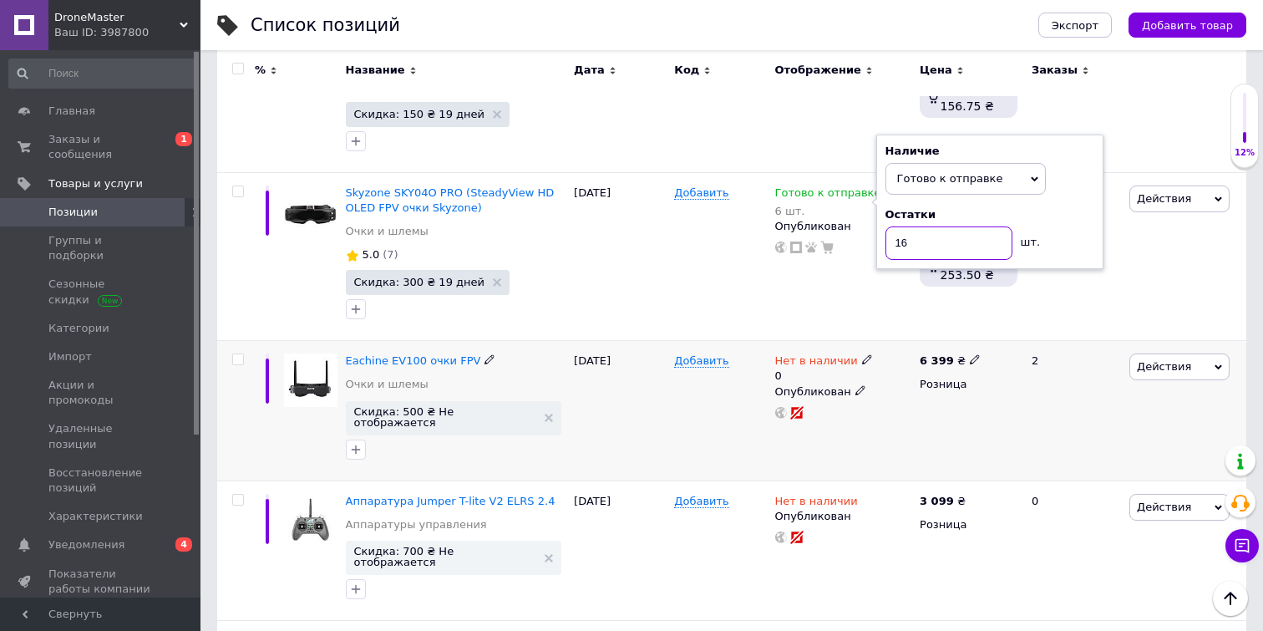
type input "16"
click at [724, 344] on div "Добавить" at bounding box center [720, 411] width 100 height 140
